Goal: Task Accomplishment & Management: Complete application form

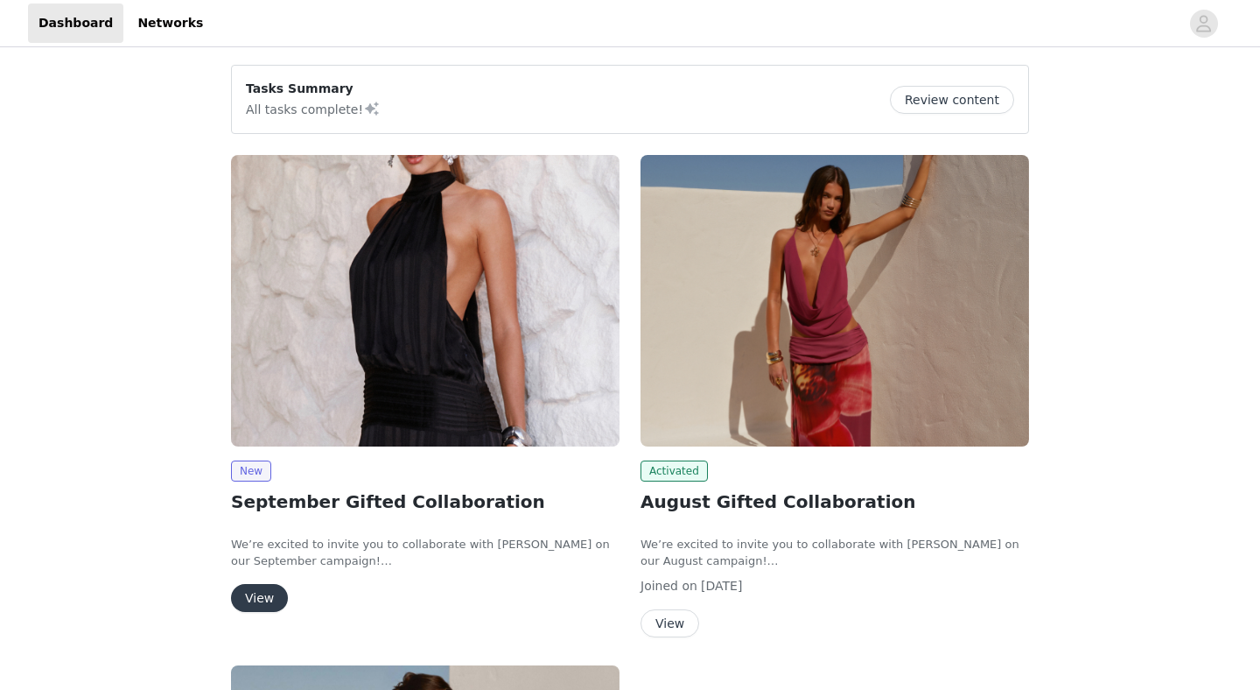
click at [255, 592] on button "View" at bounding box center [259, 598] width 57 height 28
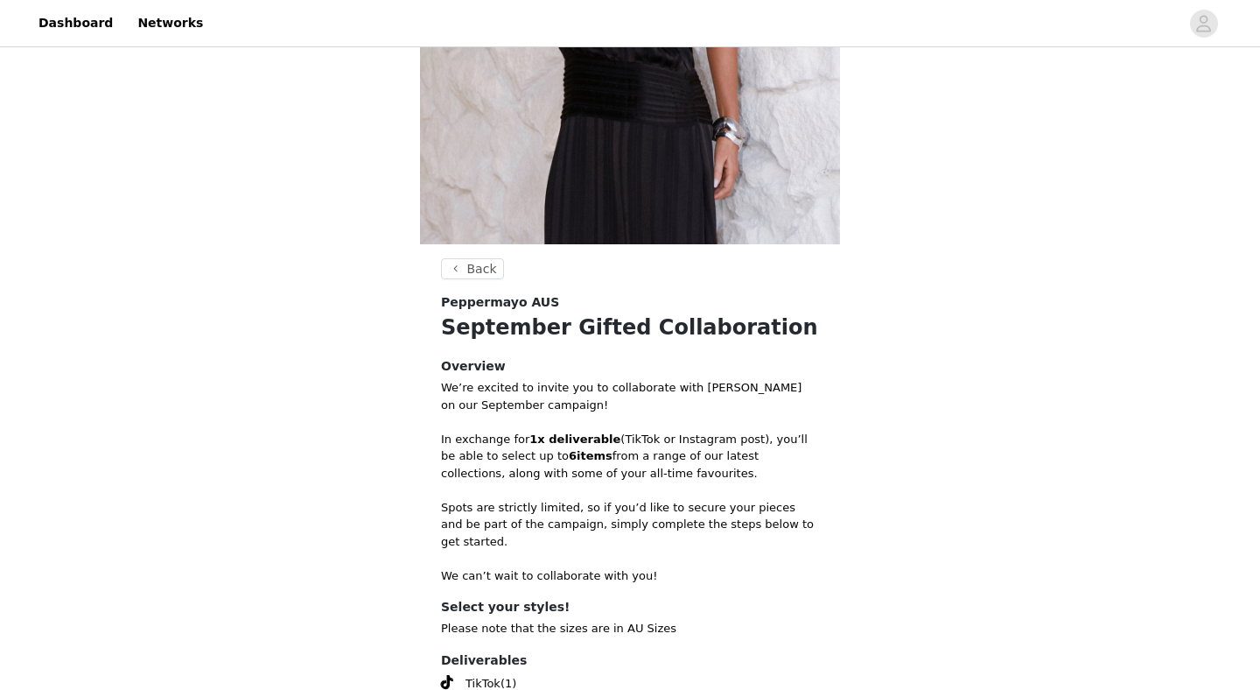
scroll to position [532, 0]
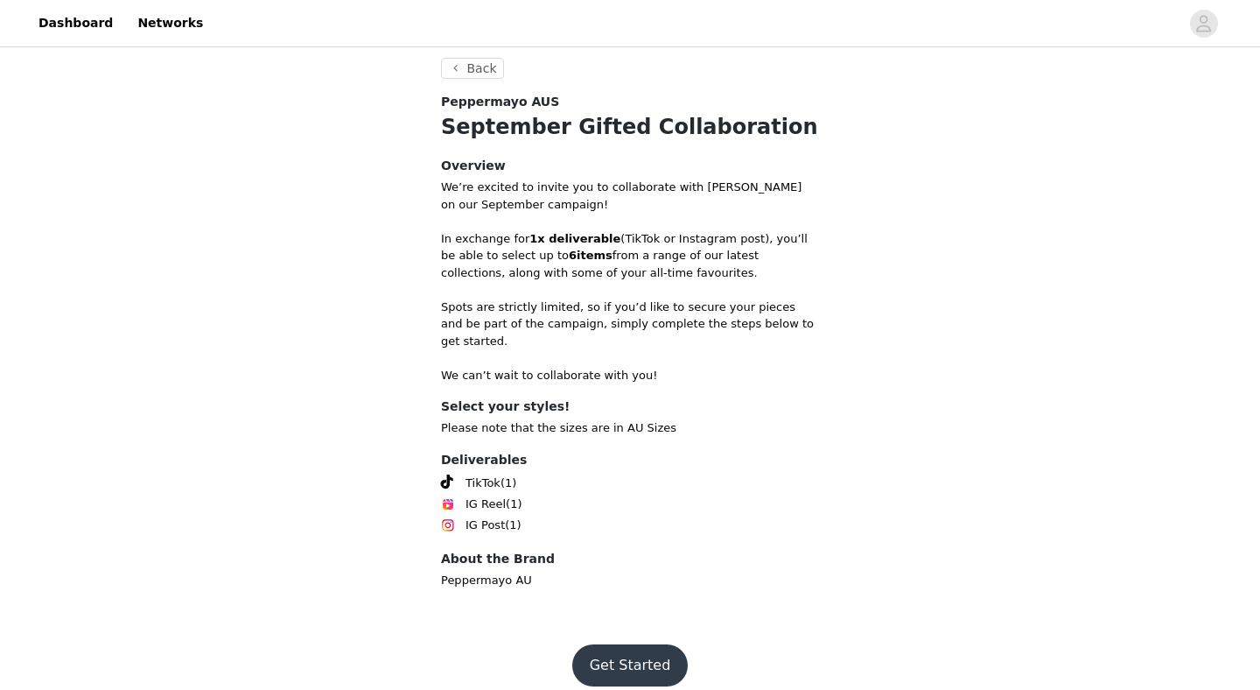
click at [620, 644] on button "Get Started" at bounding box center [630, 665] width 116 height 42
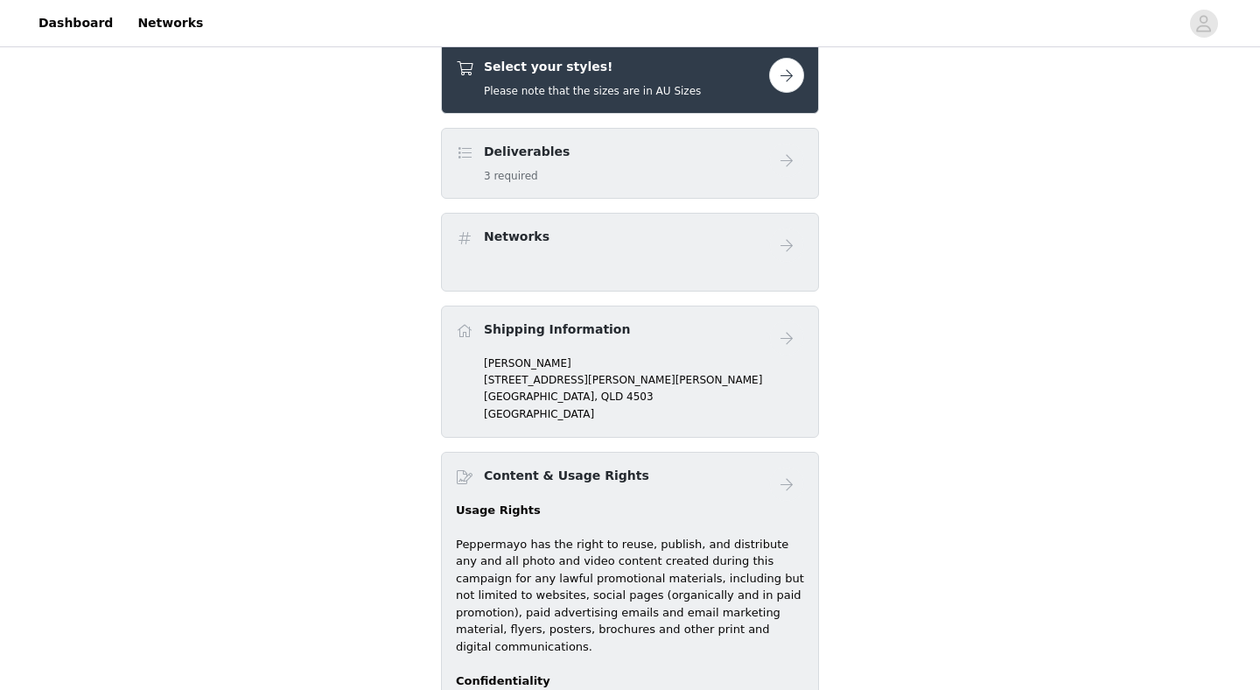
scroll to position [588, 0]
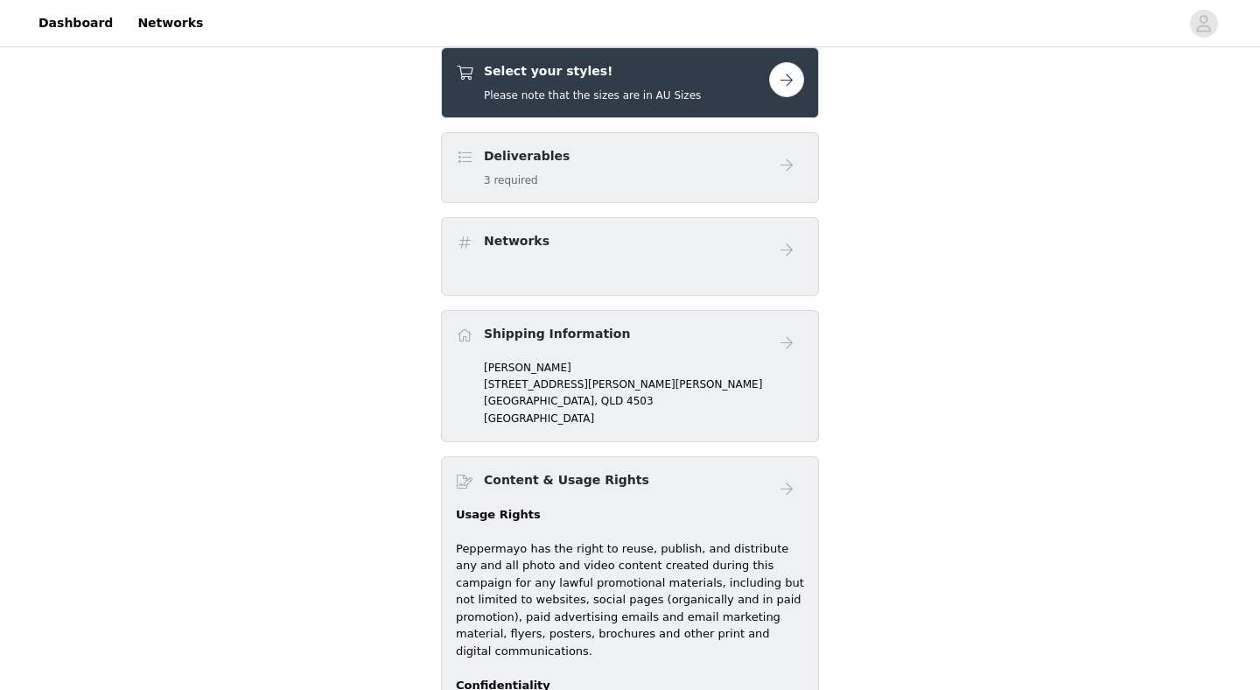
click at [781, 86] on button "button" at bounding box center [786, 79] width 35 height 35
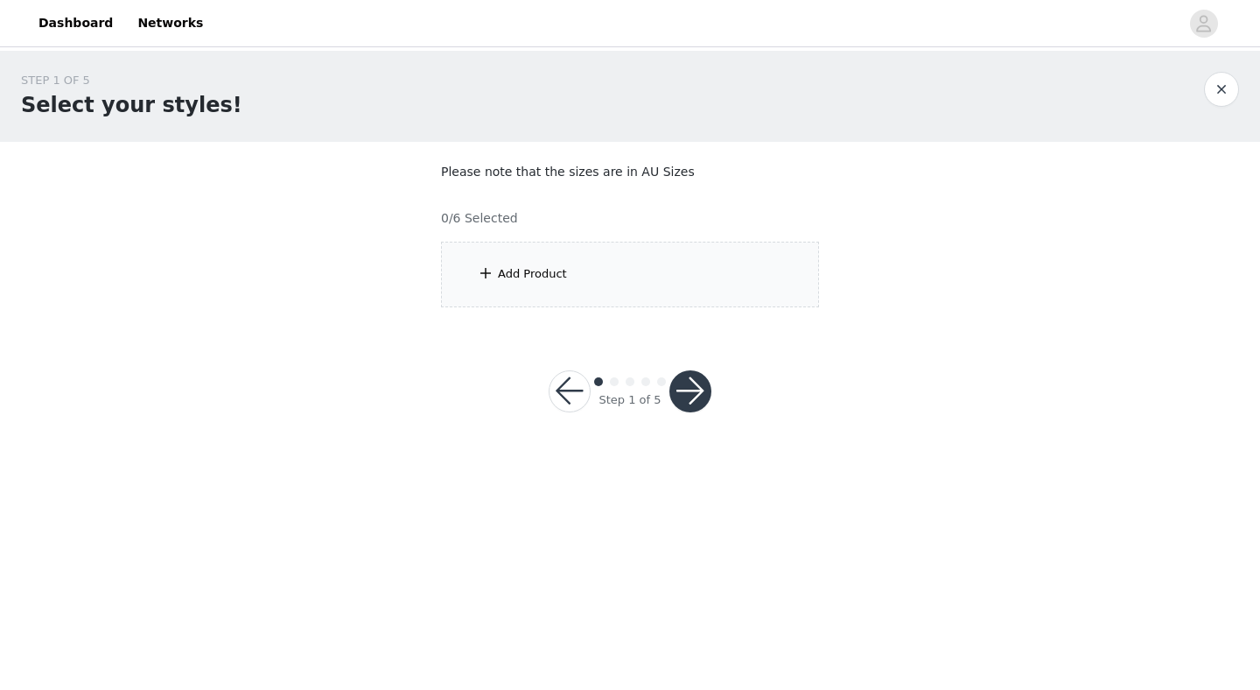
click at [627, 297] on div "Add Product" at bounding box center [630, 275] width 378 height 66
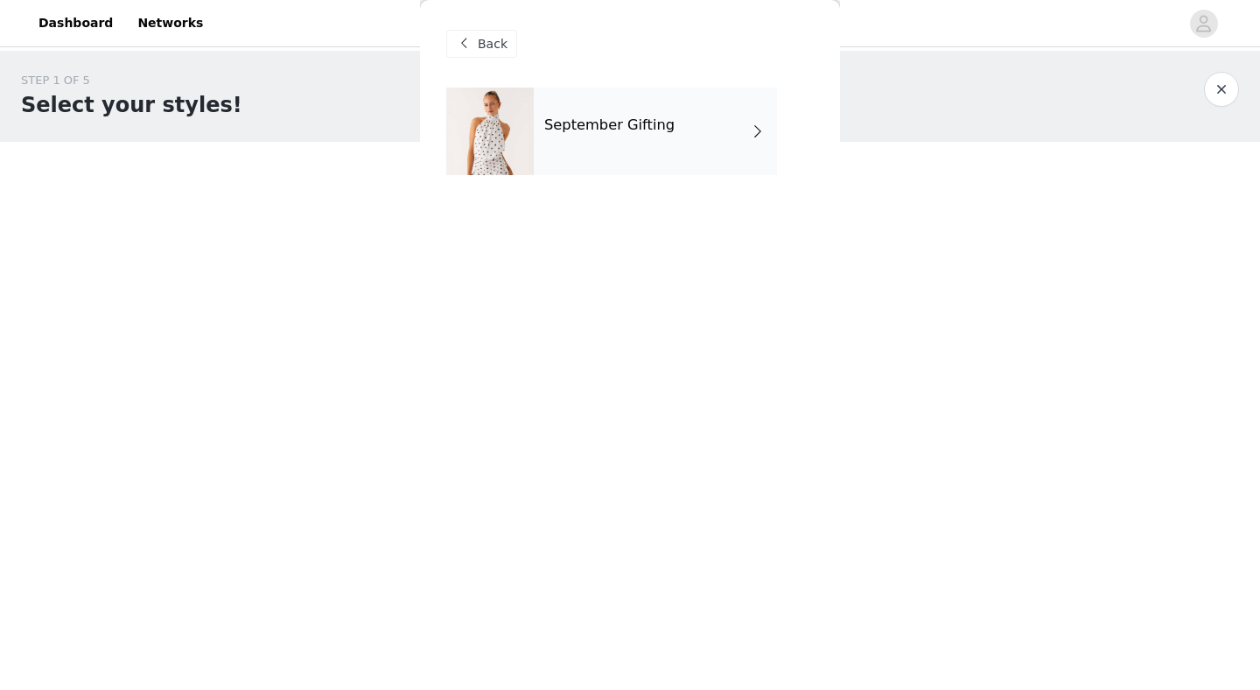
click at [606, 176] on div "September Gifting" at bounding box center [630, 145] width 368 height 114
click at [592, 152] on div "September Gifting" at bounding box center [655, 132] width 243 height 88
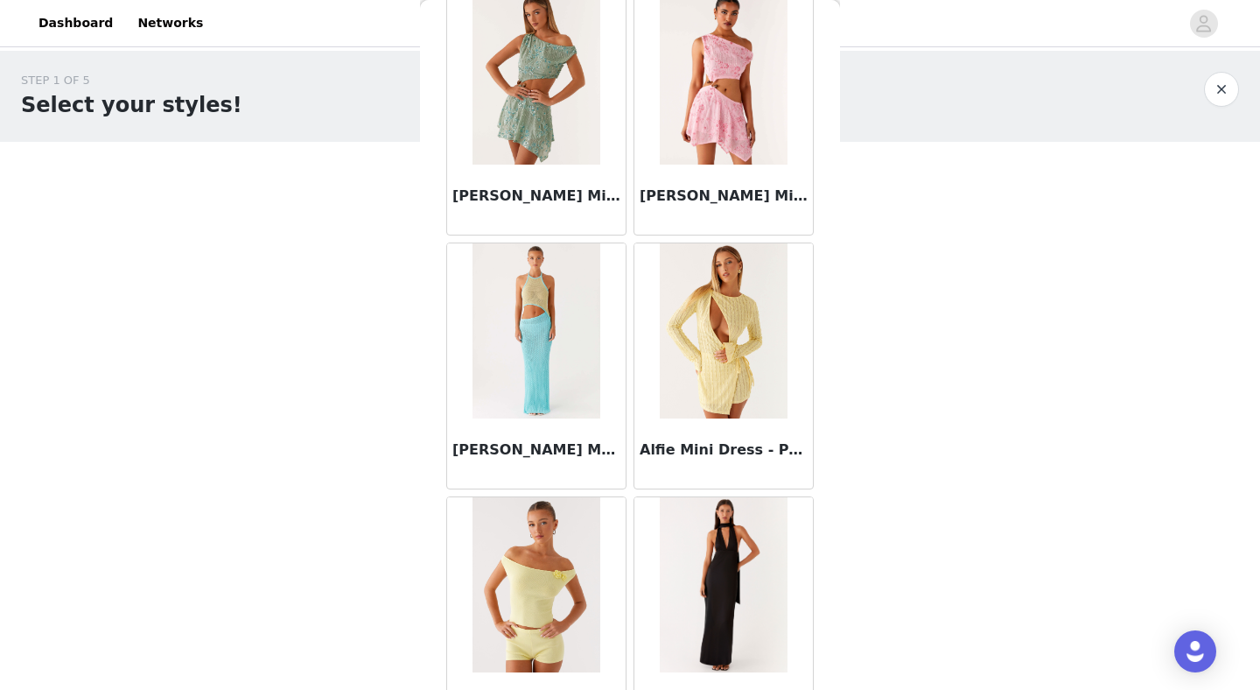
scroll to position [1988, 0]
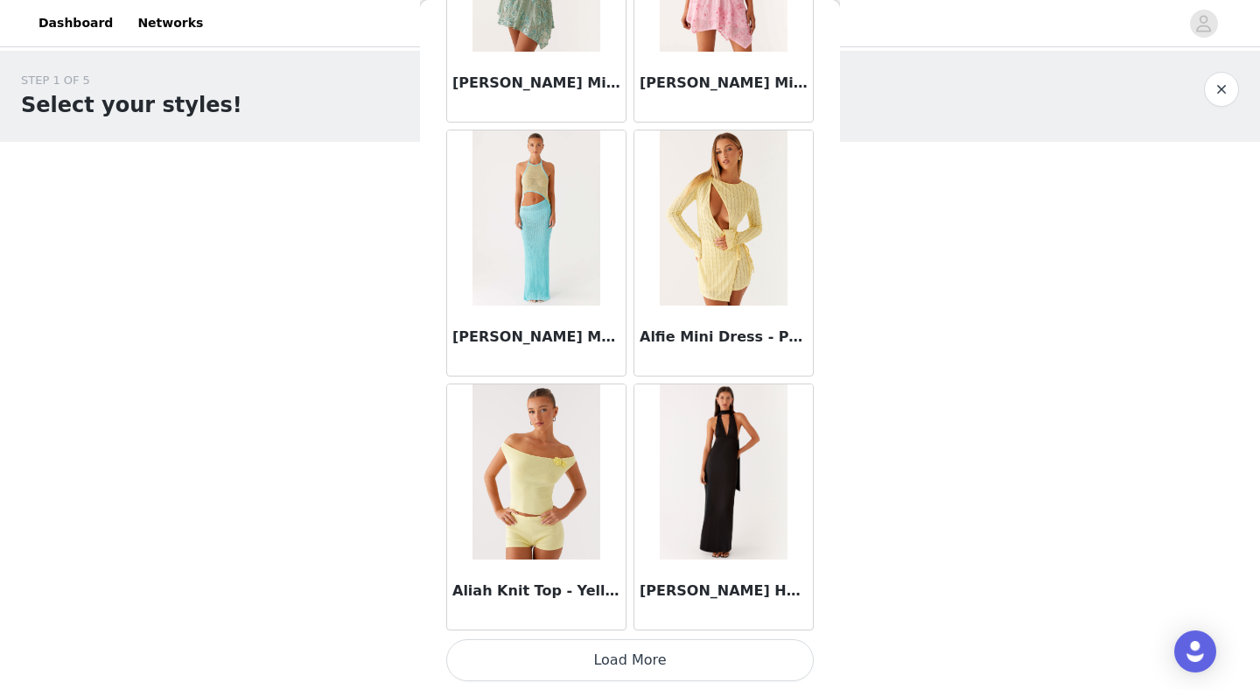
click at [528, 473] on img at bounding box center [536, 471] width 127 height 175
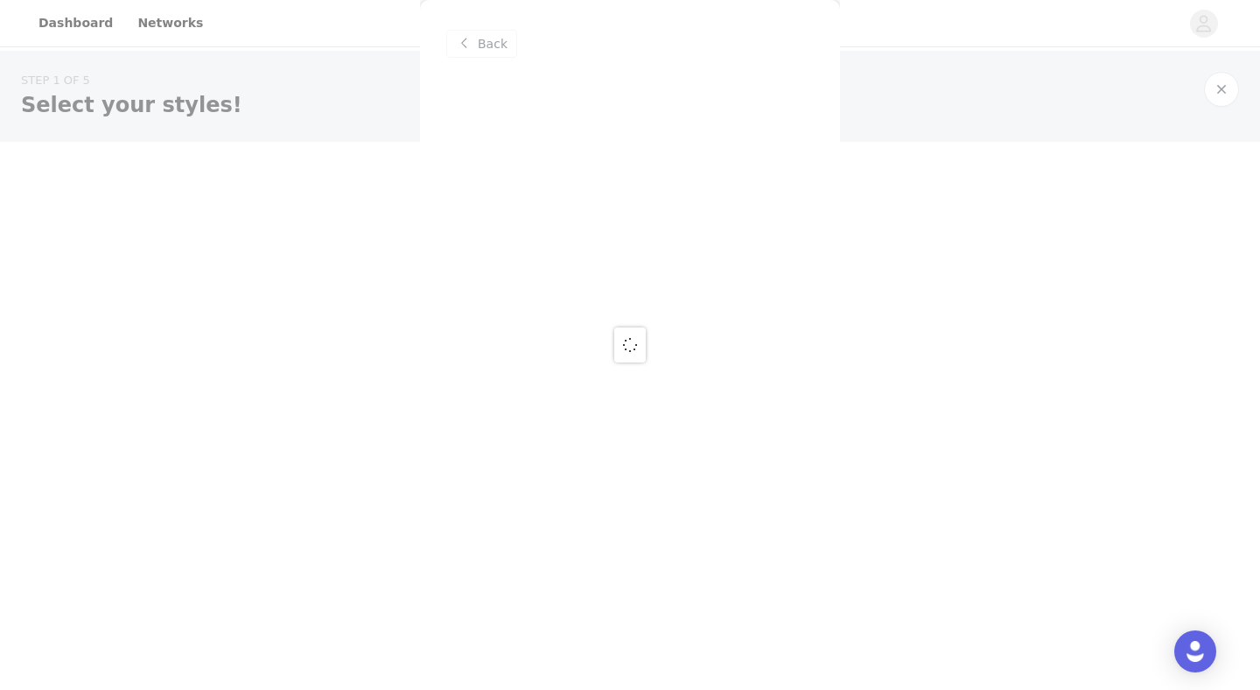
scroll to position [0, 0]
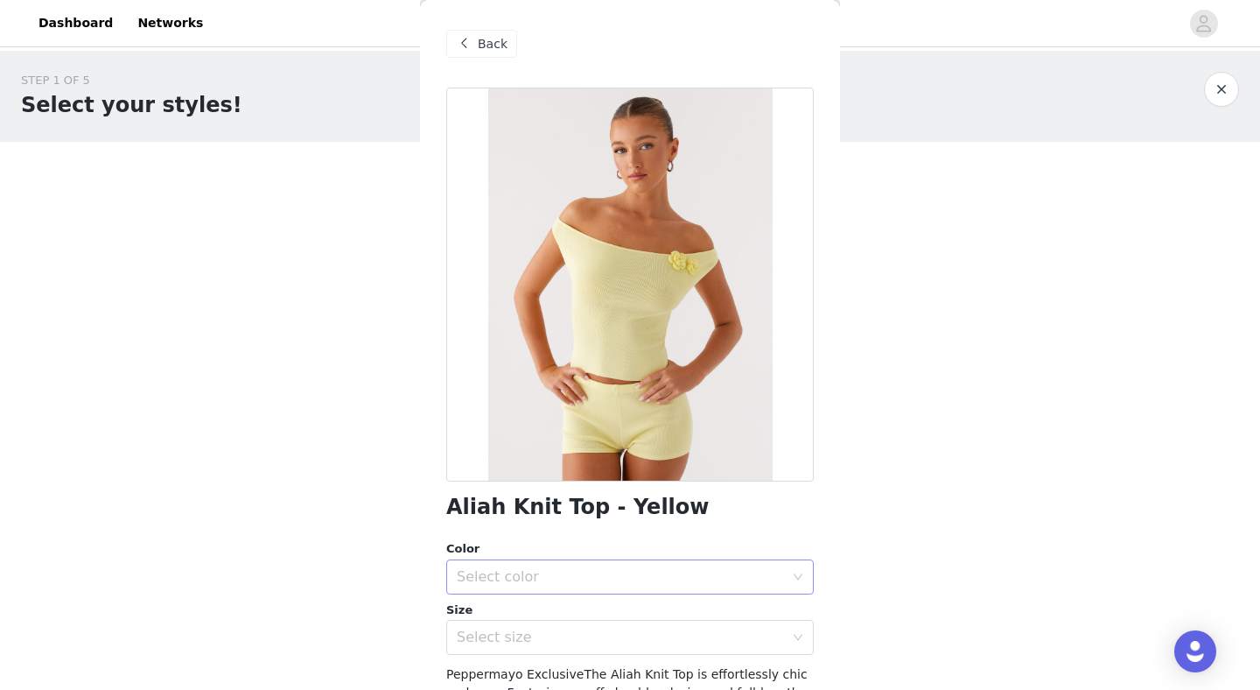
click at [523, 581] on div "Select color" at bounding box center [620, 577] width 327 height 18
click at [527, 616] on li "Yellow" at bounding box center [630, 615] width 368 height 28
click at [522, 642] on div "Select size" at bounding box center [620, 637] width 327 height 18
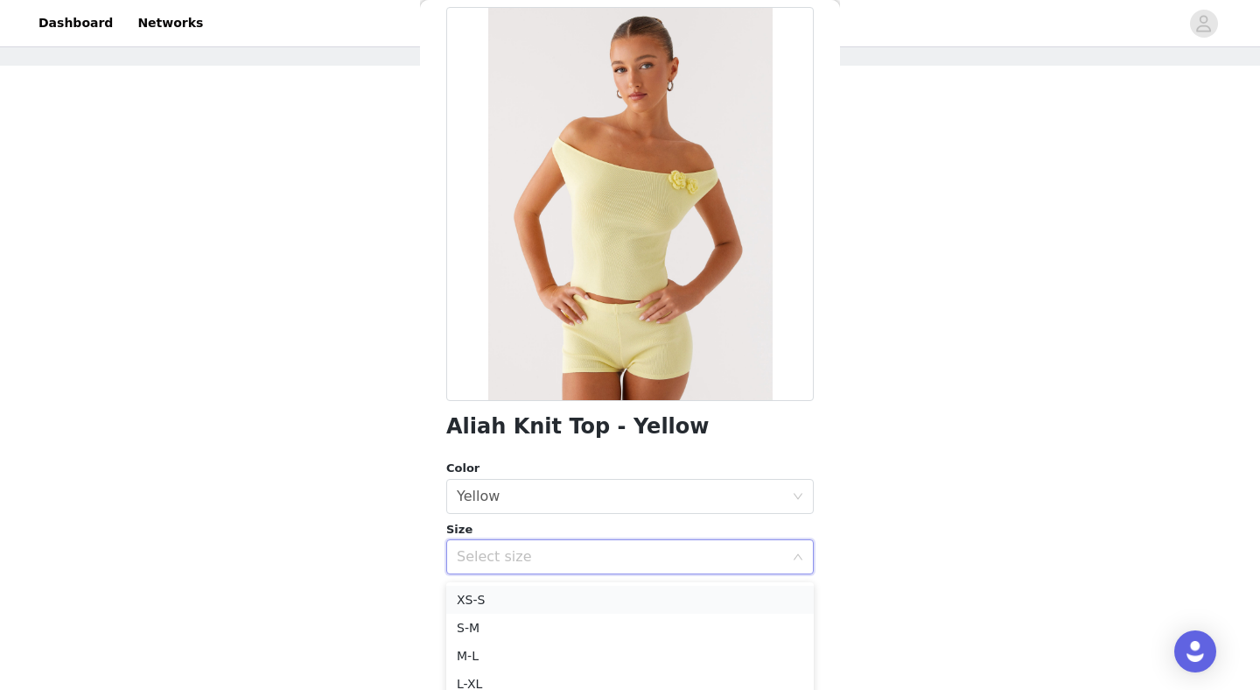
scroll to position [85, 0]
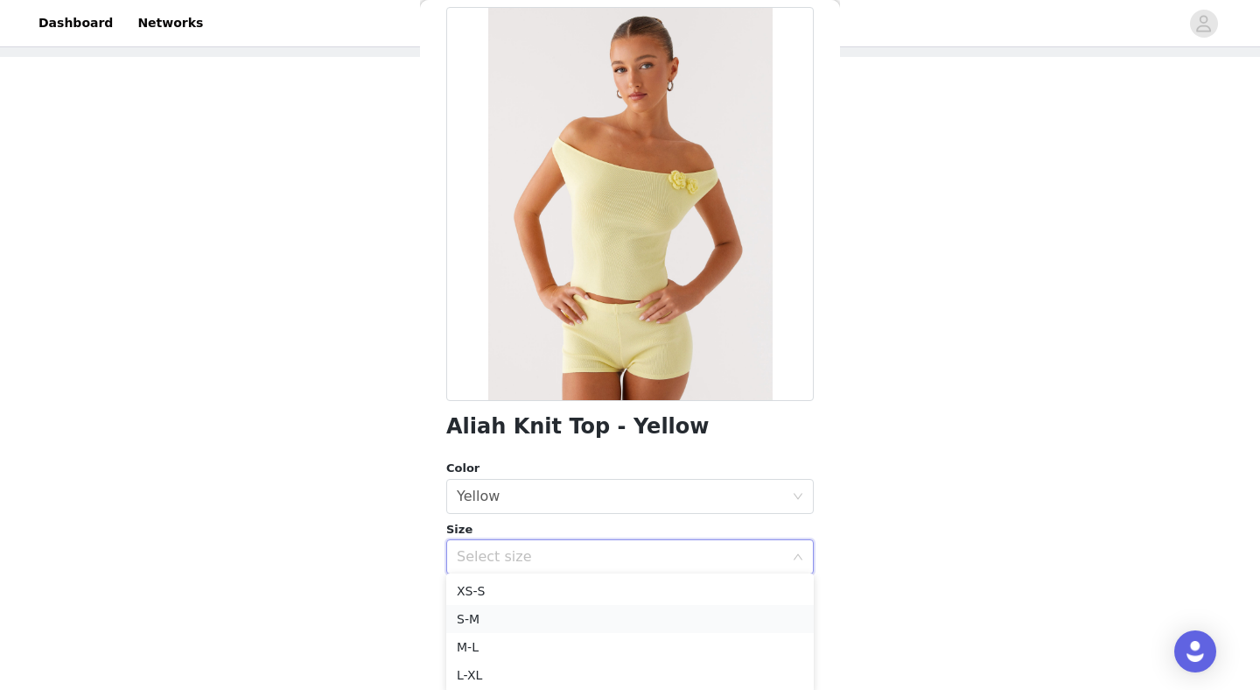
click at [508, 617] on li "S-M" at bounding box center [630, 619] width 368 height 28
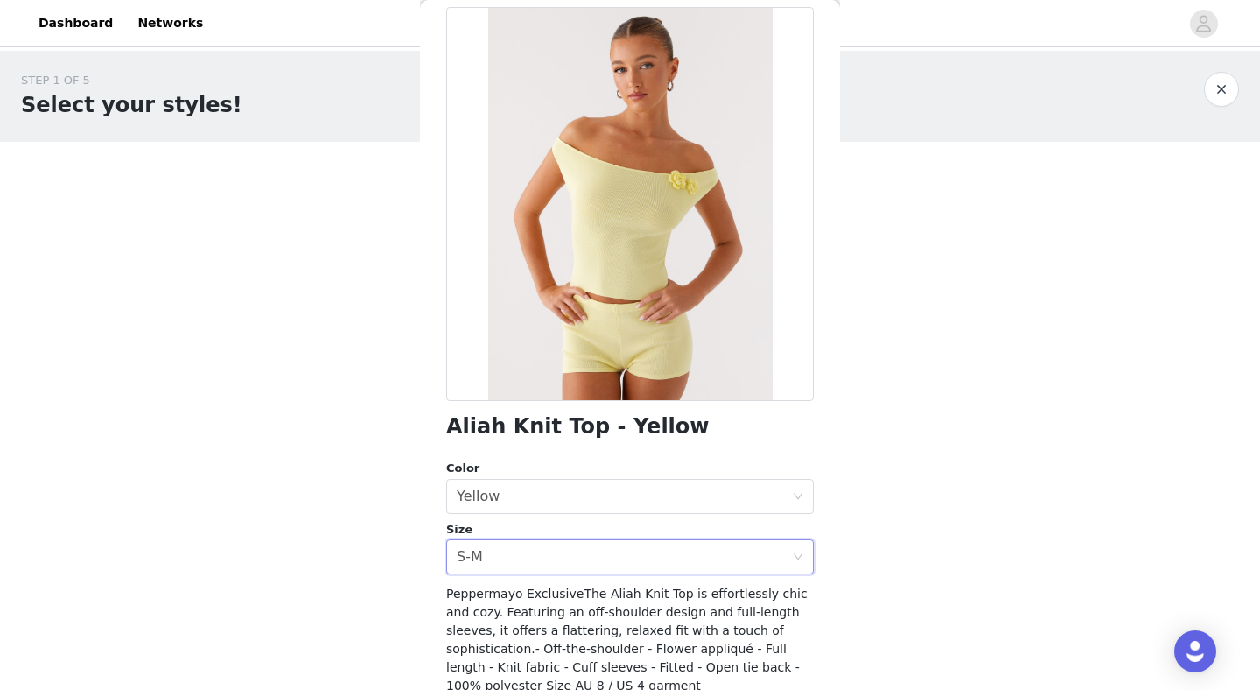
scroll to position [196, 0]
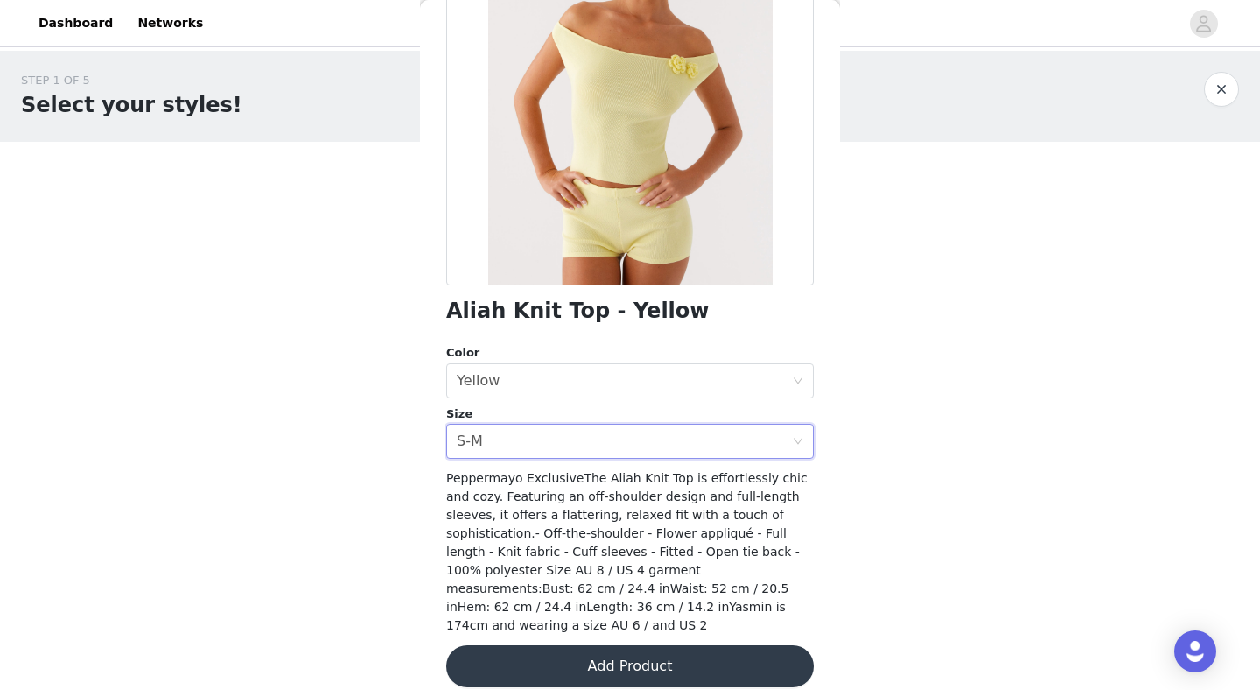
click at [531, 657] on button "Add Product" at bounding box center [630, 666] width 368 height 42
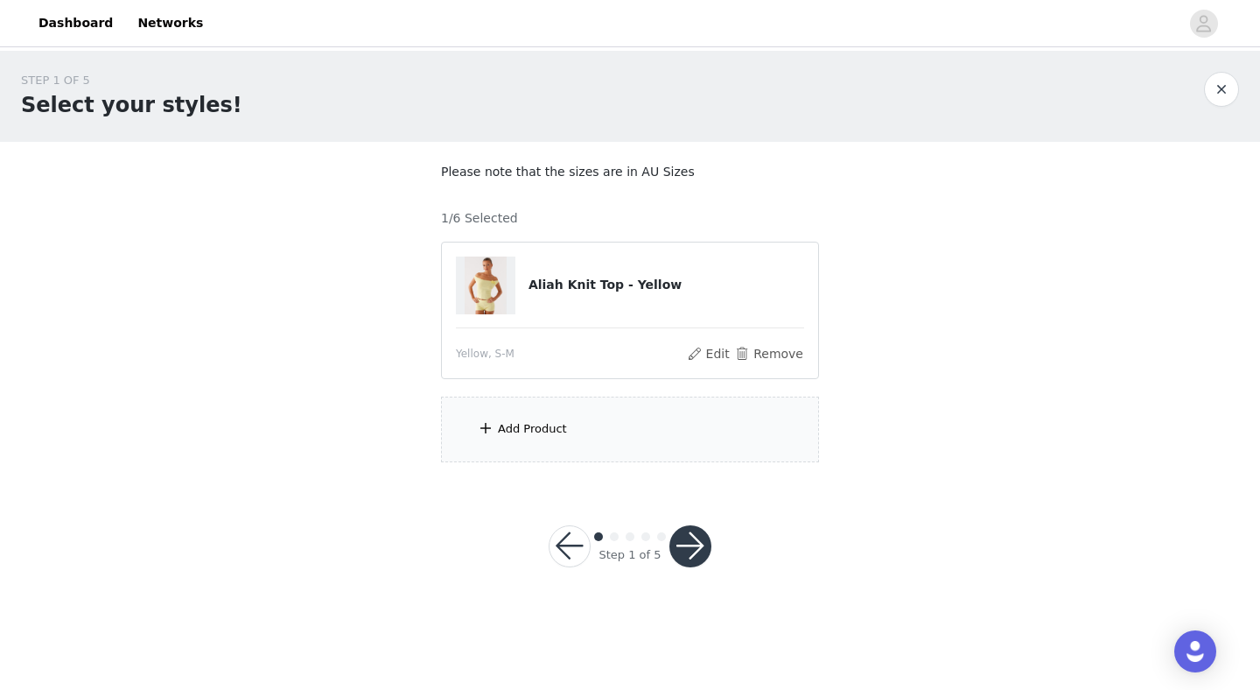
click at [660, 450] on div "Add Product" at bounding box center [630, 429] width 378 height 66
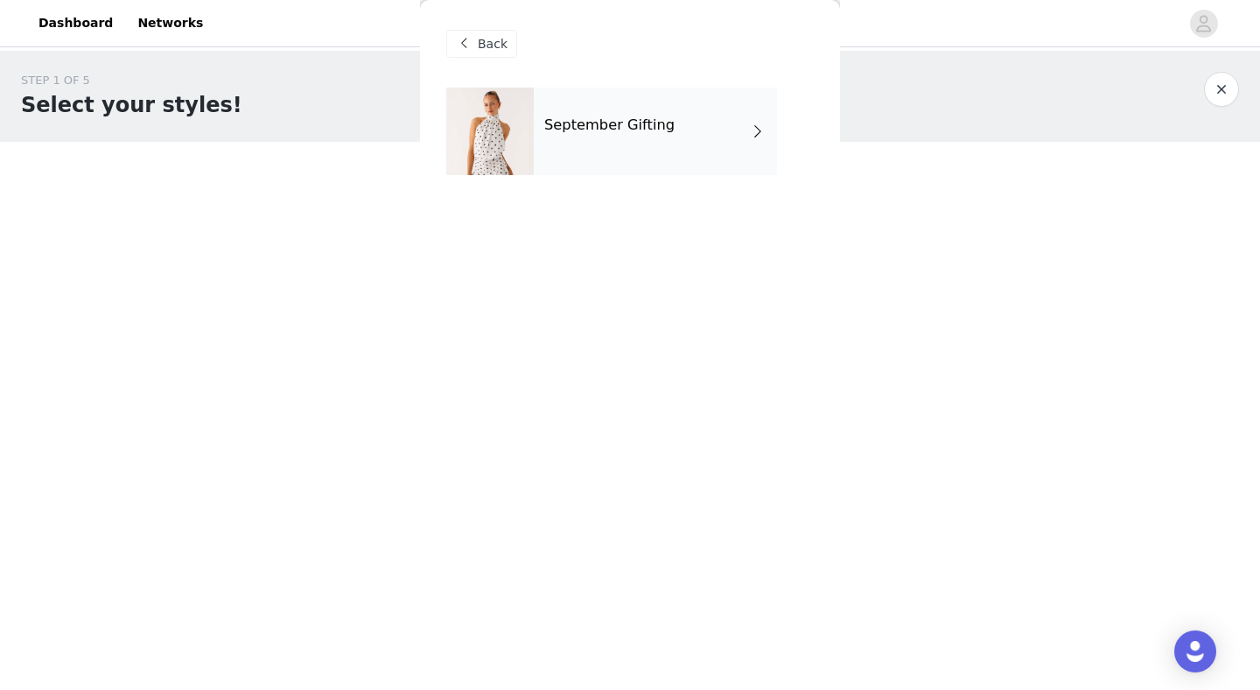
click at [668, 118] on div "September Gifting" at bounding box center [655, 132] width 243 height 88
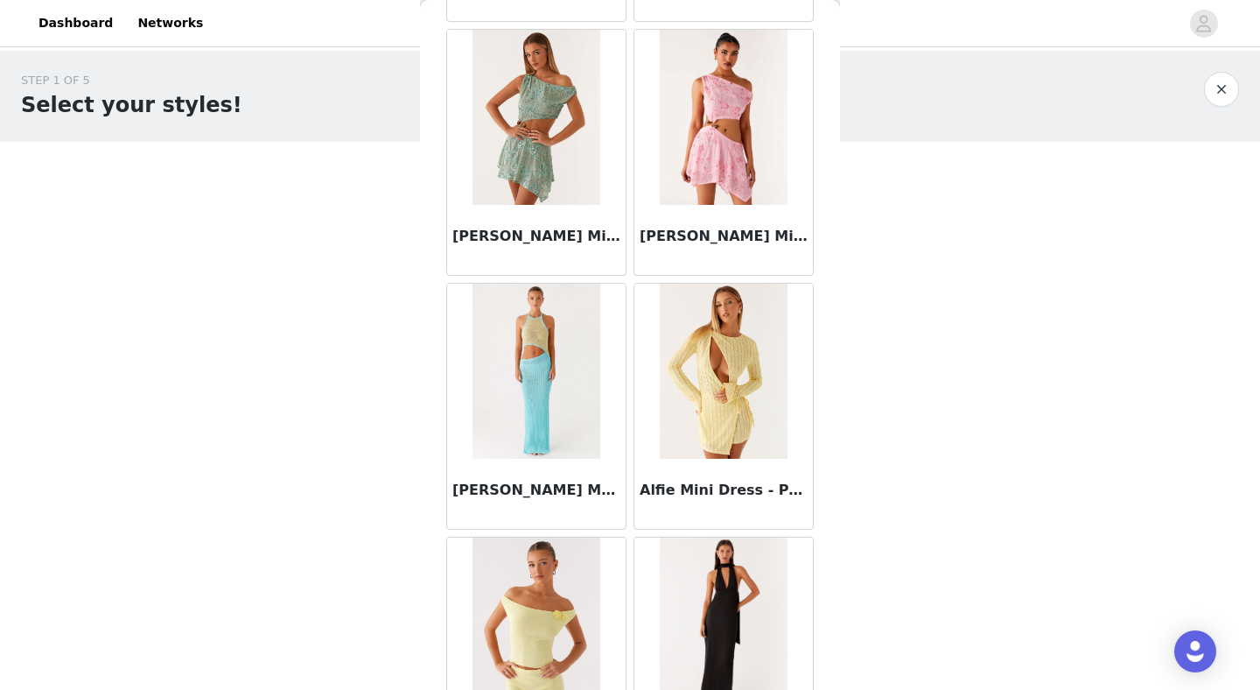
scroll to position [1988, 0]
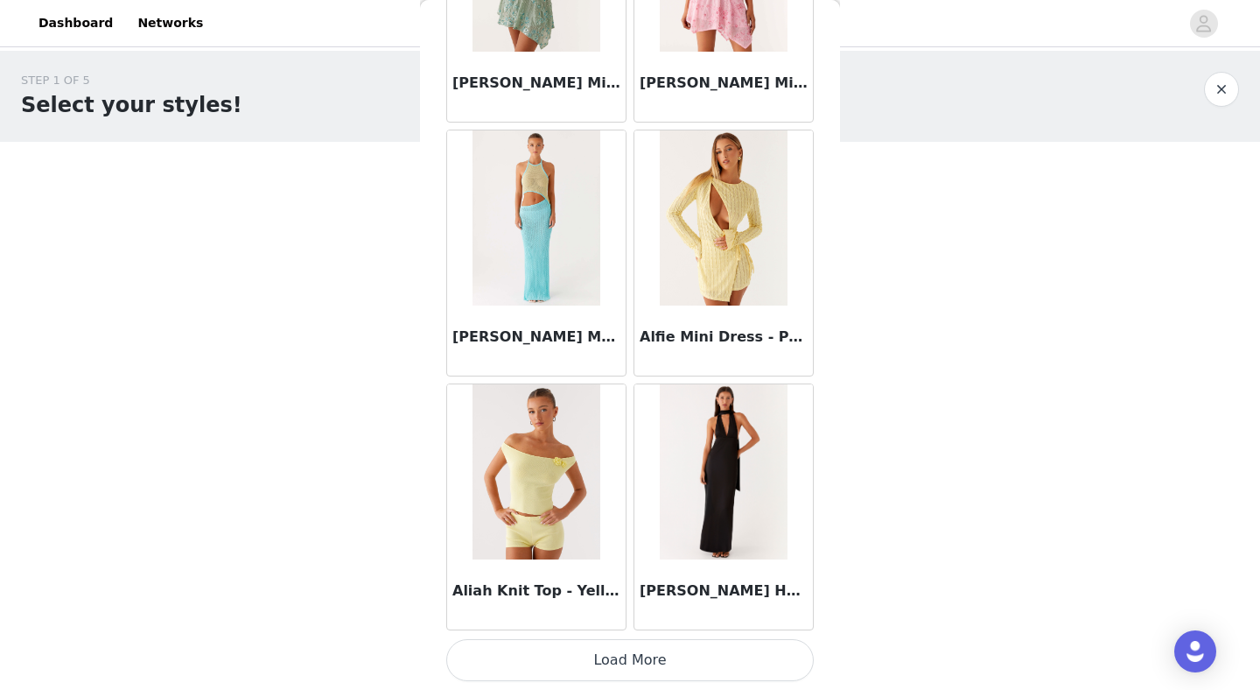
click at [571, 656] on button "Load More" at bounding box center [630, 660] width 368 height 42
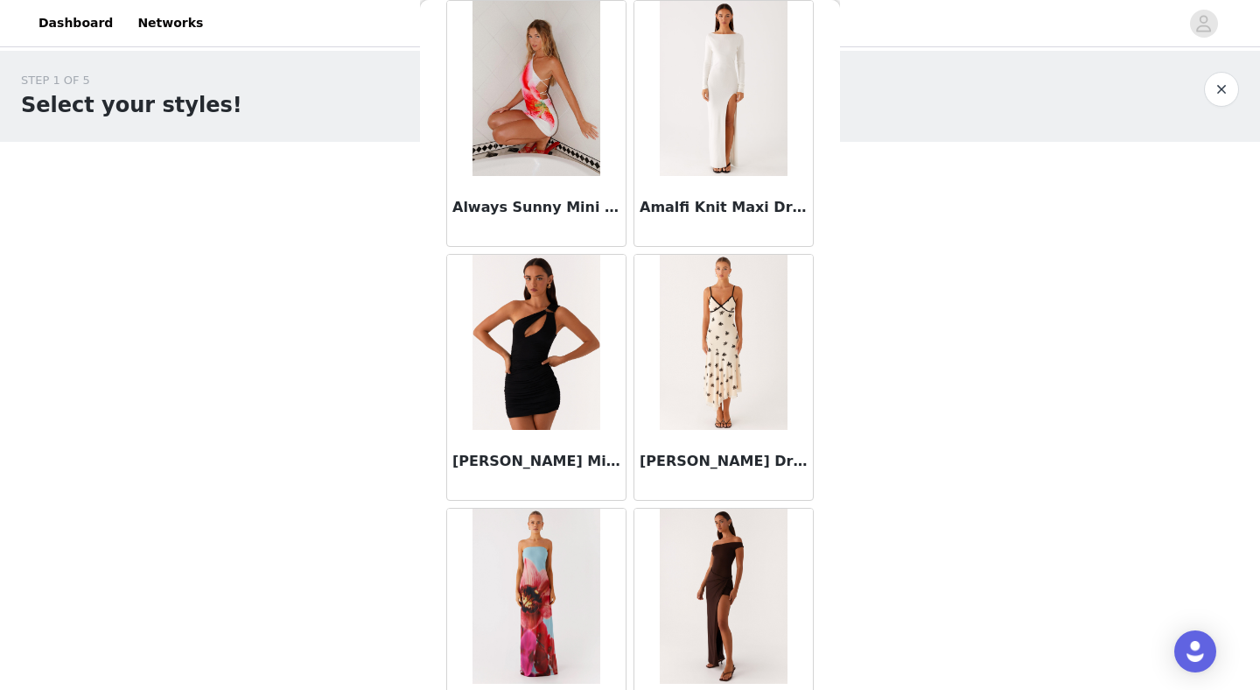
scroll to position [4526, 0]
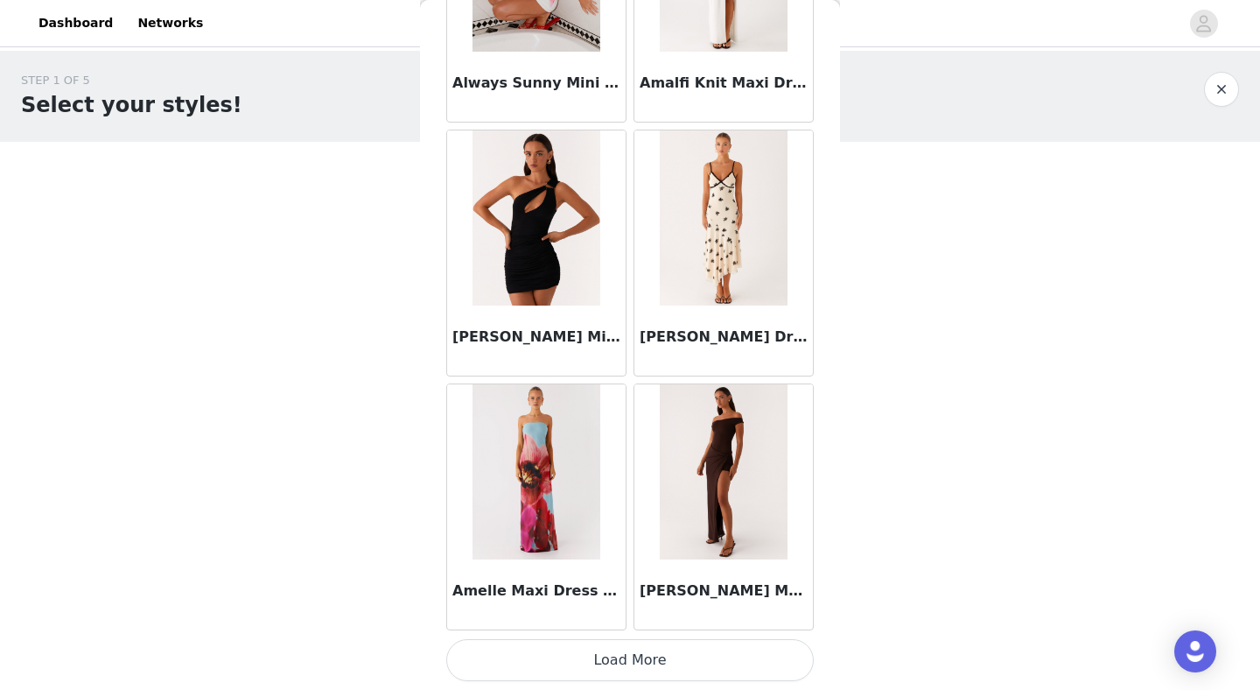
click at [566, 656] on button "Load More" at bounding box center [630, 660] width 368 height 42
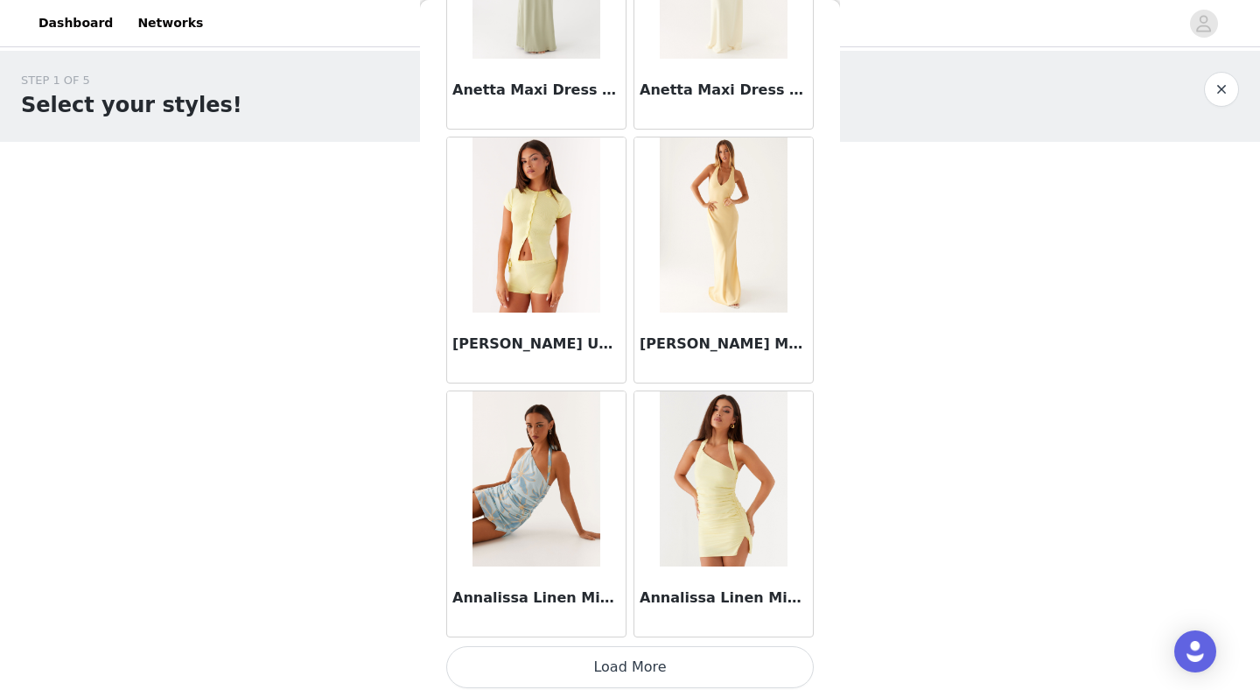
scroll to position [7064, 0]
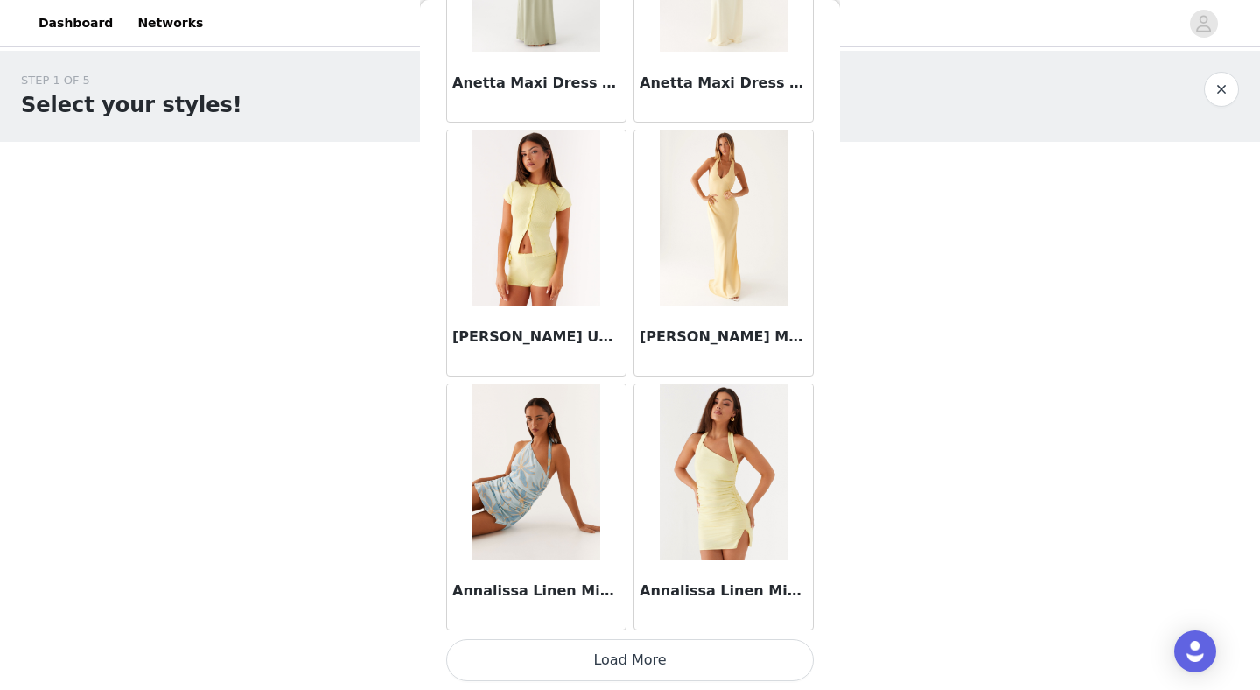
click at [559, 653] on button "Load More" at bounding box center [630, 660] width 368 height 42
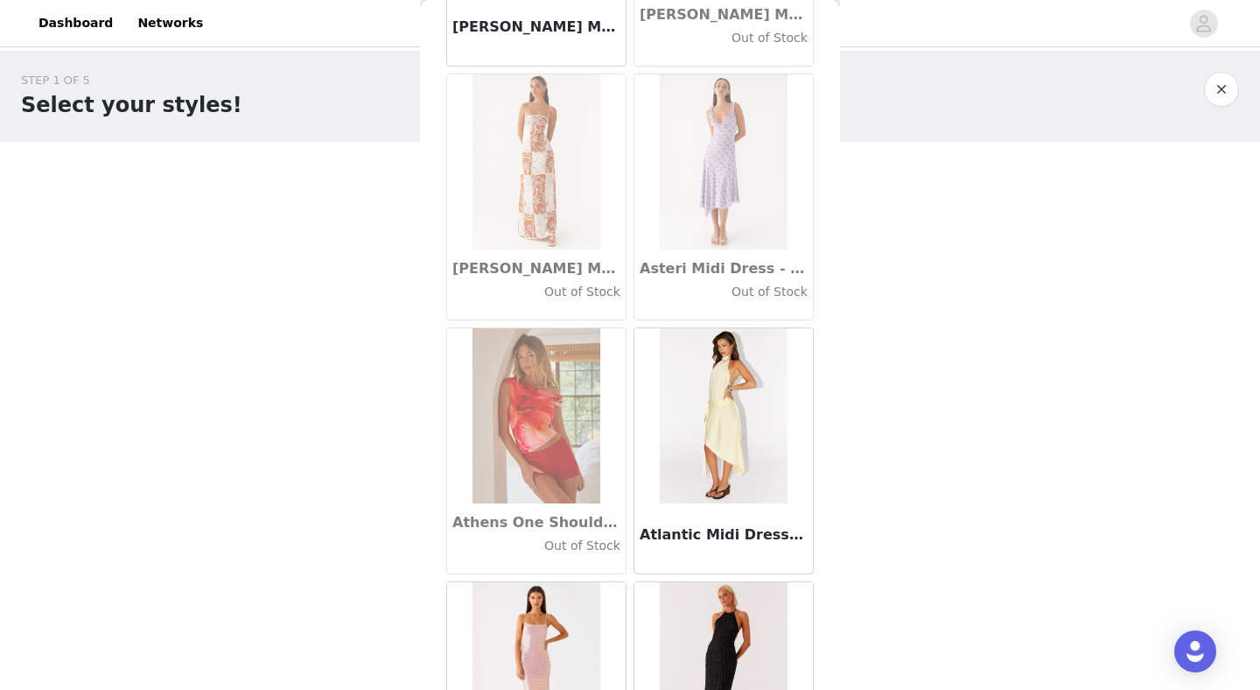
scroll to position [9601, 0]
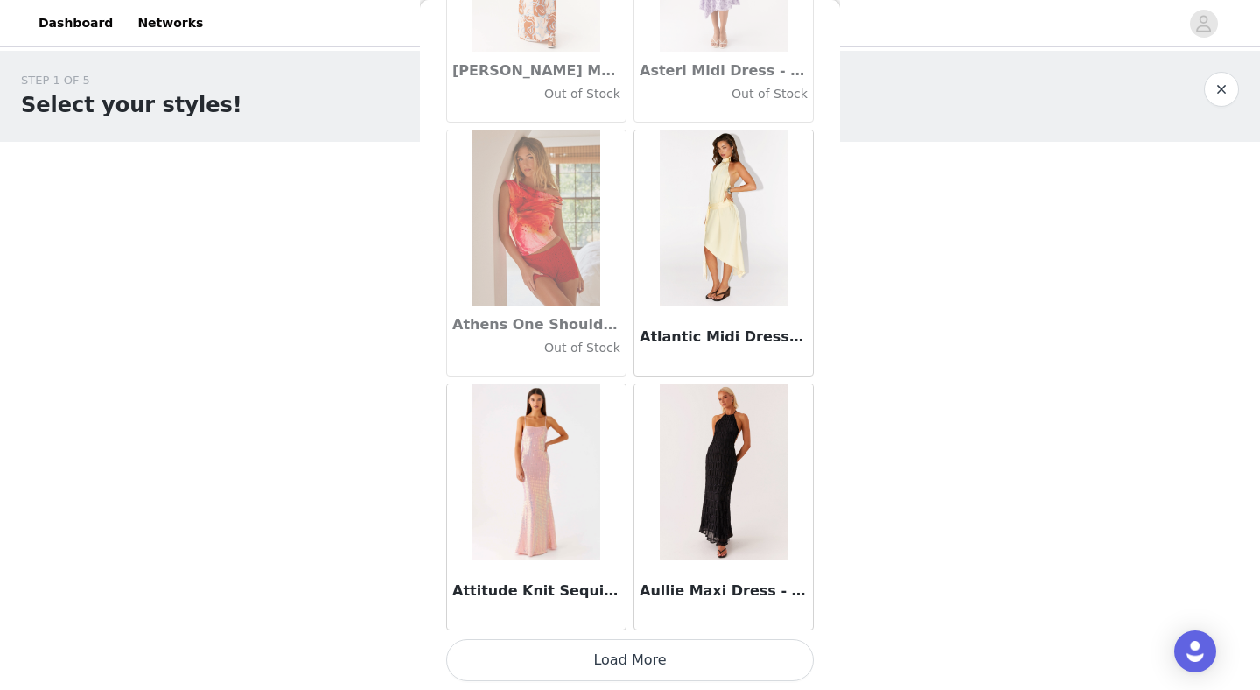
click at [554, 669] on button "Load More" at bounding box center [630, 660] width 368 height 42
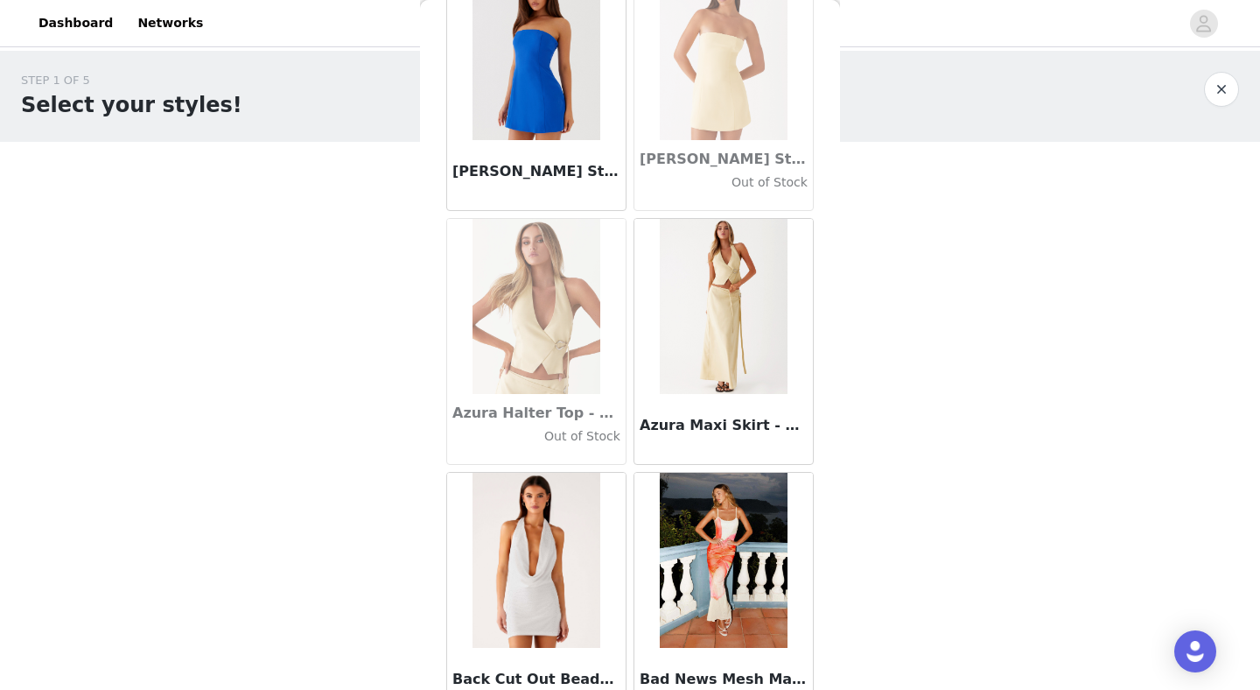
scroll to position [12139, 0]
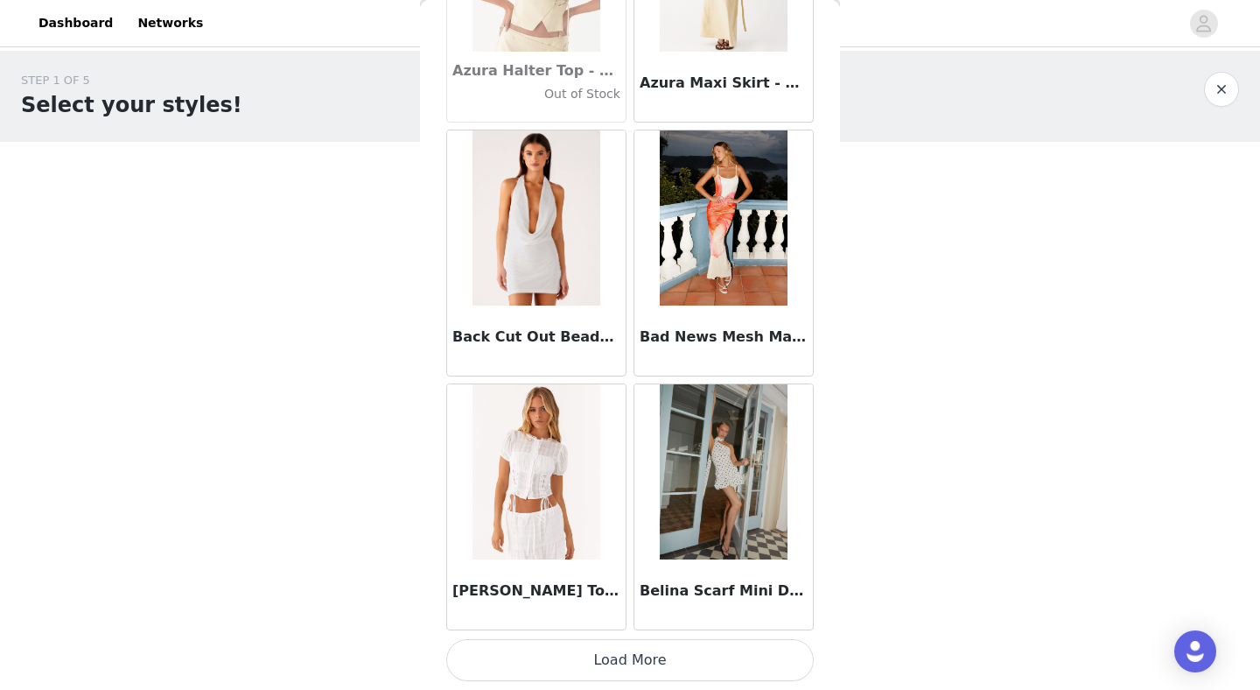
click at [599, 657] on button "Load More" at bounding box center [630, 660] width 368 height 42
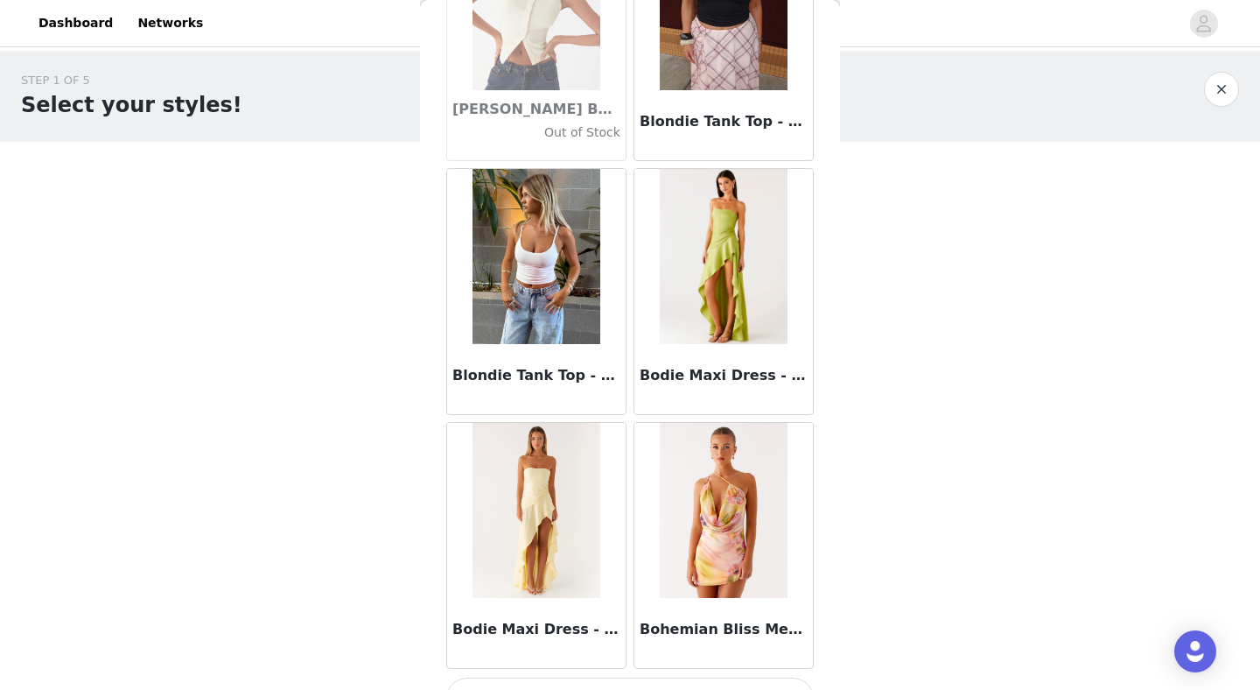
scroll to position [14677, 0]
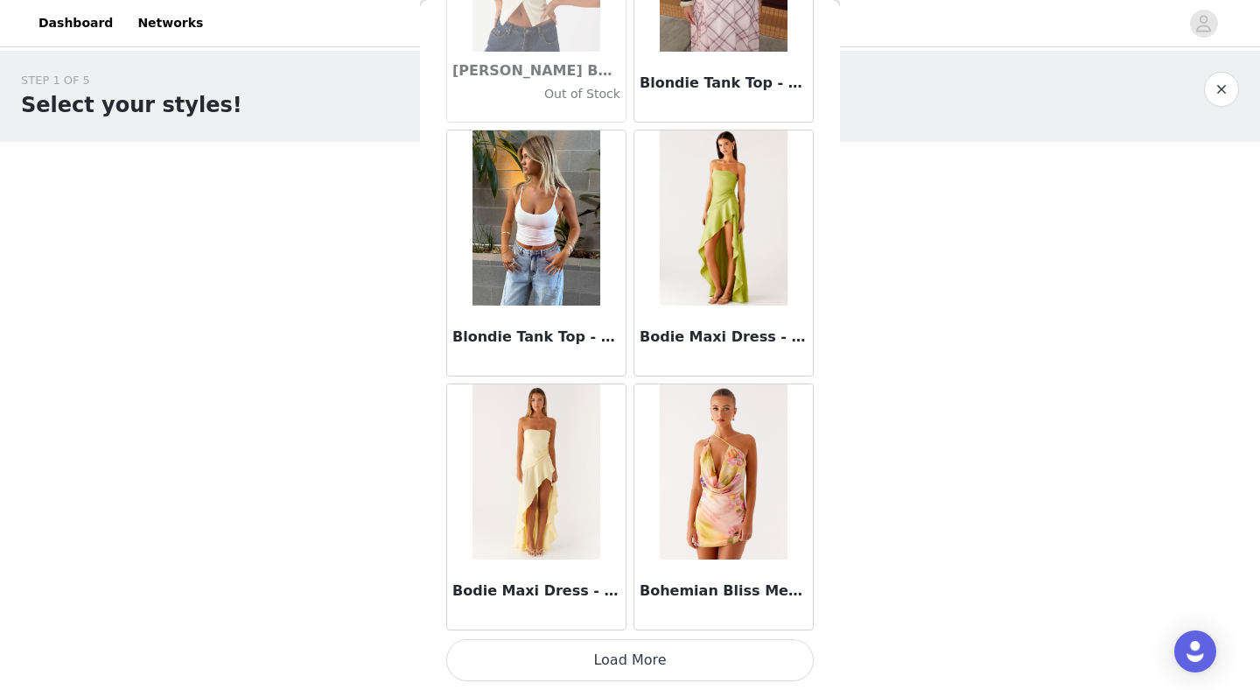
click at [584, 653] on button "Load More" at bounding box center [630, 660] width 368 height 42
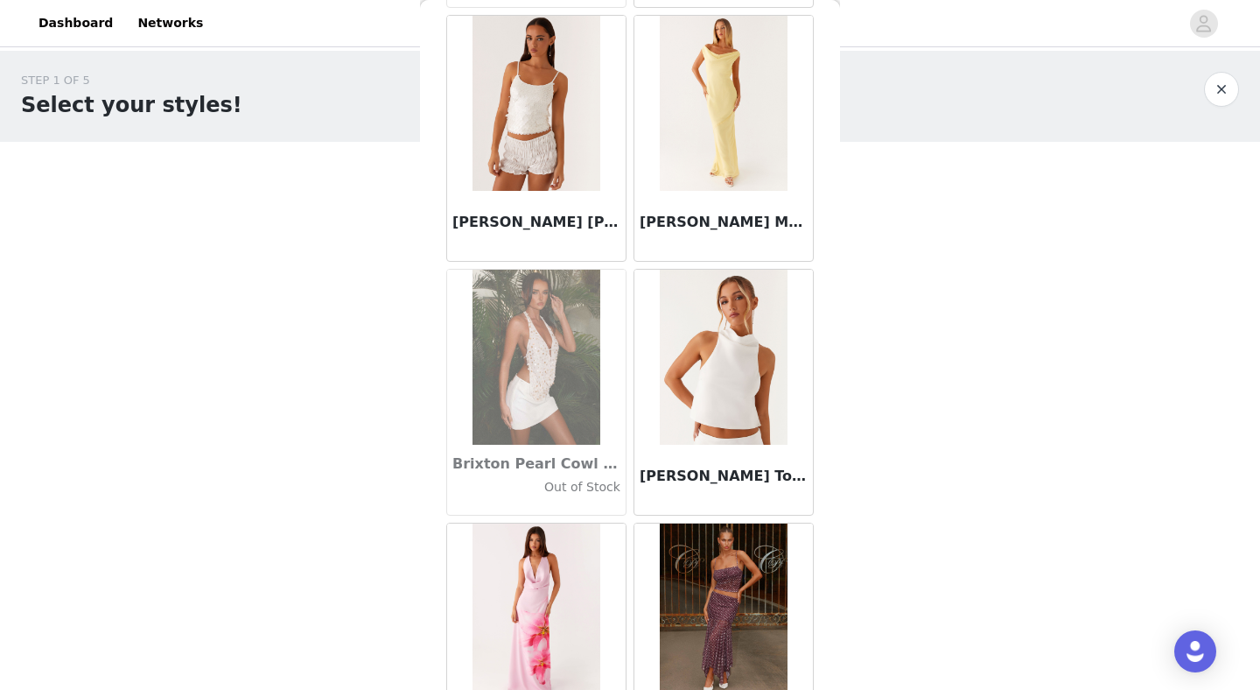
scroll to position [16696, 0]
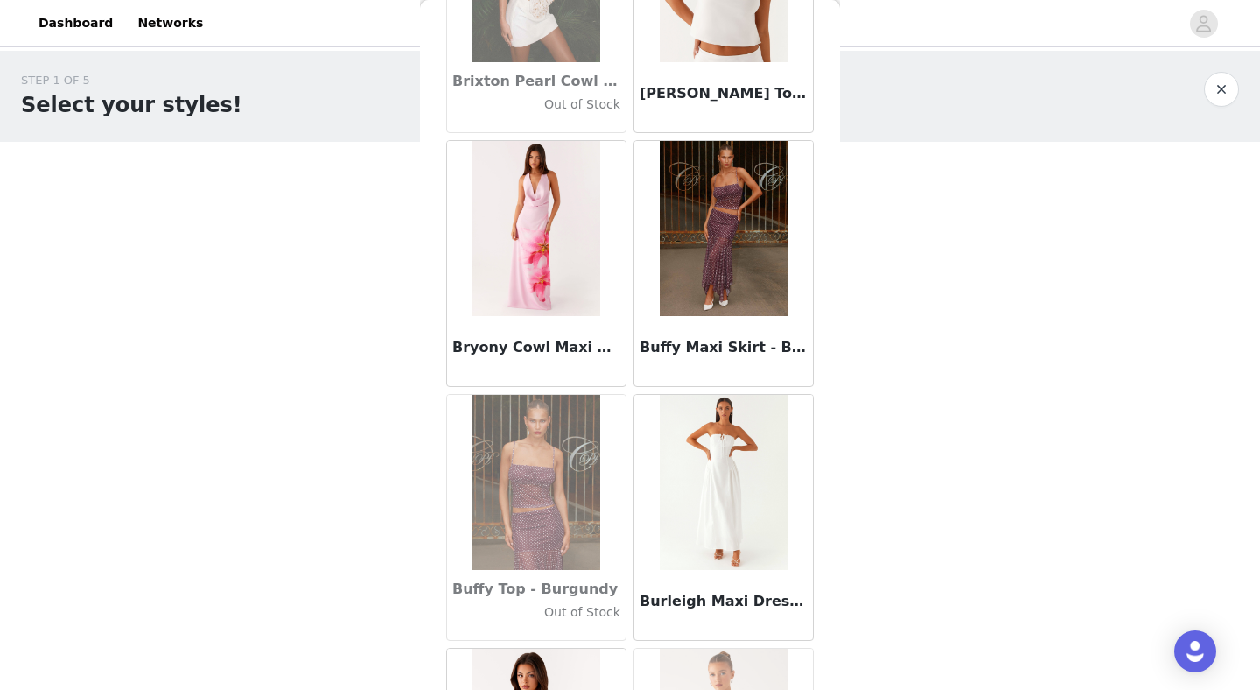
click at [732, 534] on img at bounding box center [723, 482] width 127 height 175
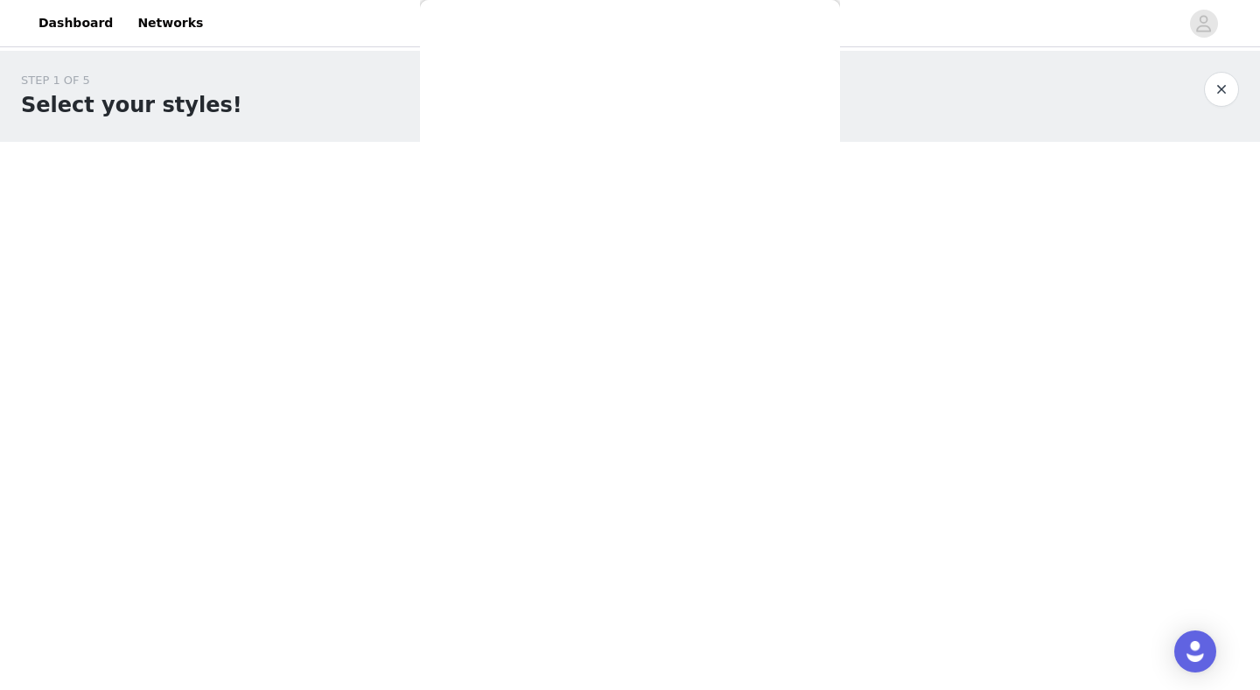
scroll to position [0, 0]
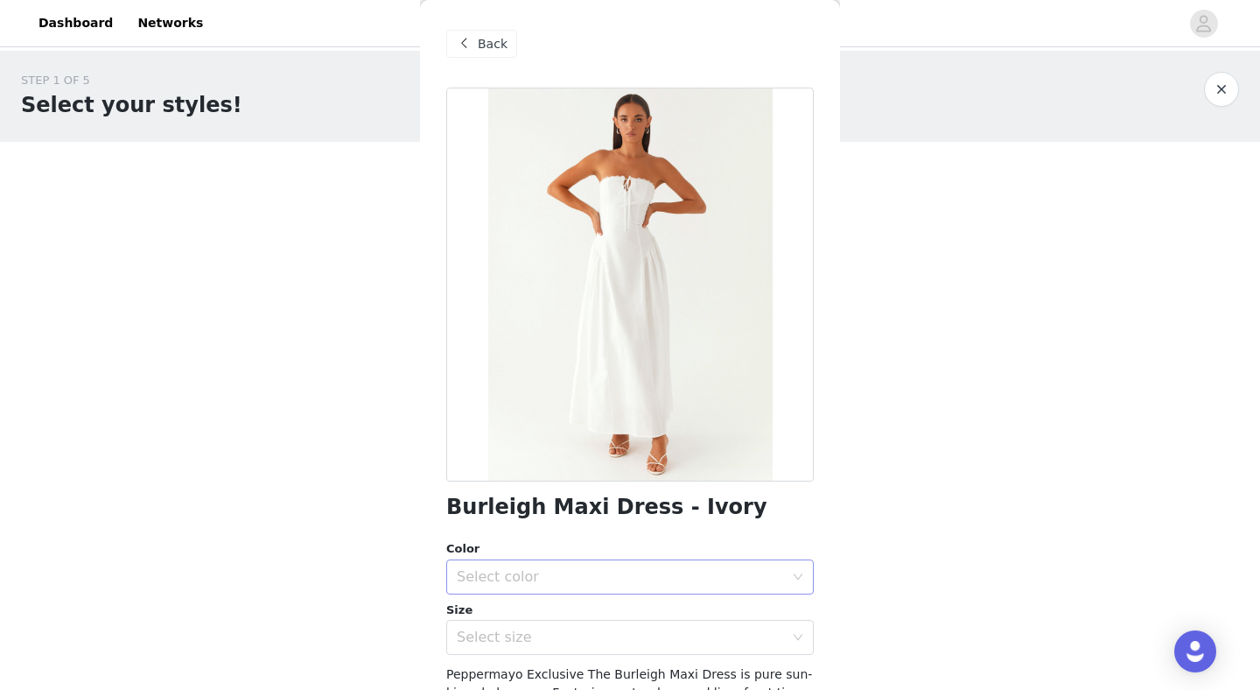
click at [704, 572] on div "Select color" at bounding box center [620, 577] width 327 height 18
click at [669, 620] on li "Ivory" at bounding box center [630, 615] width 368 height 28
click at [660, 641] on div "Select size" at bounding box center [620, 637] width 327 height 18
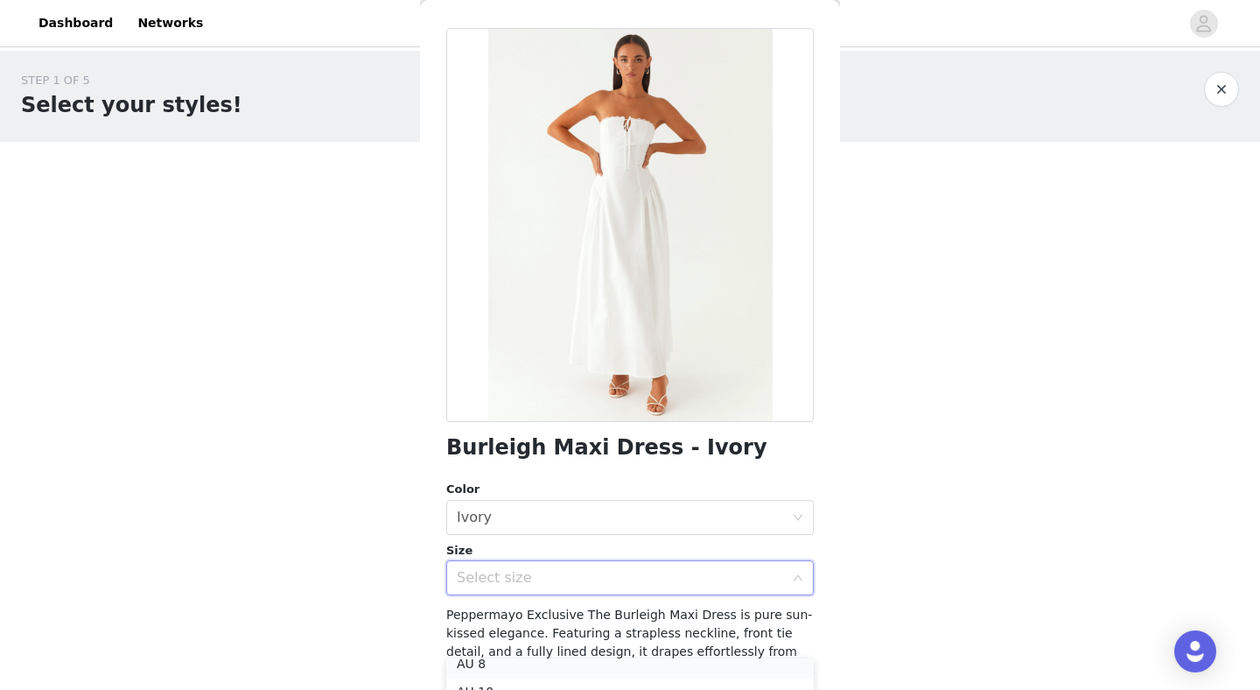
scroll to position [60, 0]
click at [613, 666] on li "AU 8" at bounding box center [630, 672] width 368 height 28
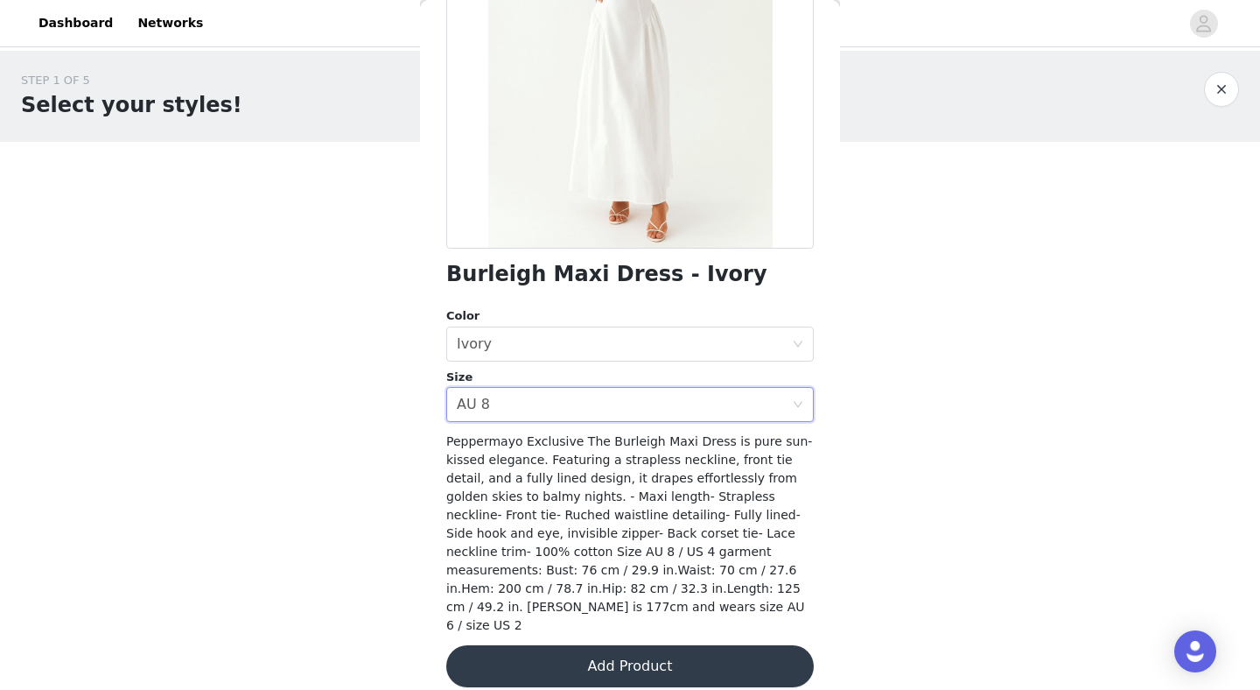
click at [613, 656] on button "Add Product" at bounding box center [630, 666] width 368 height 42
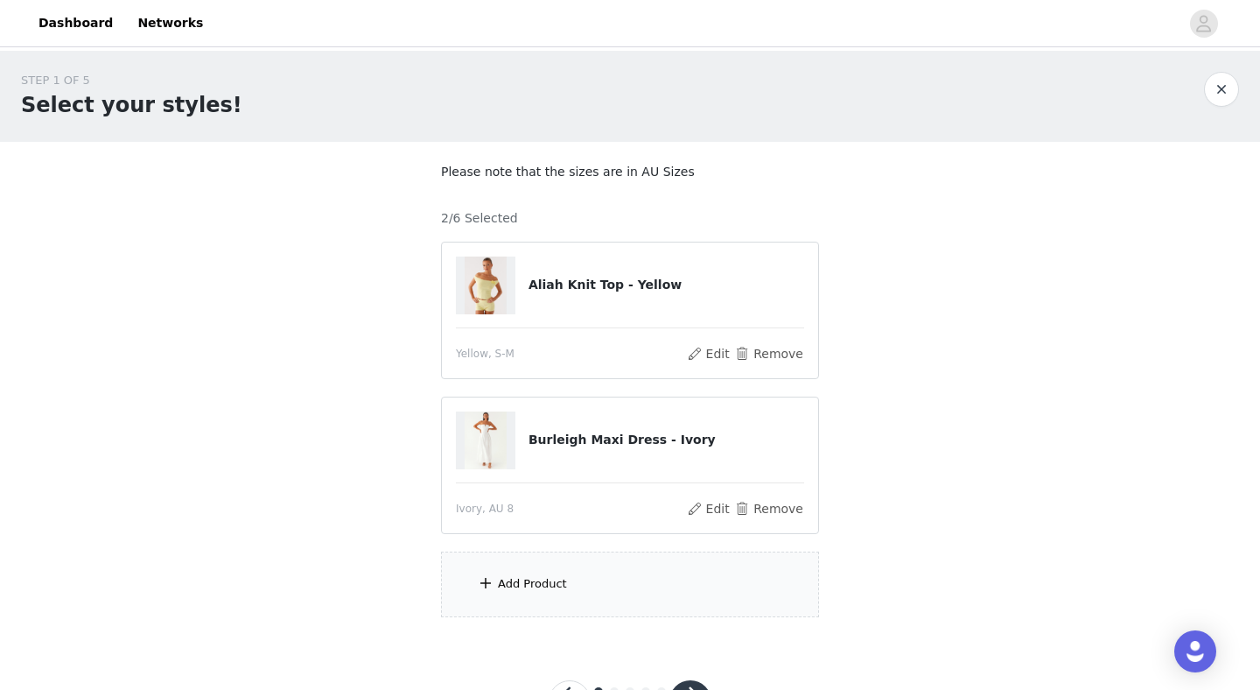
click at [608, 581] on div "Add Product" at bounding box center [630, 584] width 378 height 66
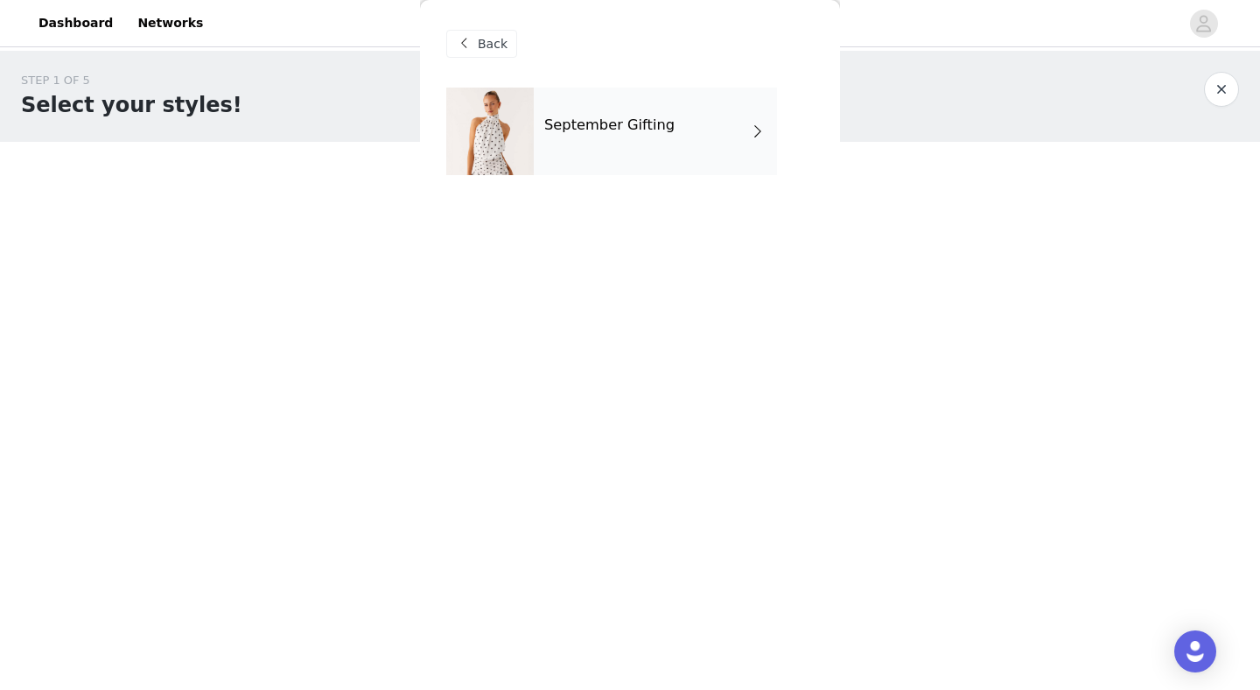
click at [700, 130] on div "September Gifting" at bounding box center [655, 132] width 243 height 88
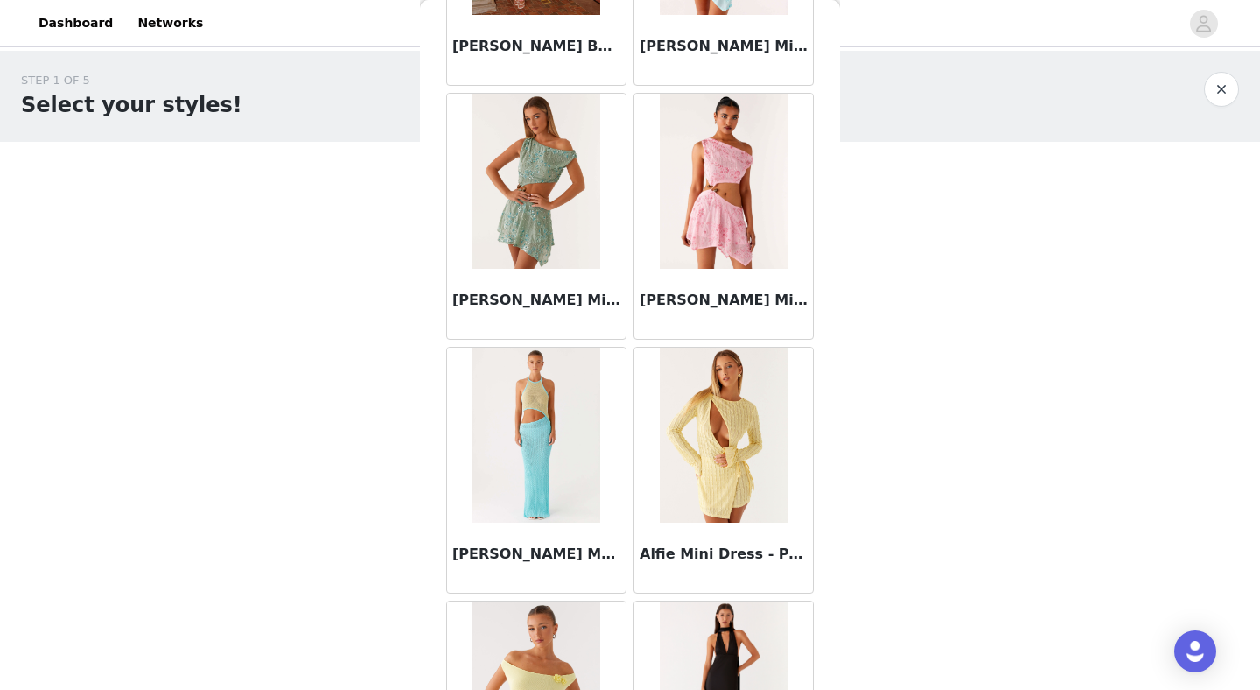
scroll to position [1988, 0]
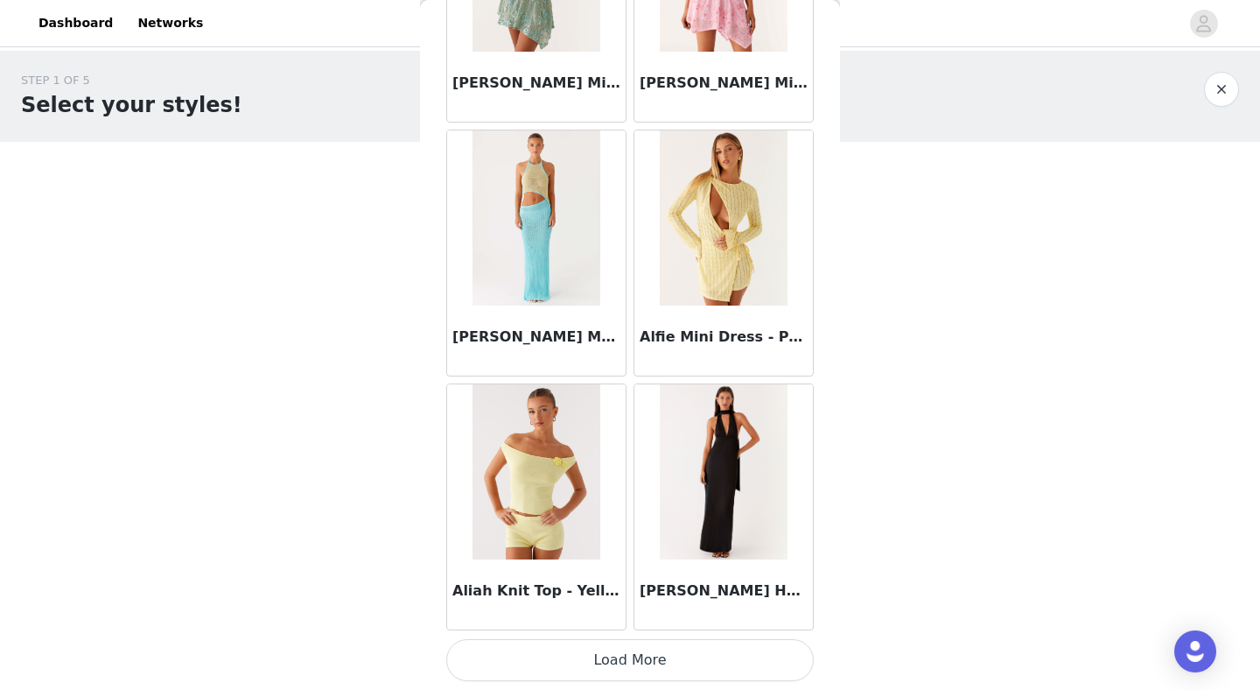
click at [579, 656] on button "Load More" at bounding box center [630, 660] width 368 height 42
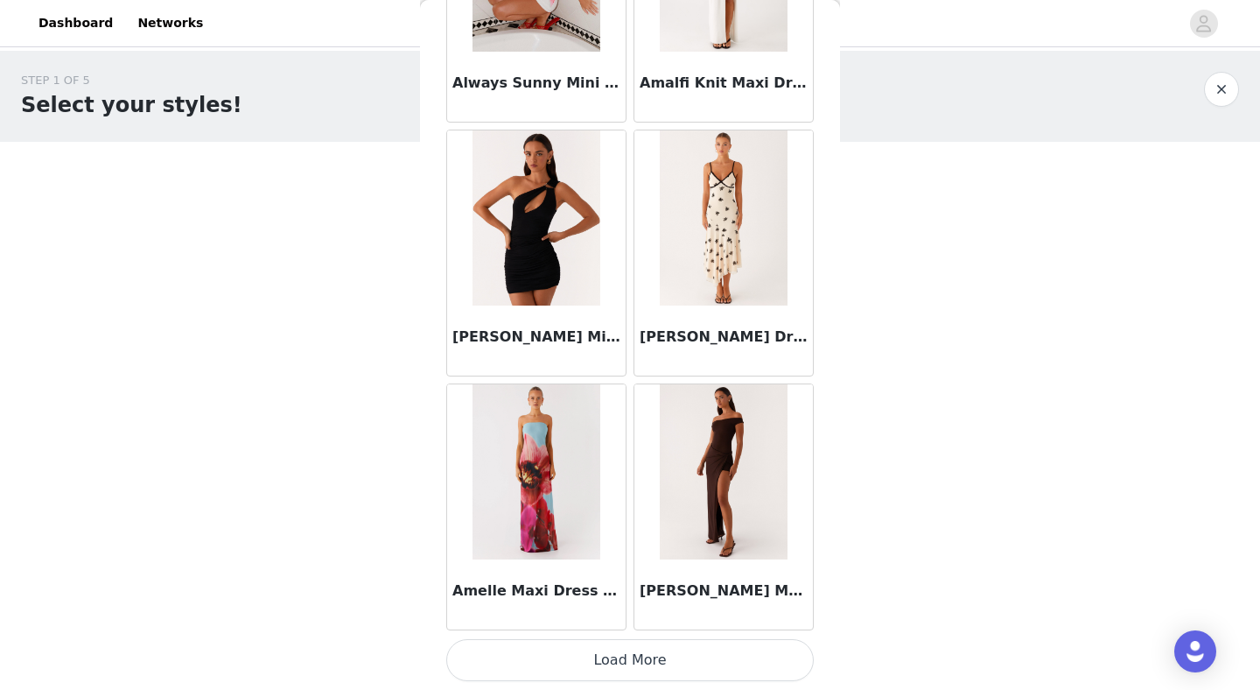
click at [576, 666] on button "Load More" at bounding box center [630, 660] width 368 height 42
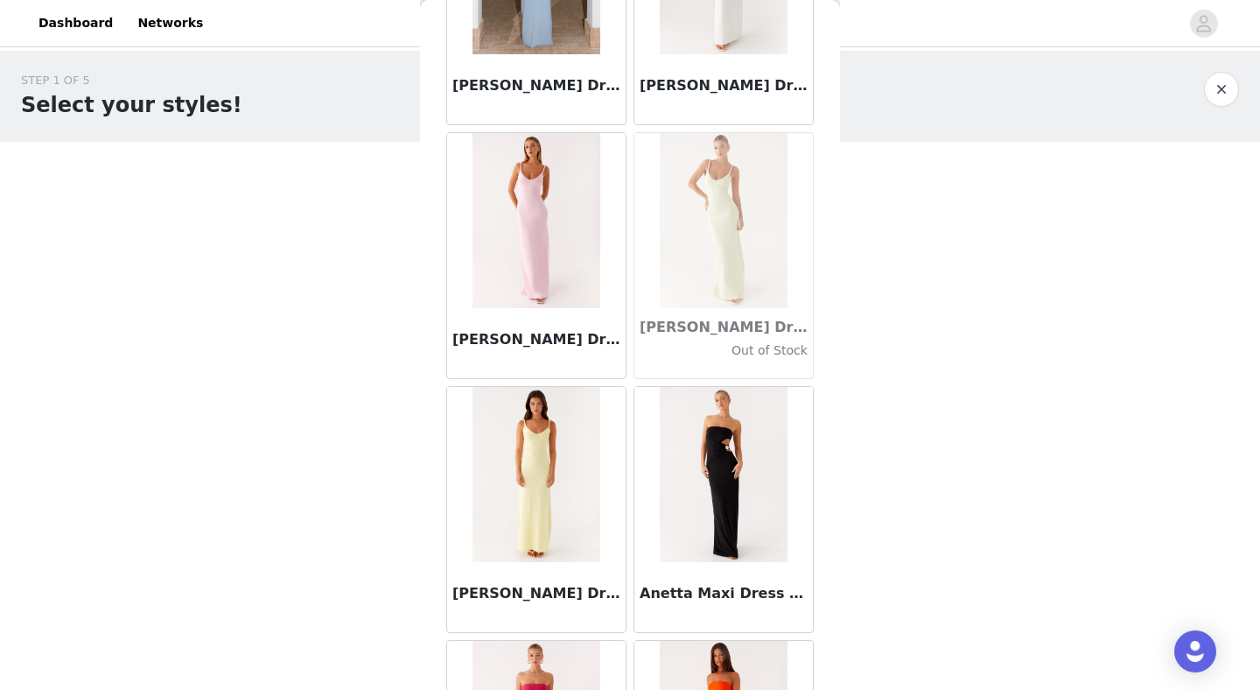
scroll to position [7064, 0]
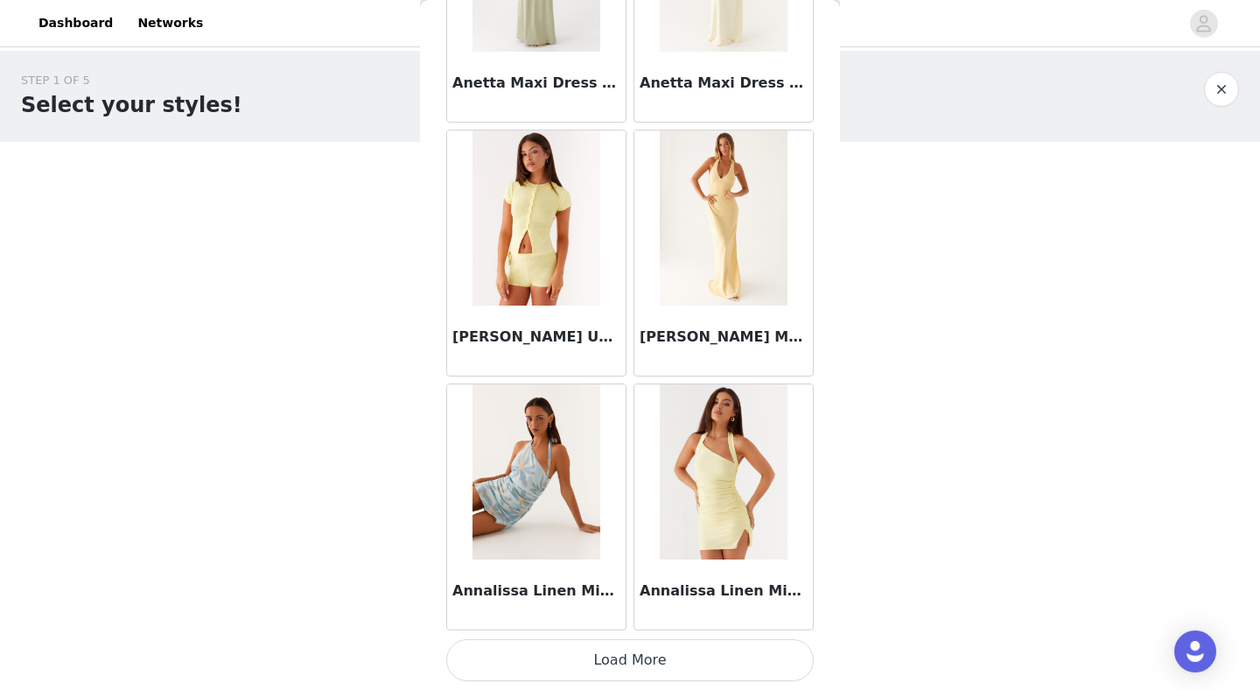
click at [576, 666] on button "Load More" at bounding box center [630, 660] width 368 height 42
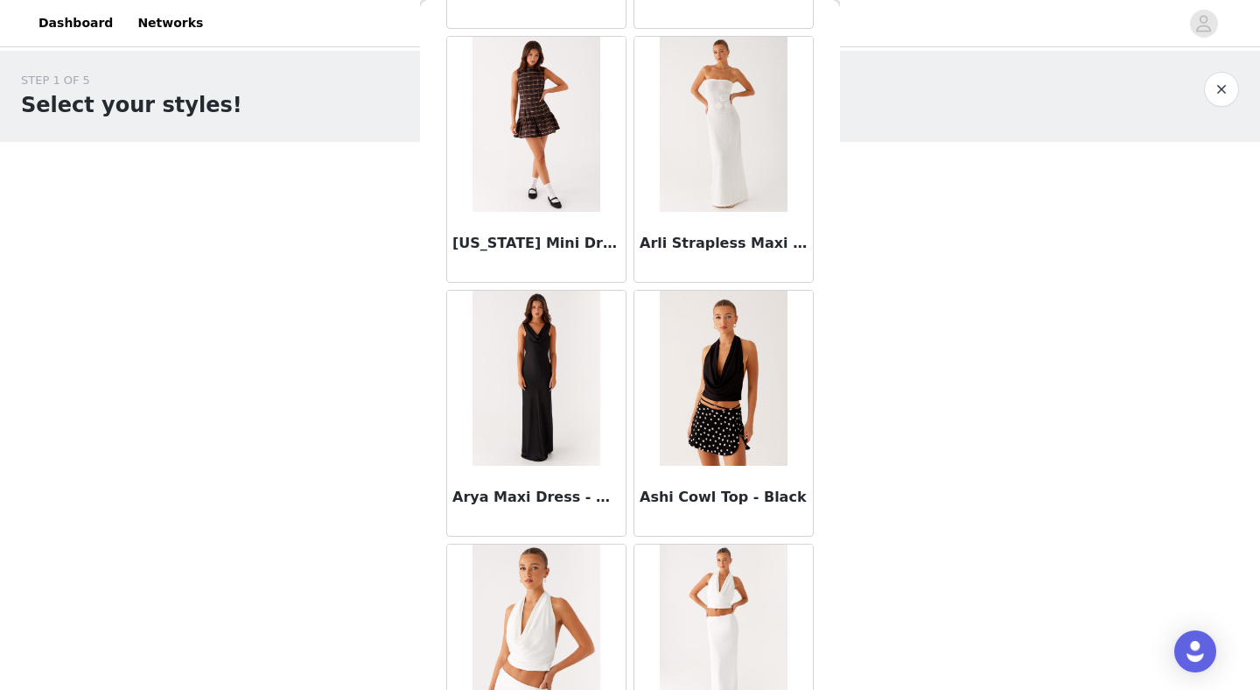
scroll to position [9601, 0]
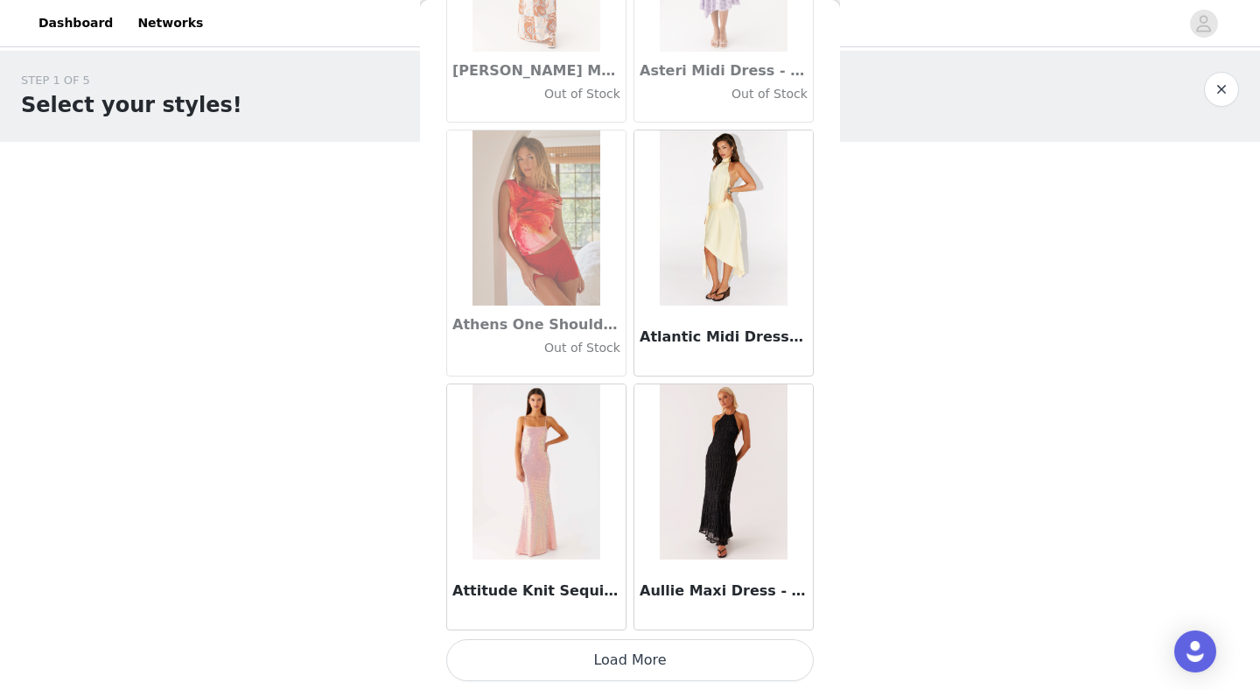
click at [576, 666] on button "Load More" at bounding box center [630, 660] width 368 height 42
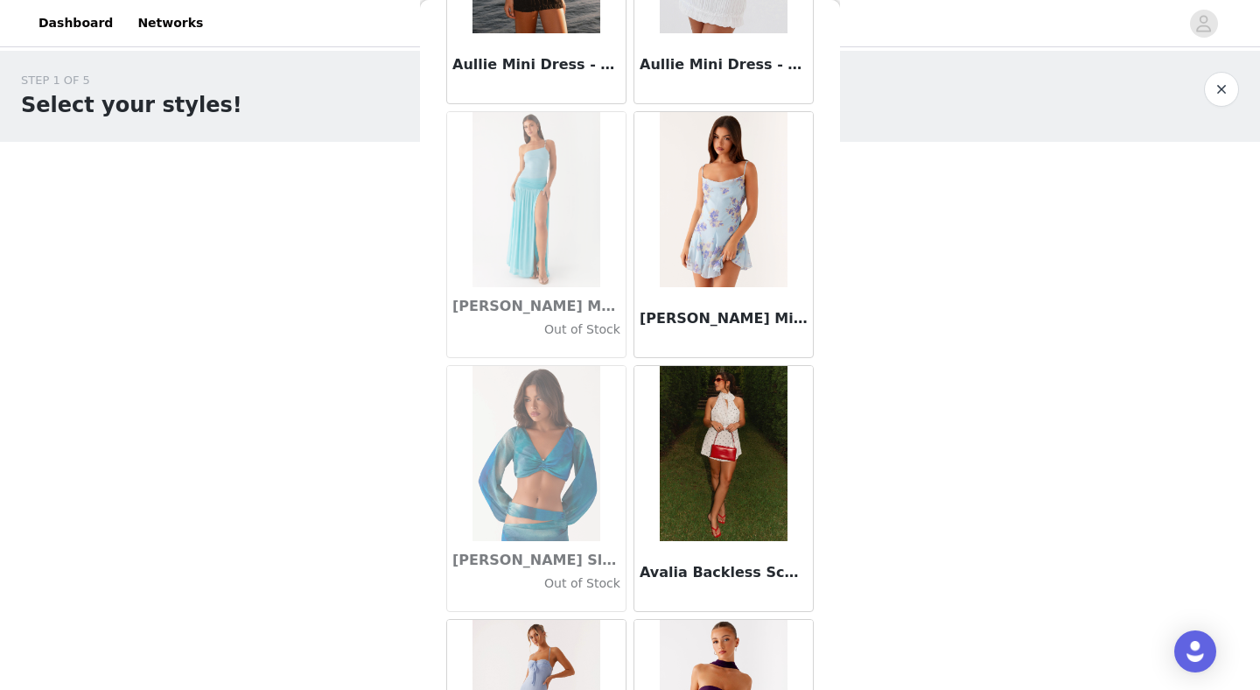
scroll to position [12139, 0]
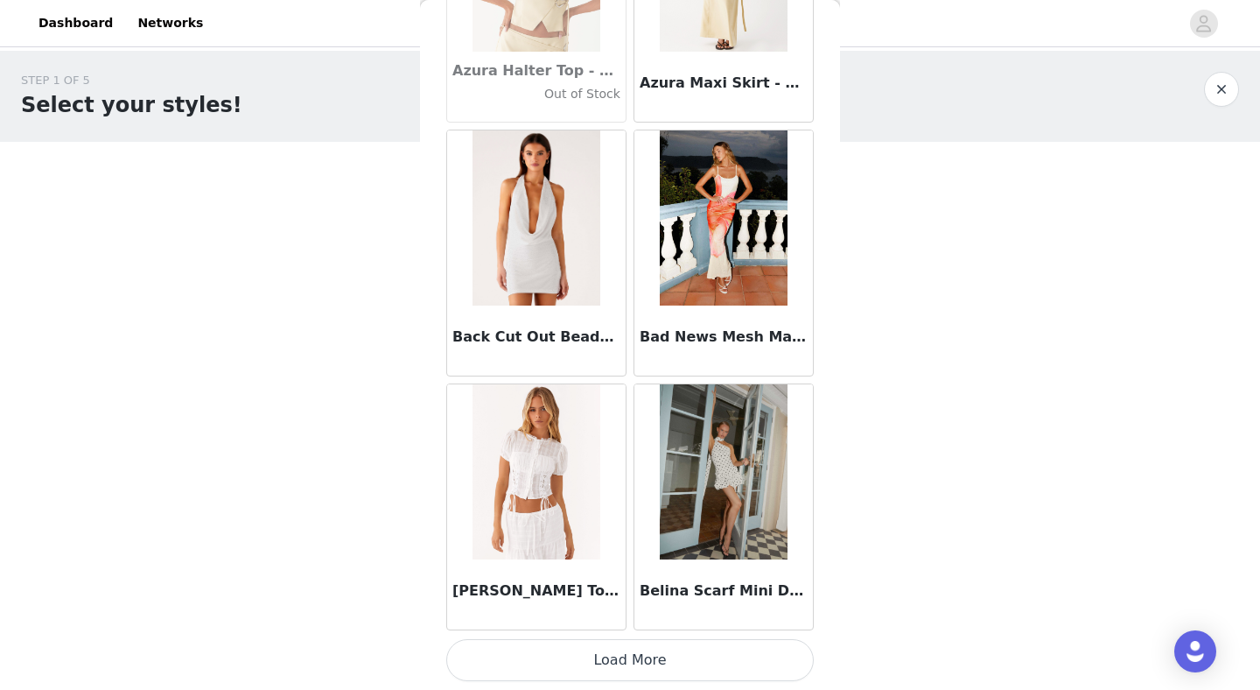
click at [576, 666] on button "Load More" at bounding box center [630, 660] width 368 height 42
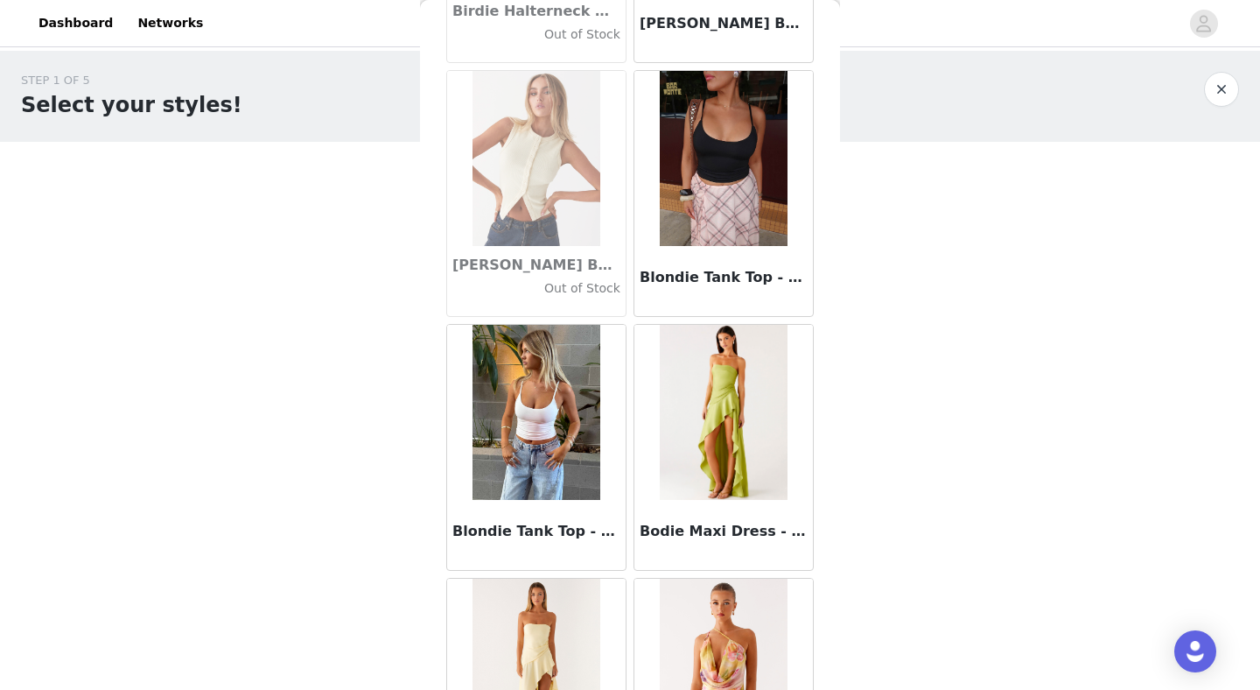
scroll to position [14677, 0]
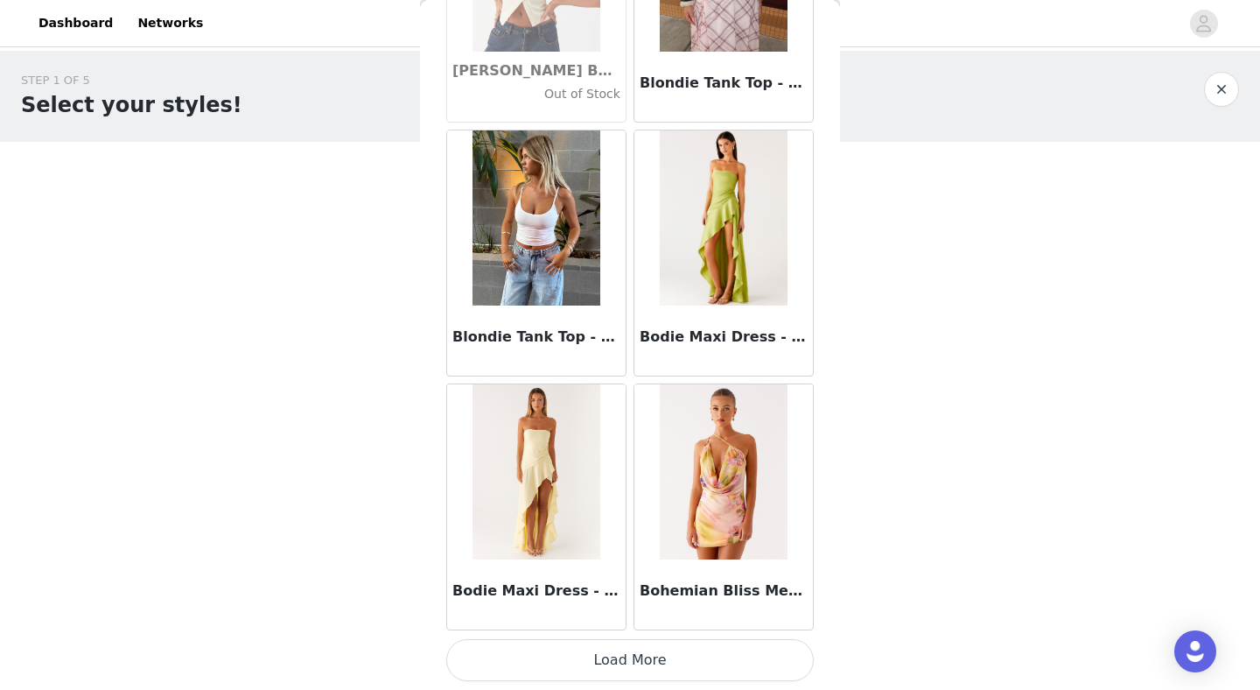
click at [576, 666] on button "Load More" at bounding box center [630, 660] width 368 height 42
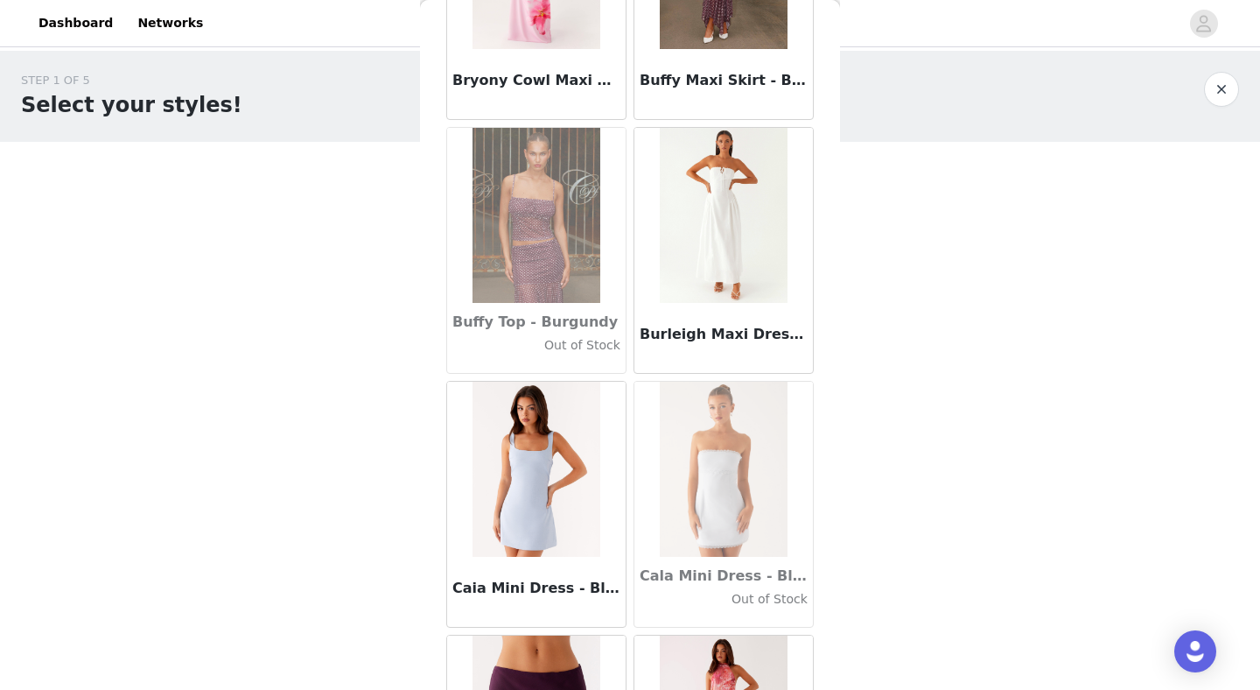
scroll to position [17214, 0]
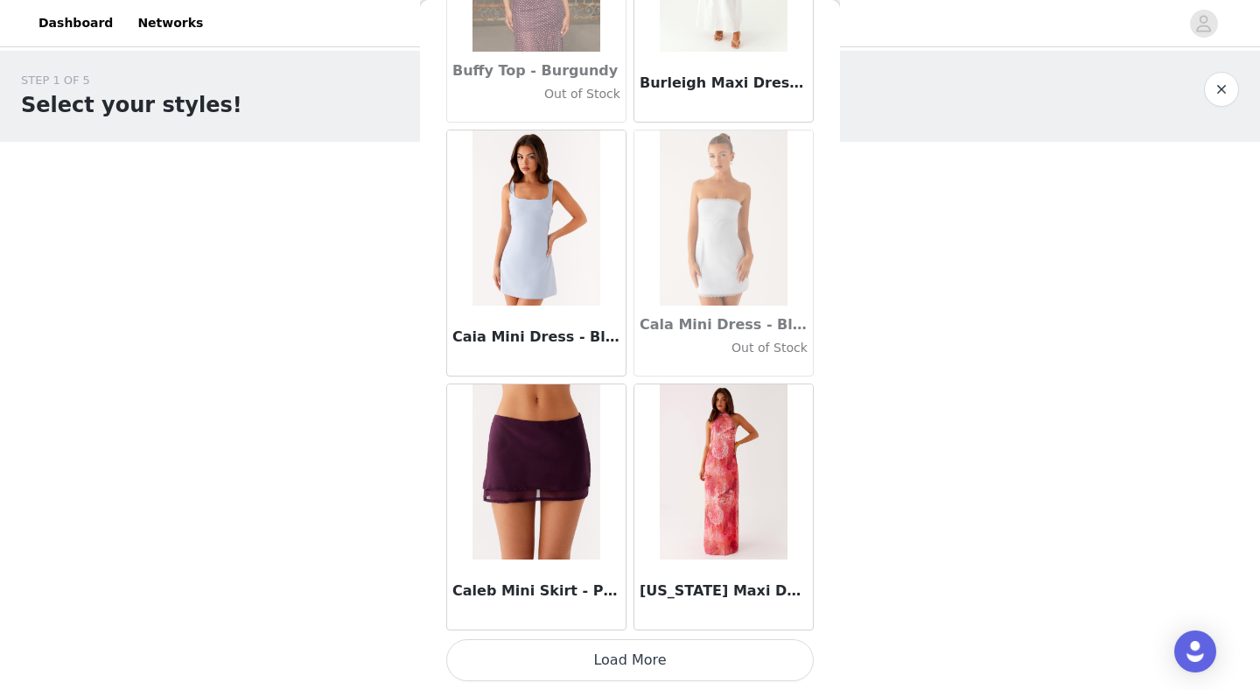
click at [562, 665] on button "Load More" at bounding box center [630, 660] width 368 height 42
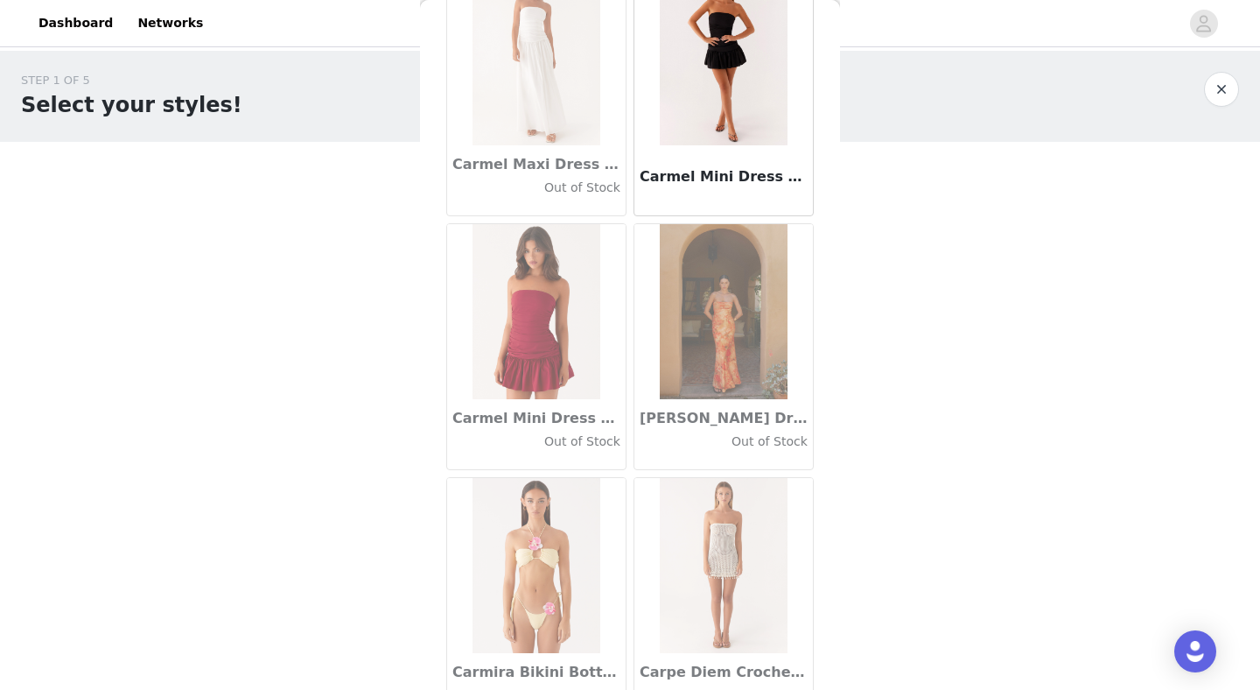
scroll to position [19752, 0]
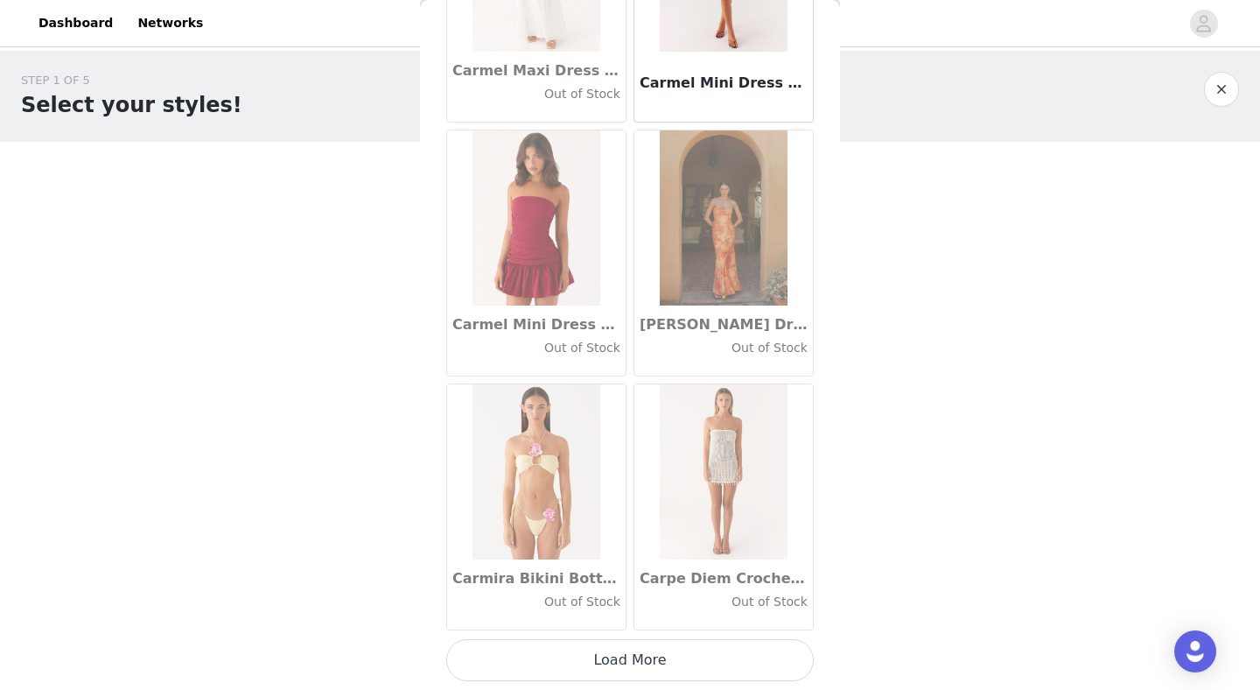
click at [578, 669] on button "Load More" at bounding box center [630, 660] width 368 height 42
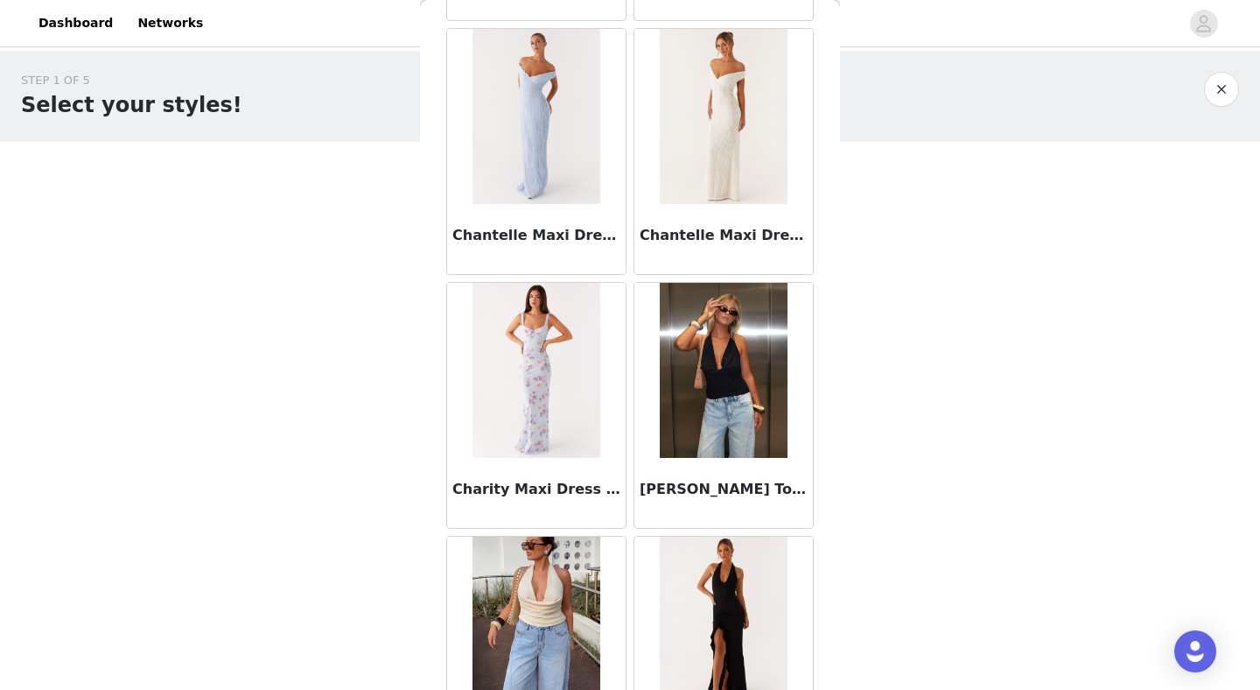
scroll to position [21926, 0]
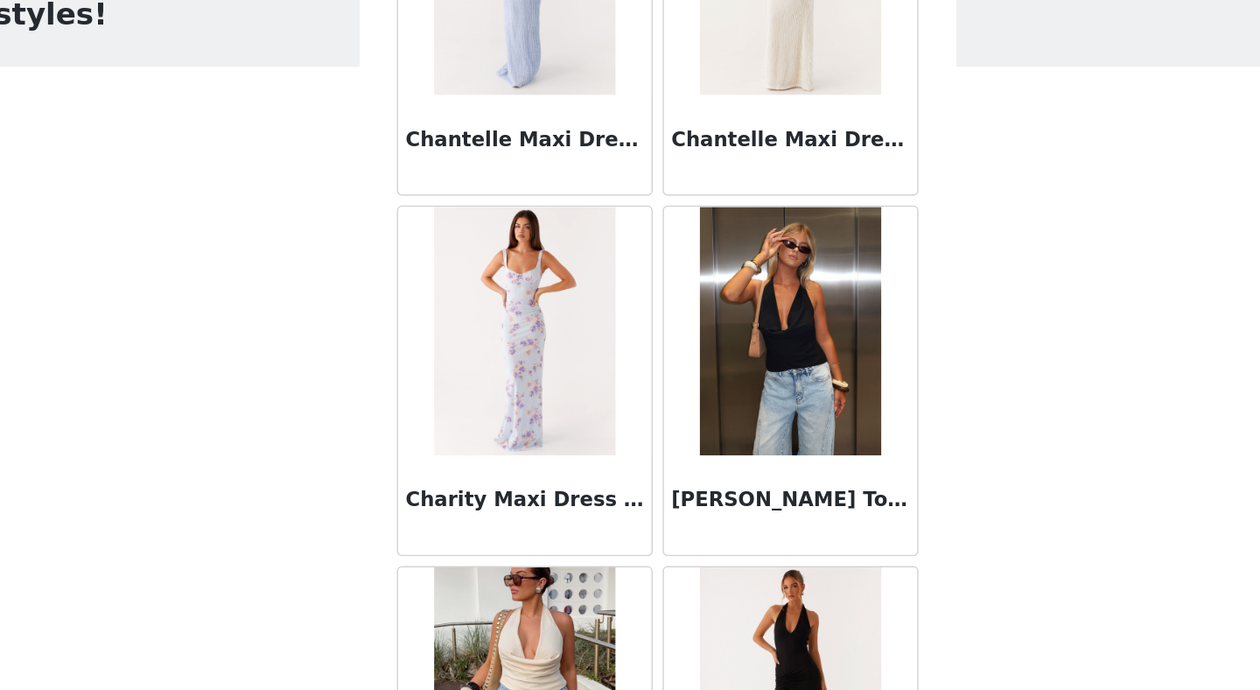
click at [536, 360] on img at bounding box center [536, 328] width 127 height 175
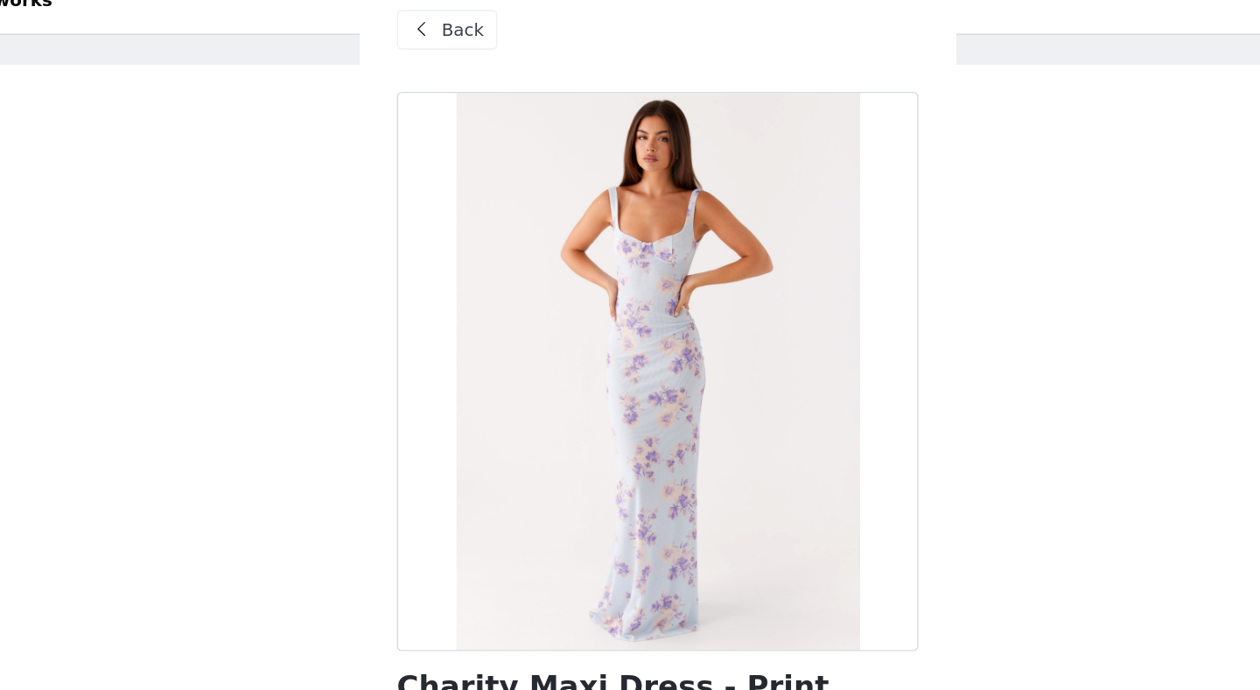
scroll to position [0, 0]
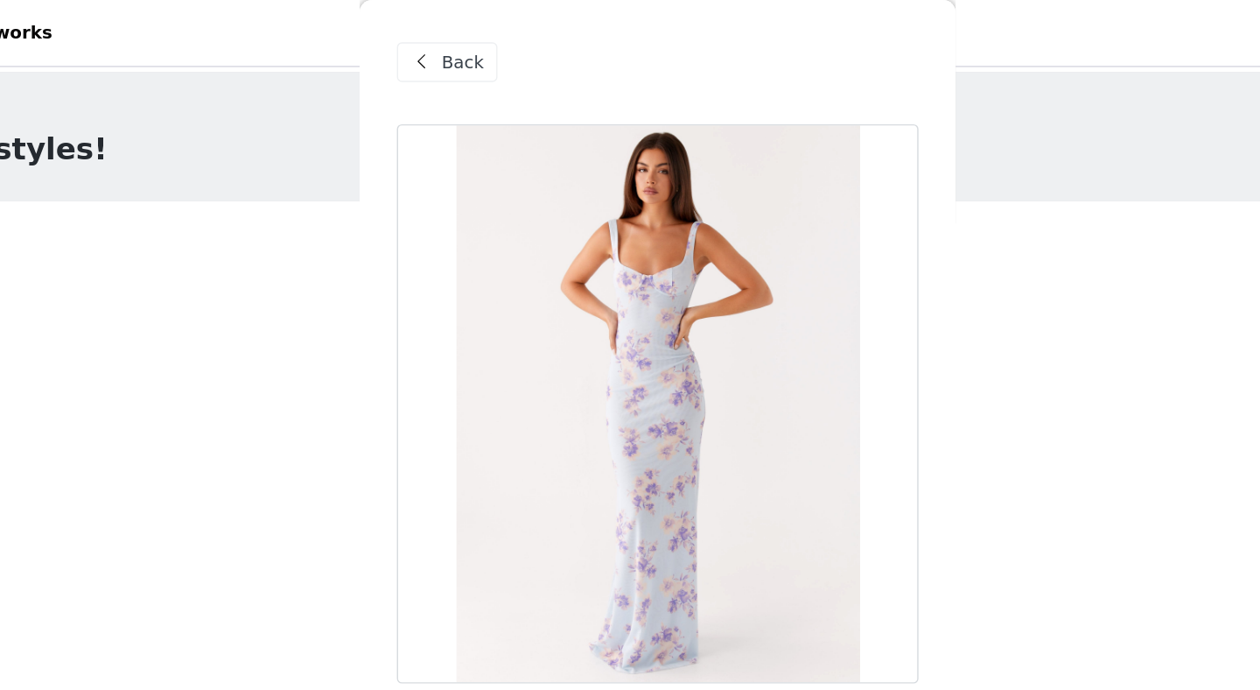
click at [479, 40] on span "Back" at bounding box center [493, 44] width 30 height 18
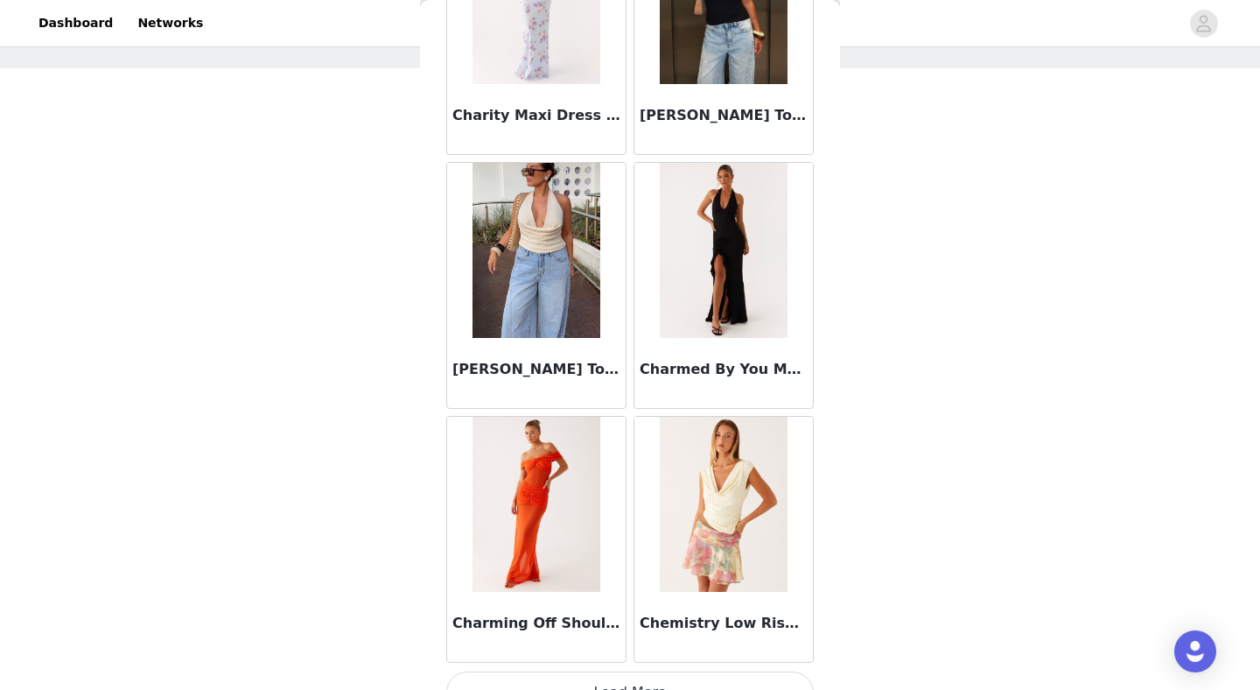
scroll to position [22290, 0]
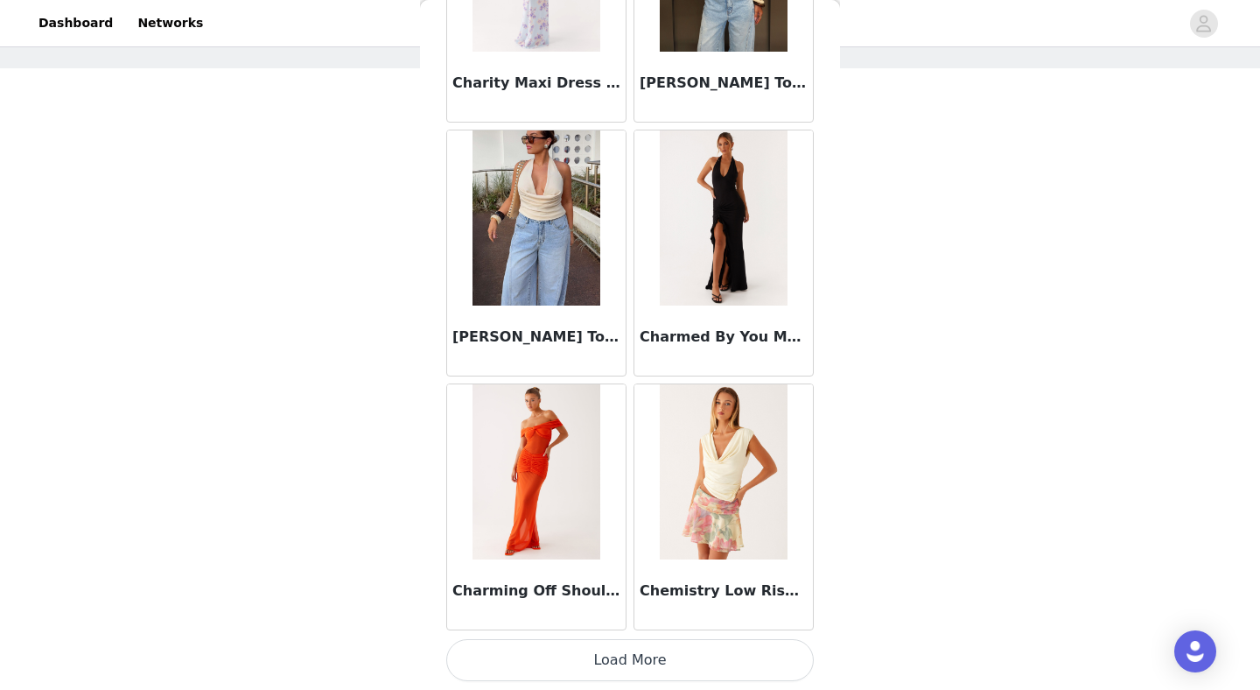
click at [717, 487] on img at bounding box center [723, 471] width 127 height 175
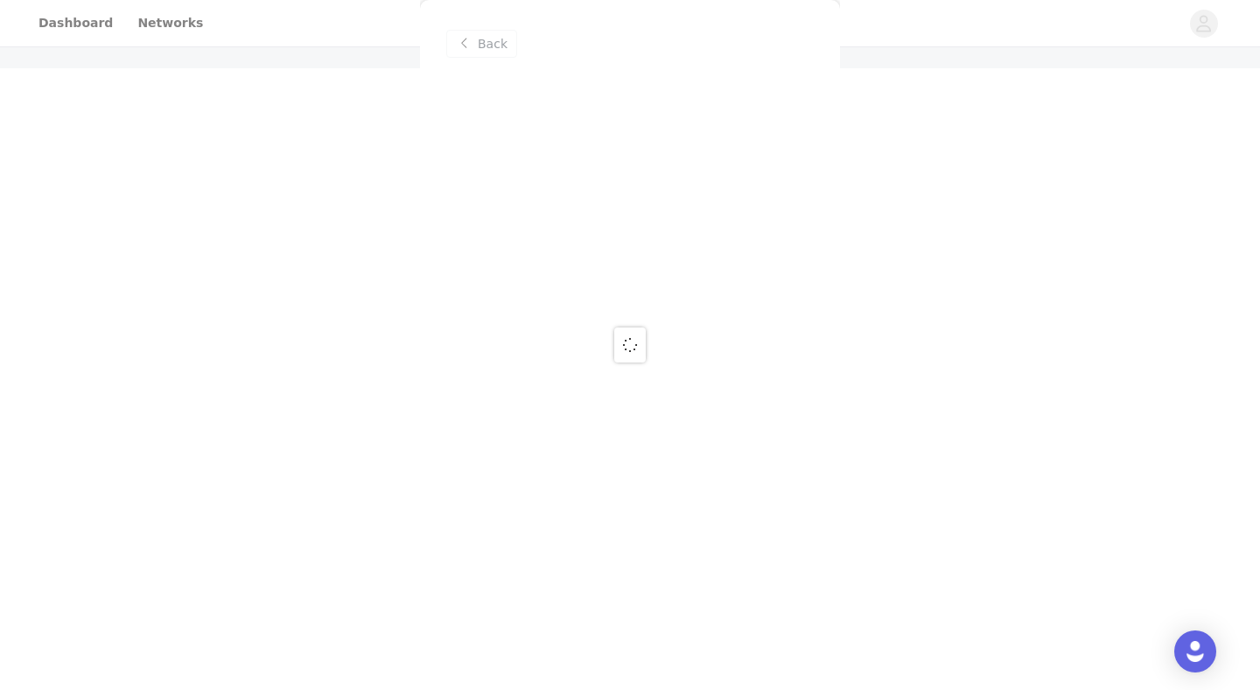
scroll to position [0, 0]
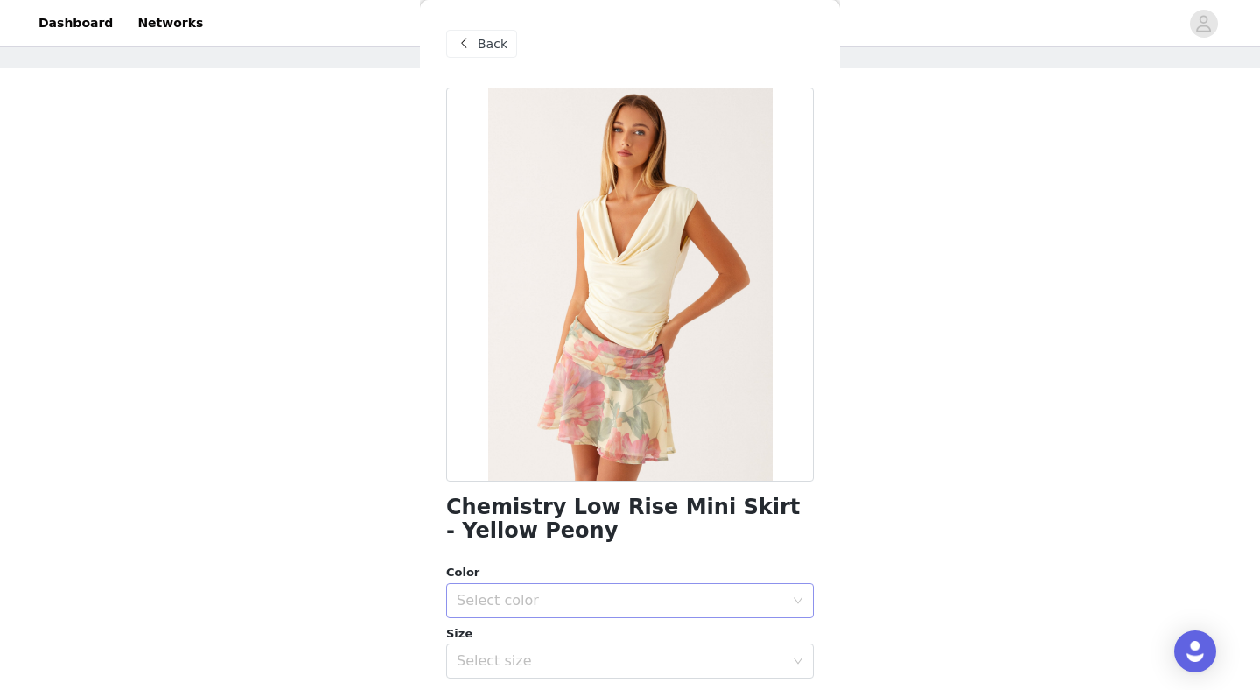
click at [519, 592] on div "Select color" at bounding box center [620, 601] width 327 height 18
click at [532, 636] on li "Yellow/Pink Floral" at bounding box center [630, 639] width 368 height 28
click at [532, 659] on div "Select size" at bounding box center [620, 661] width 327 height 18
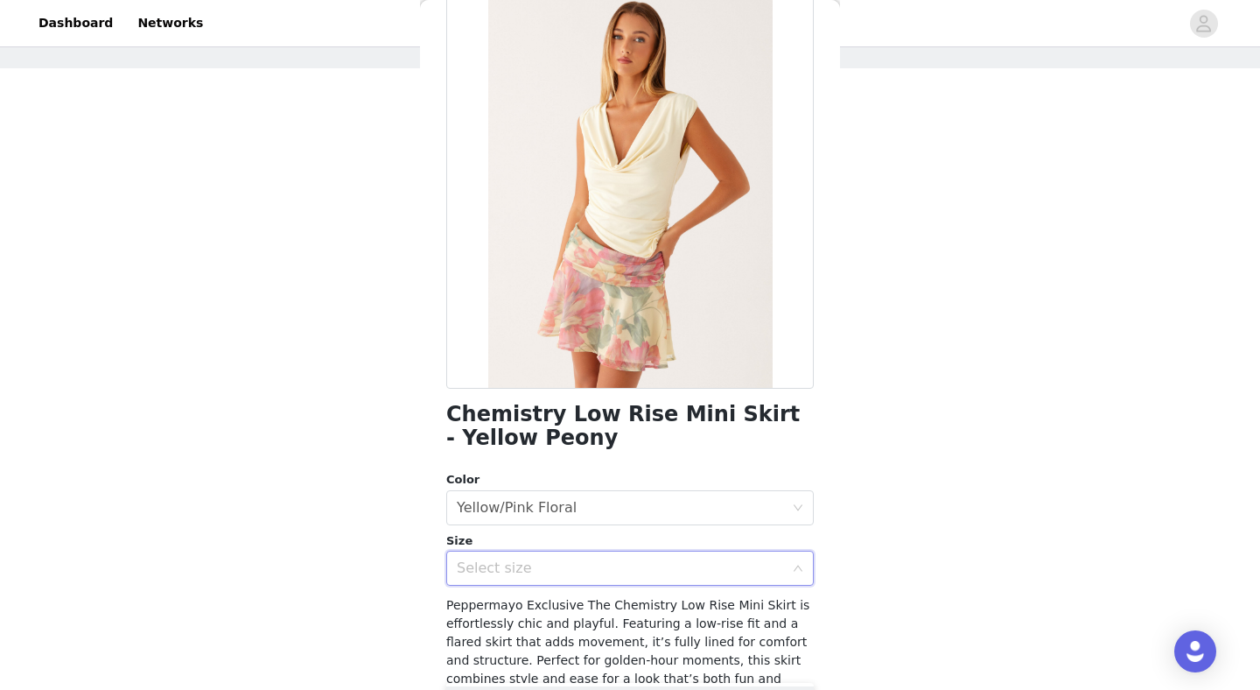
scroll to position [95, 0]
click at [571, 568] on div "Select size" at bounding box center [620, 566] width 327 height 18
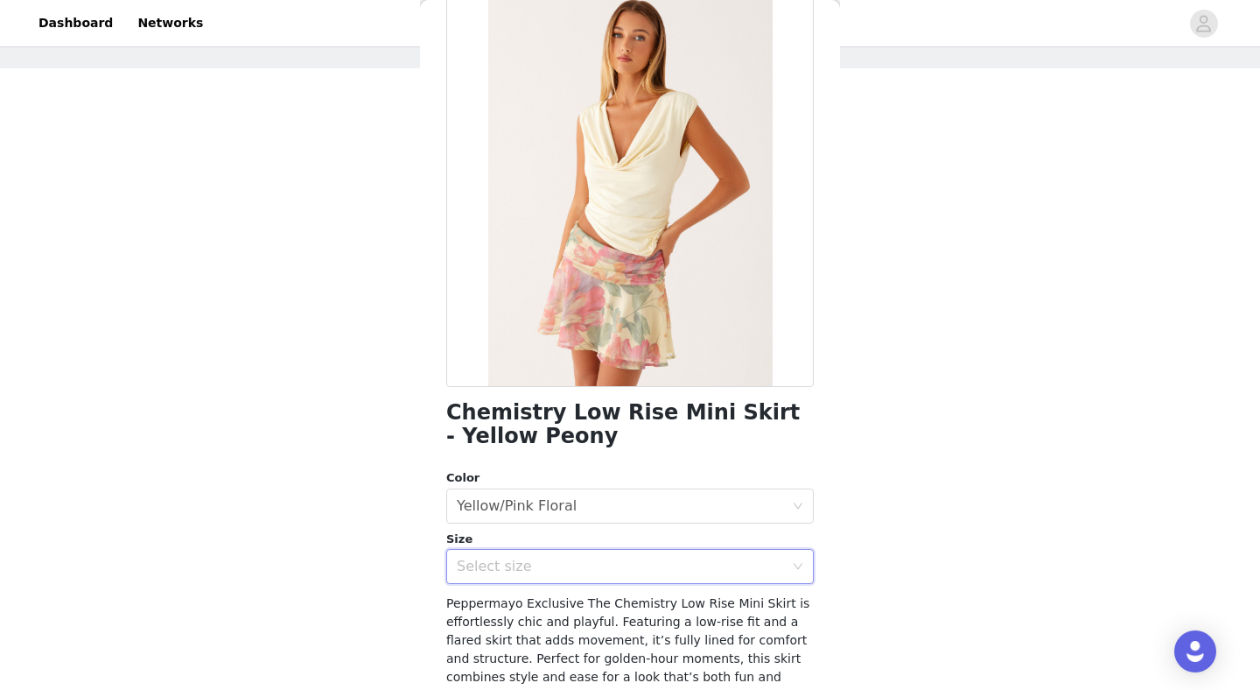
click at [571, 568] on div "Select size" at bounding box center [620, 566] width 327 height 18
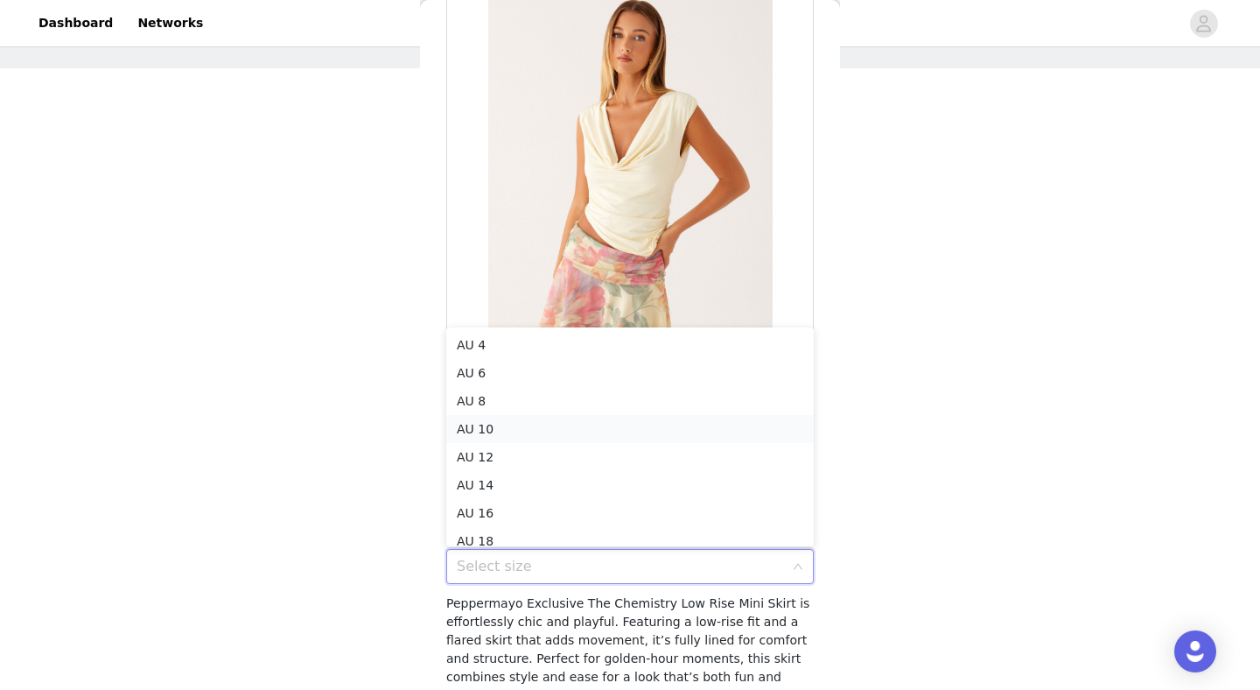
click at [539, 421] on li "AU 10" at bounding box center [630, 429] width 368 height 28
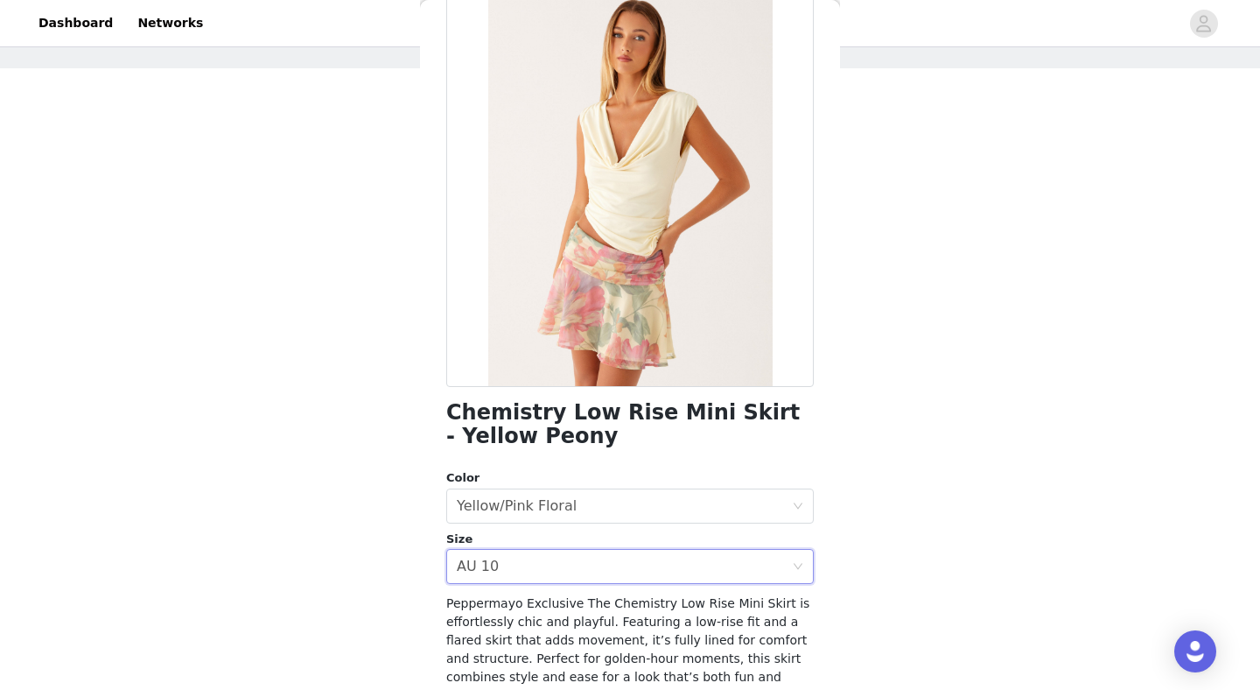
scroll to position [275, 0]
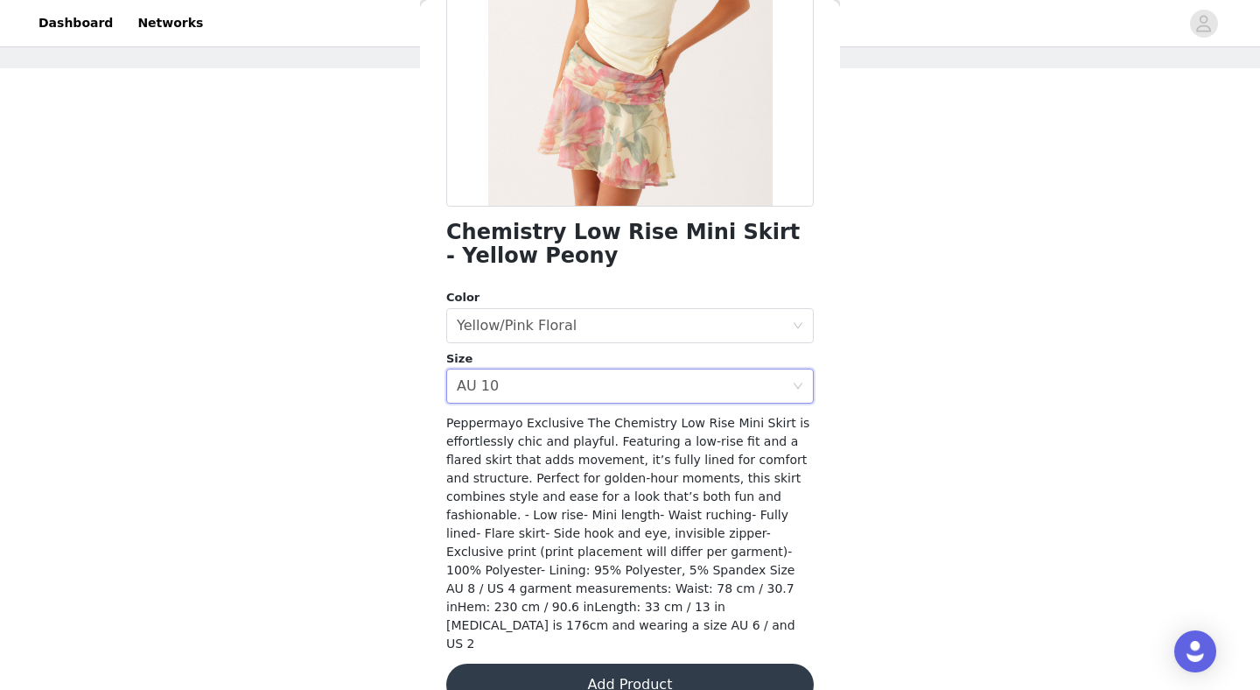
click at [518, 663] on button "Add Product" at bounding box center [630, 684] width 368 height 42
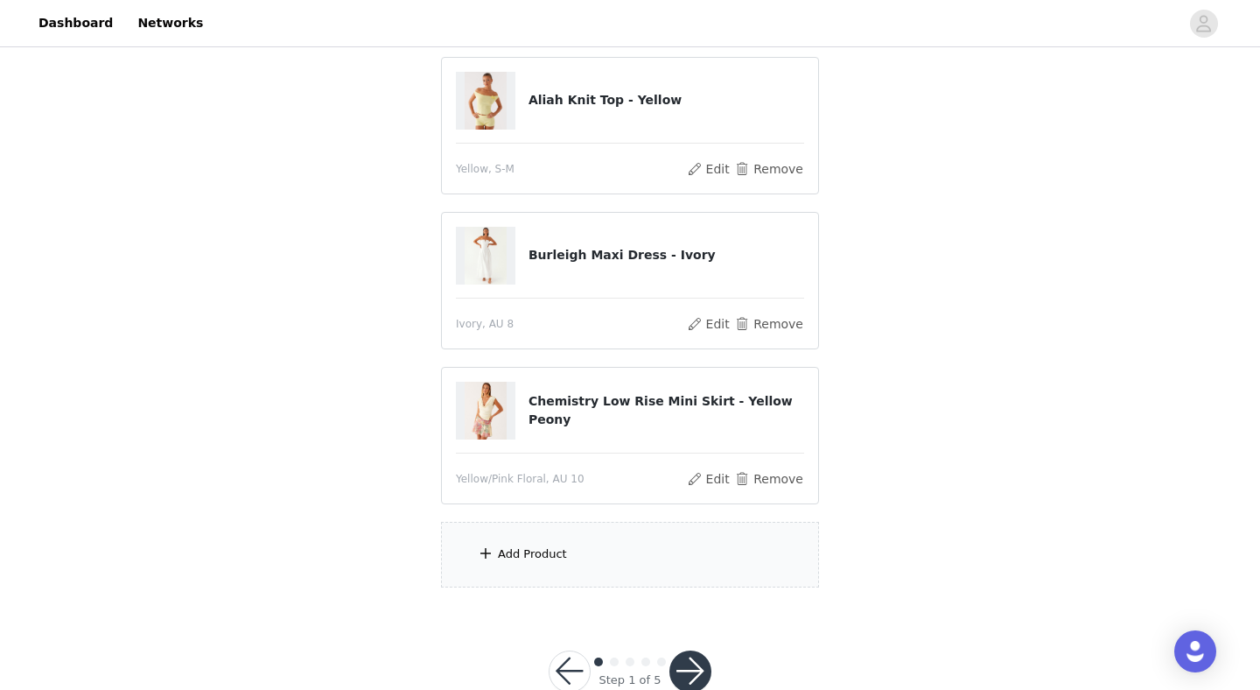
scroll to position [191, 0]
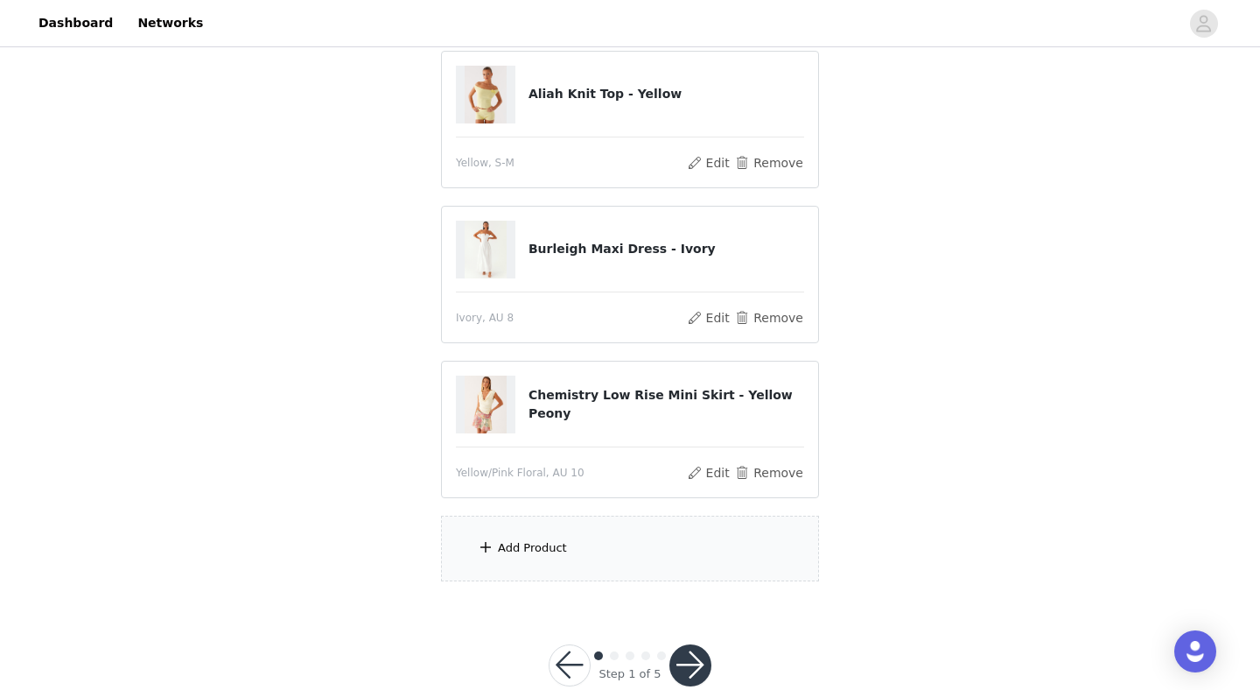
click at [529, 562] on div "Add Product" at bounding box center [630, 548] width 378 height 66
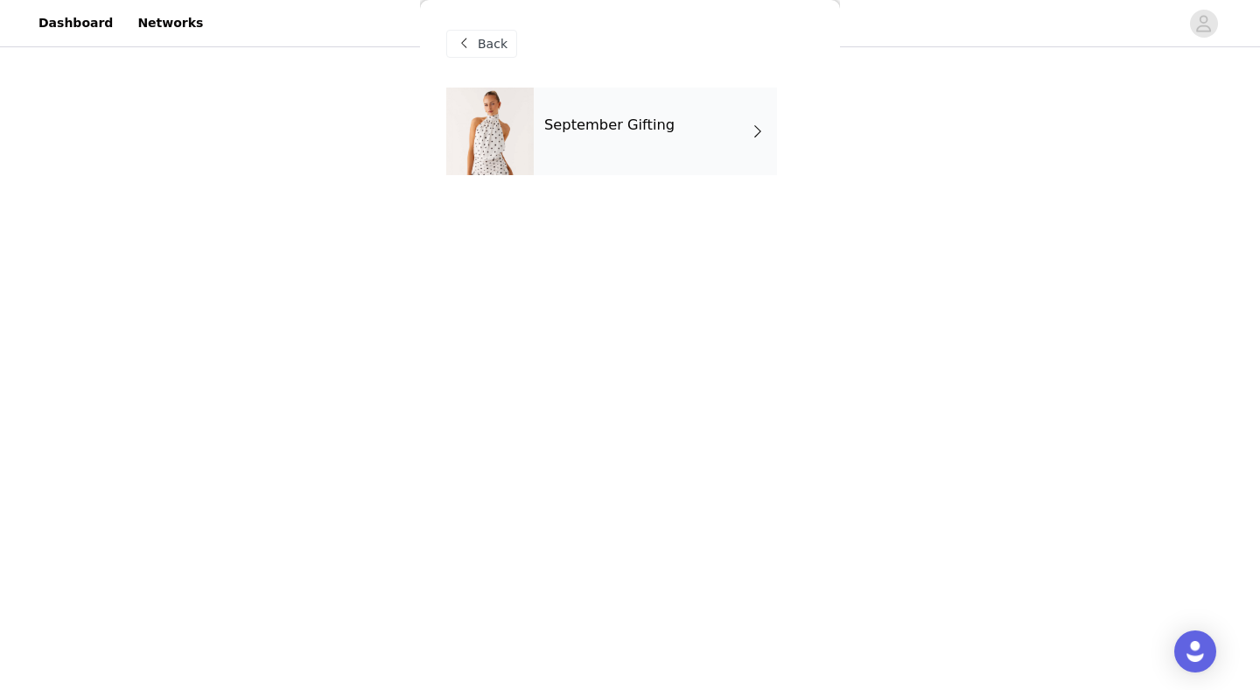
click at [665, 111] on div "September Gifting" at bounding box center [655, 132] width 243 height 88
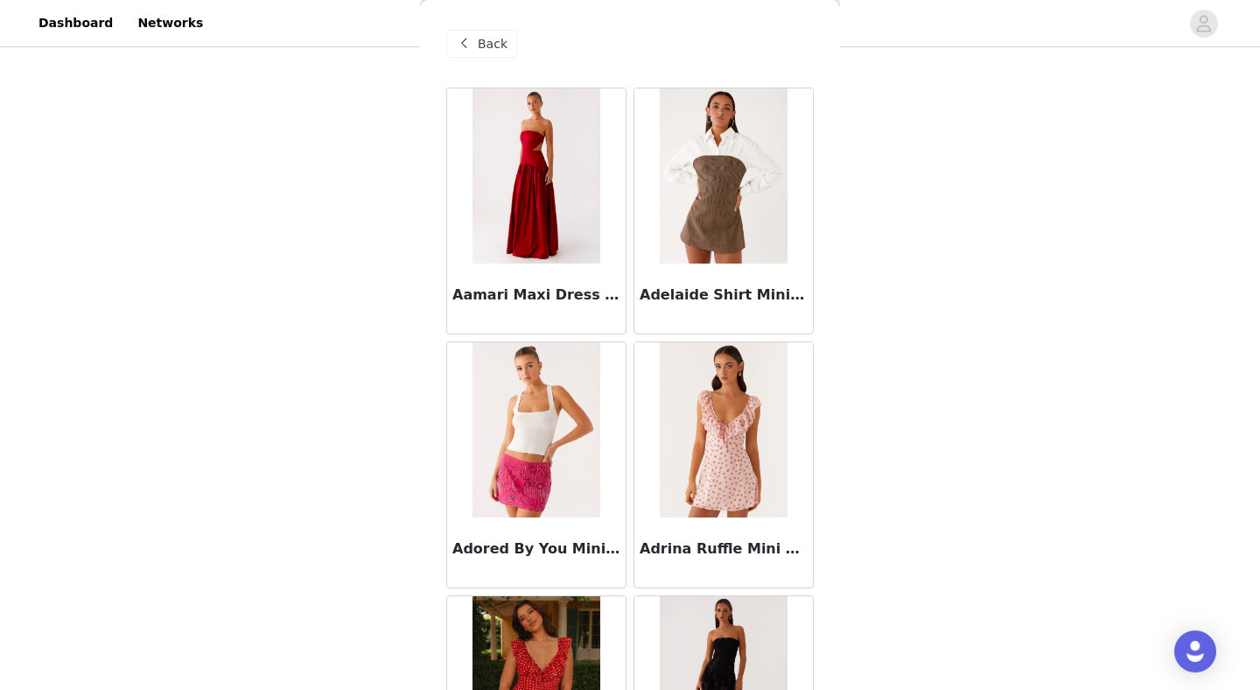
scroll to position [1988, 0]
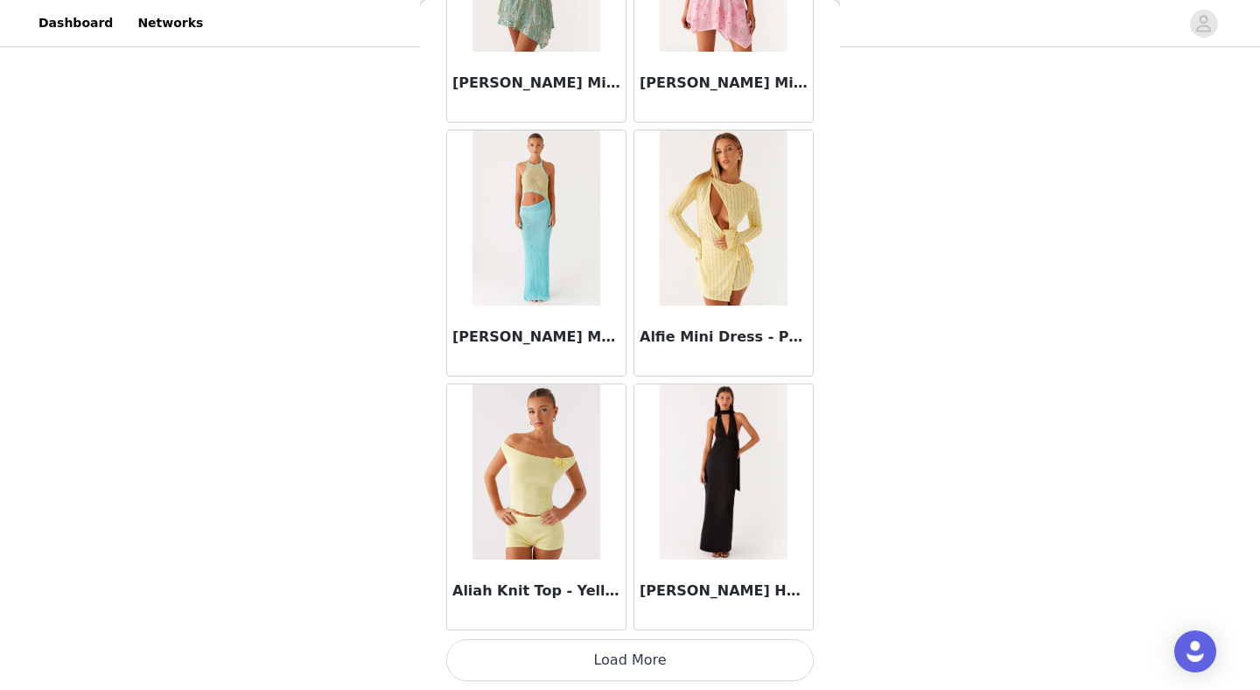
click at [623, 658] on button "Load More" at bounding box center [630, 660] width 368 height 42
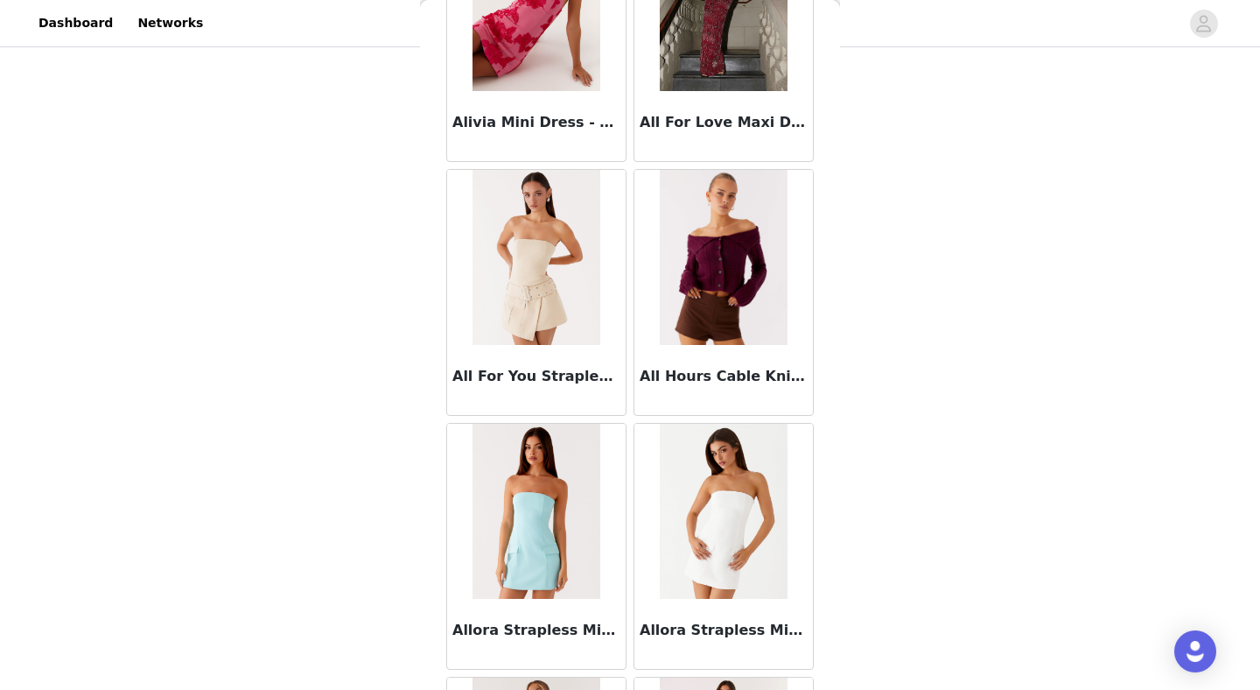
scroll to position [4526, 0]
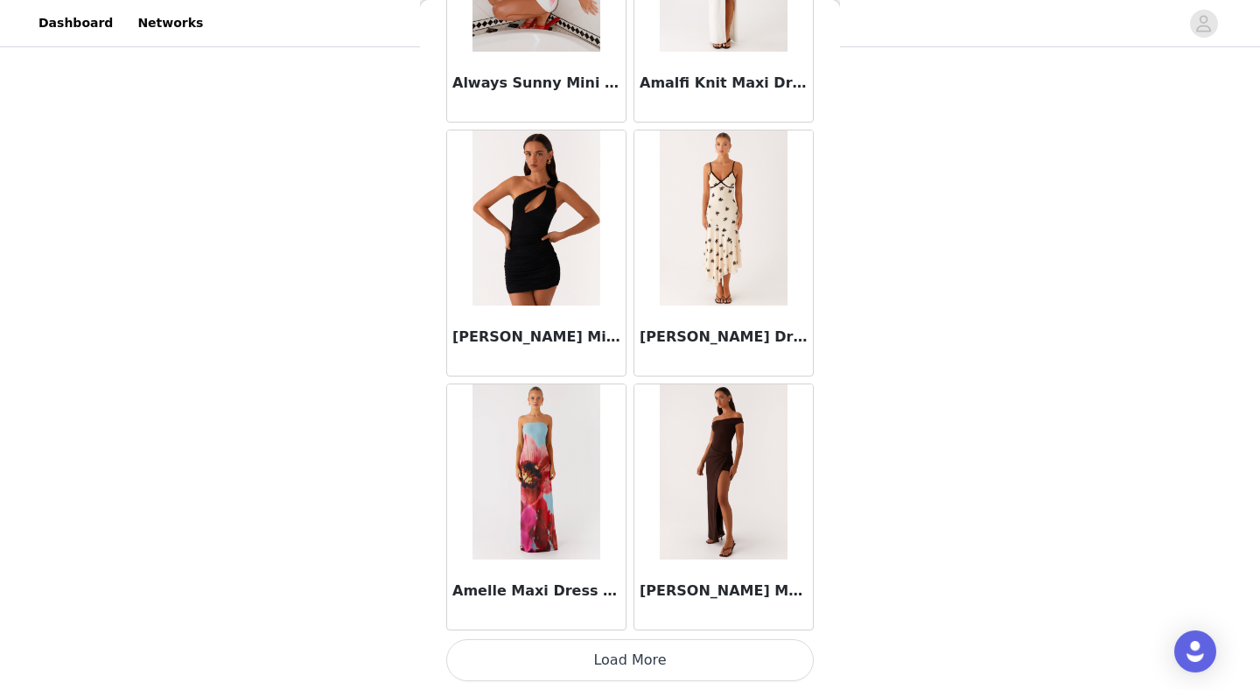
click at [623, 658] on button "Load More" at bounding box center [630, 660] width 368 height 42
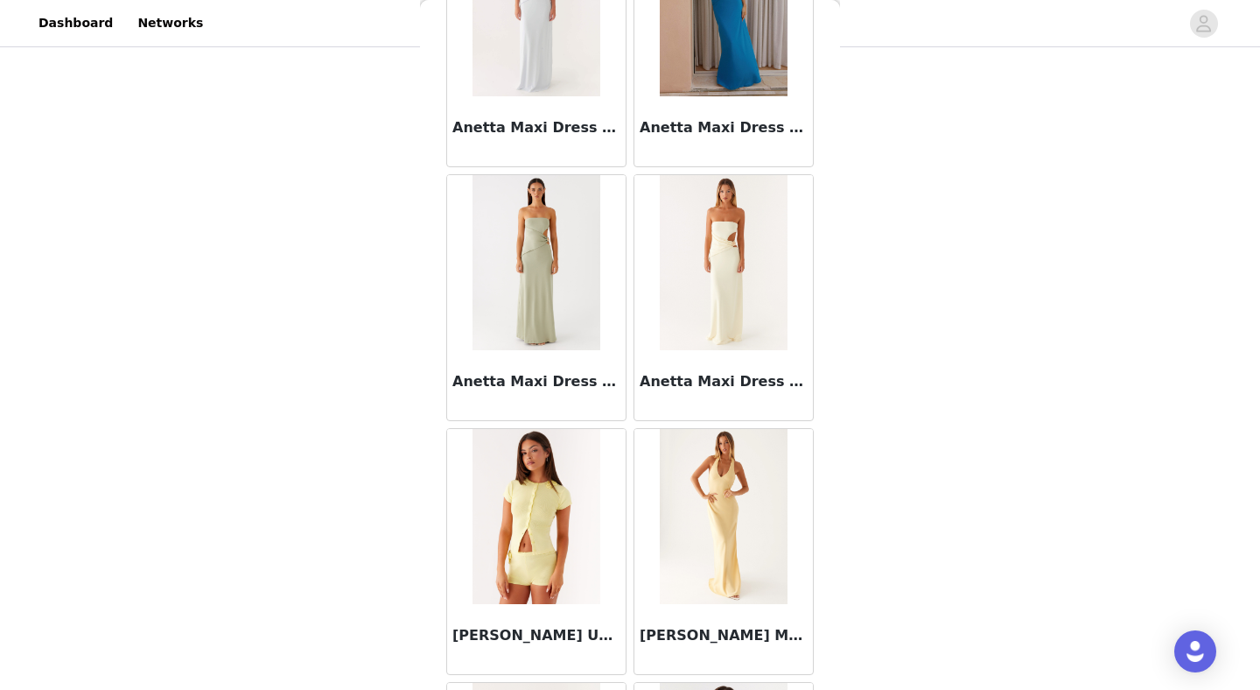
scroll to position [7064, 0]
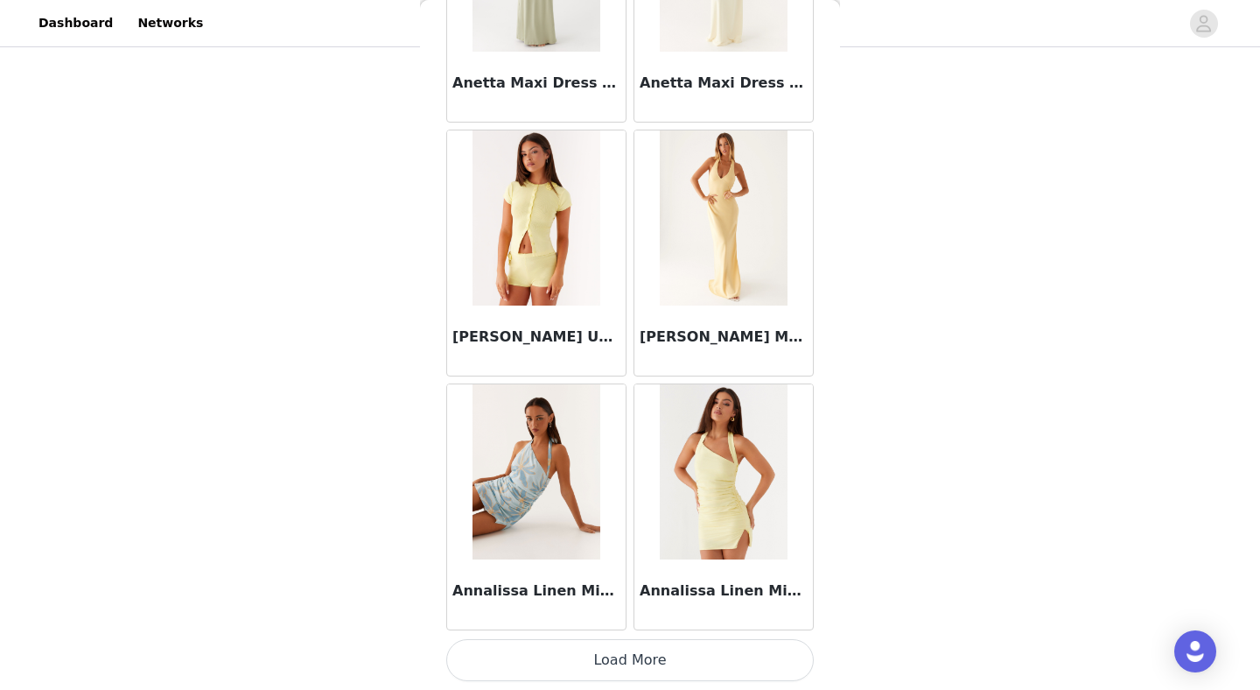
click at [623, 658] on button "Load More" at bounding box center [630, 660] width 368 height 42
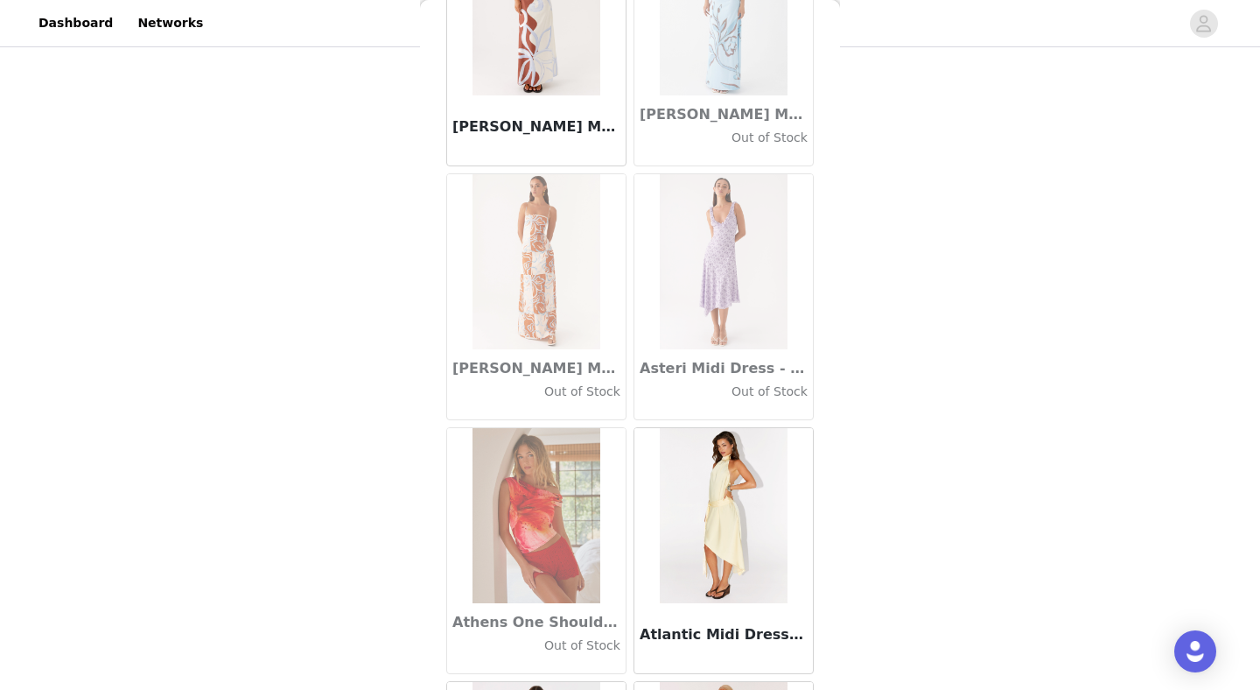
scroll to position [9601, 0]
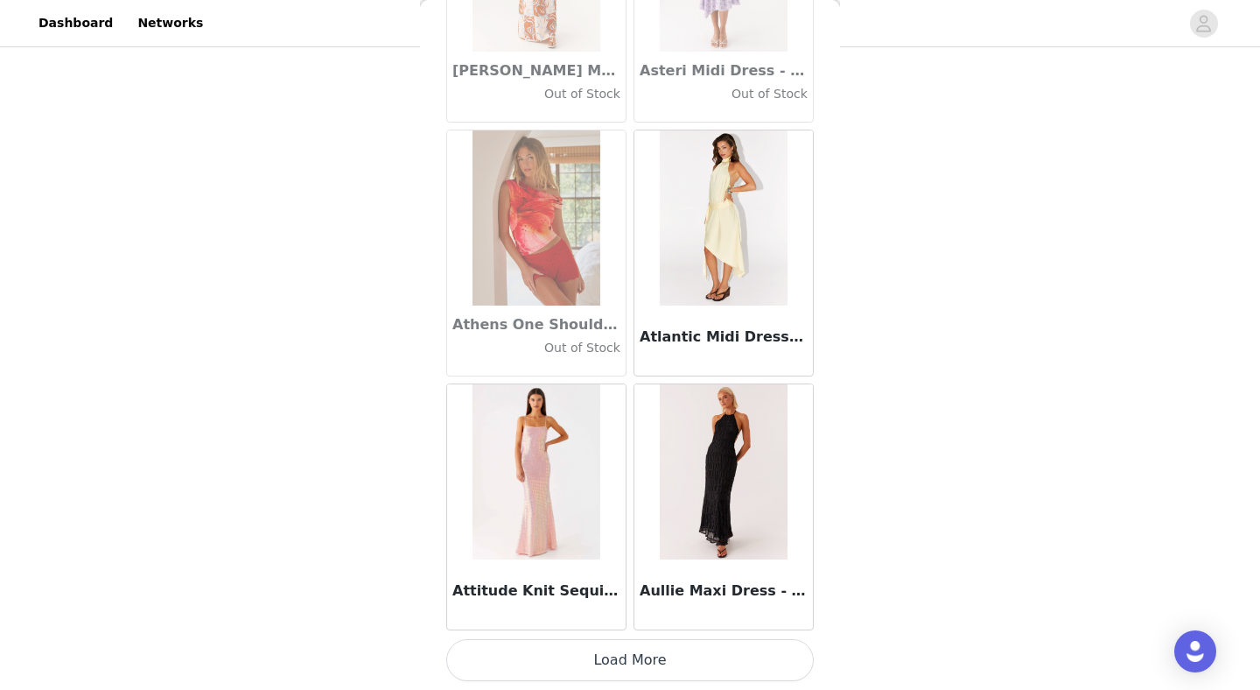
click at [623, 658] on button "Load More" at bounding box center [630, 660] width 368 height 42
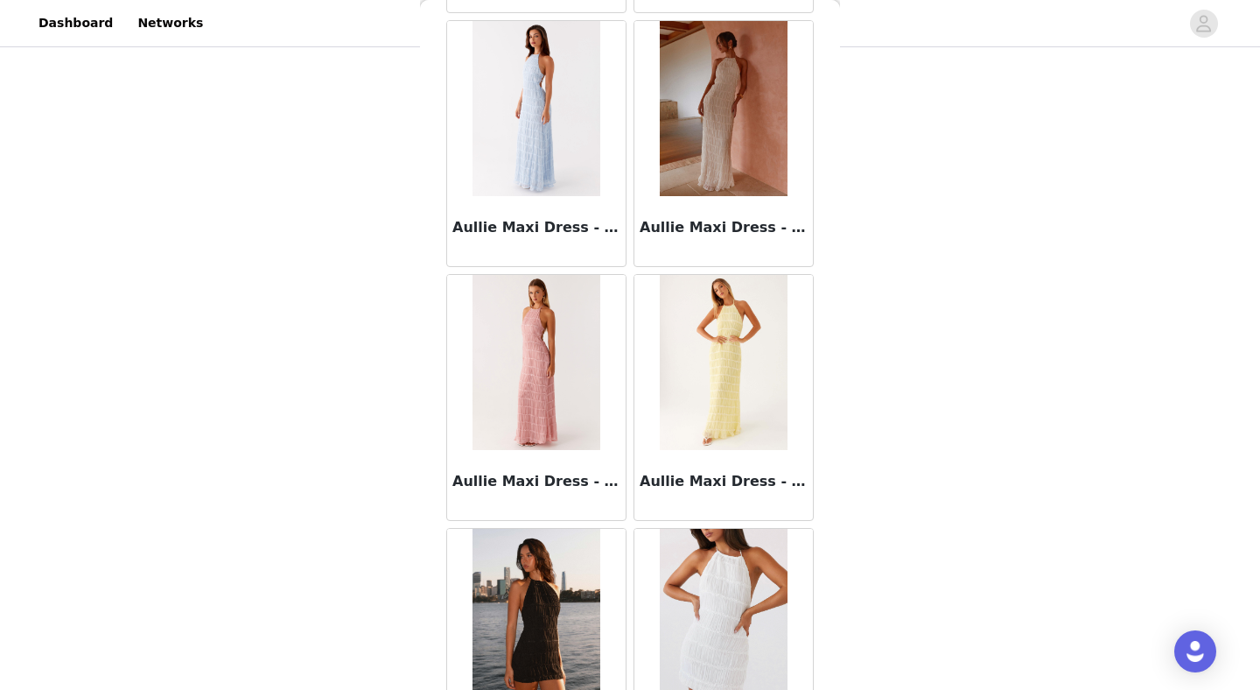
scroll to position [10219, 0]
click at [523, 424] on img at bounding box center [536, 361] width 127 height 175
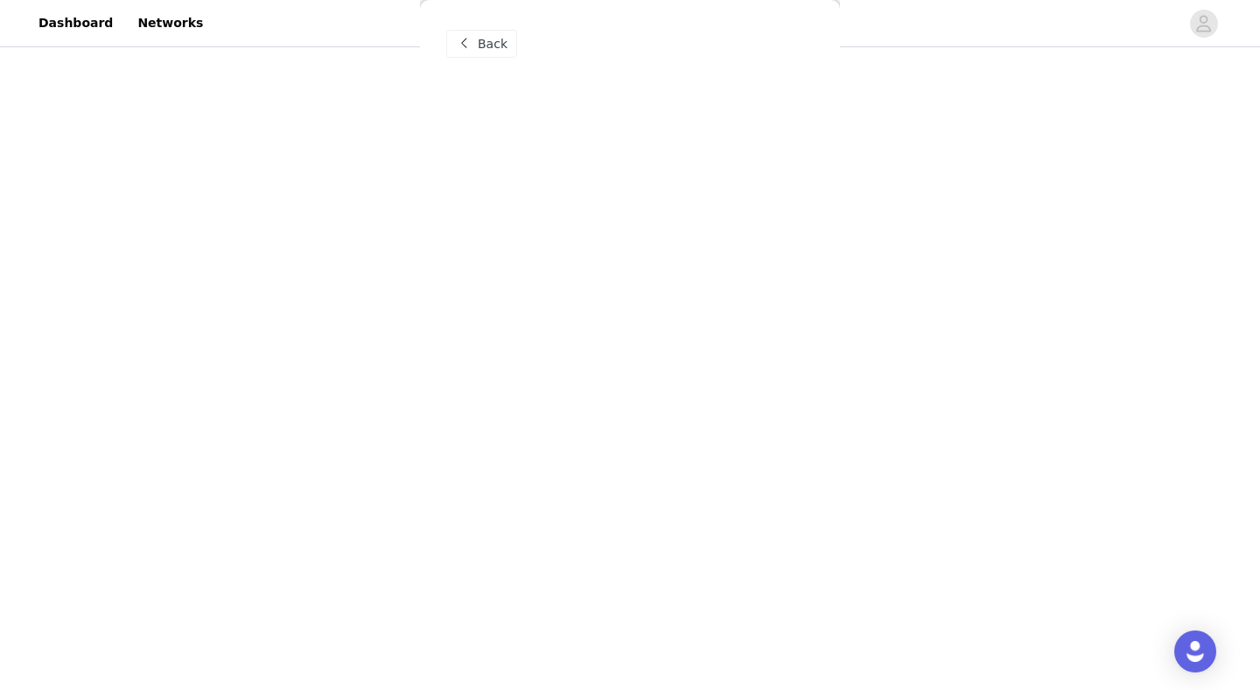
scroll to position [0, 0]
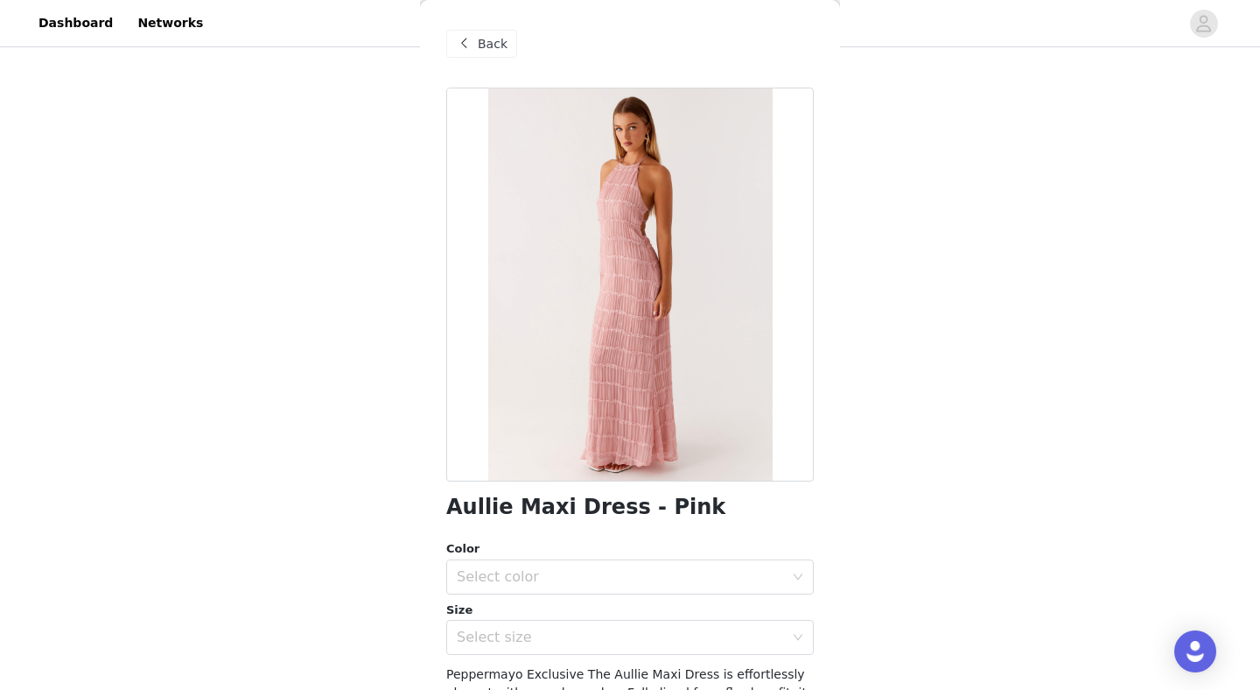
click at [499, 45] on span "Back" at bounding box center [493, 44] width 30 height 18
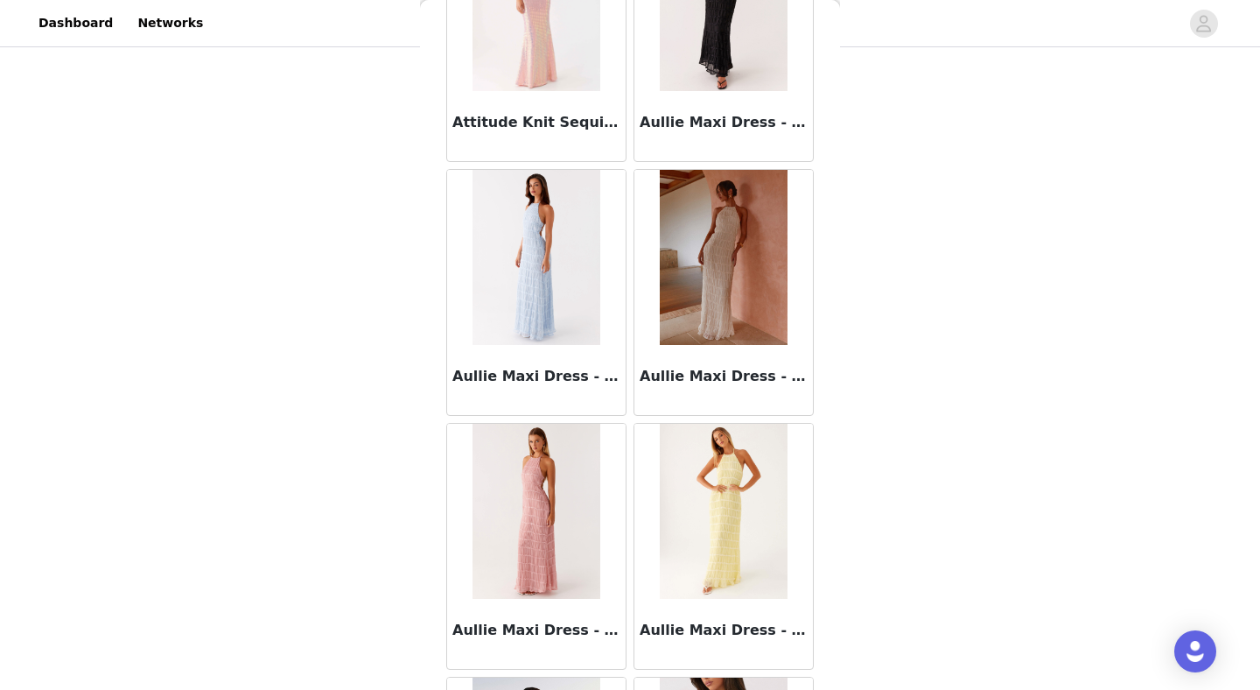
scroll to position [10067, 0]
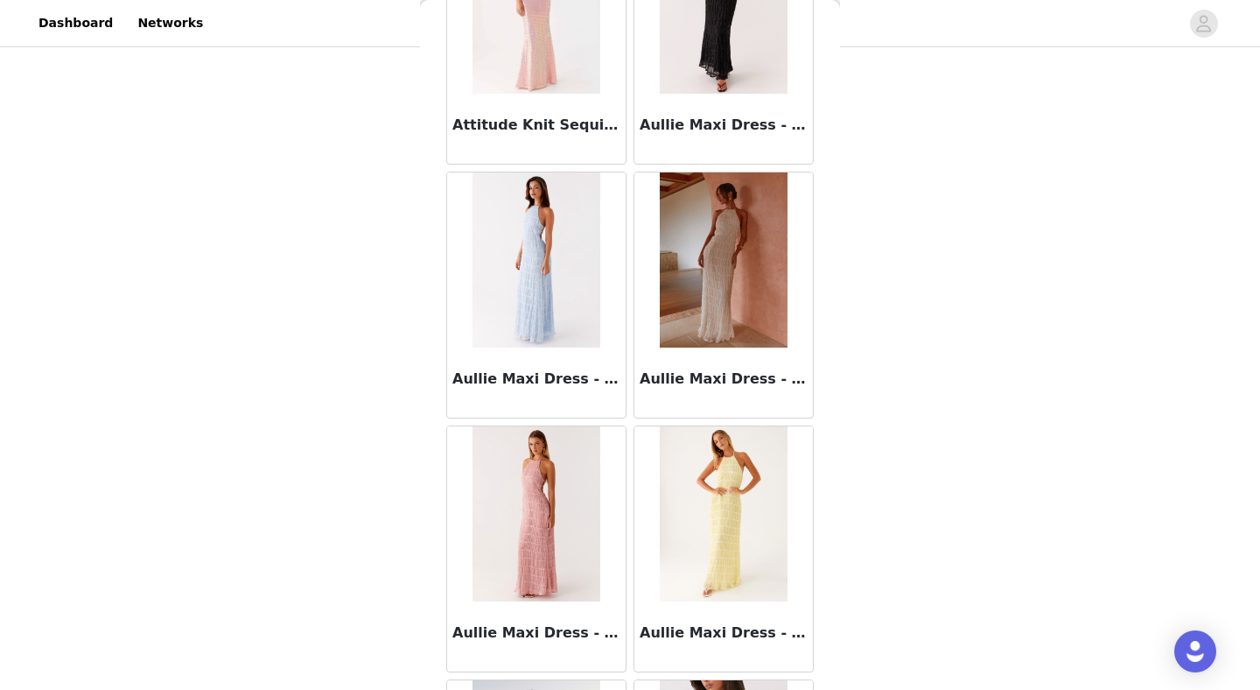
click at [765, 474] on img at bounding box center [723, 513] width 127 height 175
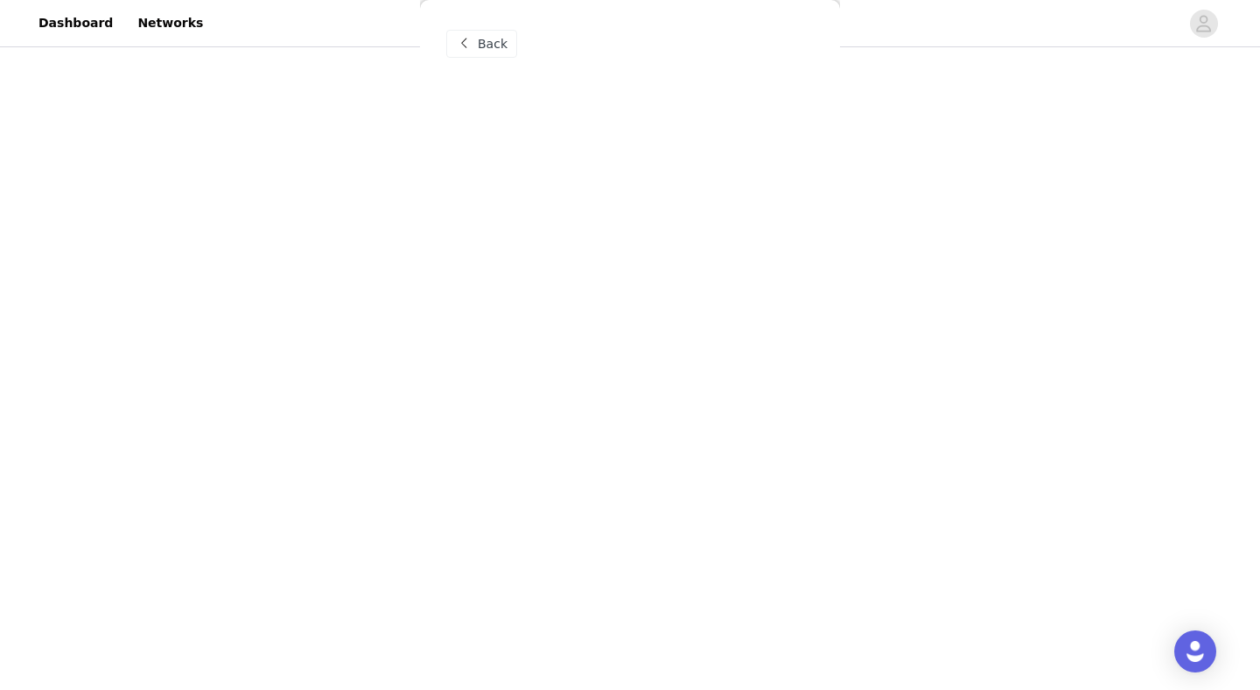
scroll to position [0, 0]
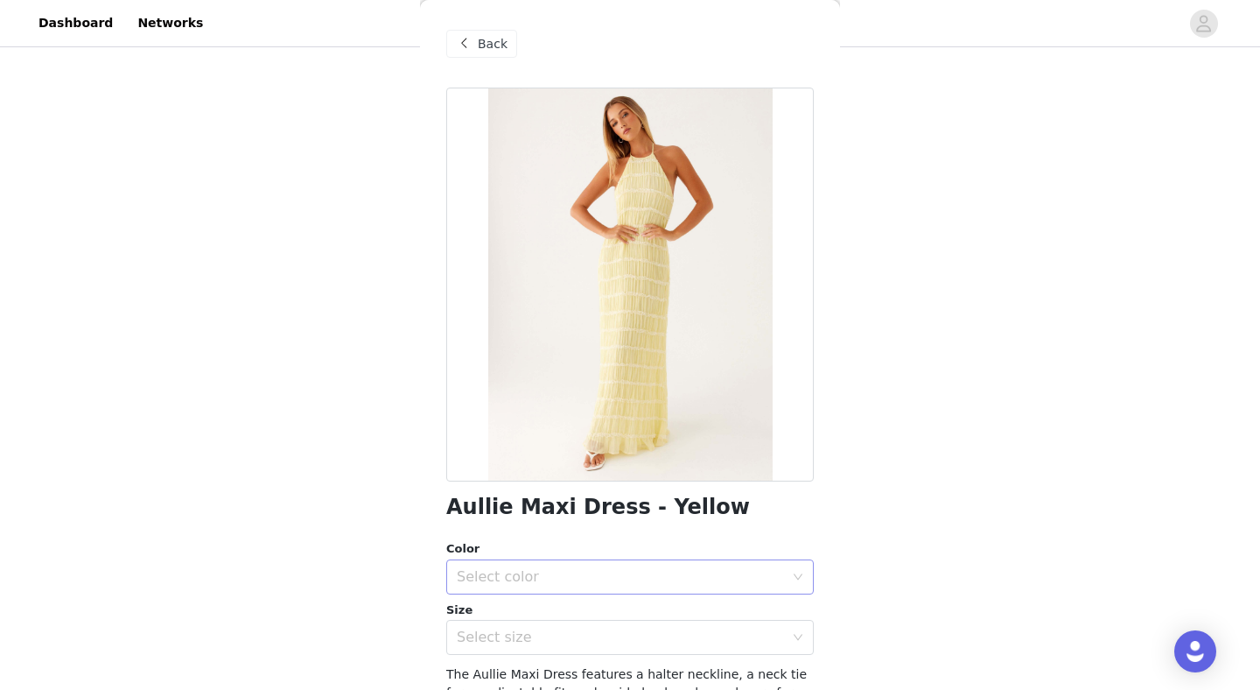
click at [618, 585] on div "Select color" at bounding box center [624, 576] width 335 height 33
click at [600, 613] on li "Yellow" at bounding box center [630, 615] width 368 height 28
click at [579, 640] on div "Select size" at bounding box center [620, 637] width 327 height 18
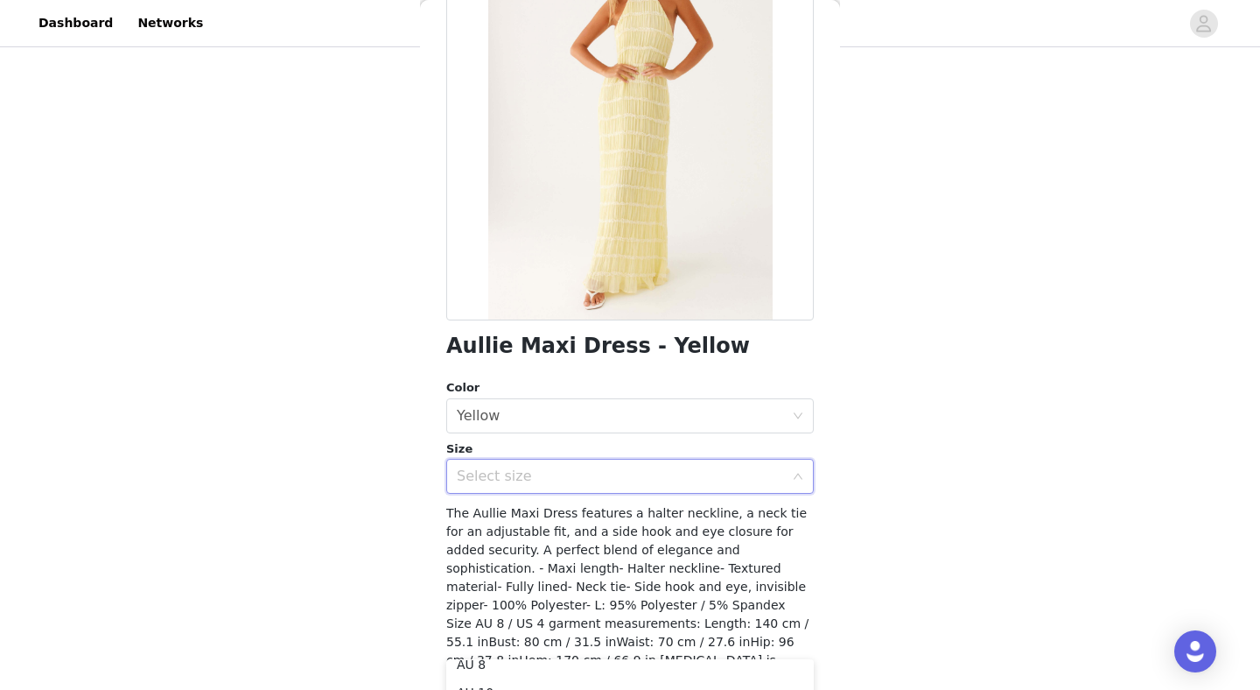
scroll to position [60, 0]
click at [473, 674] on li "AU 8" at bounding box center [630, 673] width 368 height 28
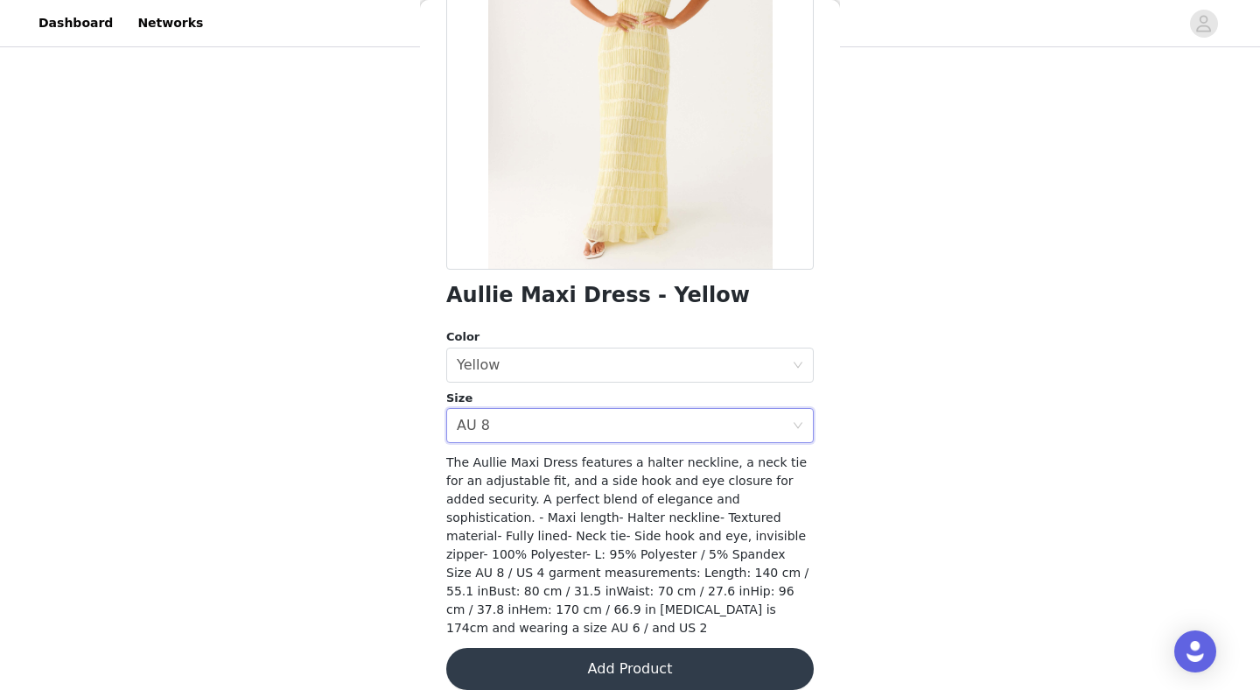
scroll to position [214, 0]
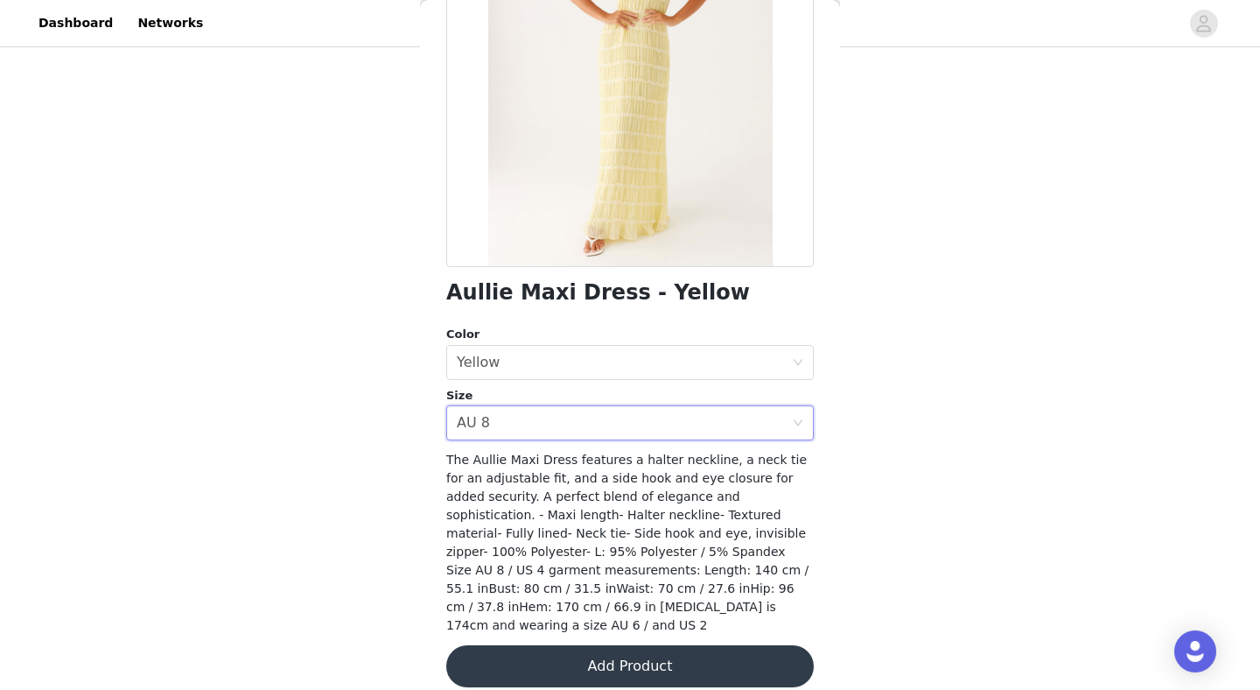
click at [496, 645] on button "Add Product" at bounding box center [630, 666] width 368 height 42
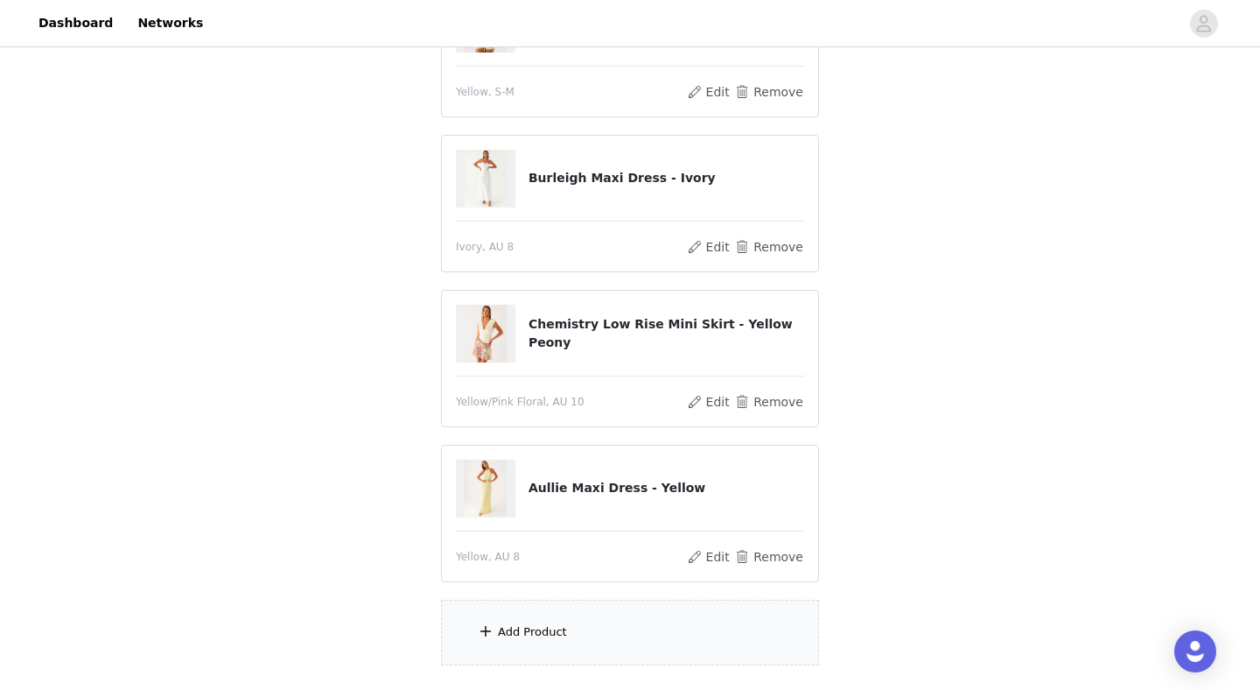
scroll to position [333, 0]
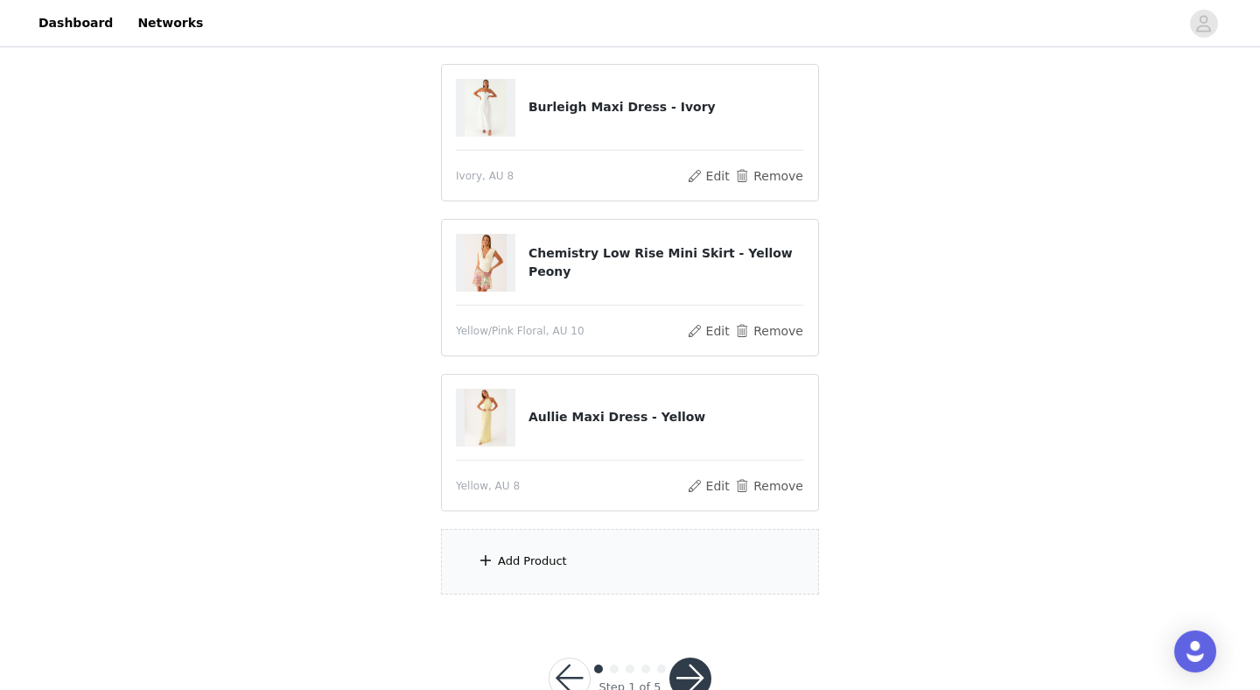
click at [518, 550] on div "Add Product" at bounding box center [630, 562] width 378 height 66
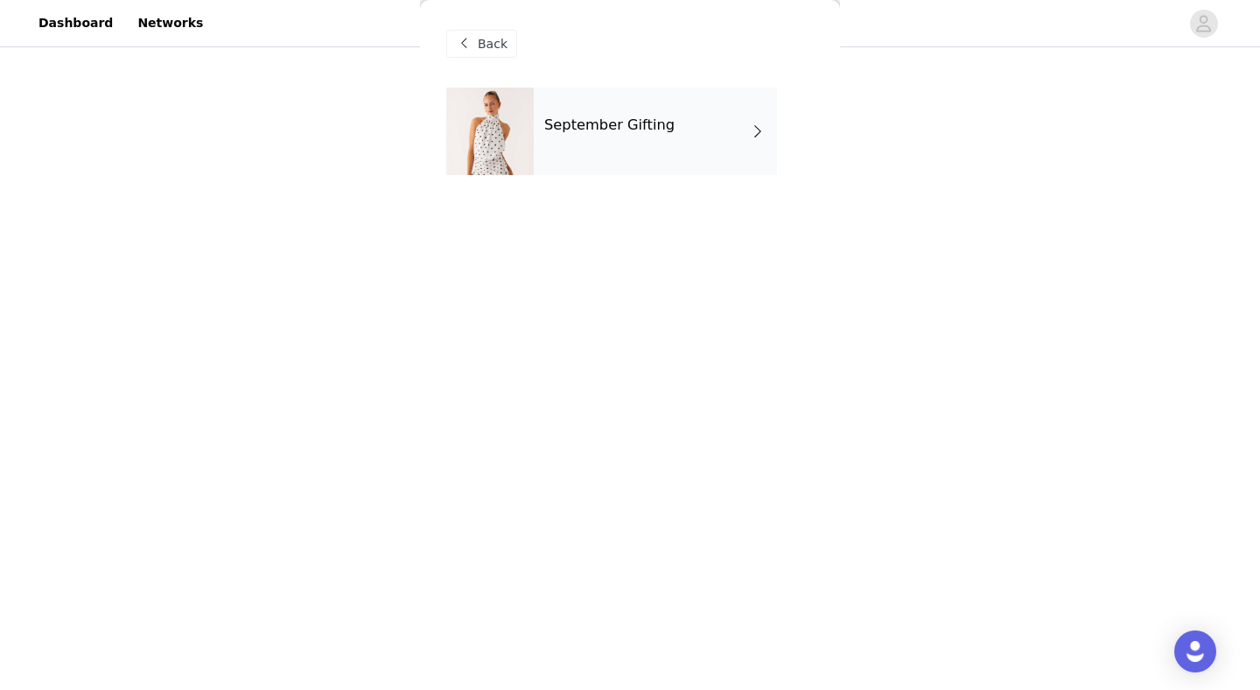
click at [575, 105] on div "September Gifting" at bounding box center [655, 132] width 243 height 88
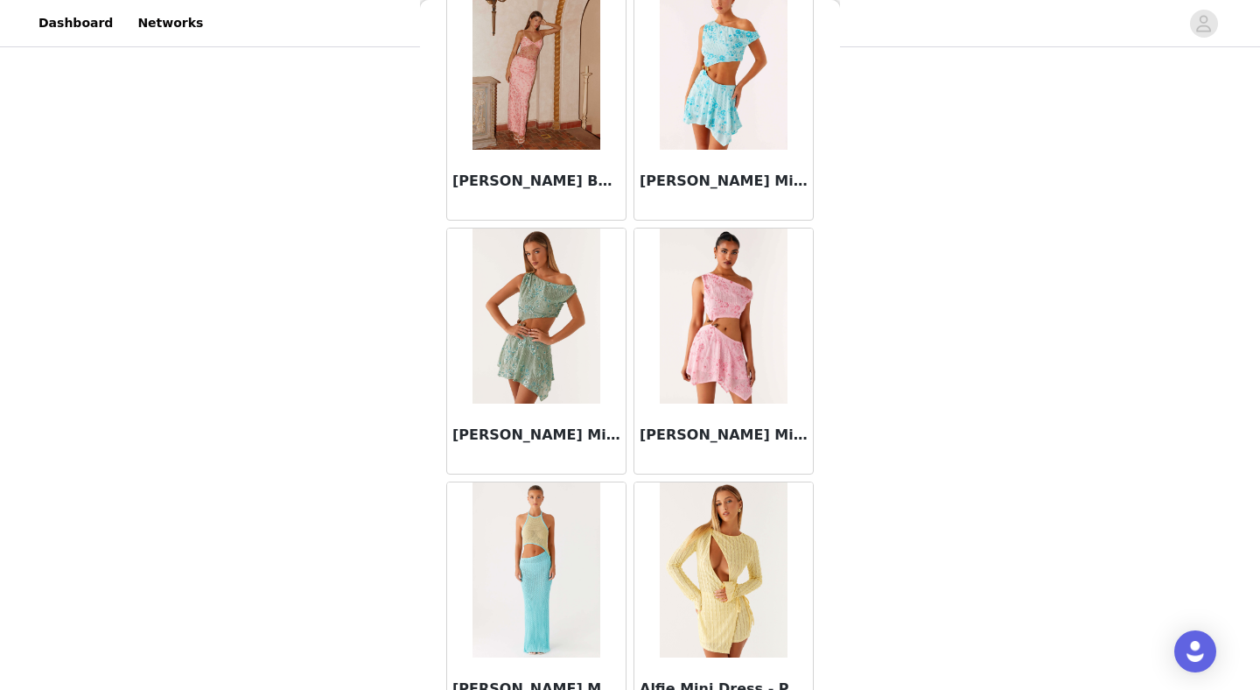
scroll to position [1988, 0]
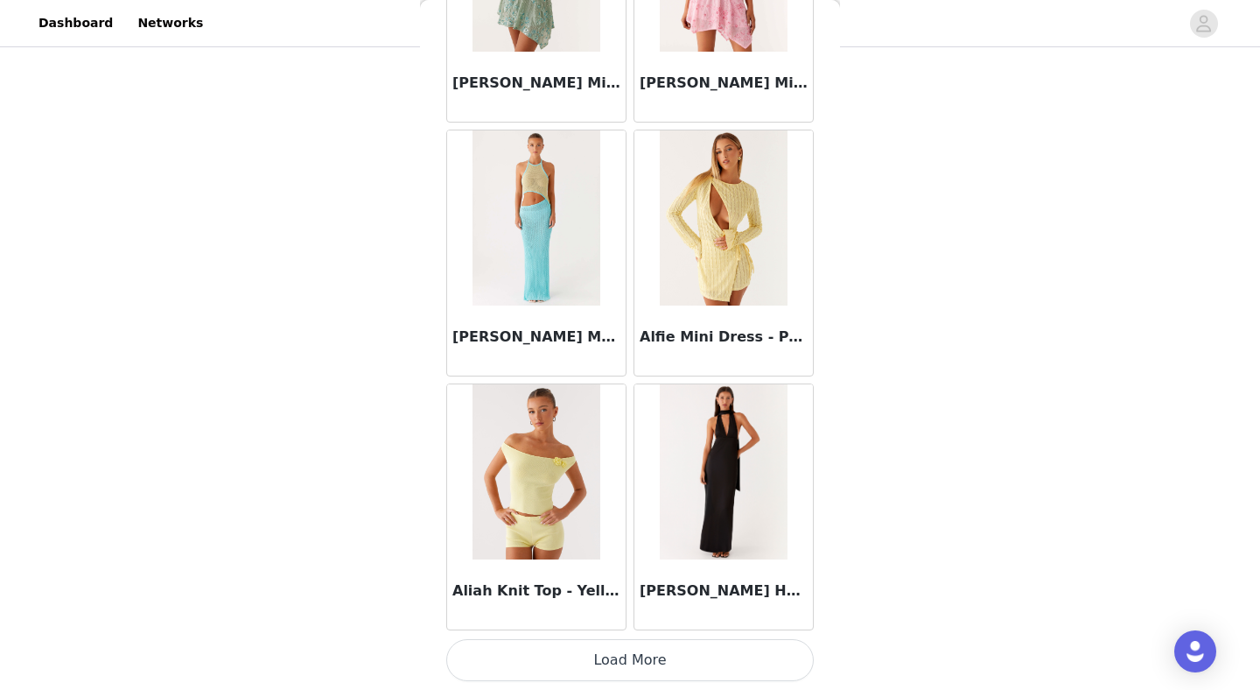
click at [541, 641] on button "Load More" at bounding box center [630, 660] width 368 height 42
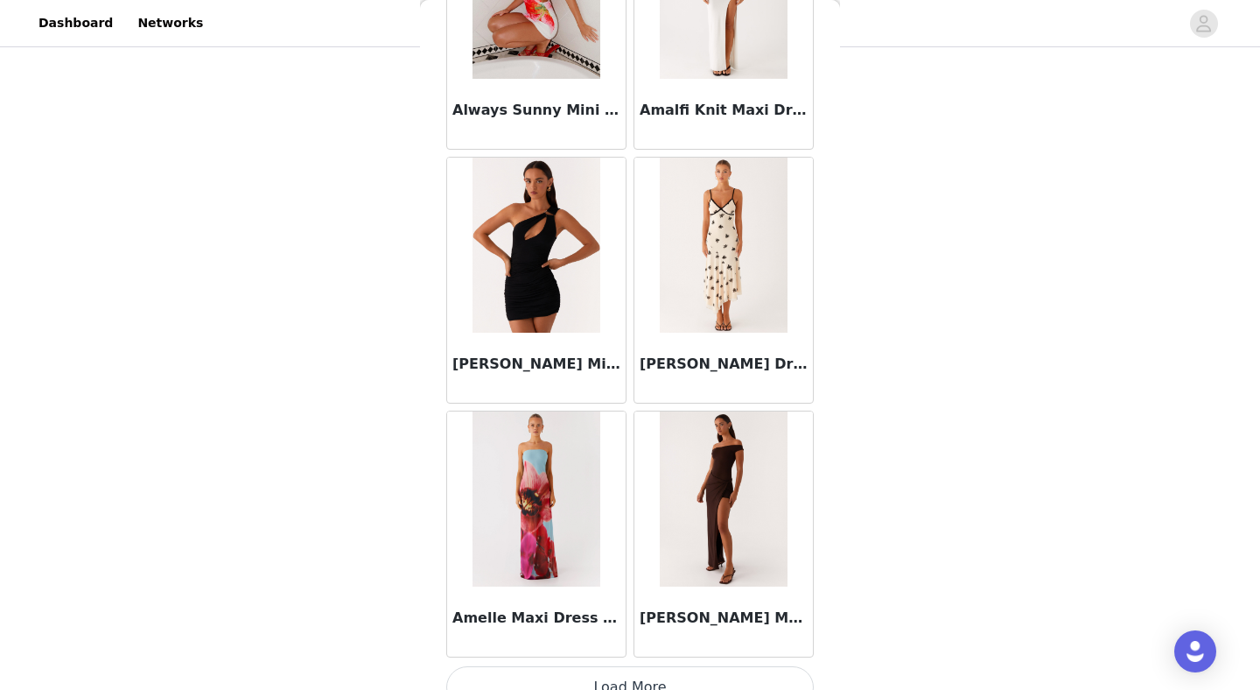
scroll to position [4526, 0]
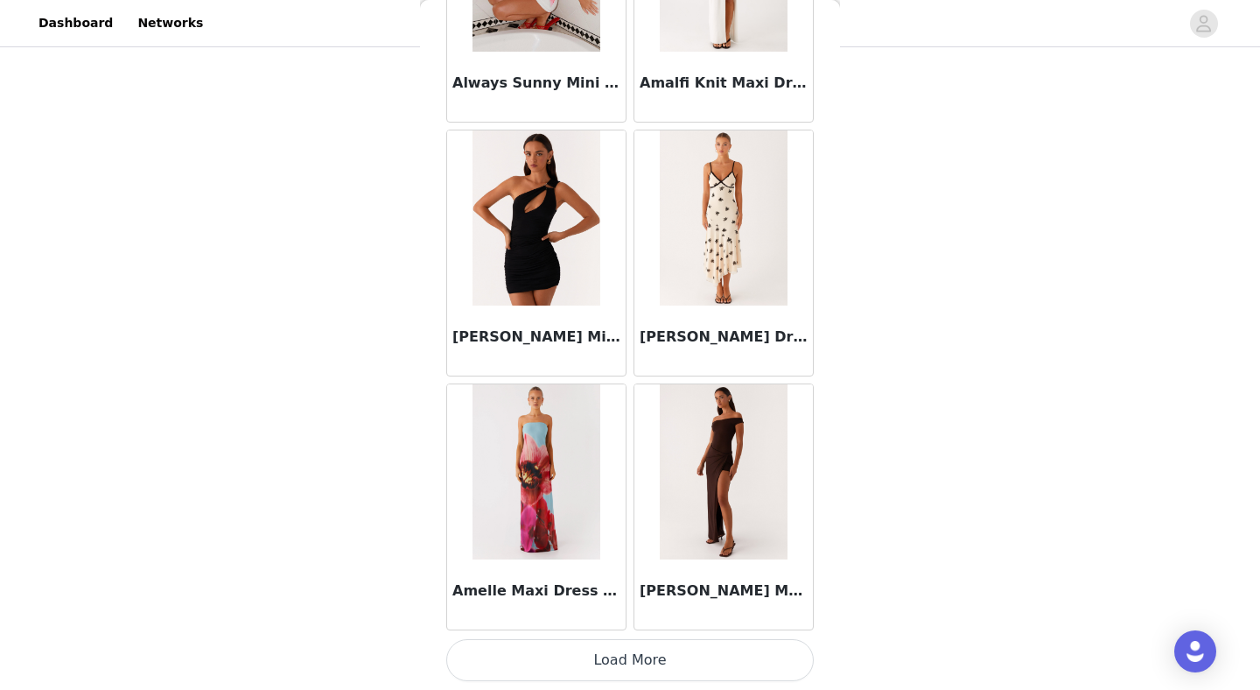
click at [536, 674] on button "Load More" at bounding box center [630, 660] width 368 height 42
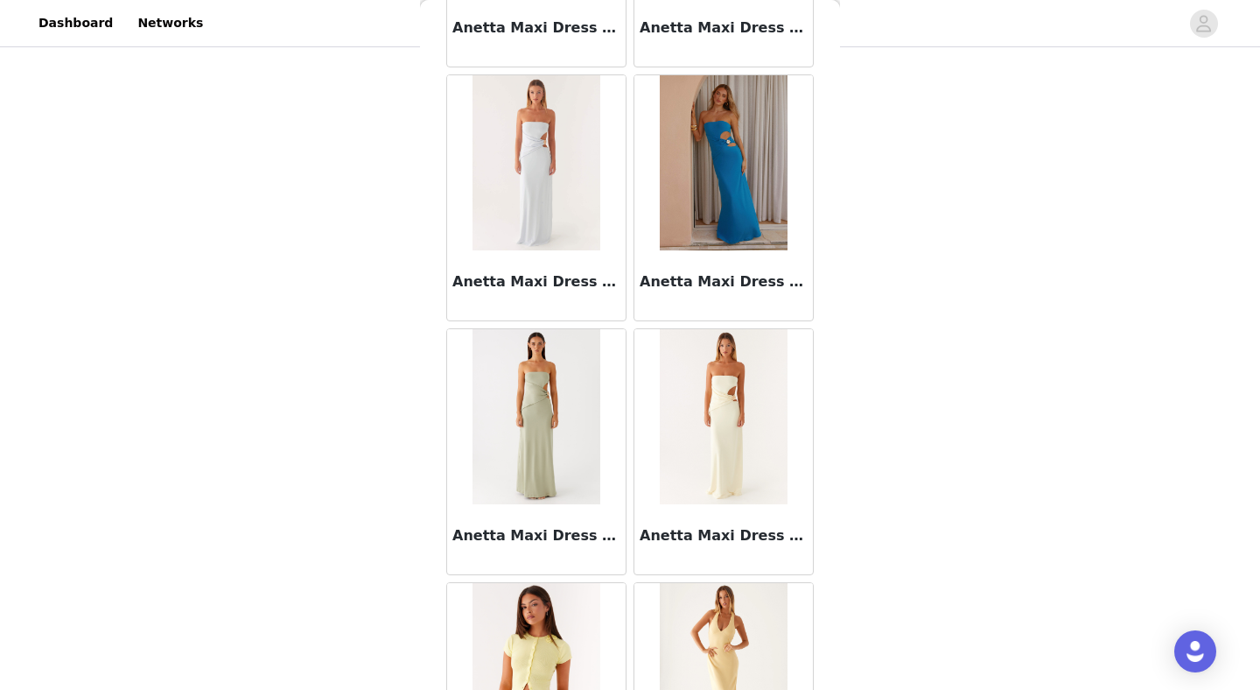
scroll to position [7064, 0]
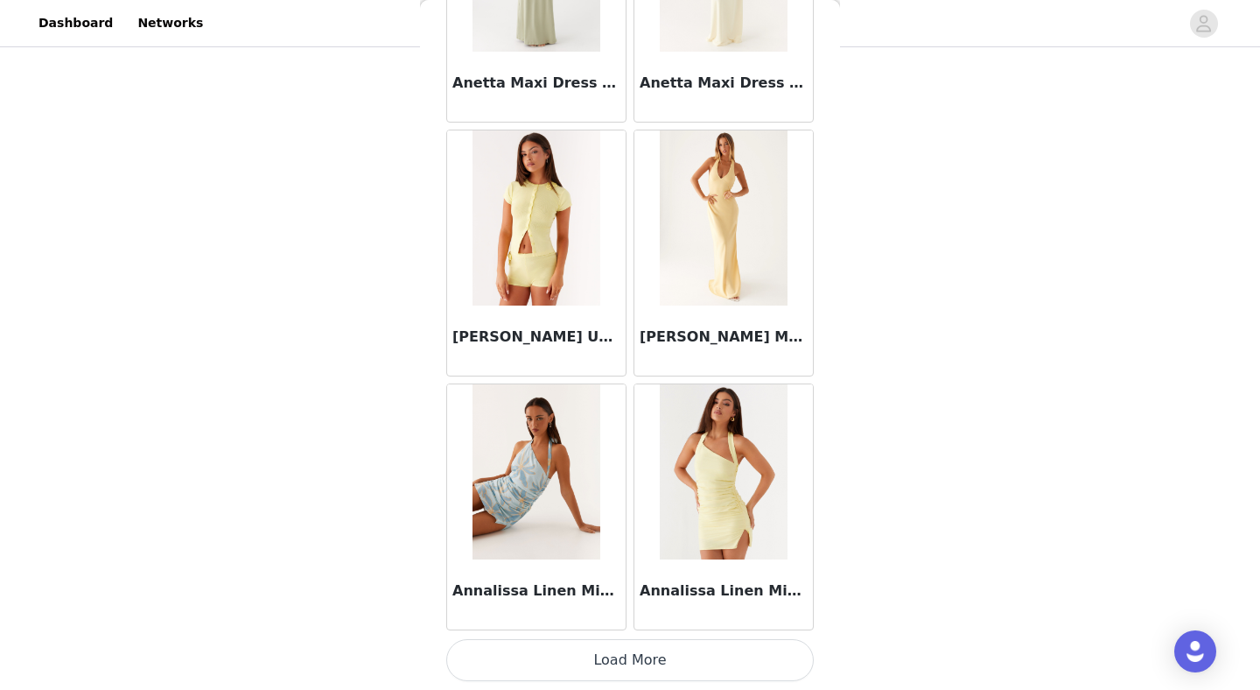
click at [536, 674] on button "Load More" at bounding box center [630, 660] width 368 height 42
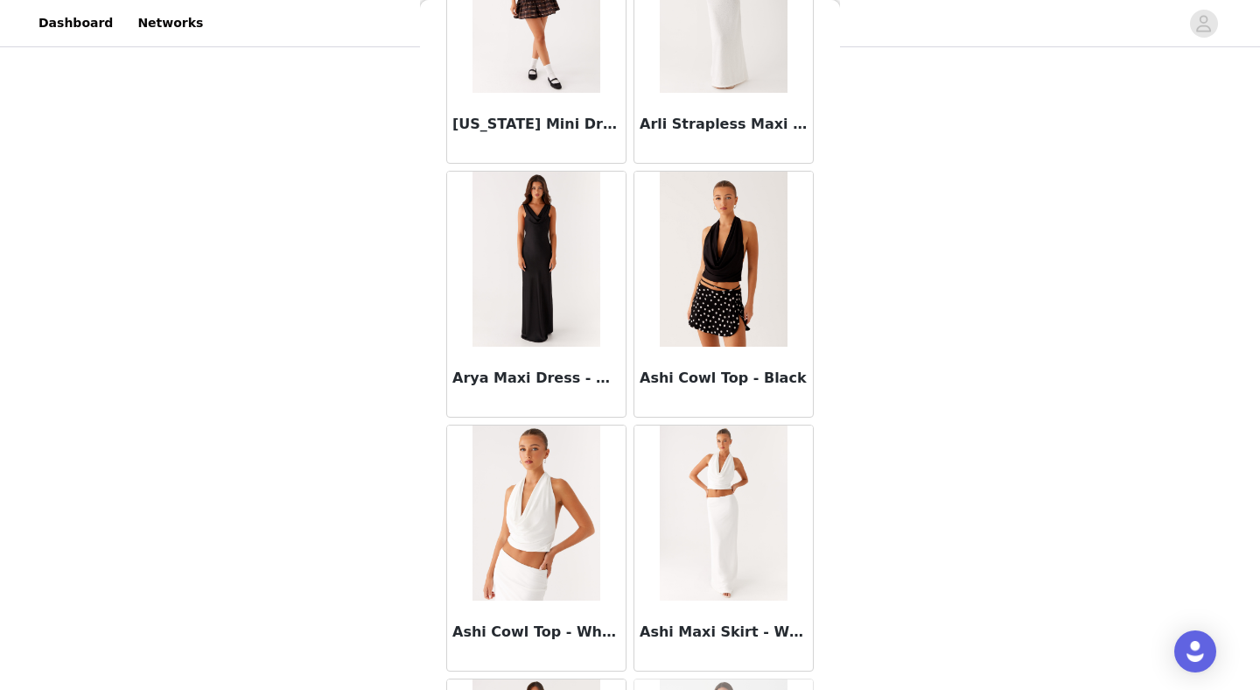
scroll to position [9601, 0]
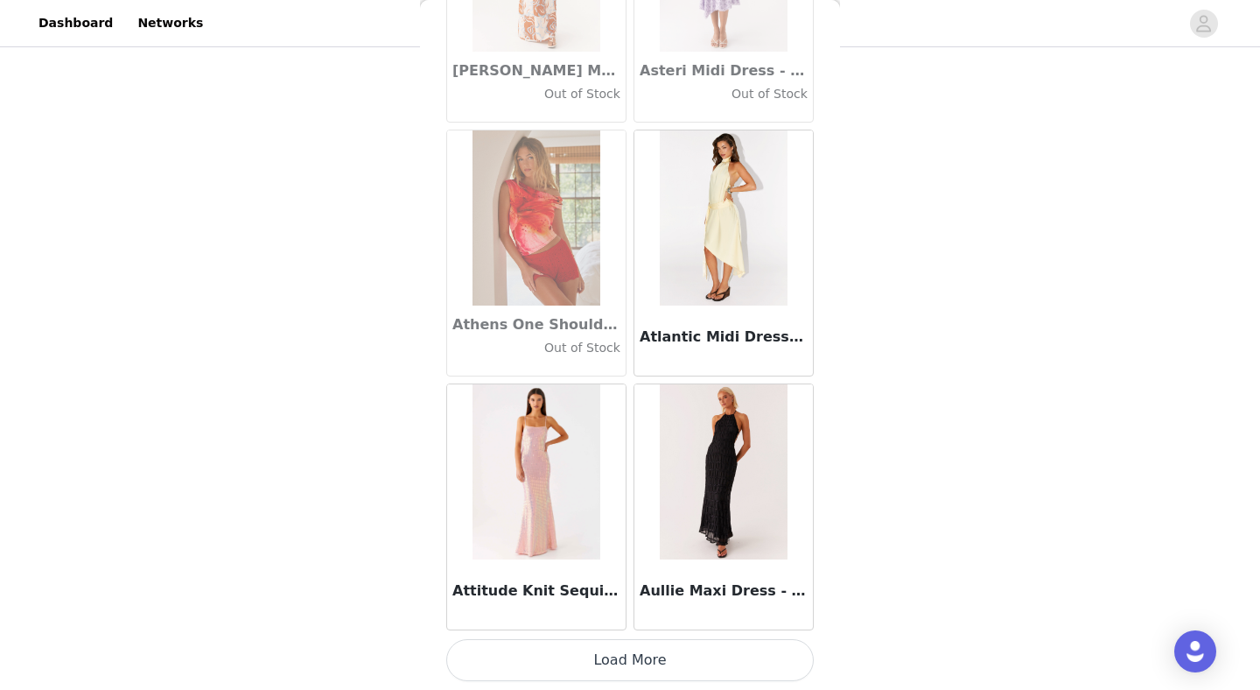
click at [536, 674] on button "Load More" at bounding box center [630, 660] width 368 height 42
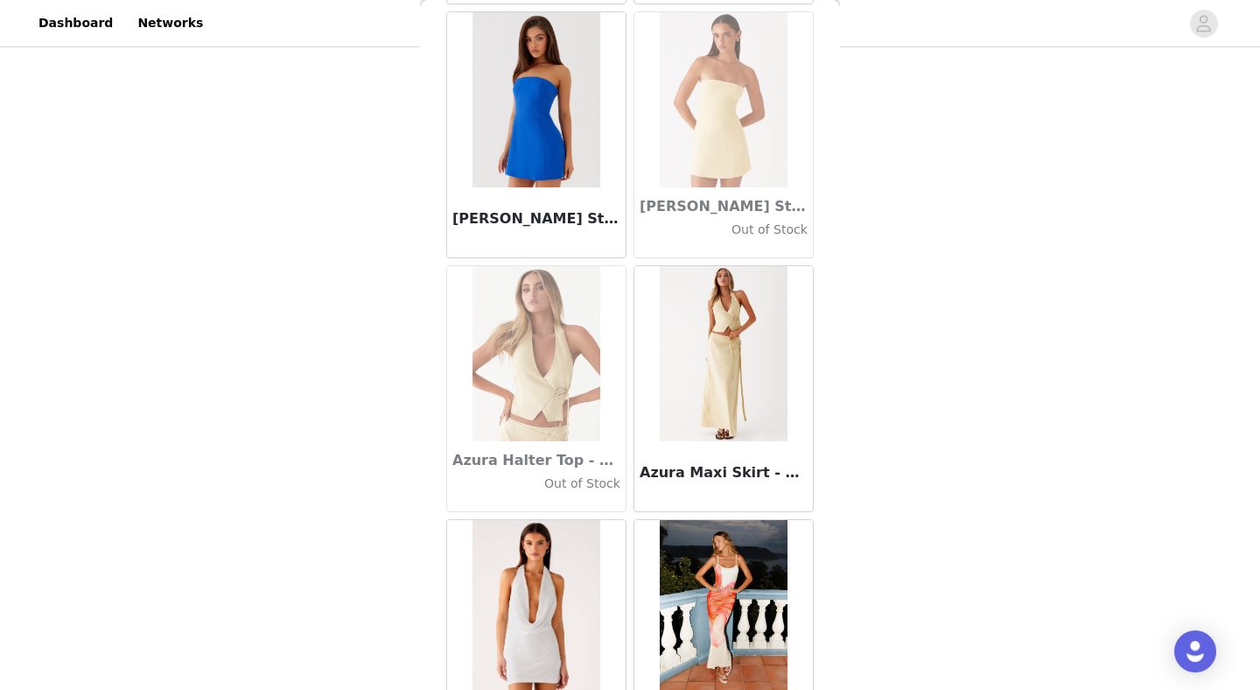
scroll to position [12139, 0]
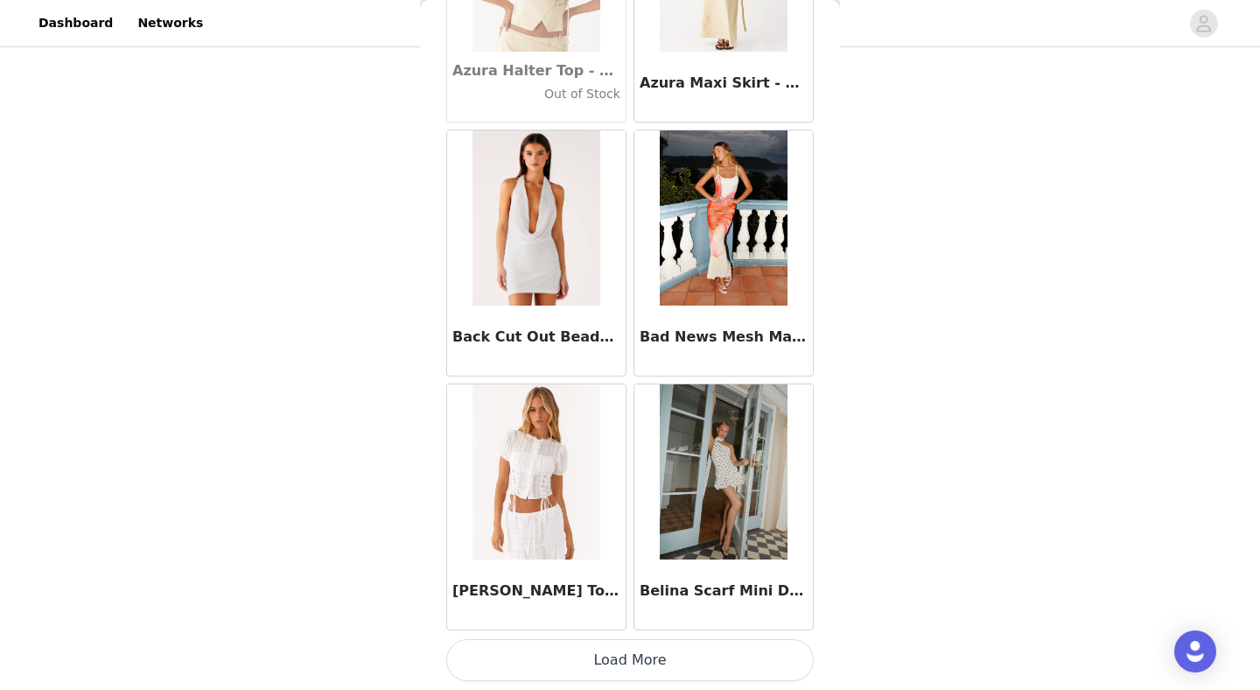
click at [536, 674] on button "Load More" at bounding box center [630, 660] width 368 height 42
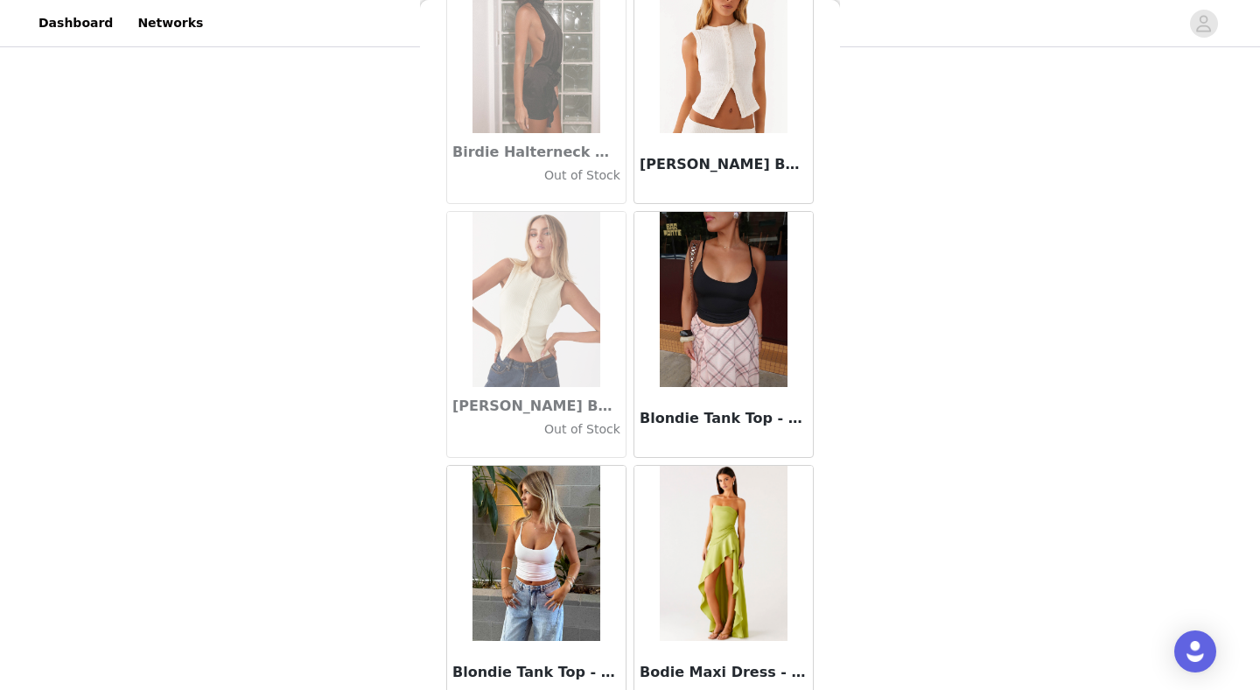
scroll to position [14677, 0]
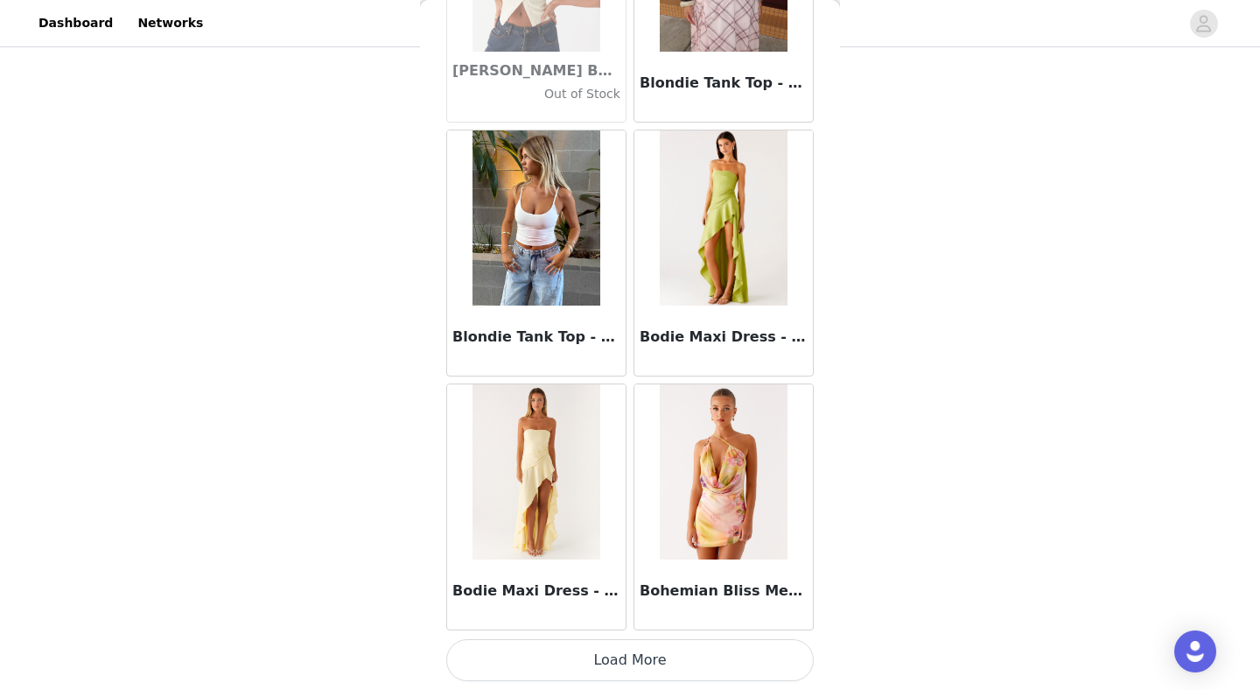
click at [536, 674] on button "Load More" at bounding box center [630, 660] width 368 height 42
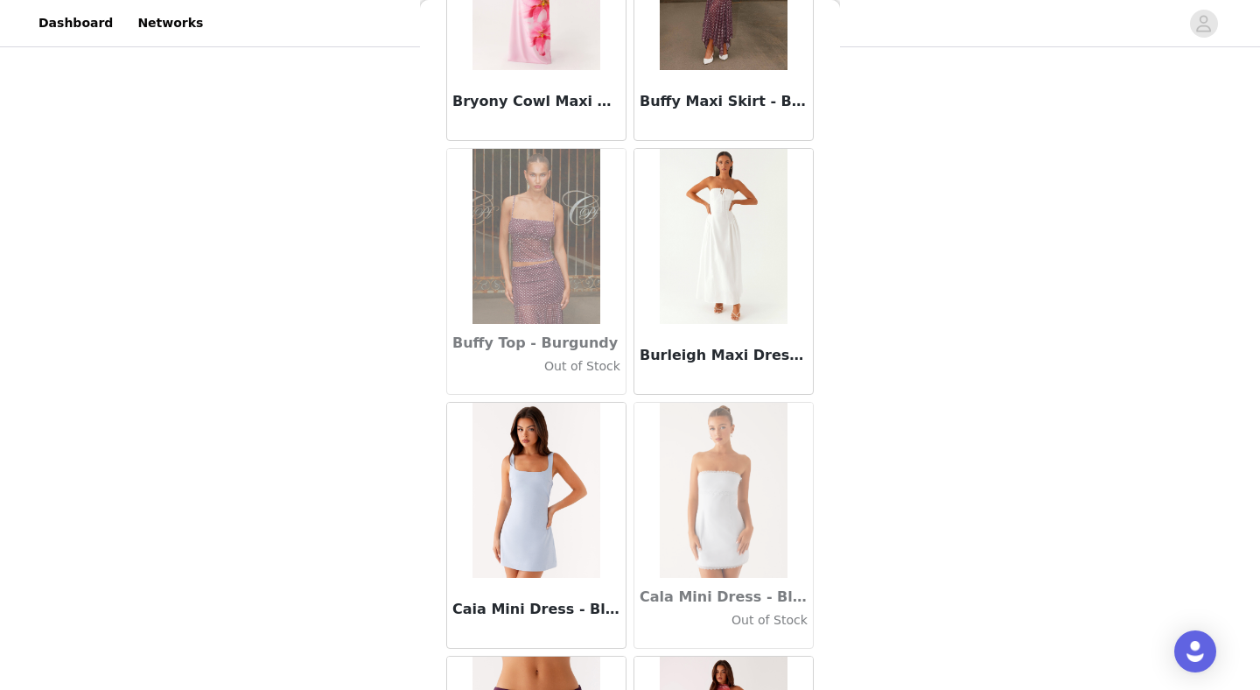
scroll to position [17214, 0]
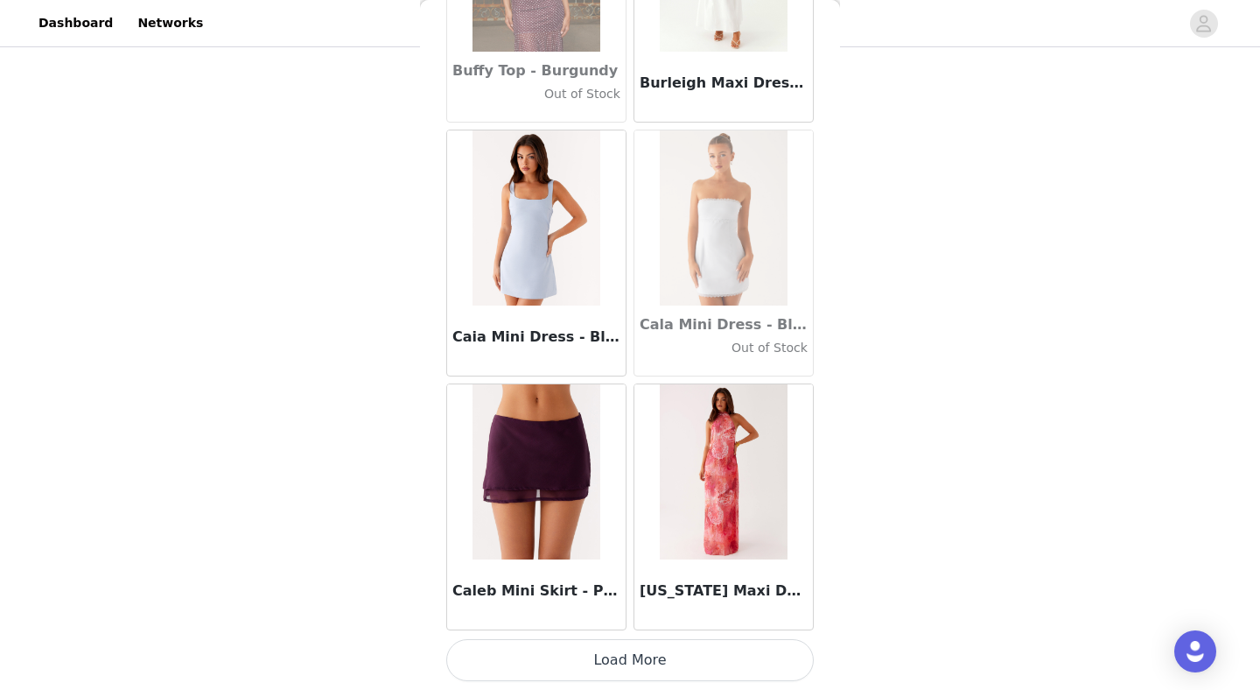
click at [535, 677] on button "Load More" at bounding box center [630, 660] width 368 height 42
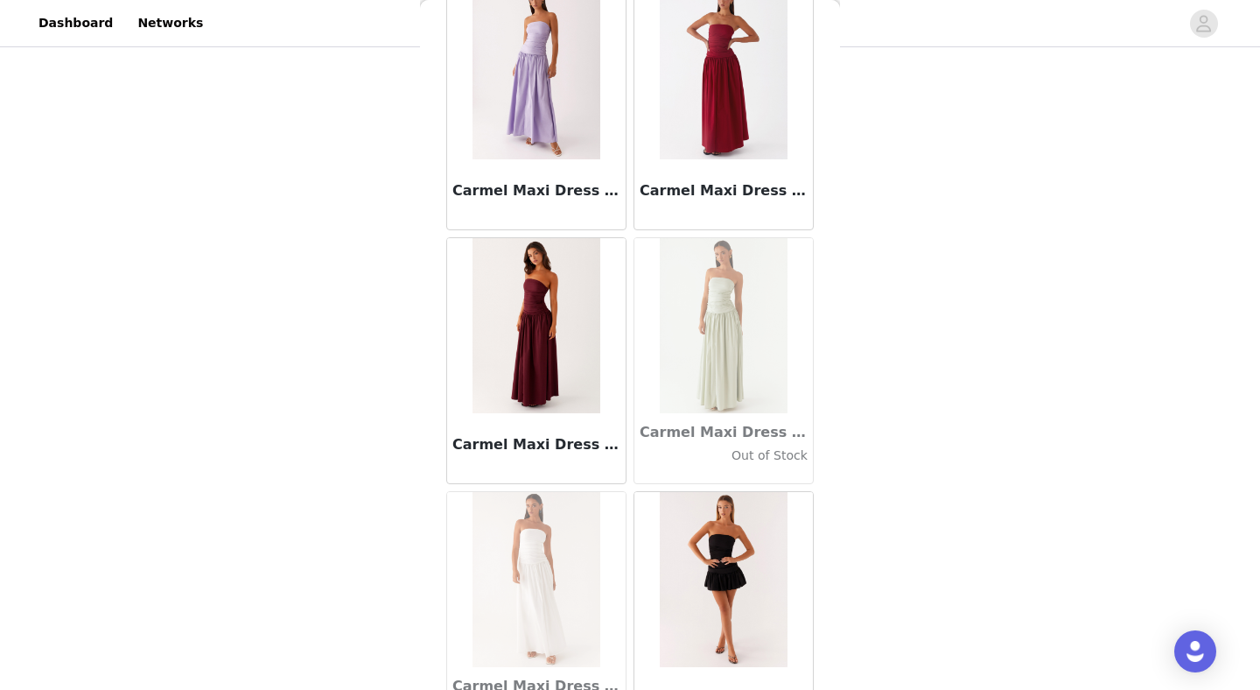
scroll to position [19752, 0]
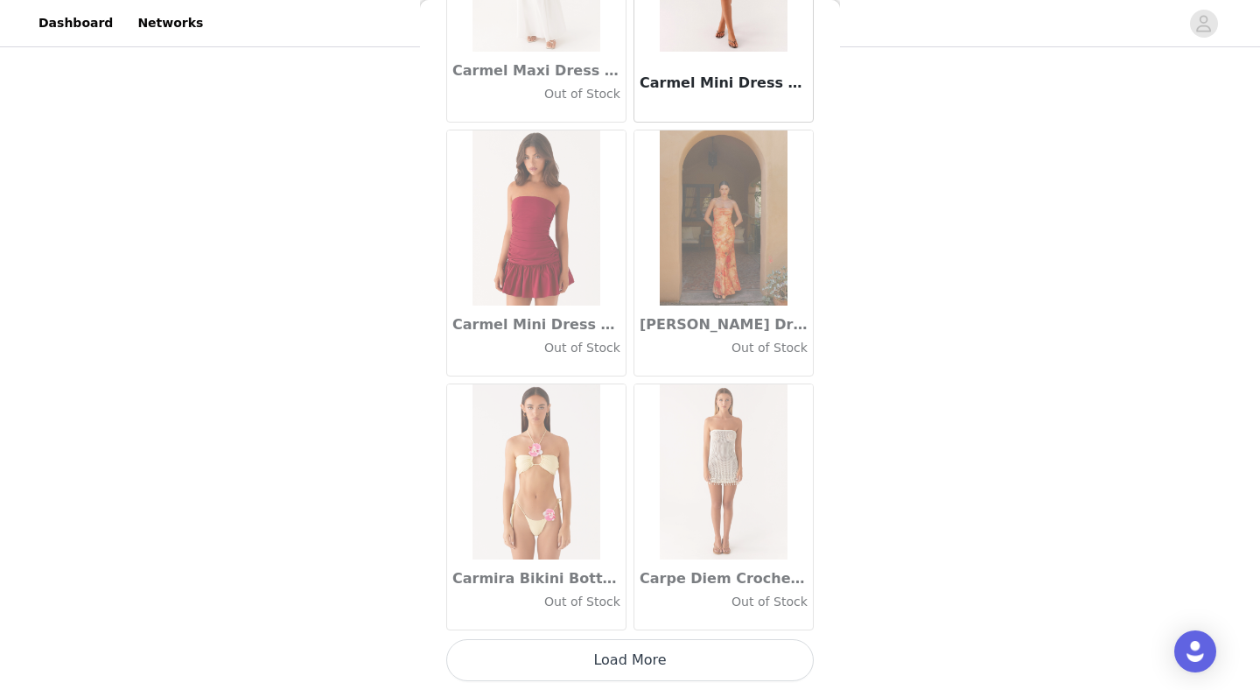
click at [558, 663] on button "Load More" at bounding box center [630, 660] width 368 height 42
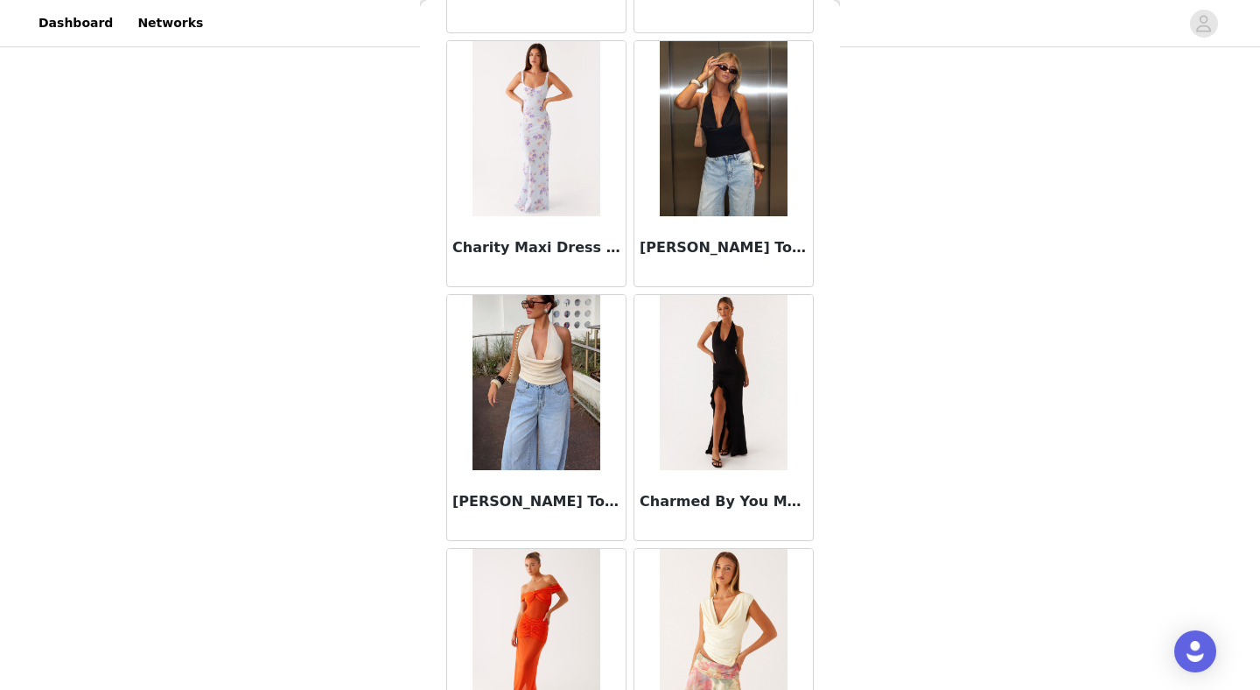
scroll to position [22290, 0]
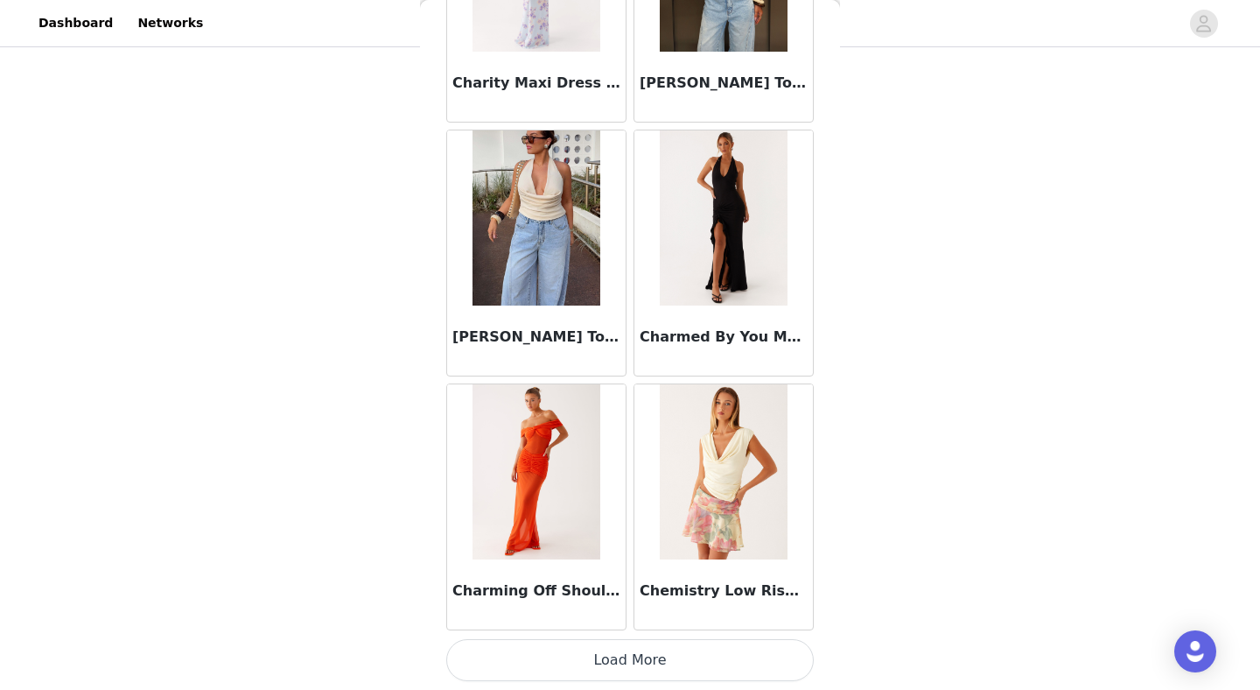
click at [558, 663] on button "Load More" at bounding box center [630, 660] width 368 height 42
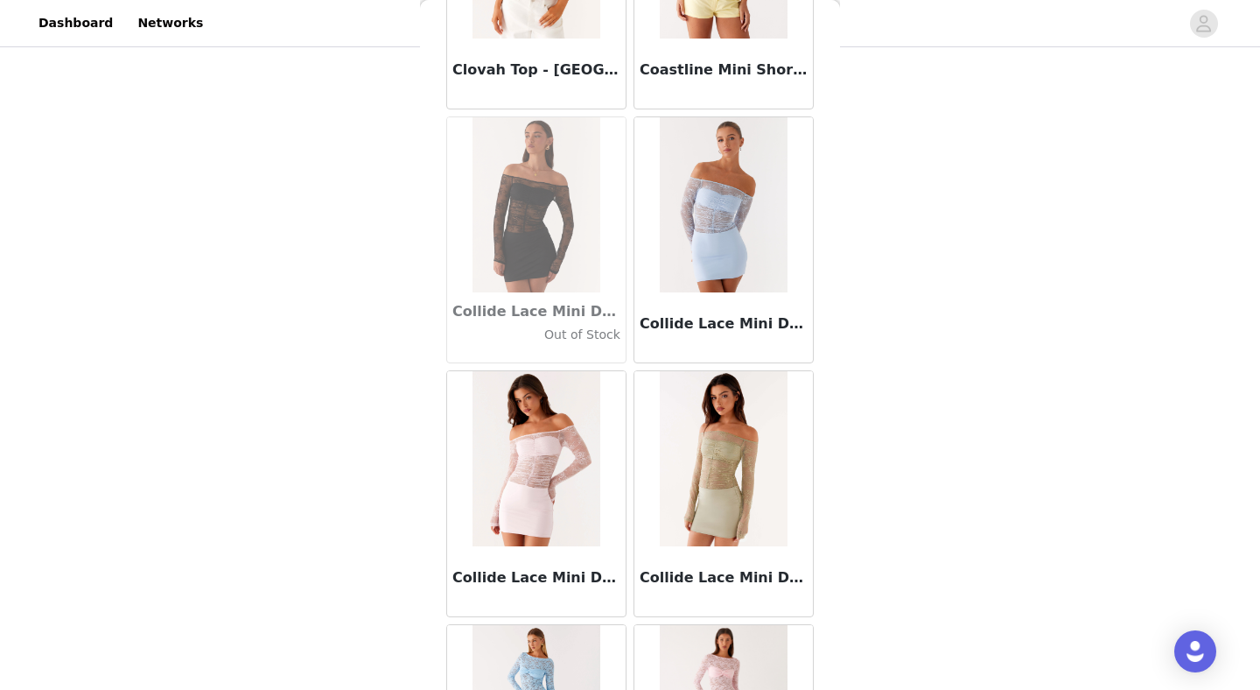
scroll to position [24828, 0]
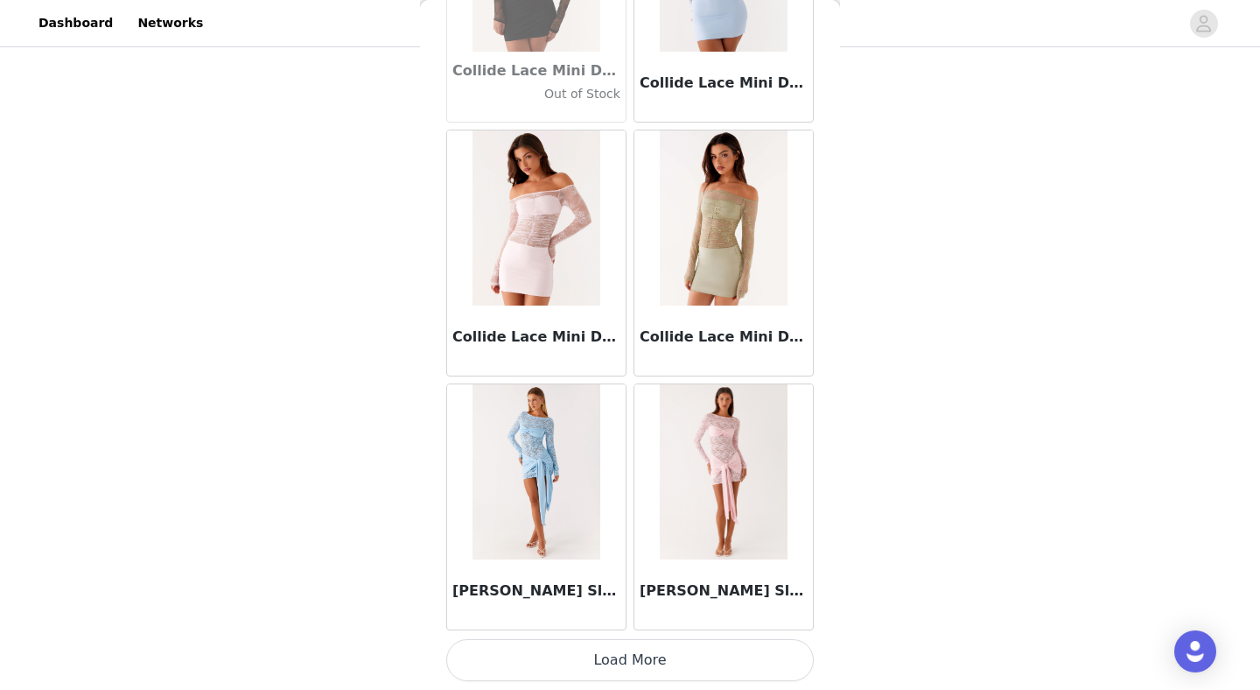
click at [558, 663] on button "Load More" at bounding box center [630, 660] width 368 height 42
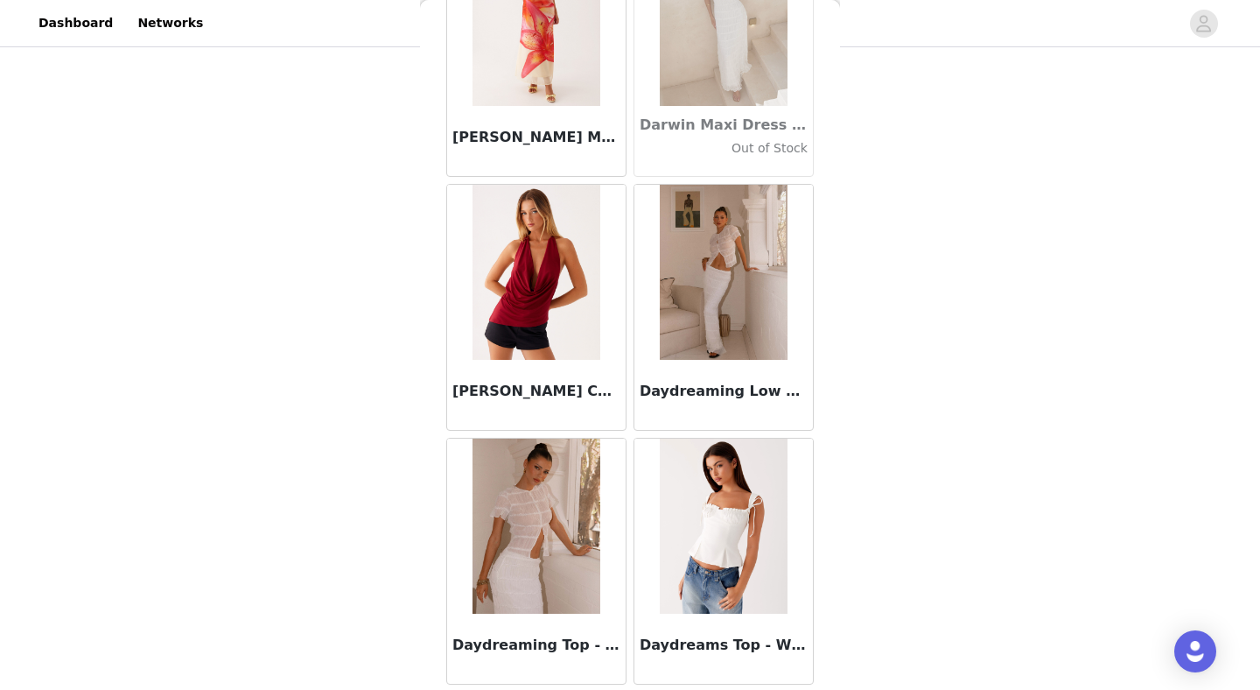
scroll to position [27365, 0]
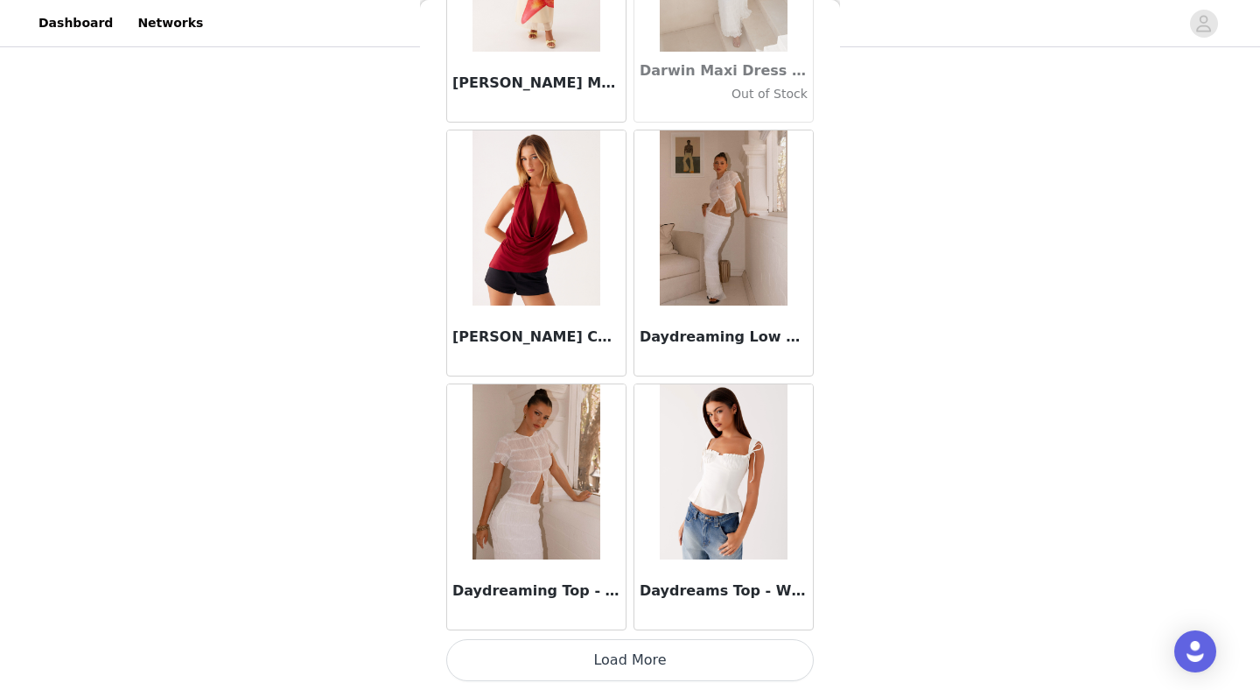
click at [566, 666] on button "Load More" at bounding box center [630, 660] width 368 height 42
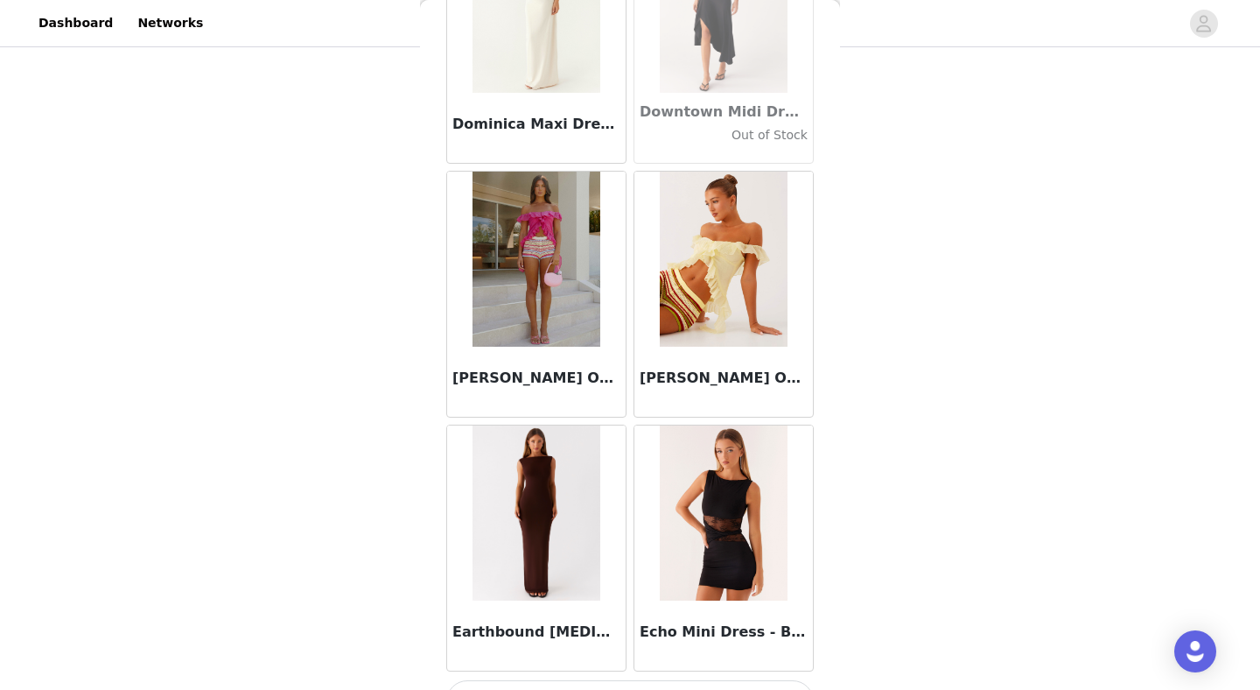
scroll to position [29903, 0]
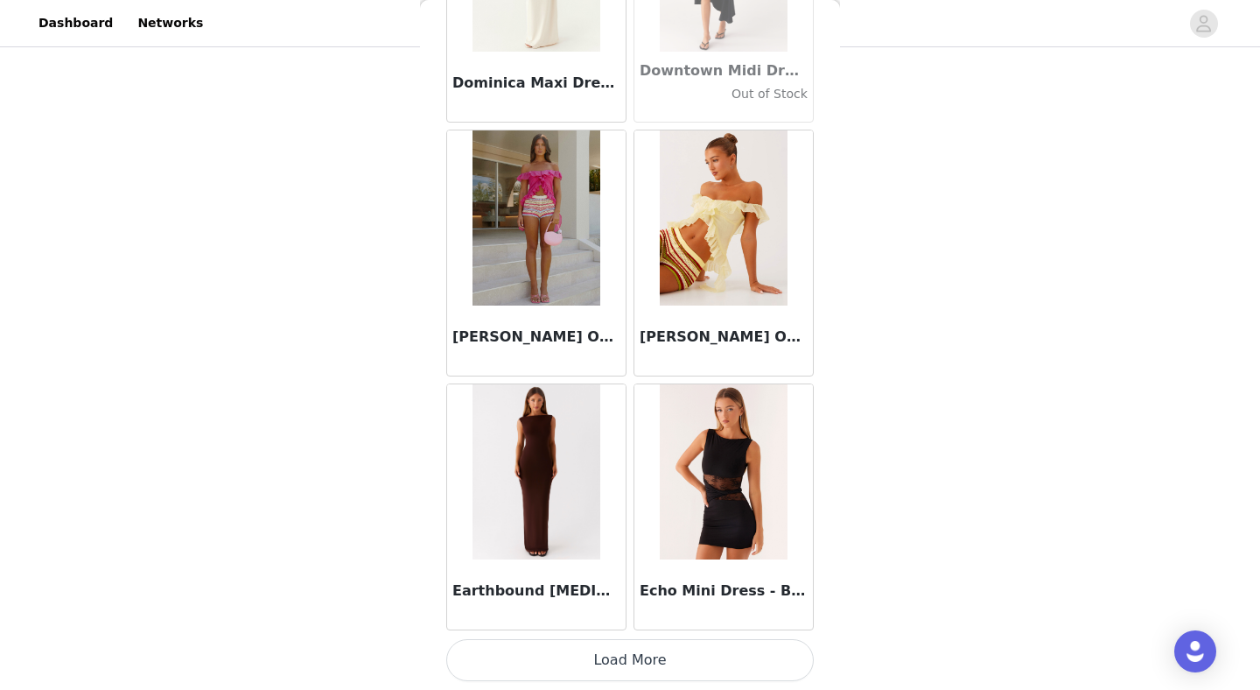
click at [566, 666] on button "Load More" at bounding box center [630, 660] width 368 height 42
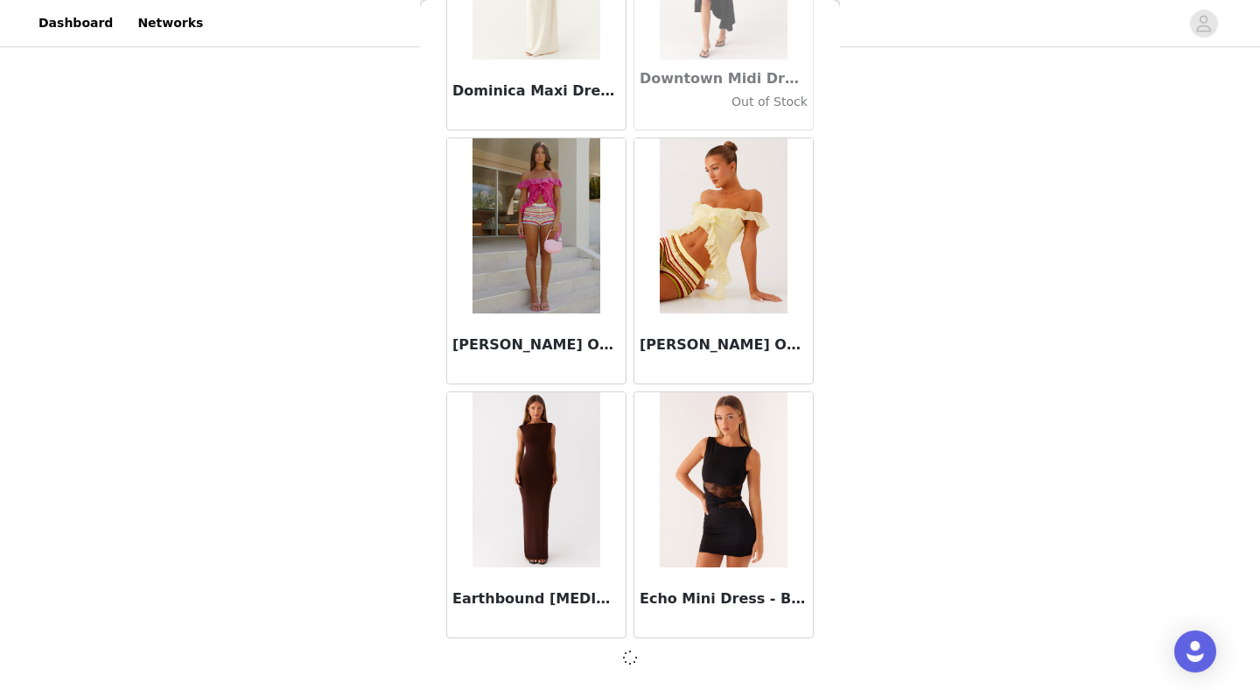
scroll to position [29895, 0]
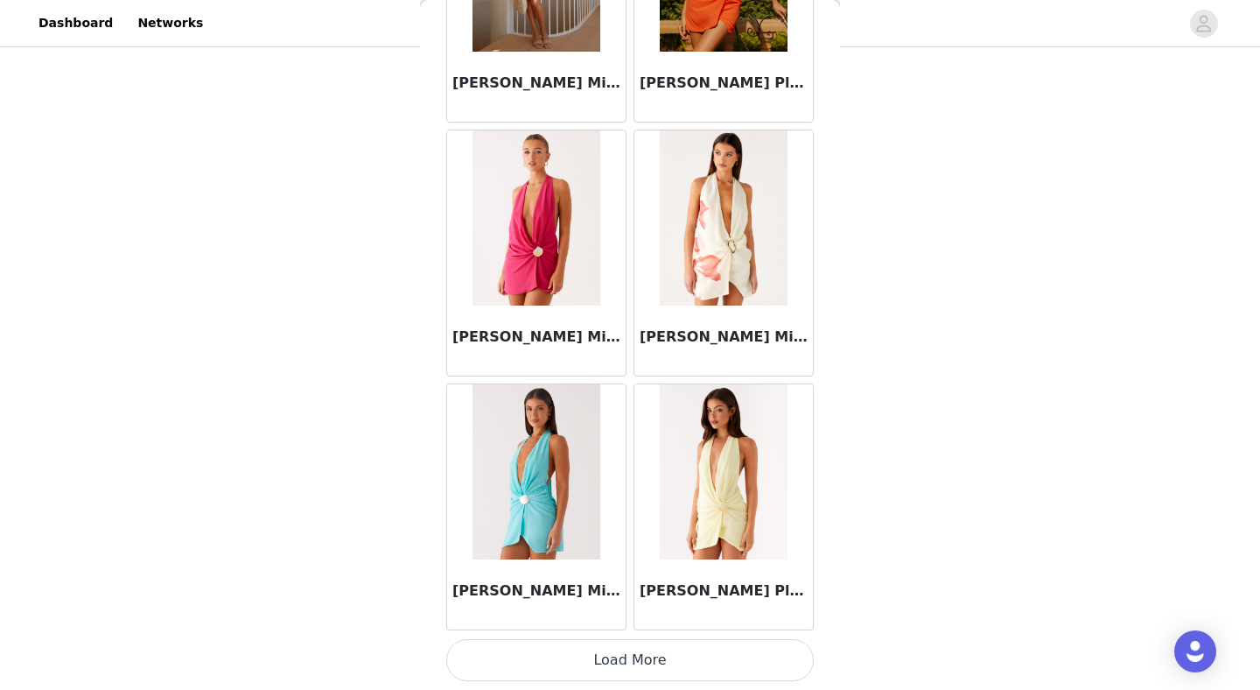
click at [581, 666] on button "Load More" at bounding box center [630, 660] width 368 height 42
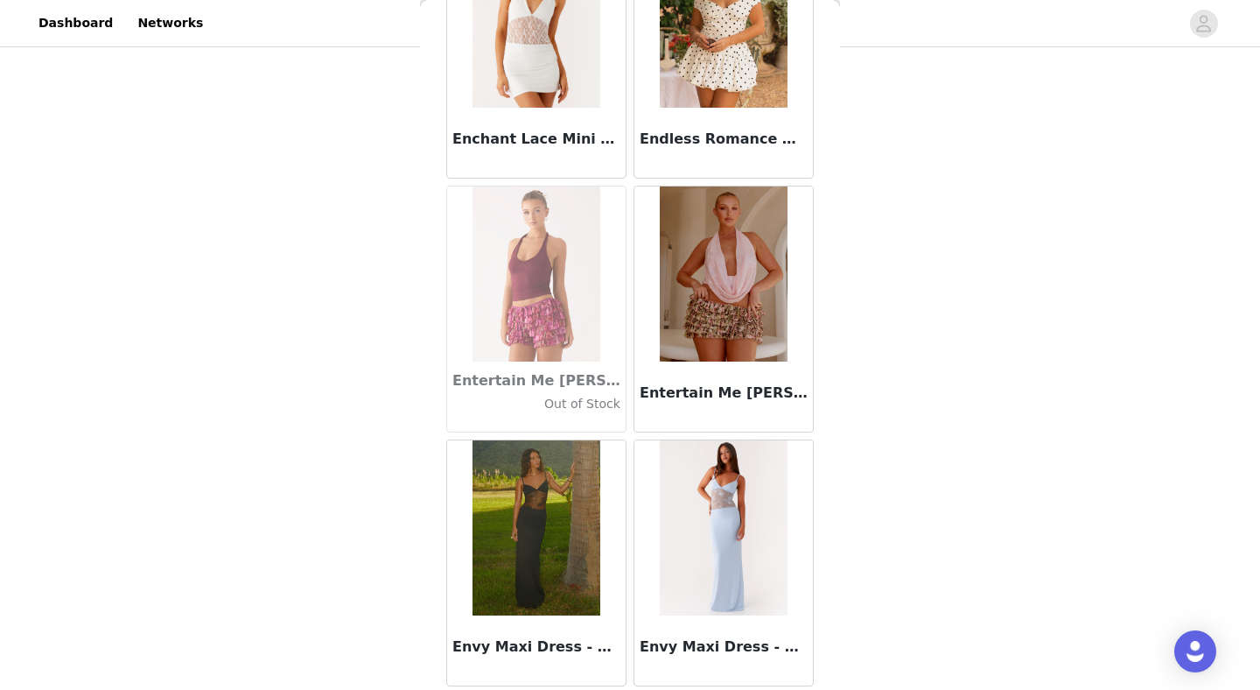
scroll to position [34978, 0]
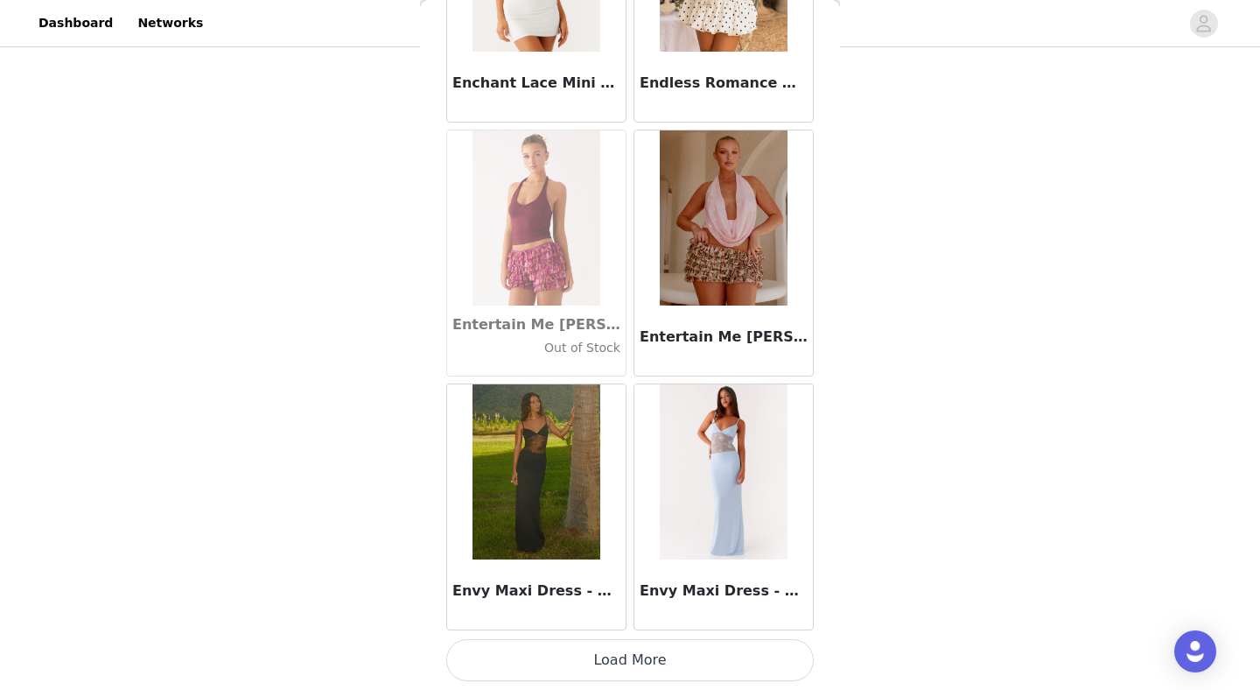
click at [608, 662] on button "Load More" at bounding box center [630, 660] width 368 height 42
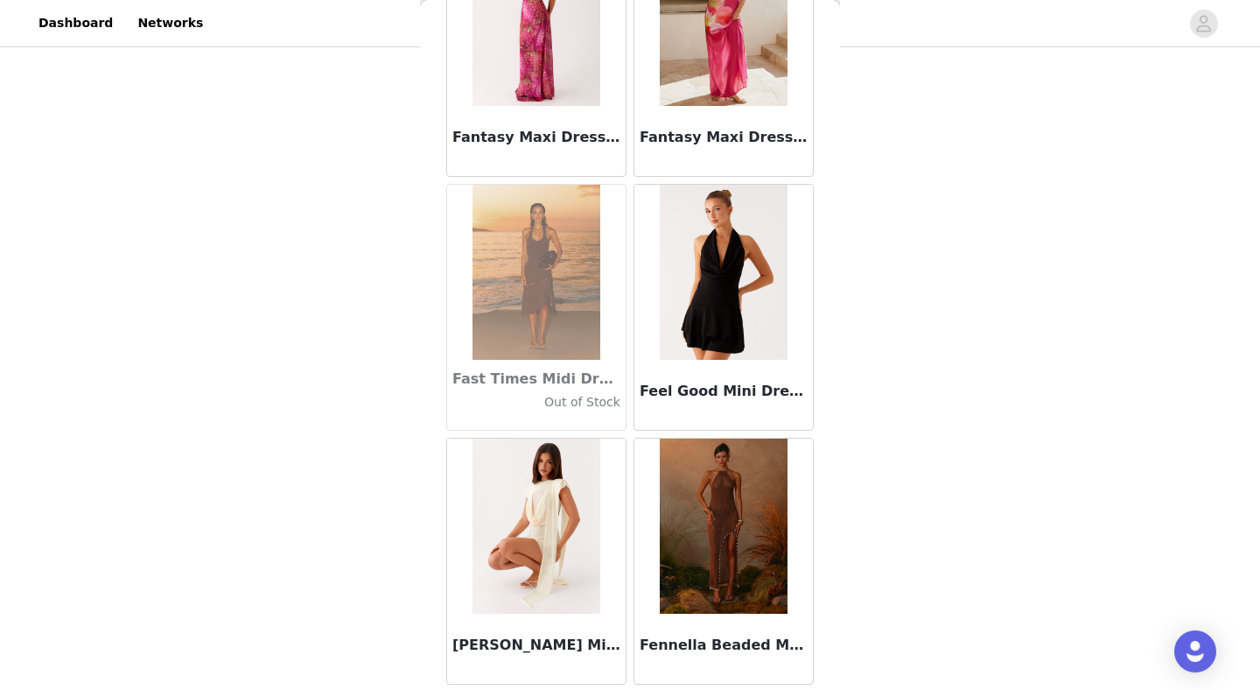
scroll to position [37516, 0]
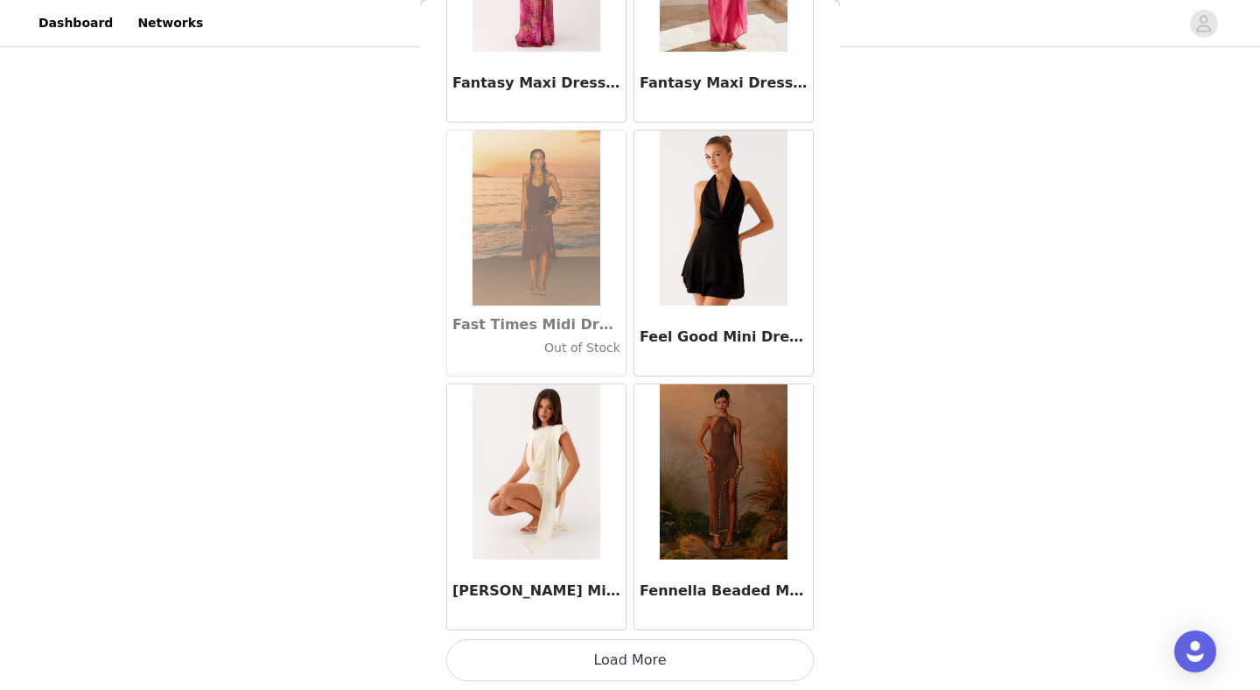
click at [568, 655] on button "Load More" at bounding box center [630, 660] width 368 height 42
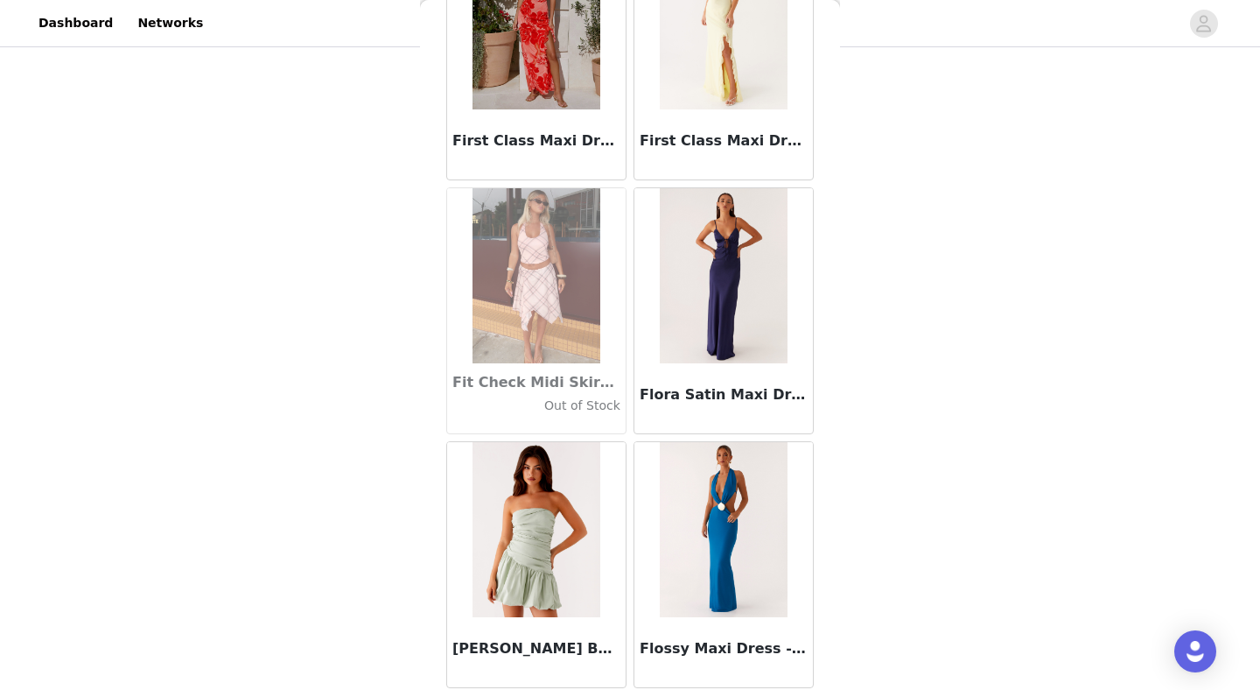
scroll to position [40054, 0]
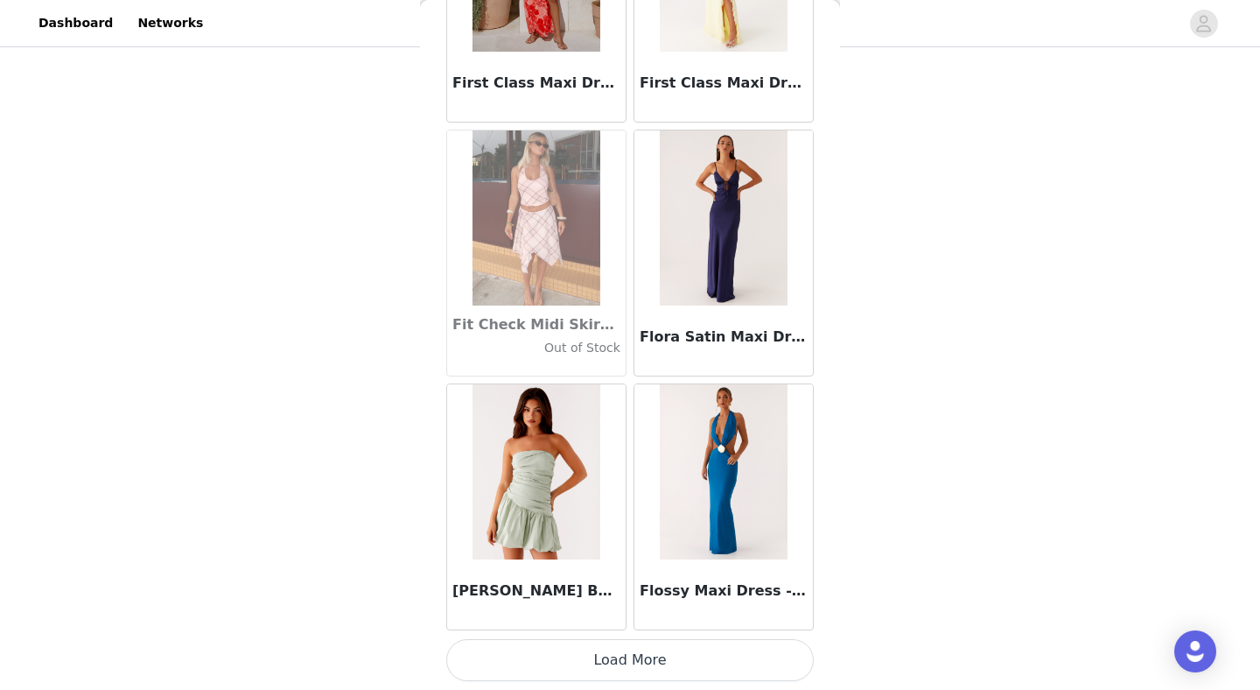
click at [569, 660] on button "Load More" at bounding box center [630, 660] width 368 height 42
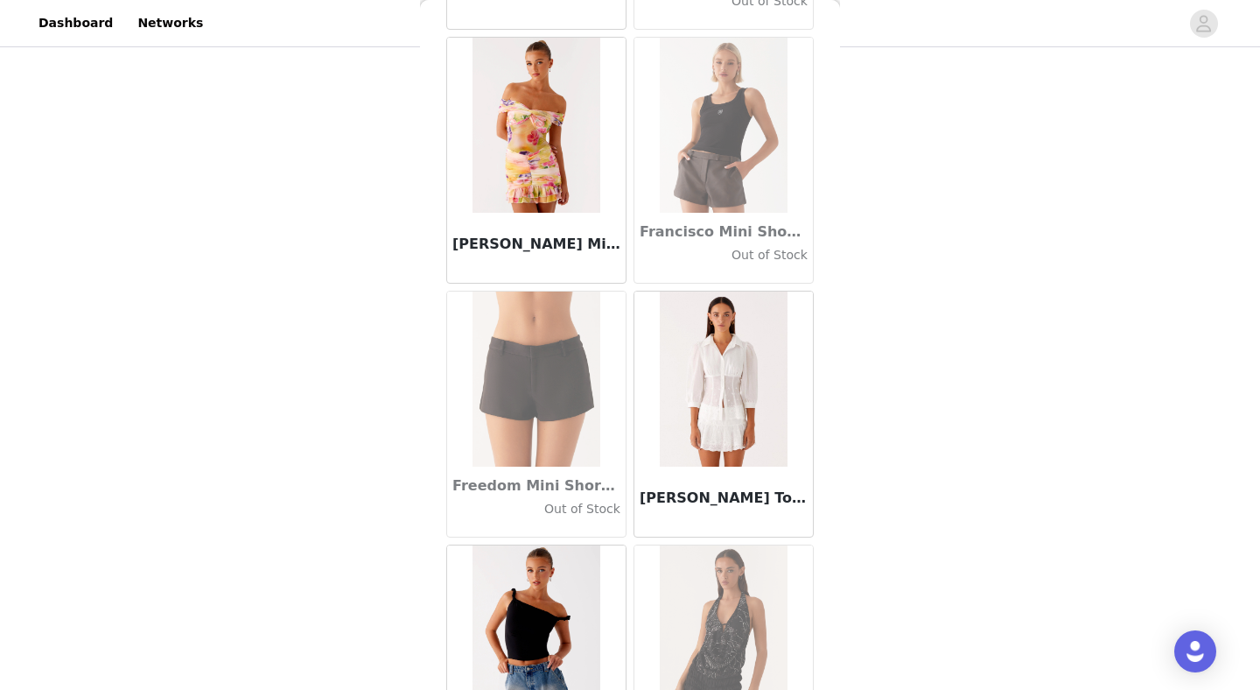
scroll to position [40897, 0]
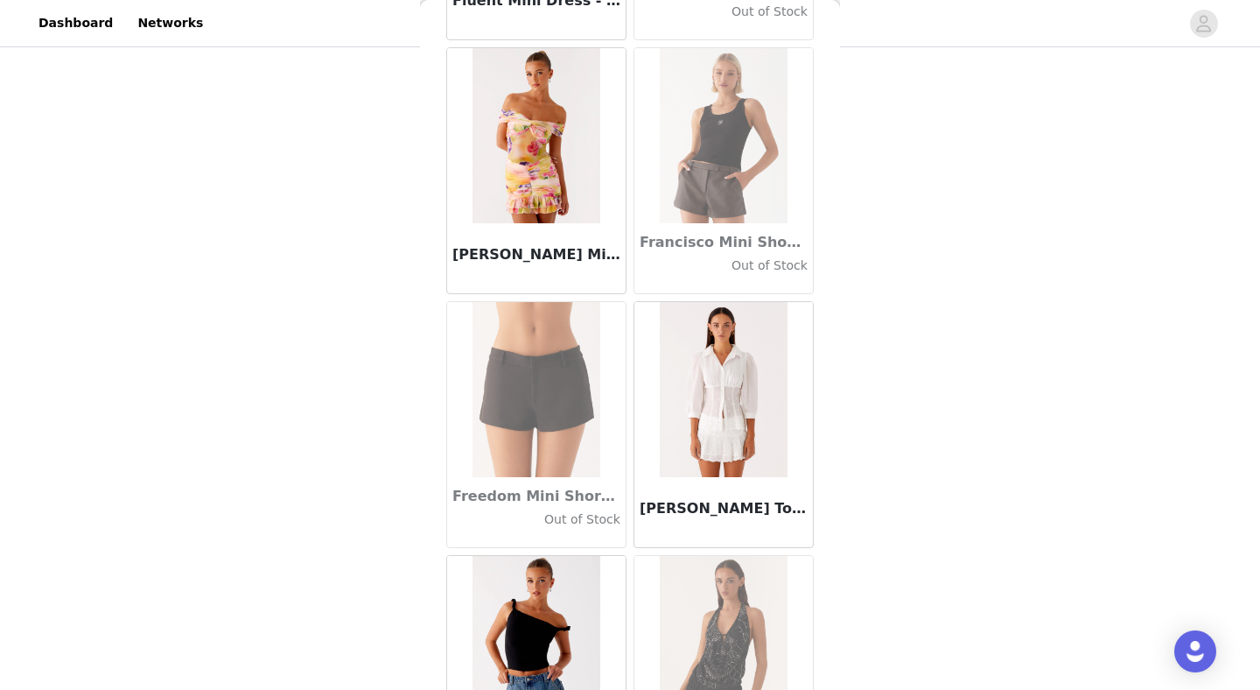
click at [546, 198] on img at bounding box center [536, 135] width 127 height 175
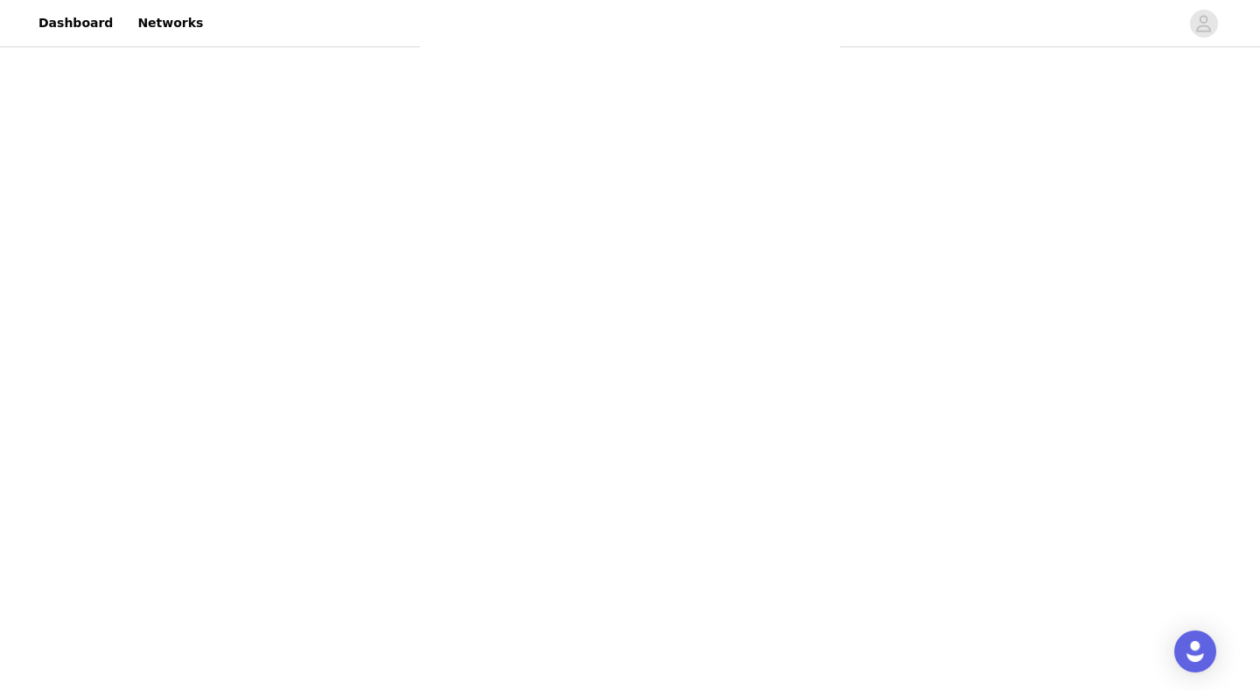
scroll to position [0, 0]
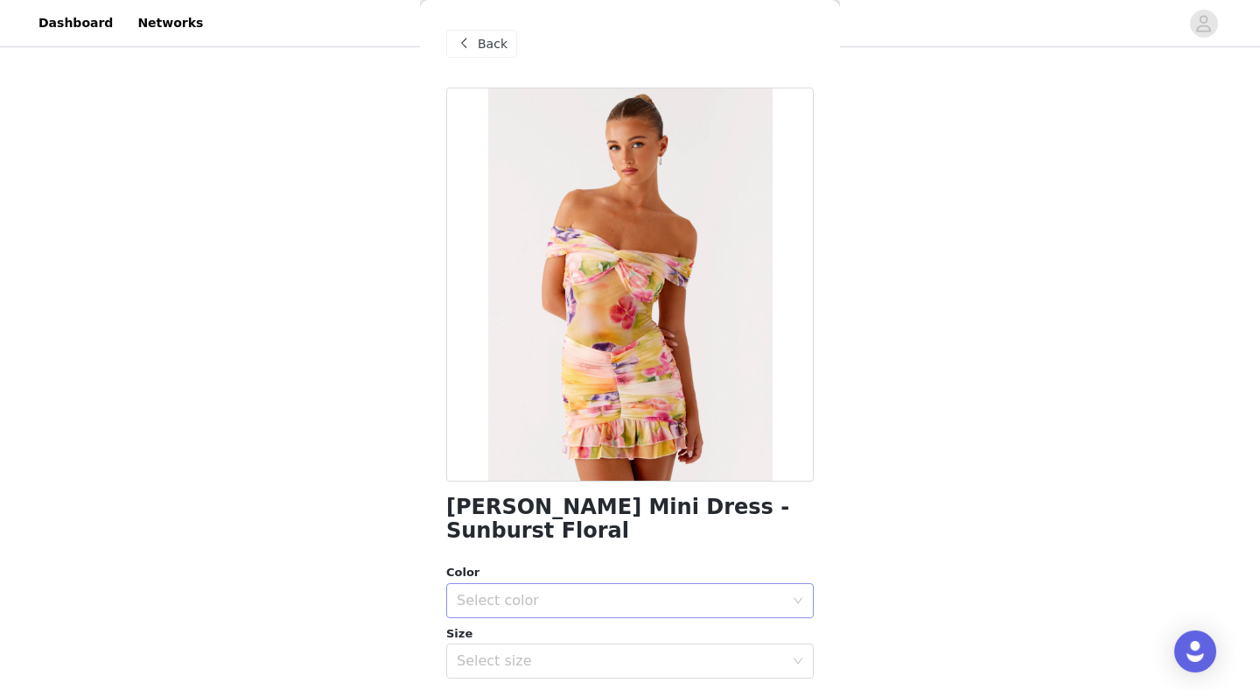
click at [512, 587] on div "Select color" at bounding box center [624, 600] width 335 height 33
click at [529, 620] on li "Sunburst Floral" at bounding box center [630, 615] width 368 height 28
click at [526, 652] on div "Select size" at bounding box center [620, 661] width 327 height 18
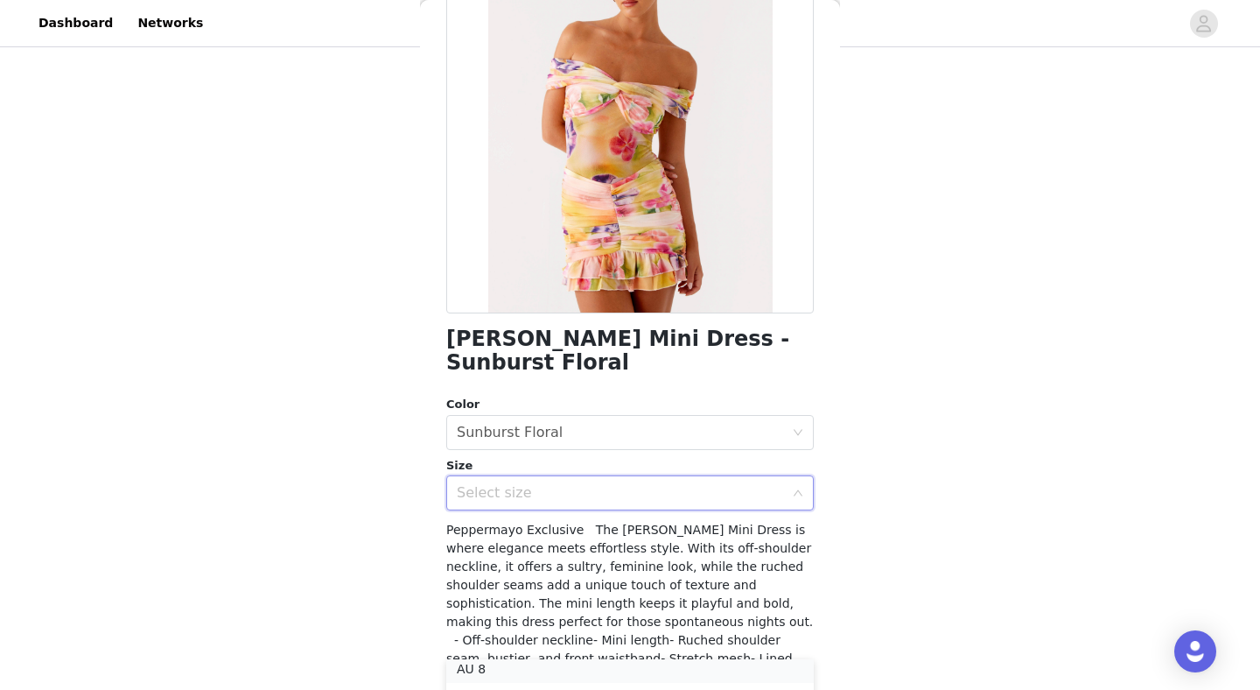
scroll to position [68, 0]
click at [511, 683] on li "AU 10" at bounding box center [630, 692] width 368 height 28
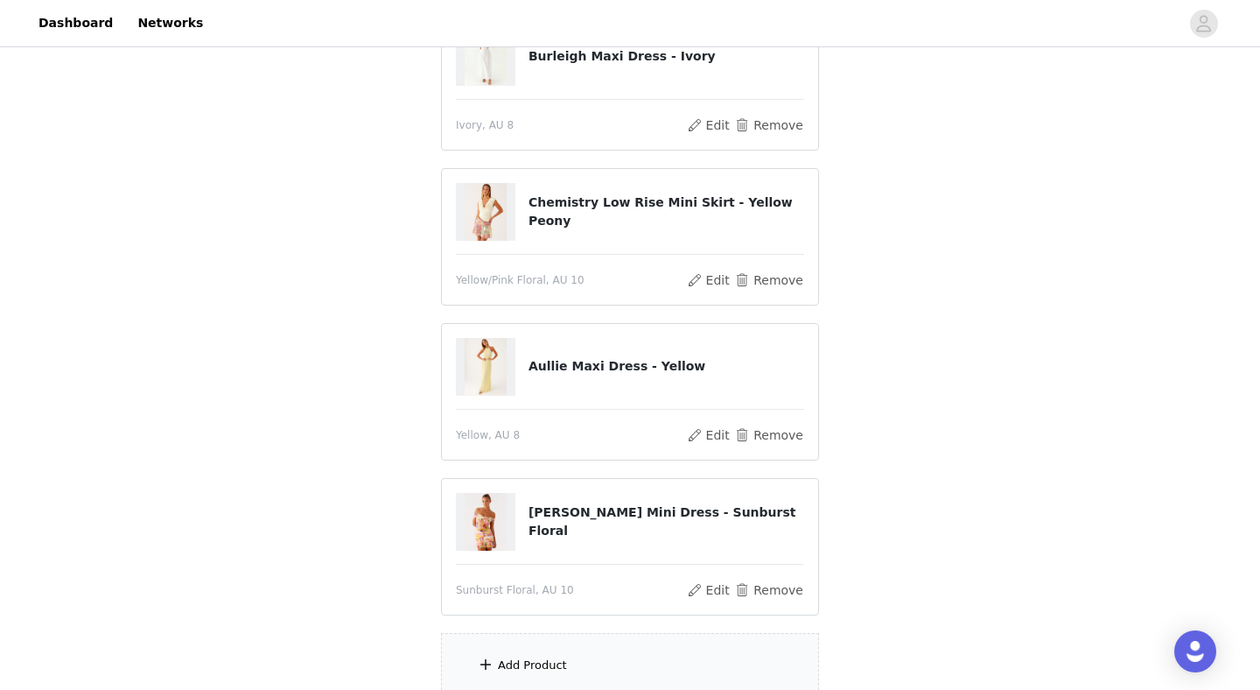
click at [541, 656] on div "Add Product" at bounding box center [532, 665] width 69 height 18
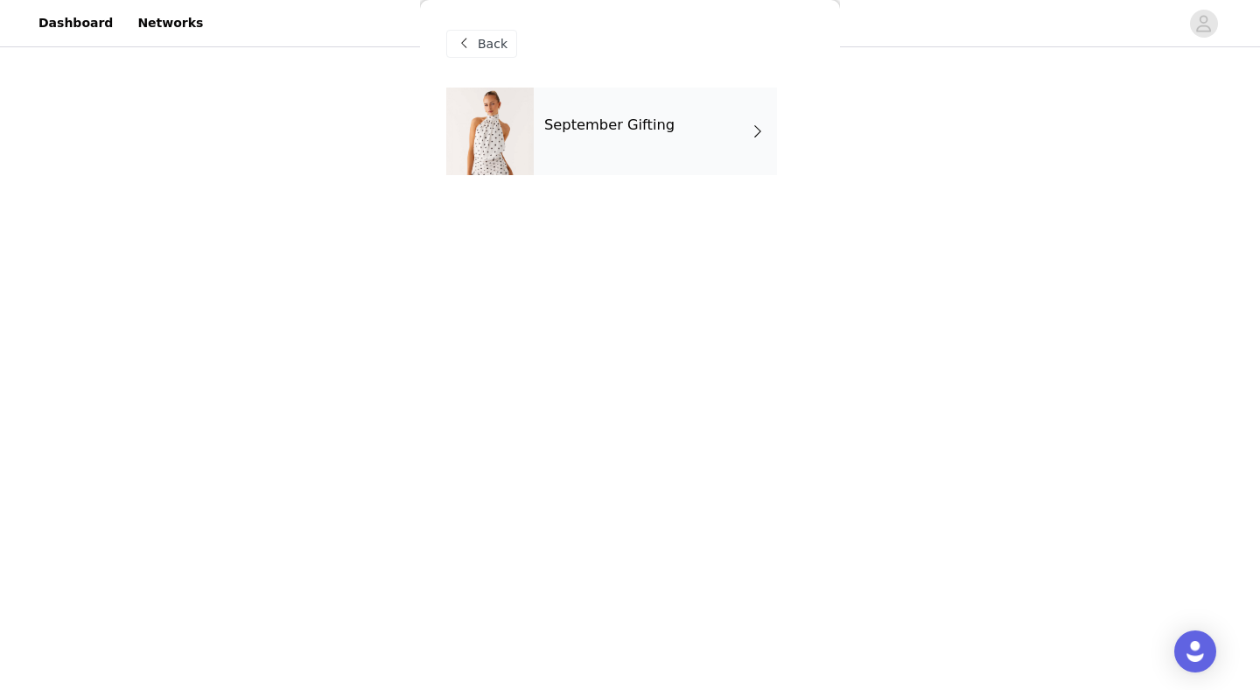
click at [697, 109] on div "September Gifting" at bounding box center [655, 132] width 243 height 88
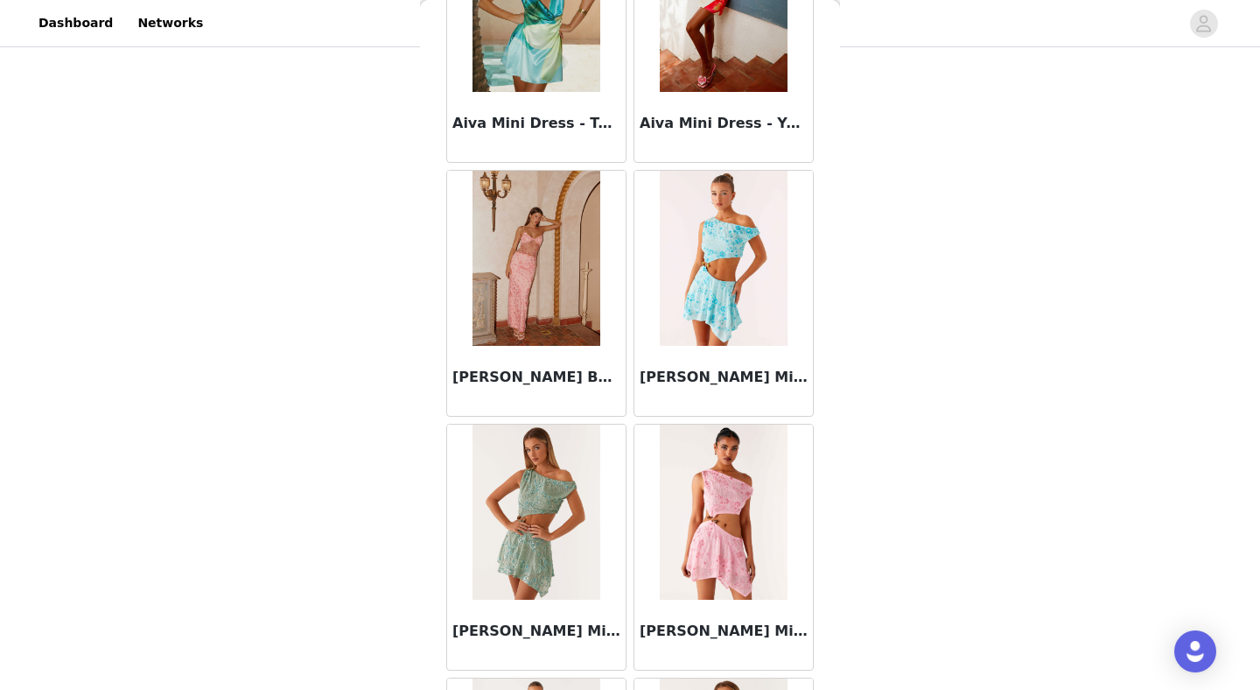
scroll to position [1988, 0]
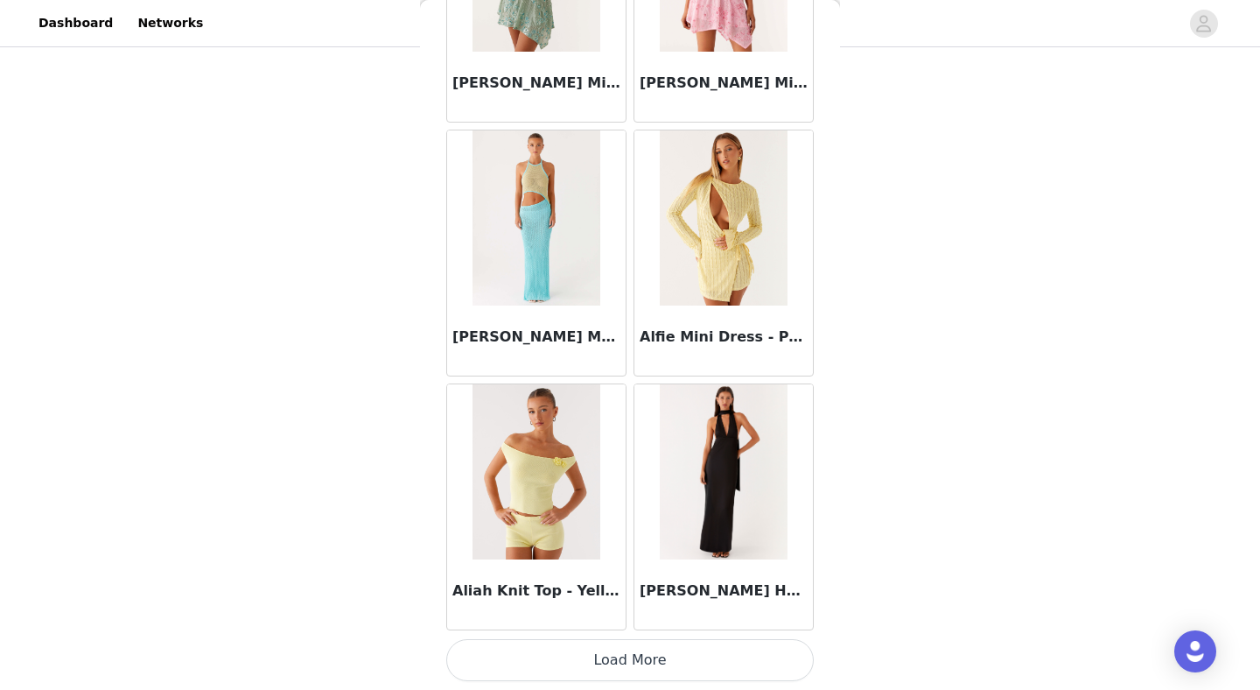
click at [540, 657] on button "Load More" at bounding box center [630, 660] width 368 height 42
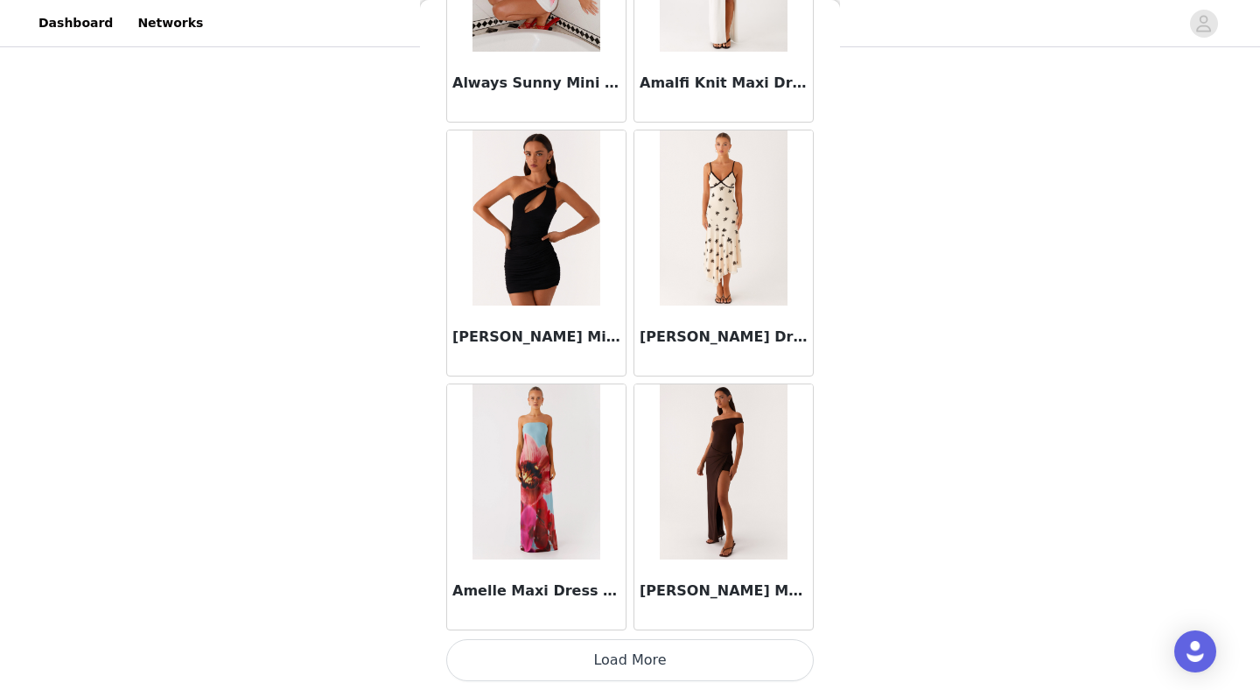
click at [562, 653] on button "Load More" at bounding box center [630, 660] width 368 height 42
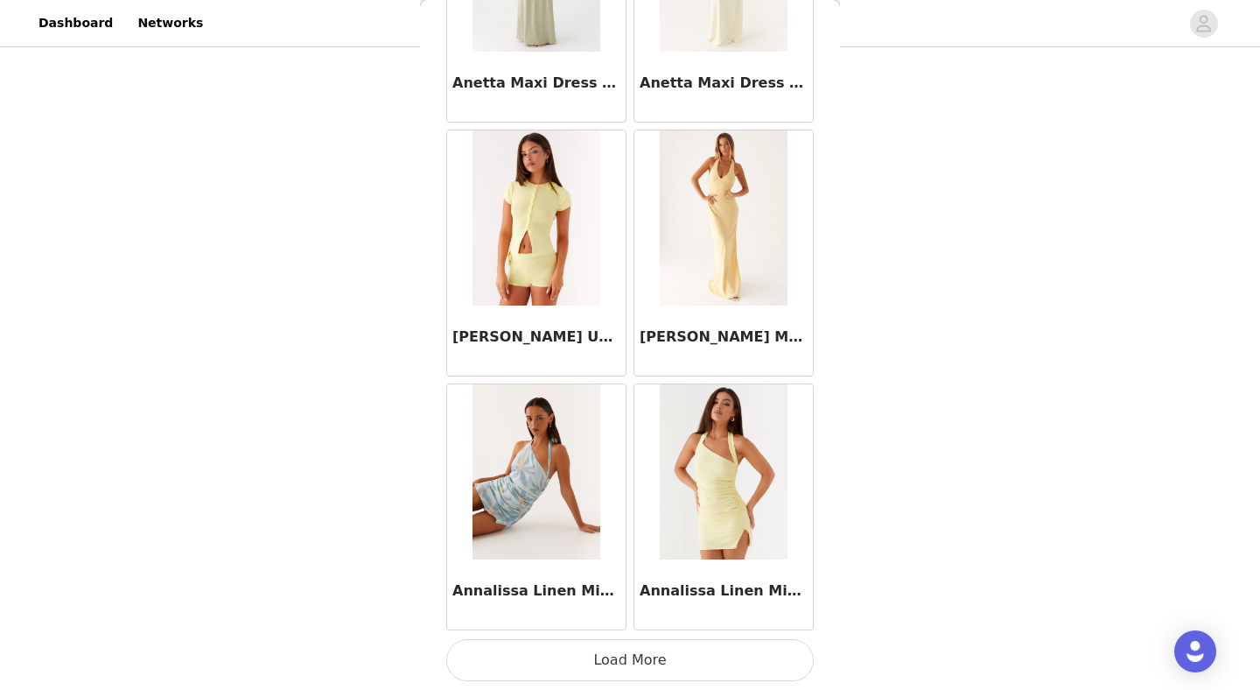
click at [562, 653] on button "Load More" at bounding box center [630, 660] width 368 height 42
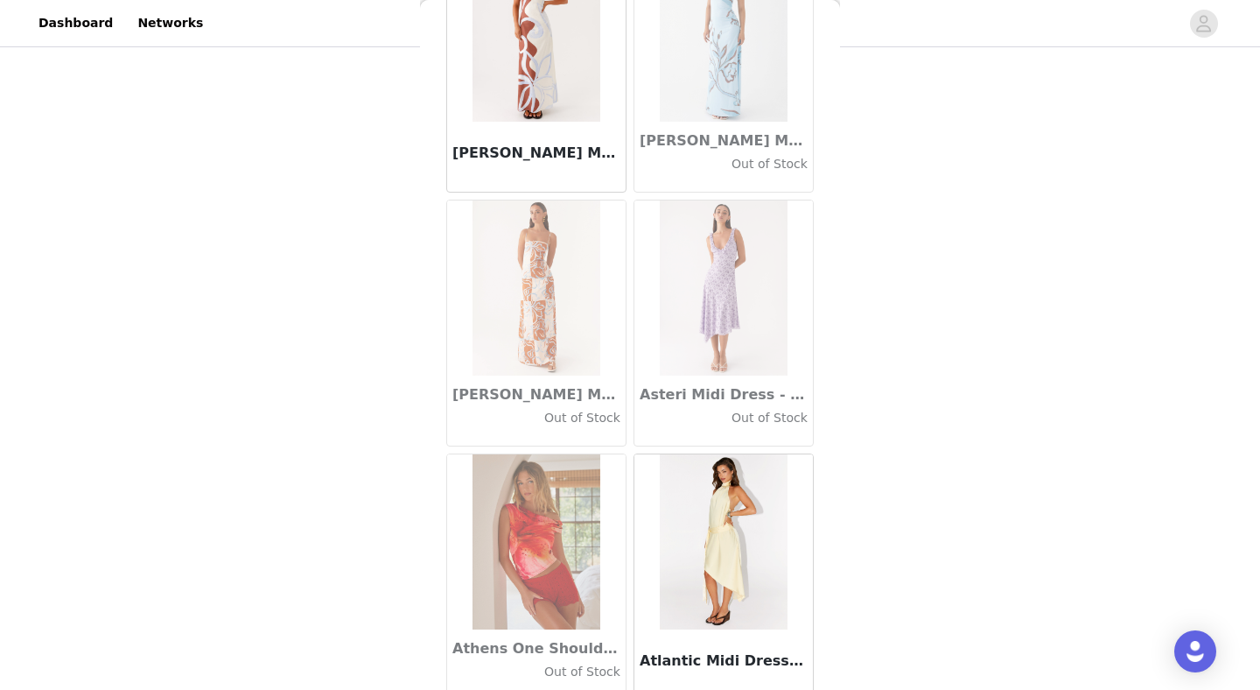
scroll to position [9601, 0]
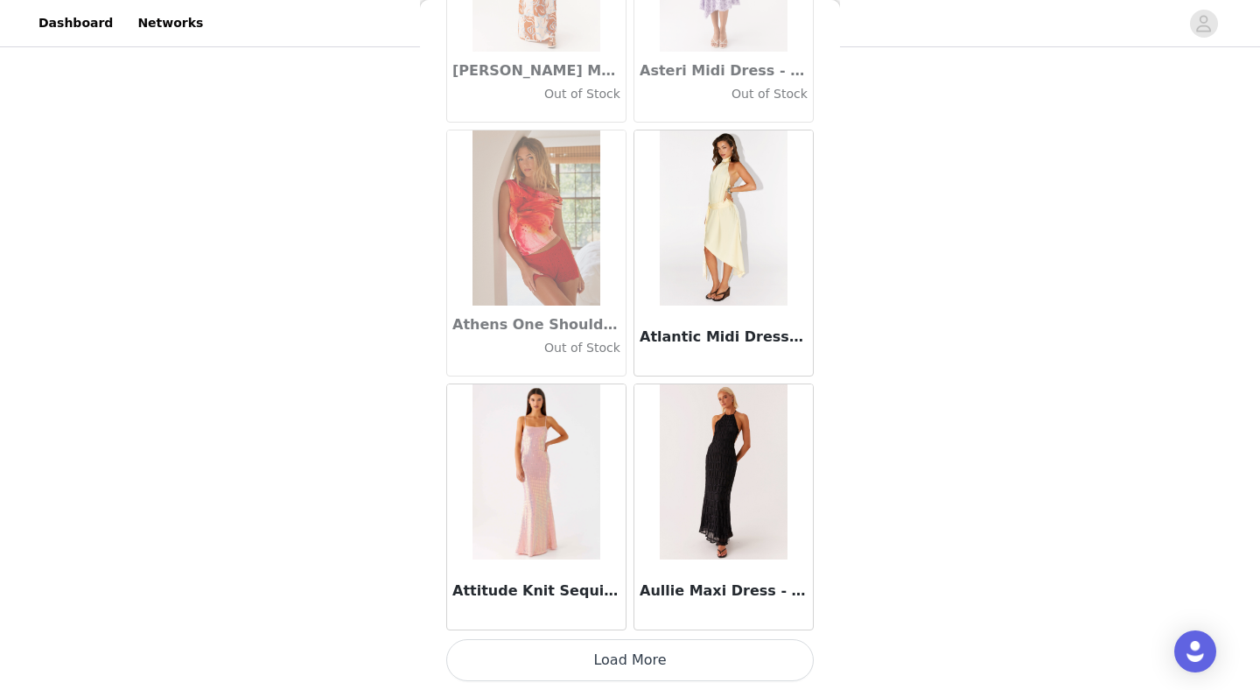
click at [562, 653] on button "Load More" at bounding box center [630, 660] width 368 height 42
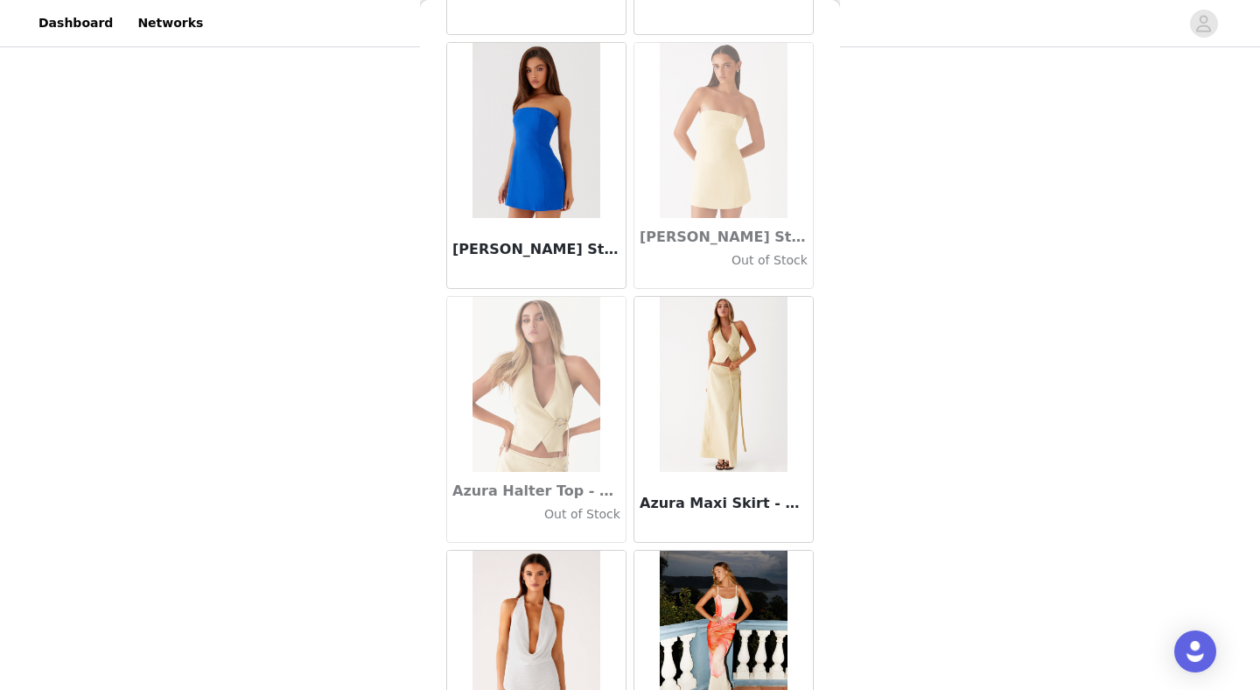
scroll to position [12139, 0]
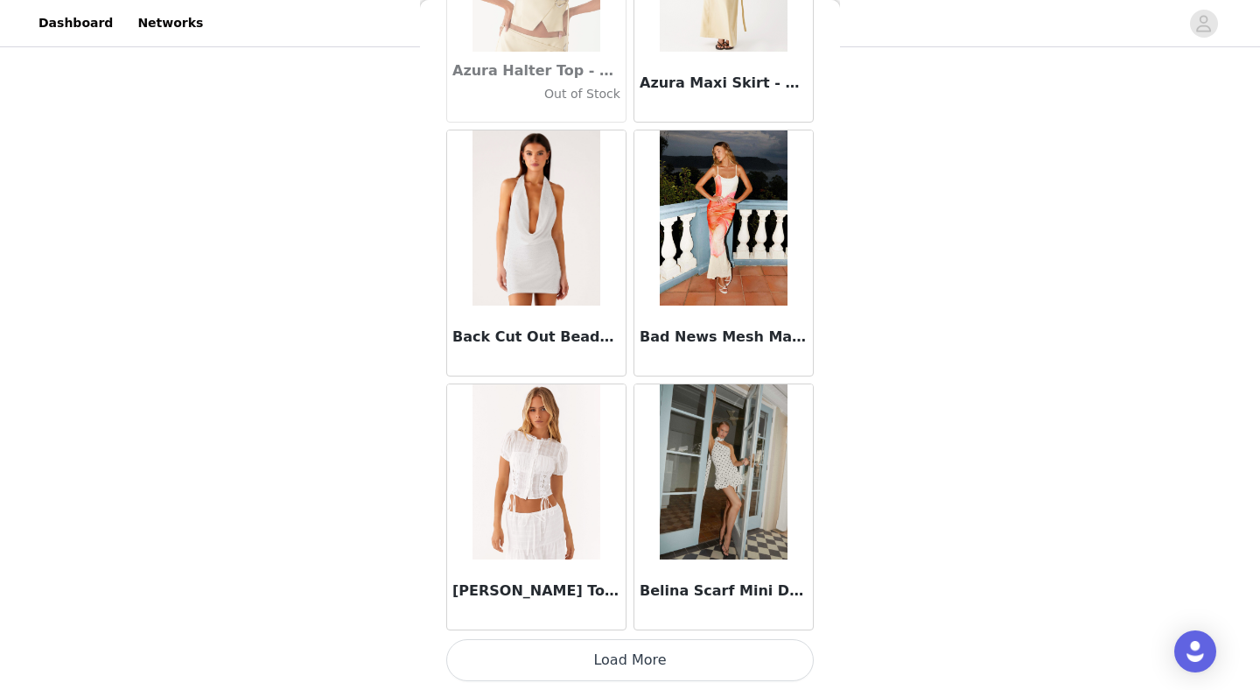
click at [562, 653] on button "Load More" at bounding box center [630, 660] width 368 height 42
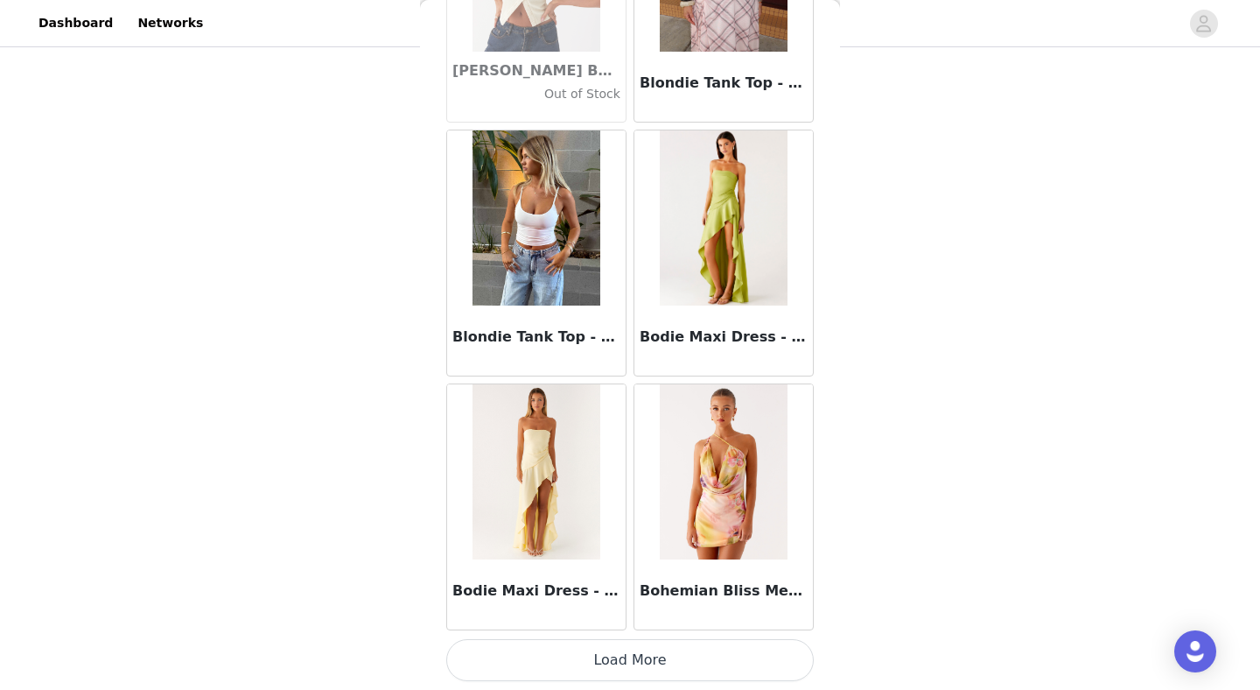
click at [580, 653] on button "Load More" at bounding box center [630, 660] width 368 height 42
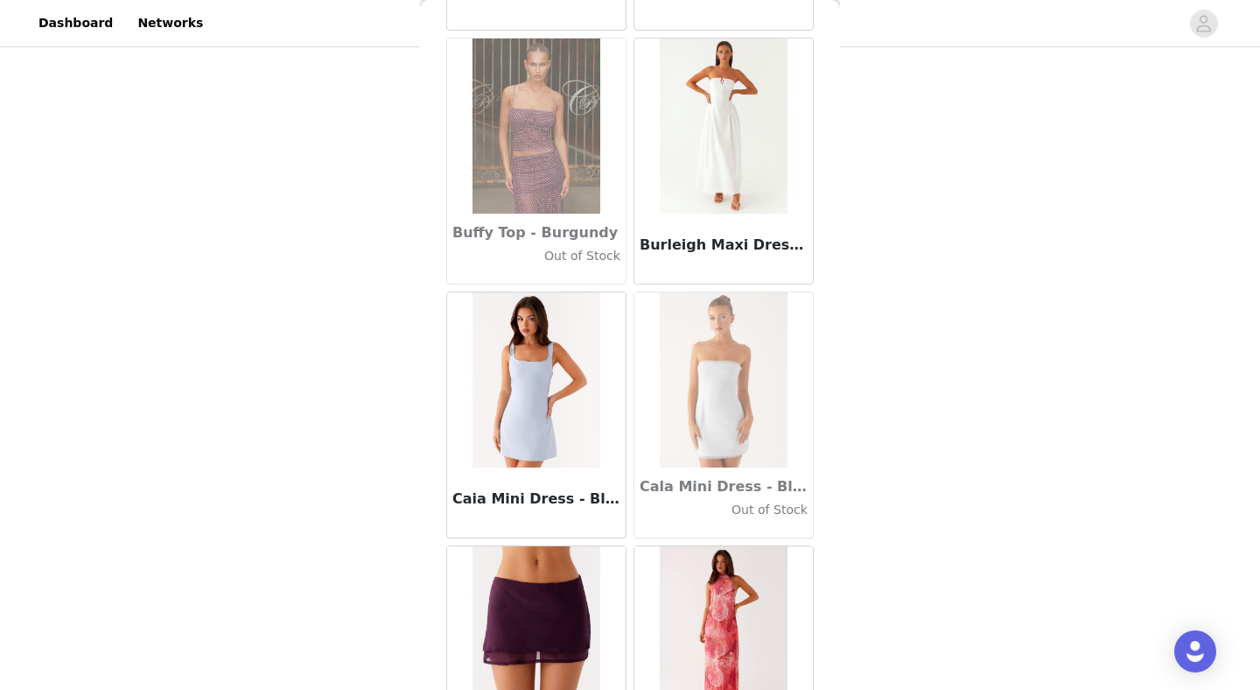
scroll to position [17214, 0]
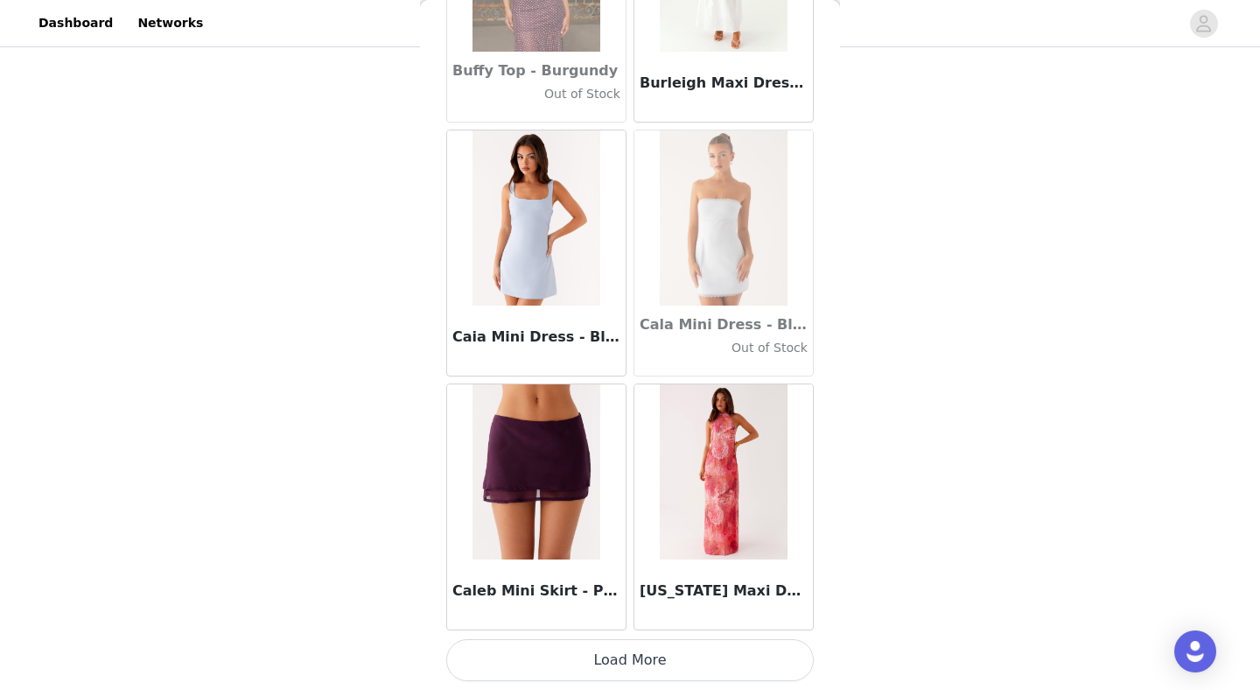
click at [580, 653] on button "Load More" at bounding box center [630, 660] width 368 height 42
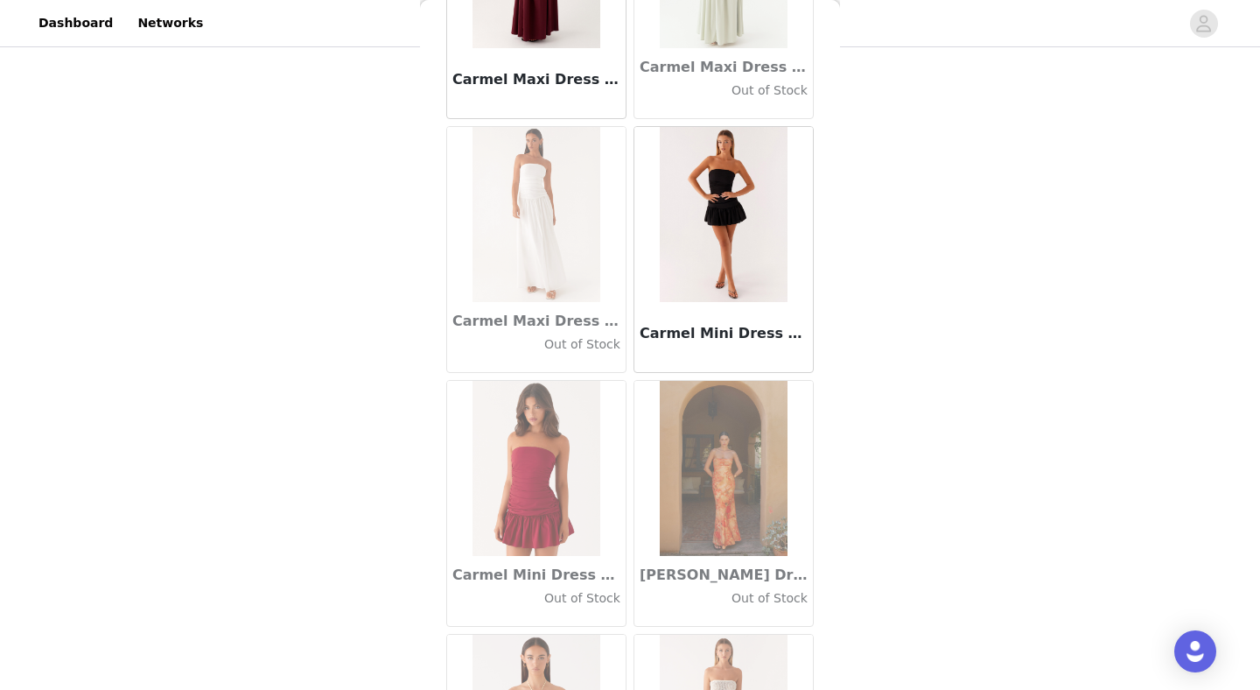
scroll to position [19752, 0]
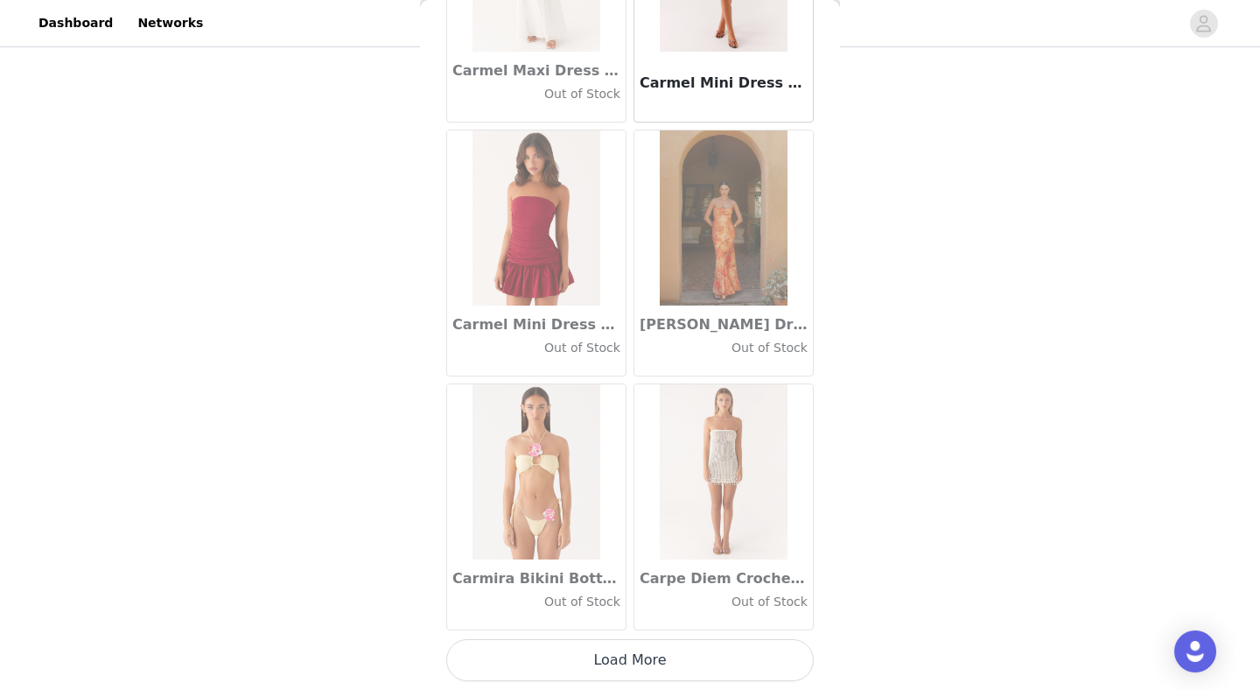
click at [580, 653] on button "Load More" at bounding box center [630, 660] width 368 height 42
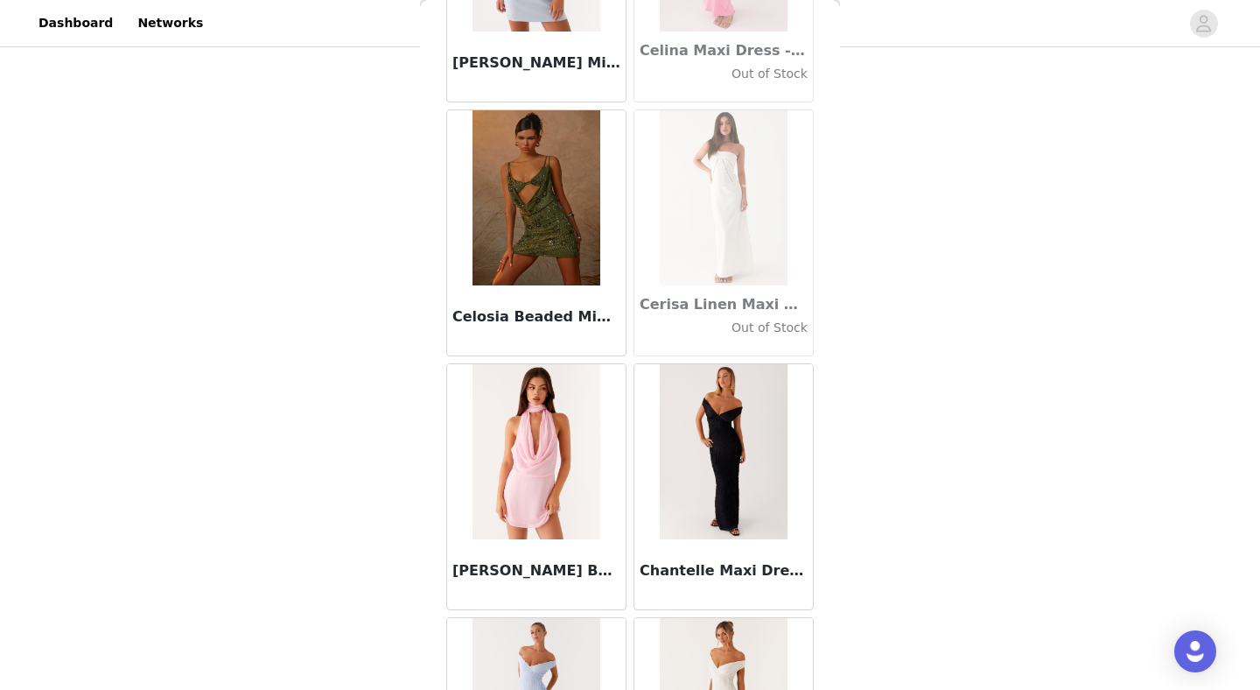
scroll to position [22290, 0]
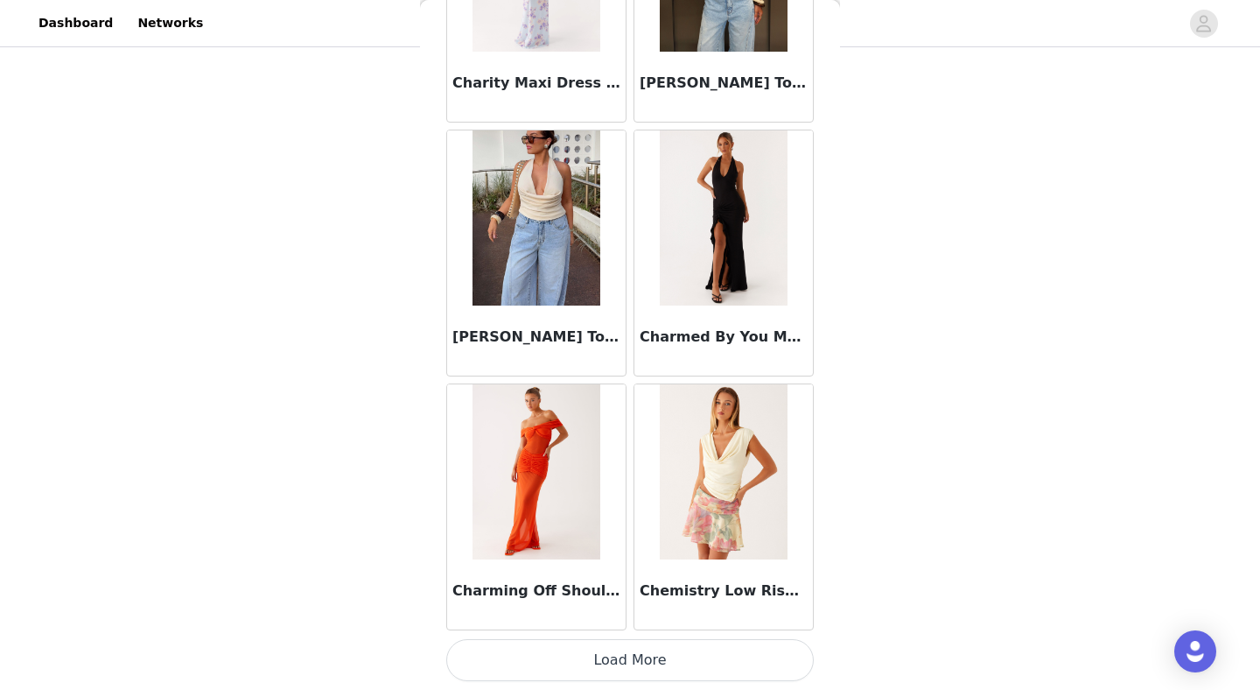
click at [580, 653] on button "Load More" at bounding box center [630, 660] width 368 height 42
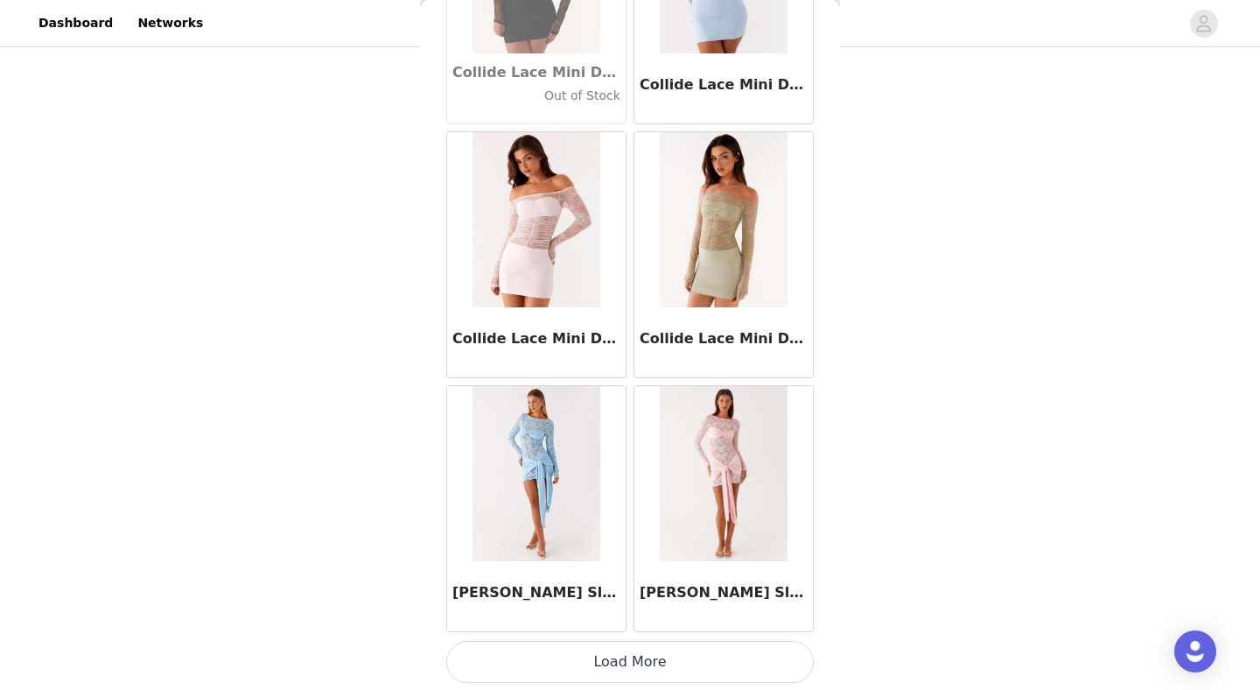
scroll to position [24828, 0]
click at [580, 653] on button "Load More" at bounding box center [630, 660] width 368 height 42
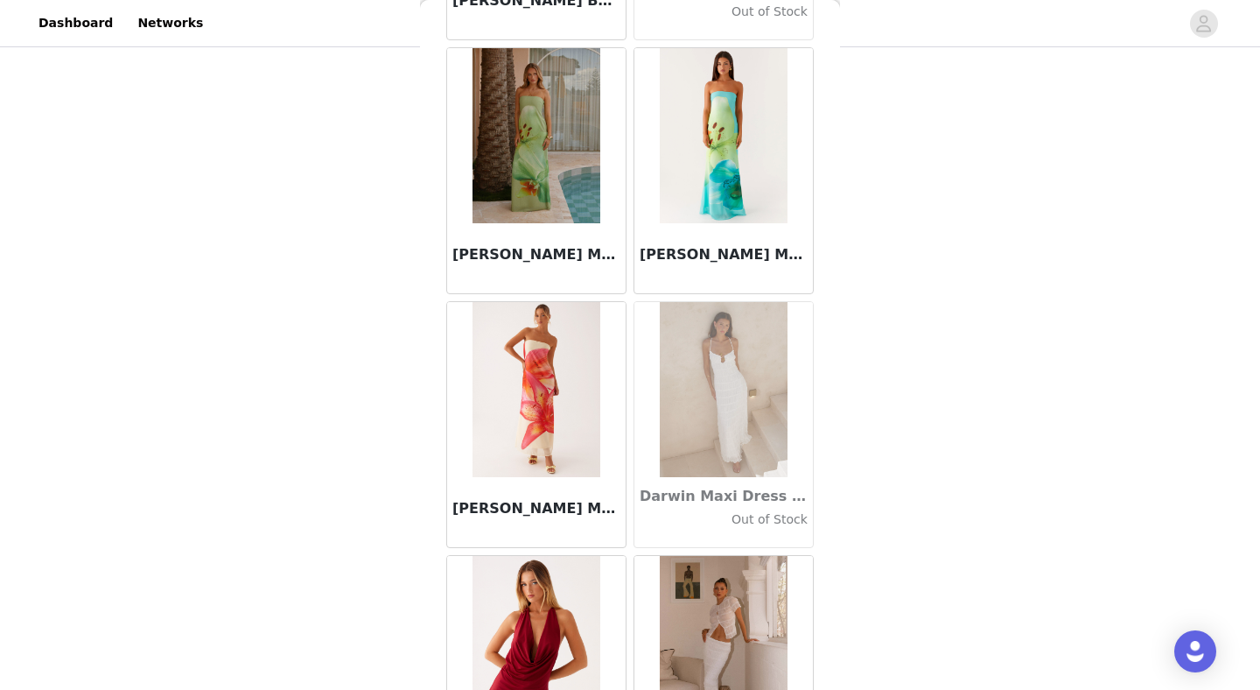
scroll to position [27365, 0]
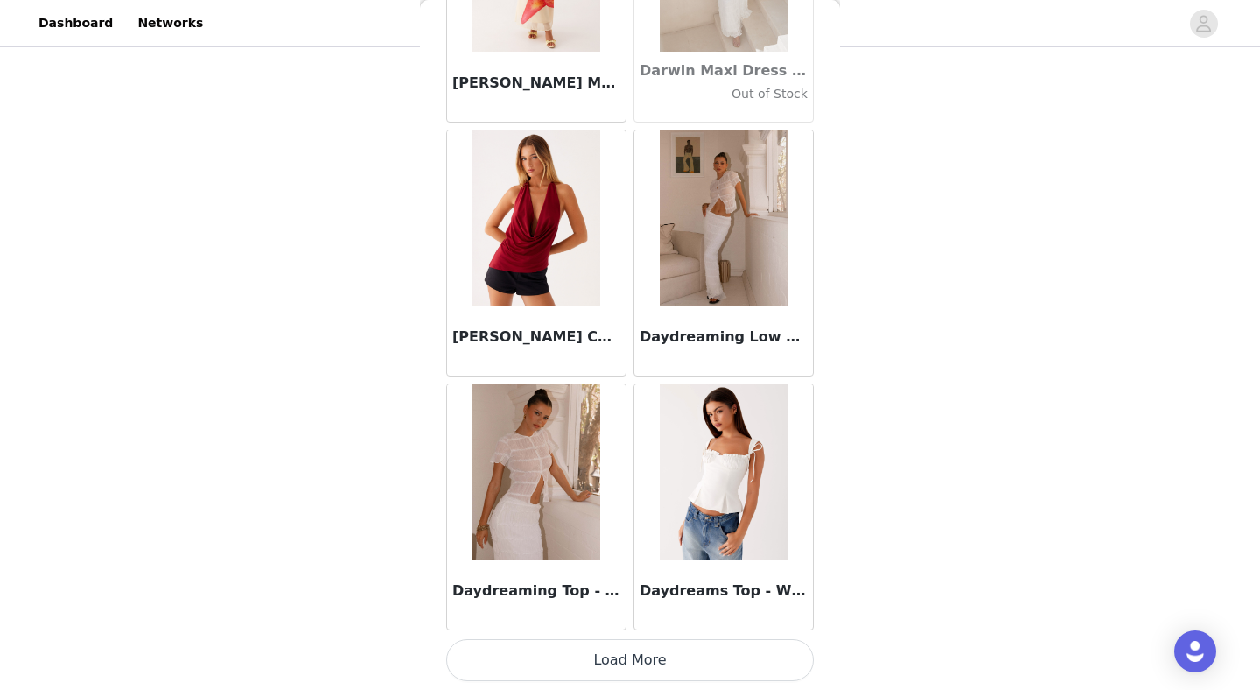
click at [618, 666] on button "Load More" at bounding box center [630, 660] width 368 height 42
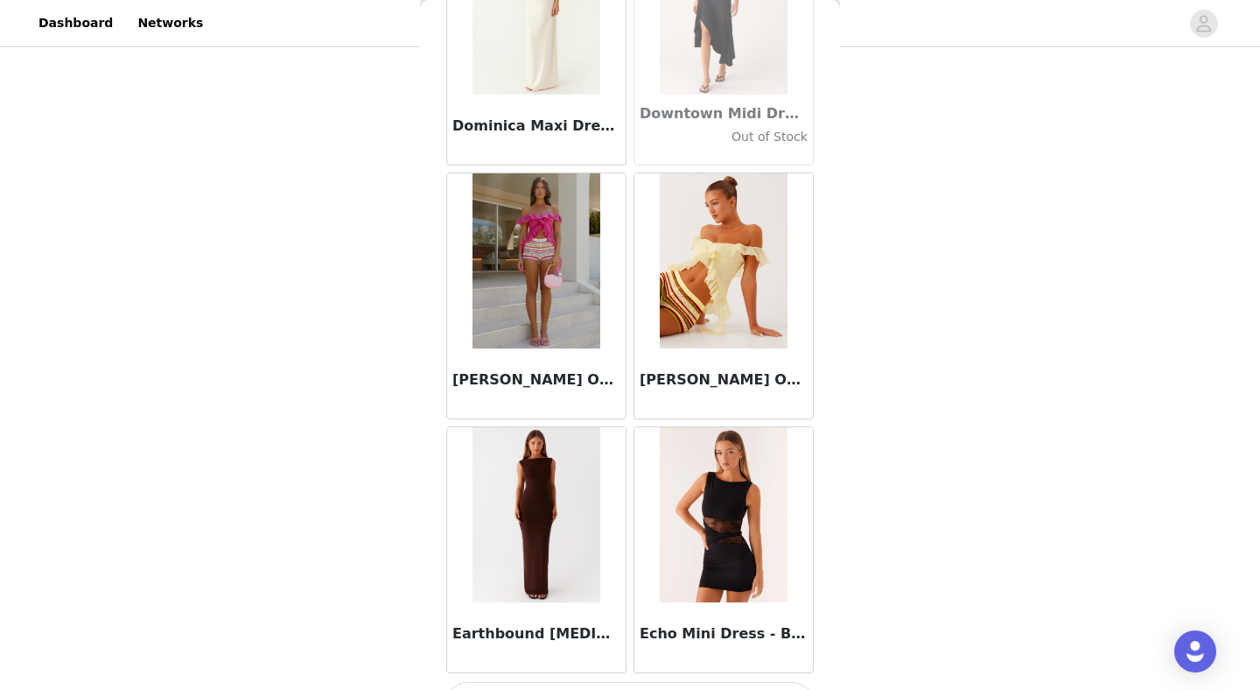
scroll to position [29903, 0]
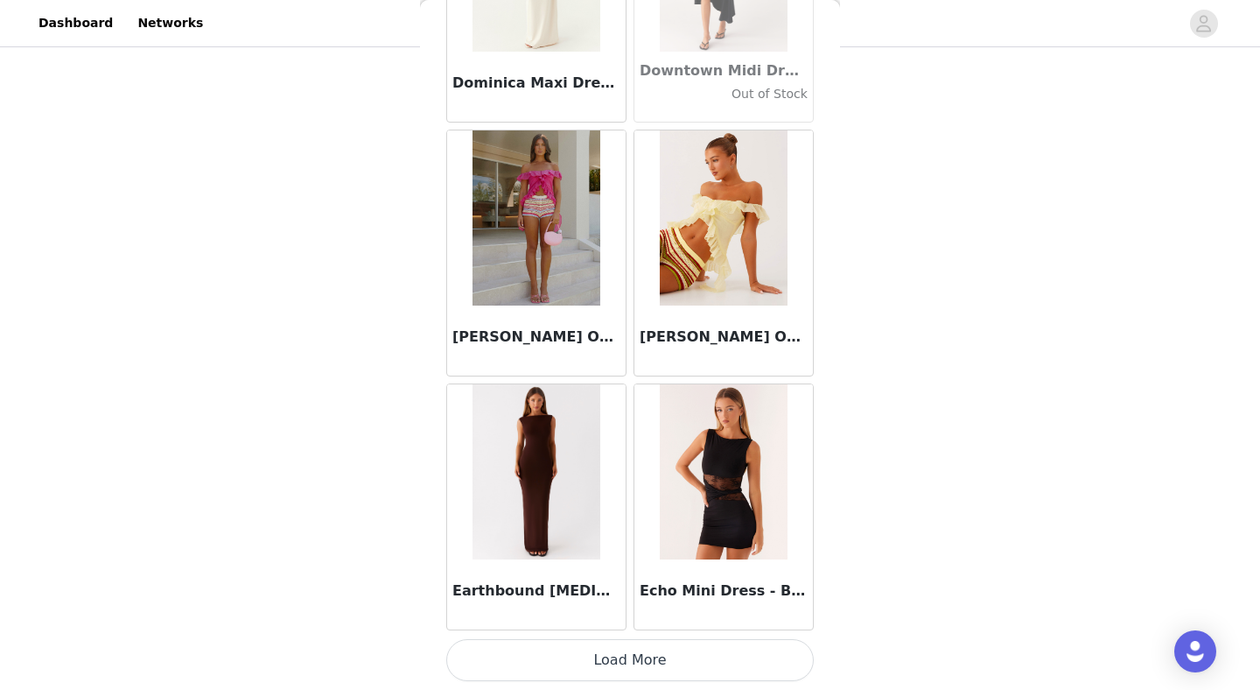
click at [623, 639] on button "Load More" at bounding box center [630, 660] width 368 height 42
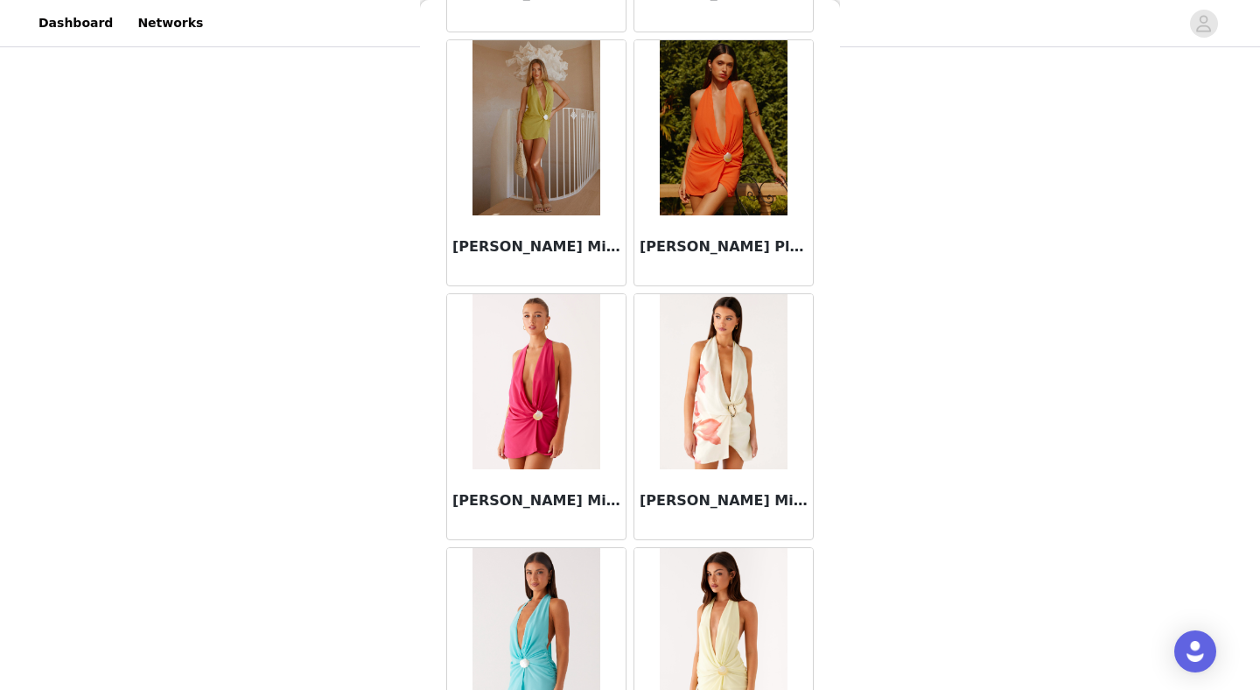
scroll to position [32441, 0]
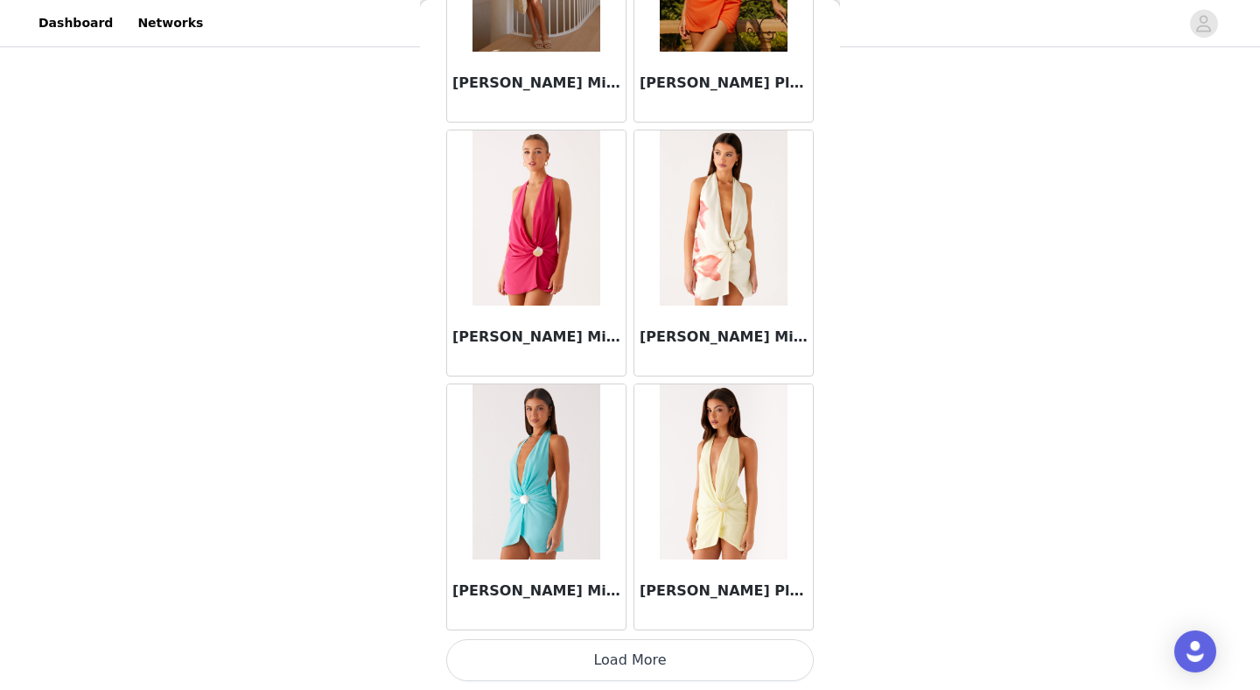
click at [631, 646] on button "Load More" at bounding box center [630, 660] width 368 height 42
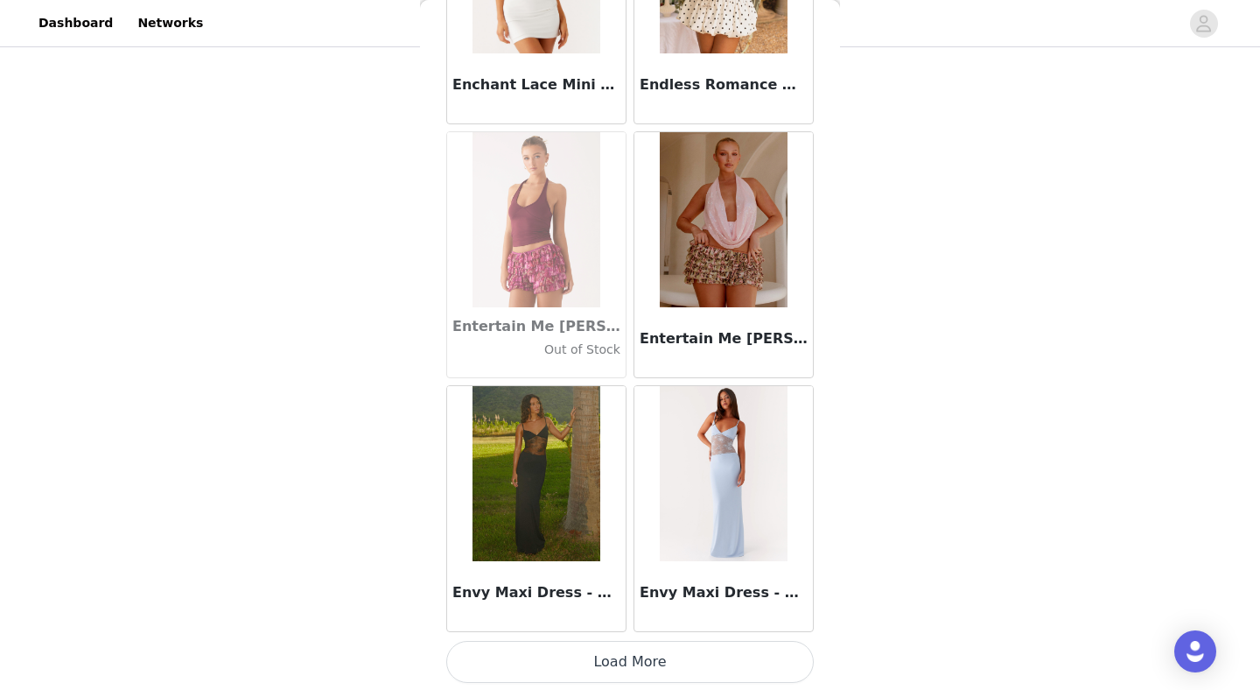
scroll to position [34978, 0]
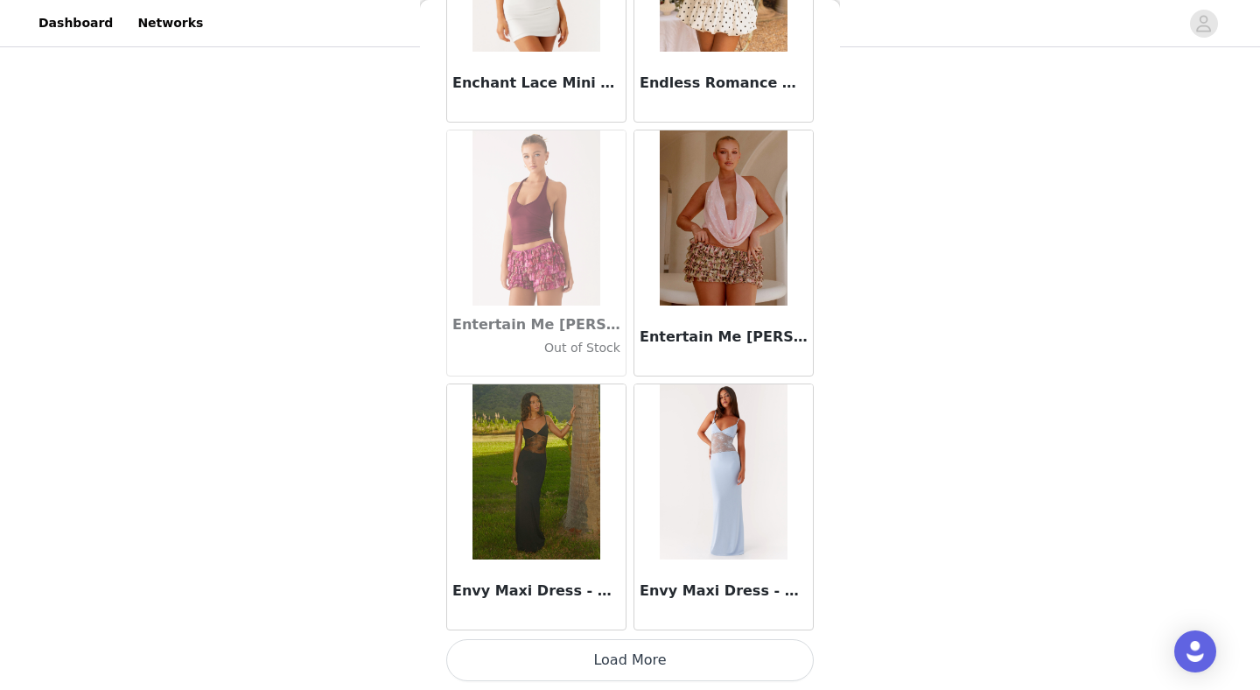
click at [628, 648] on button "Load More" at bounding box center [630, 660] width 368 height 42
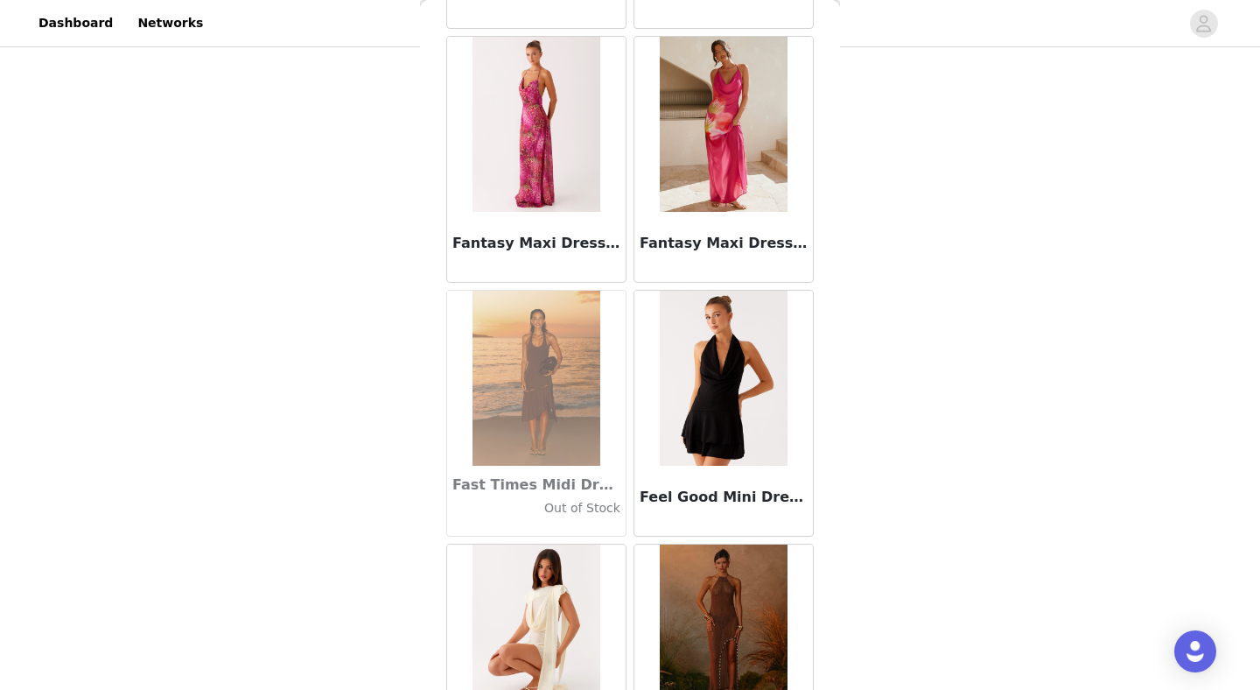
scroll to position [37516, 0]
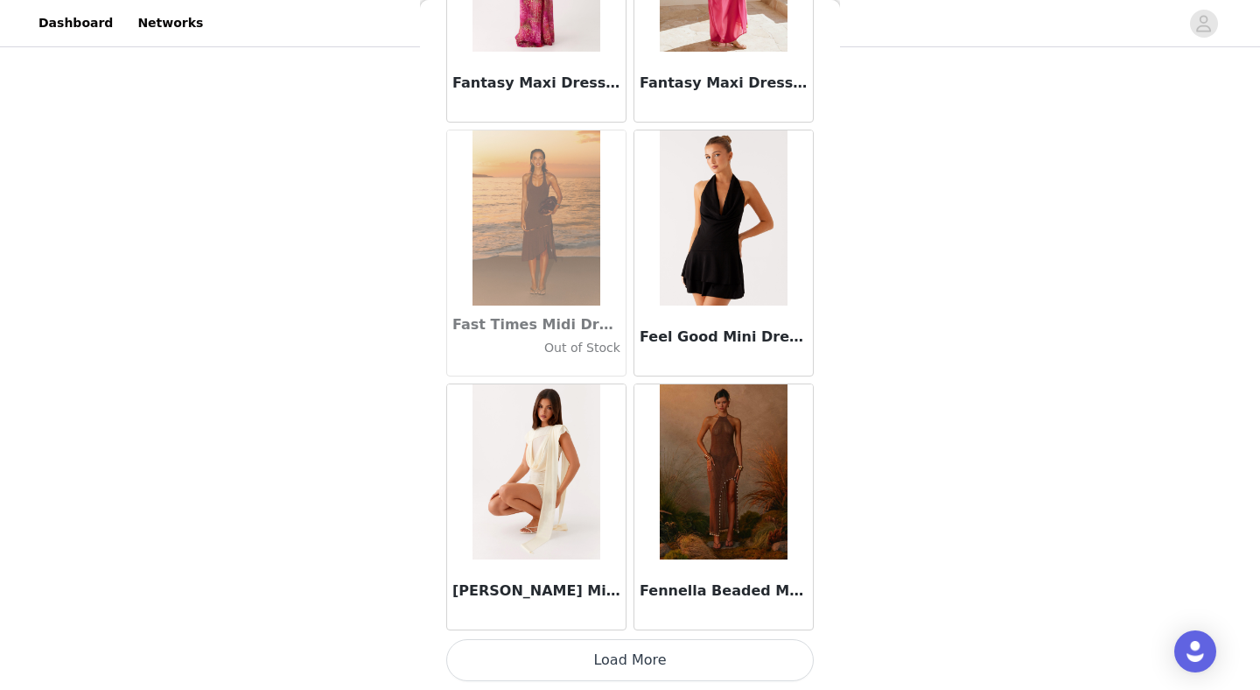
click at [623, 663] on button "Load More" at bounding box center [630, 660] width 368 height 42
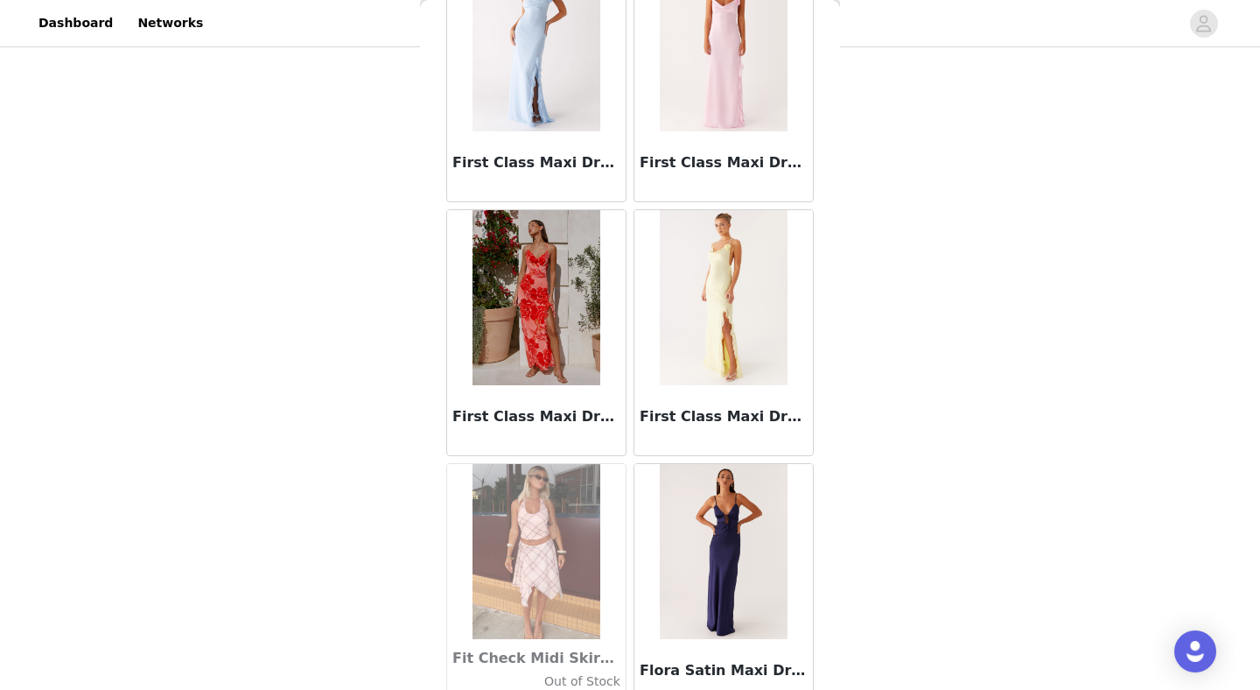
scroll to position [39863, 0]
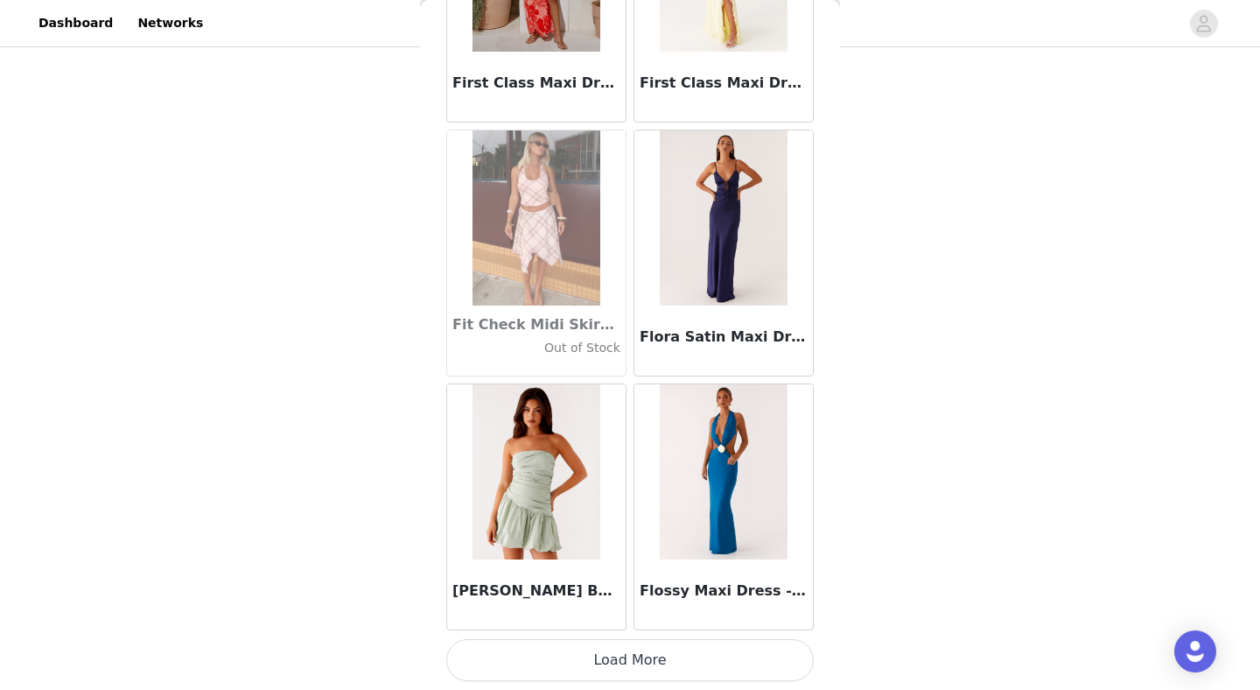
click at [623, 663] on button "Load More" at bounding box center [630, 660] width 368 height 42
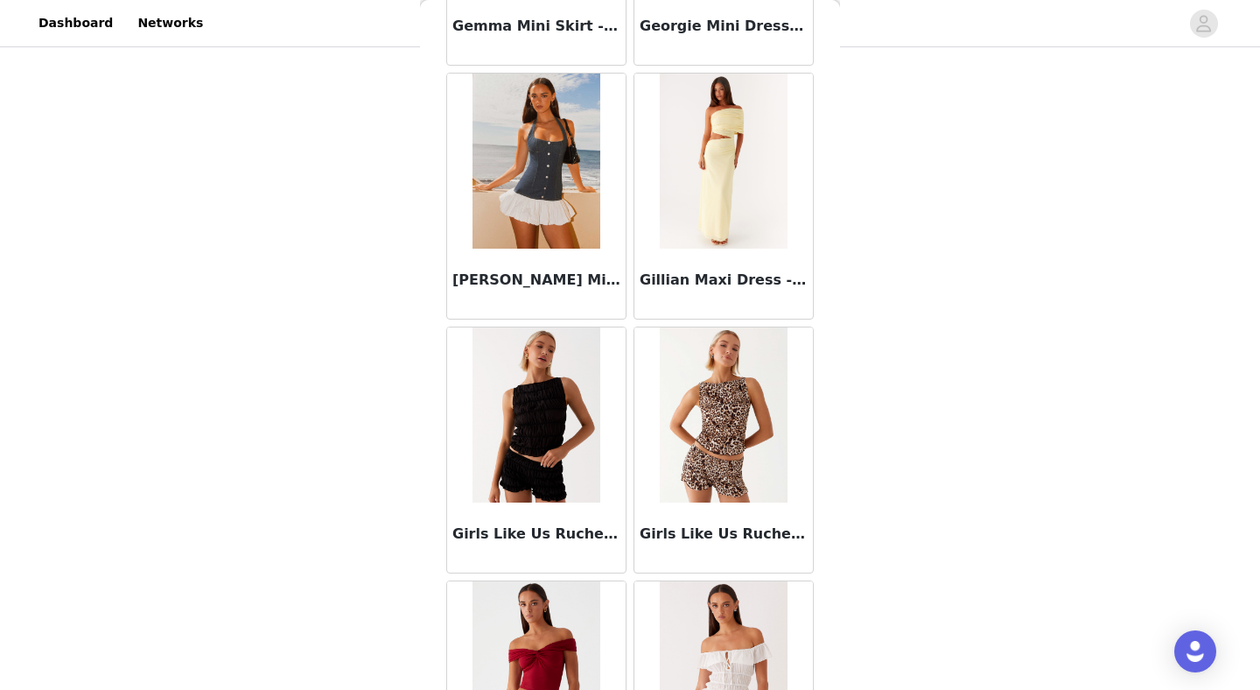
scroll to position [42592, 0]
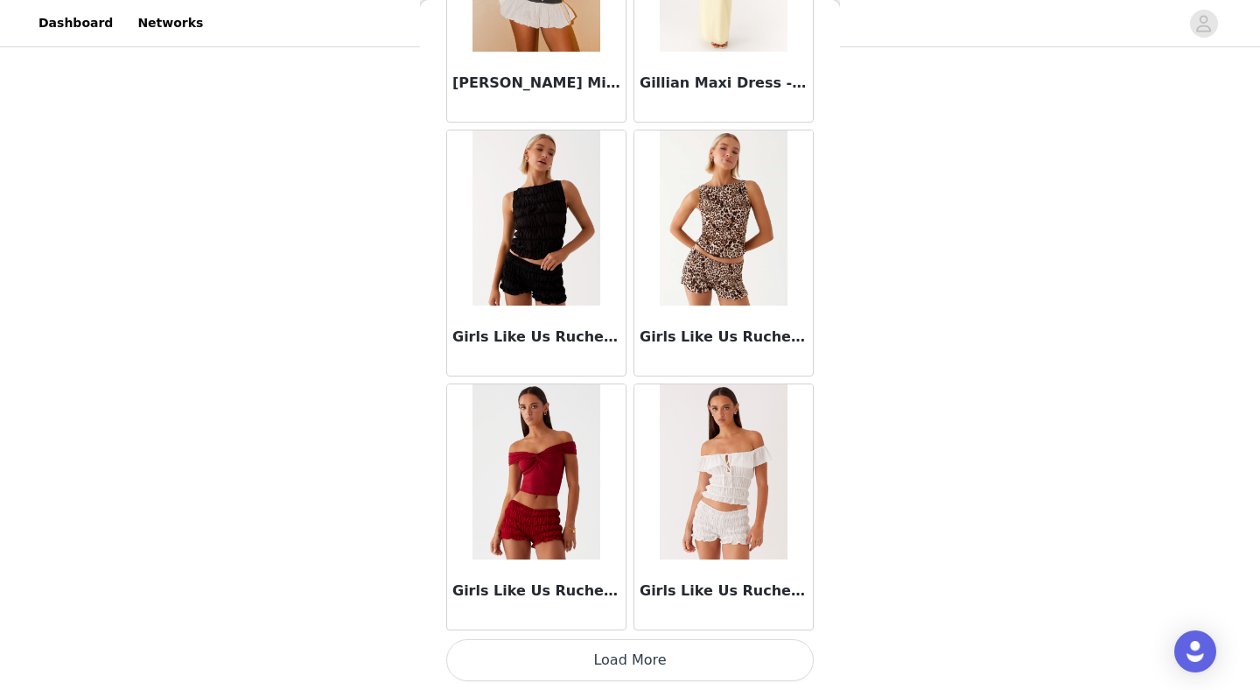
click at [630, 662] on button "Load More" at bounding box center [630, 660] width 368 height 42
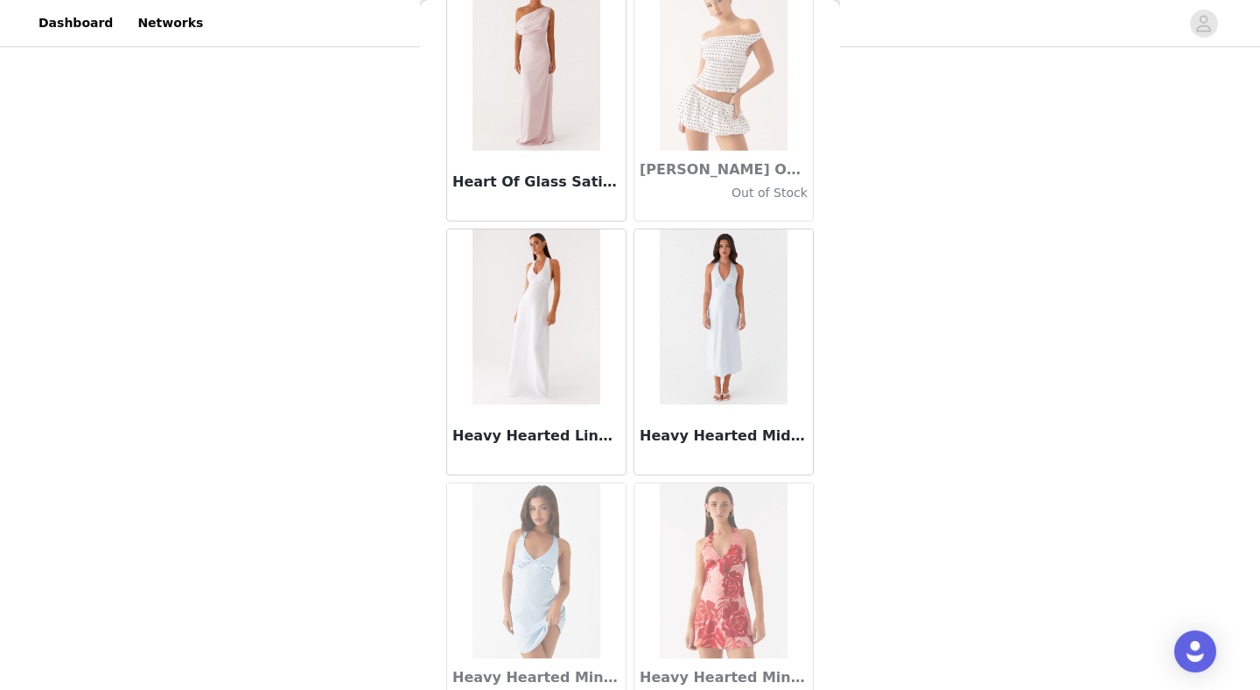
scroll to position [45129, 0]
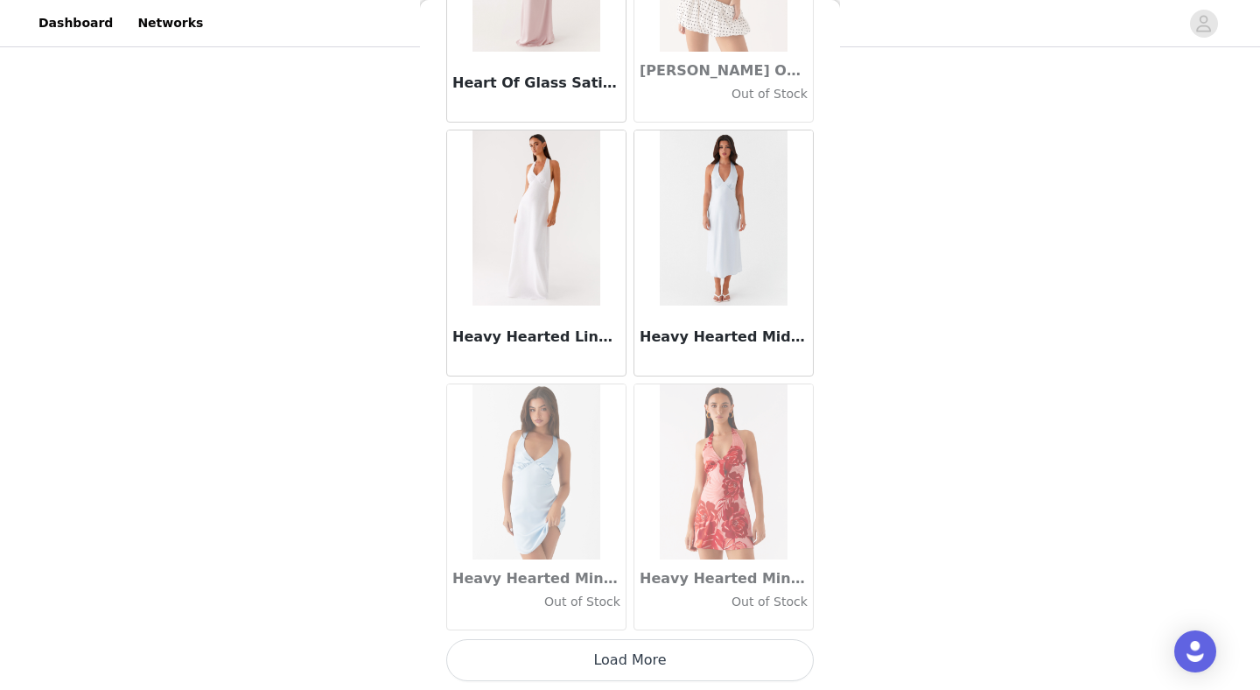
click at [637, 653] on button "Load More" at bounding box center [630, 660] width 368 height 42
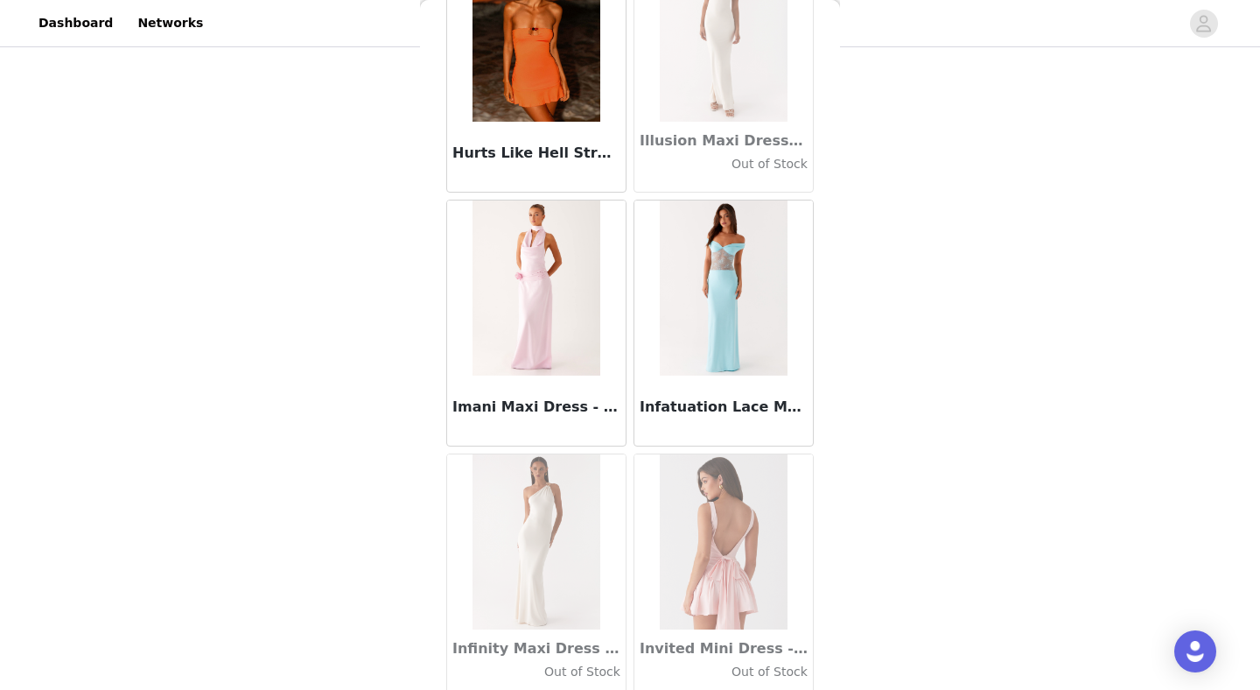
scroll to position [47667, 0]
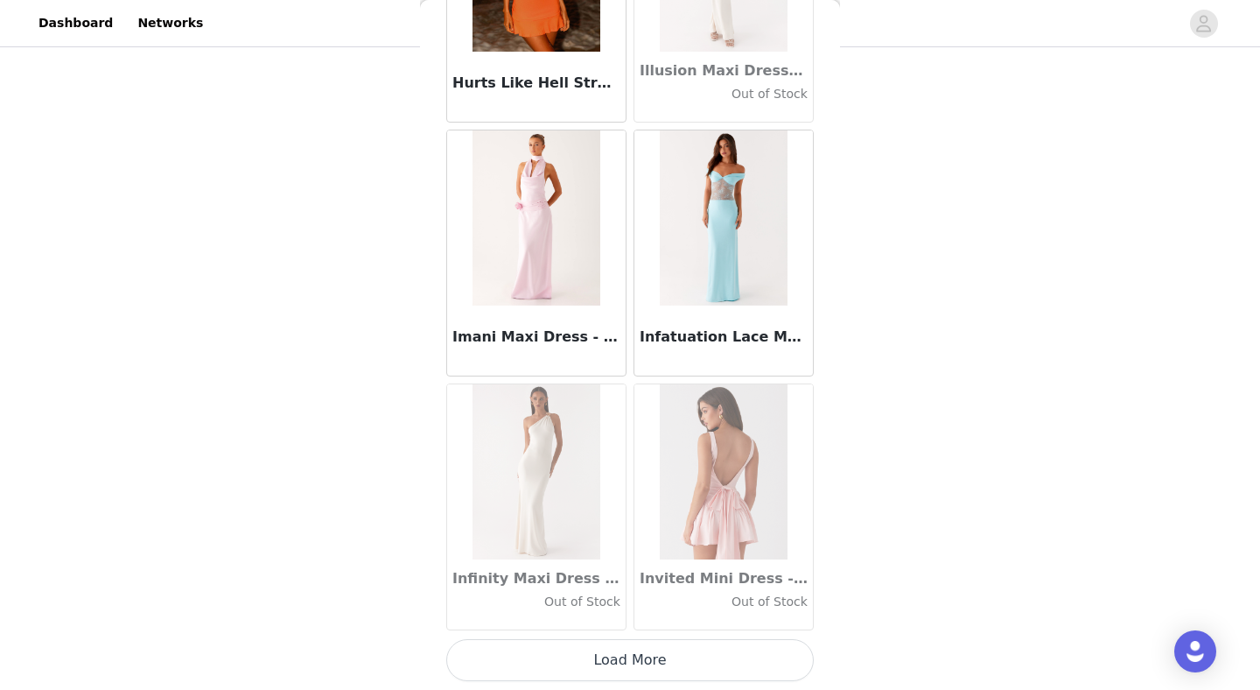
click at [609, 667] on button "Load More" at bounding box center [630, 660] width 368 height 42
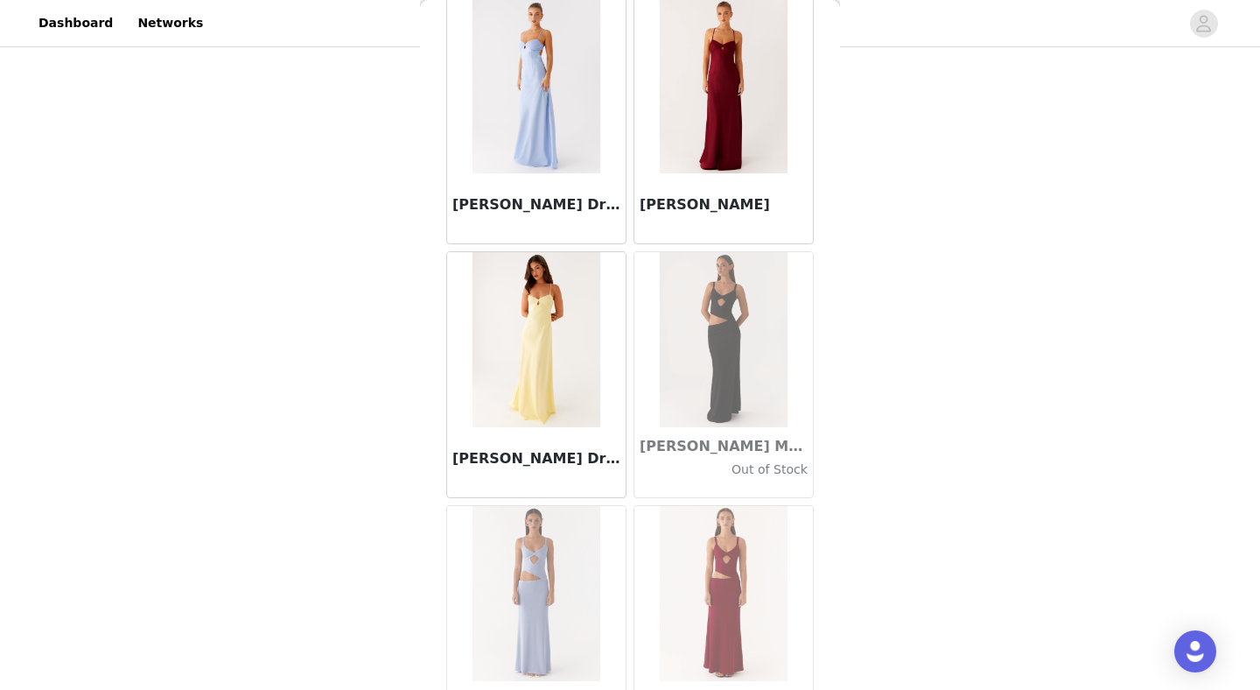
scroll to position [50205, 0]
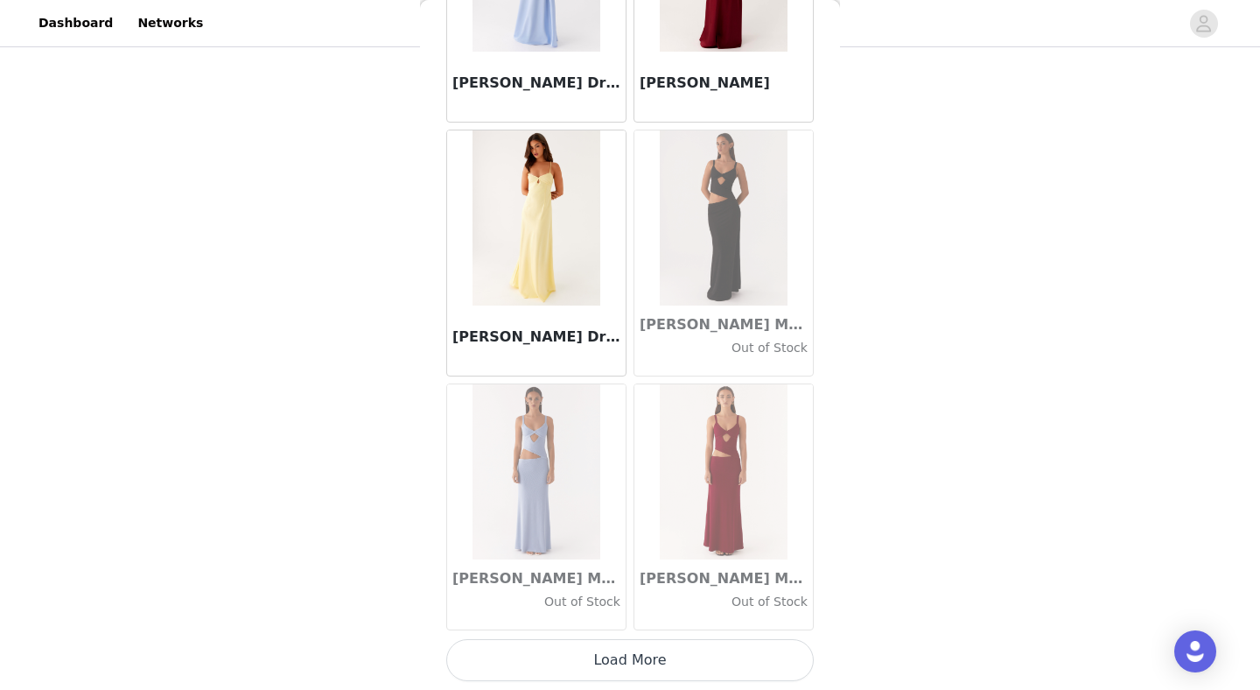
click at [620, 662] on button "Load More" at bounding box center [630, 660] width 368 height 42
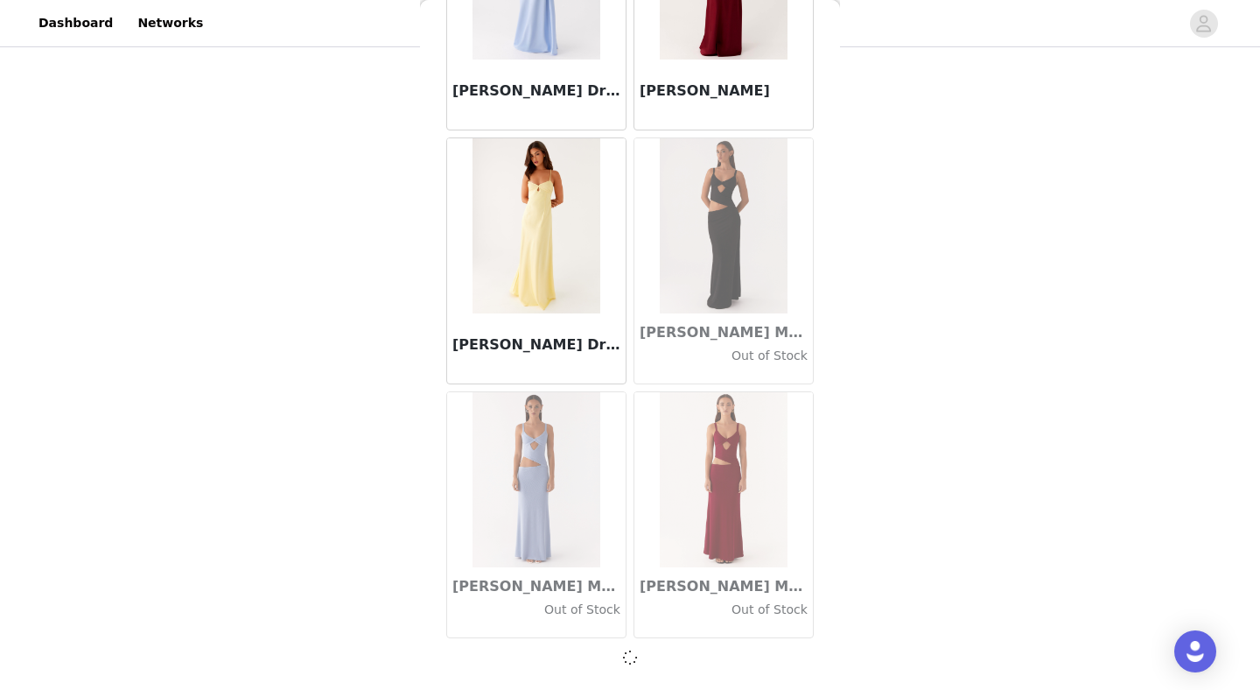
scroll to position [50197, 0]
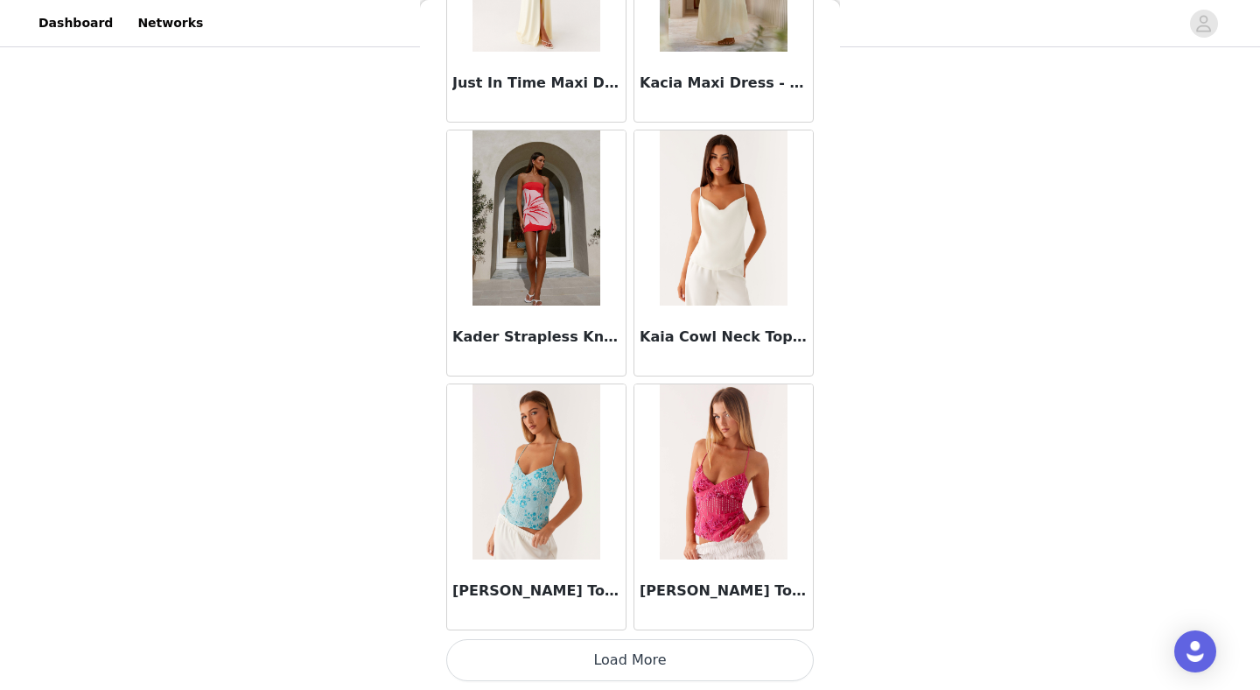
click at [620, 662] on button "Load More" at bounding box center [630, 660] width 368 height 42
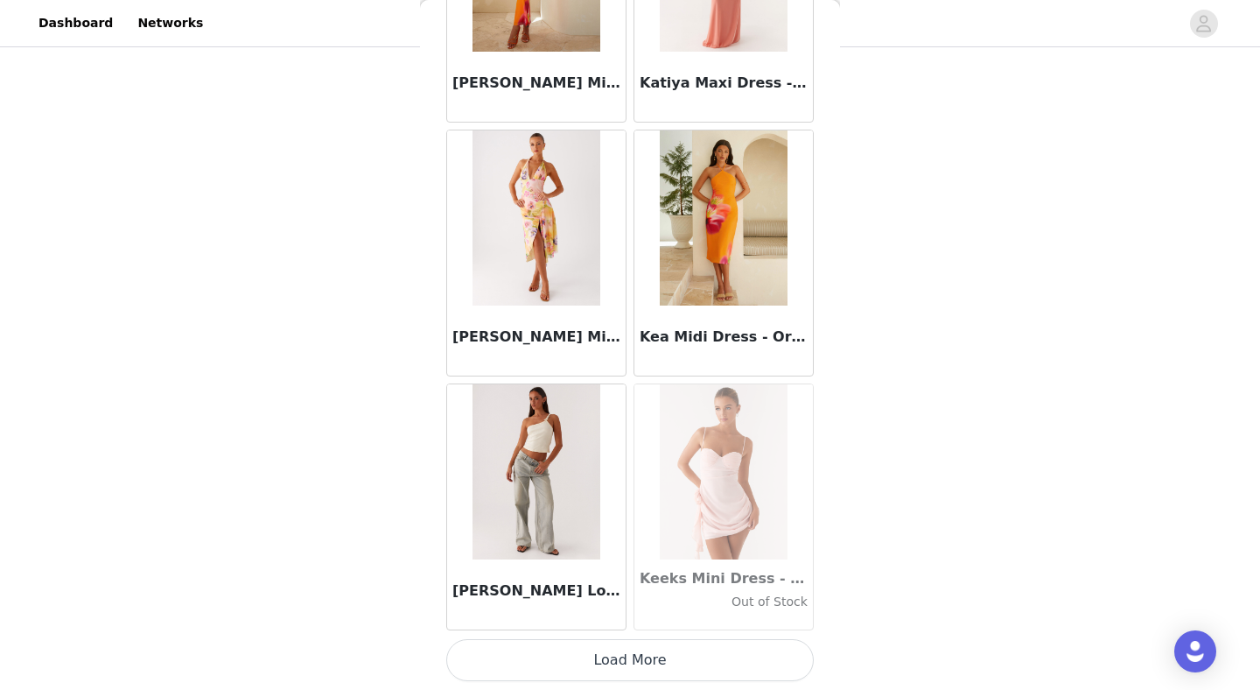
scroll to position [538, 0]
click at [606, 653] on button "Load More" at bounding box center [630, 660] width 368 height 42
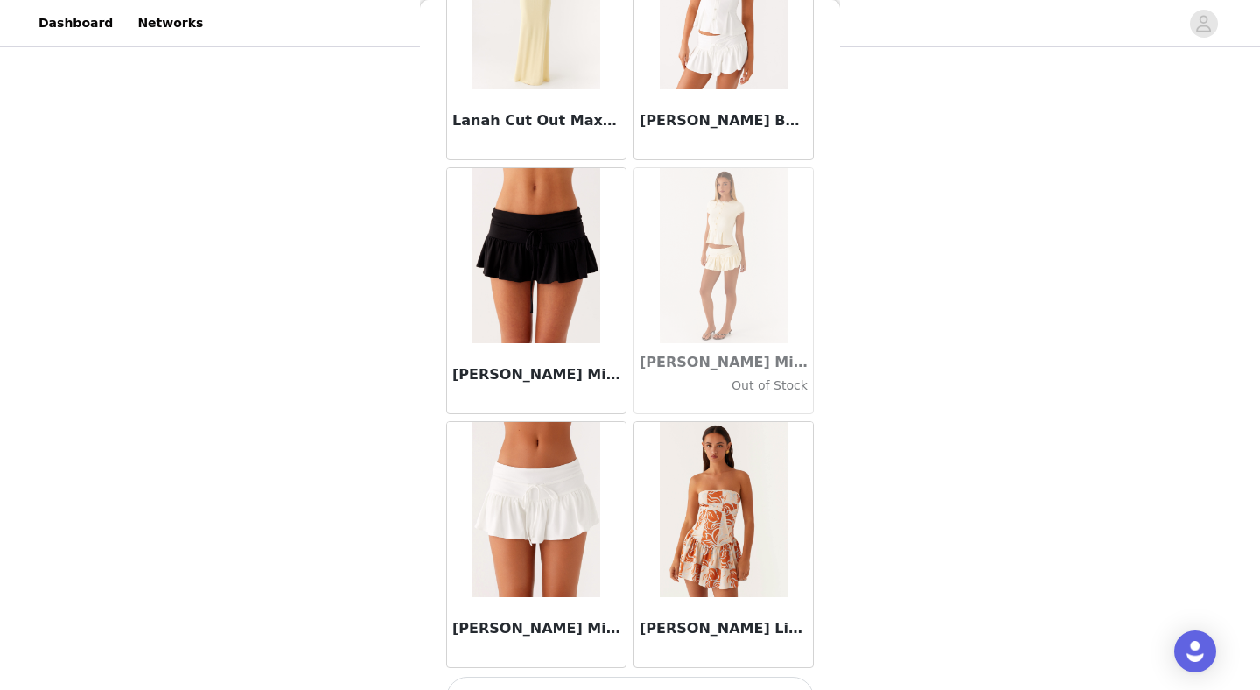
scroll to position [57818, 0]
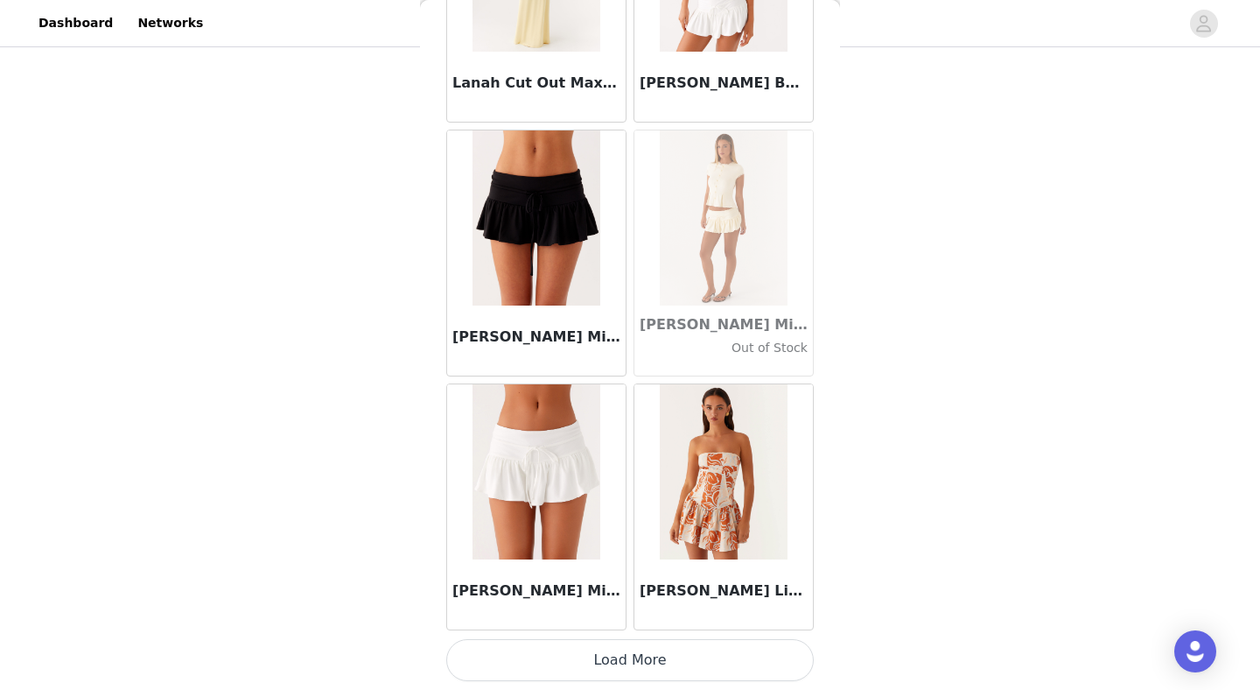
click at [599, 656] on button "Load More" at bounding box center [630, 660] width 368 height 42
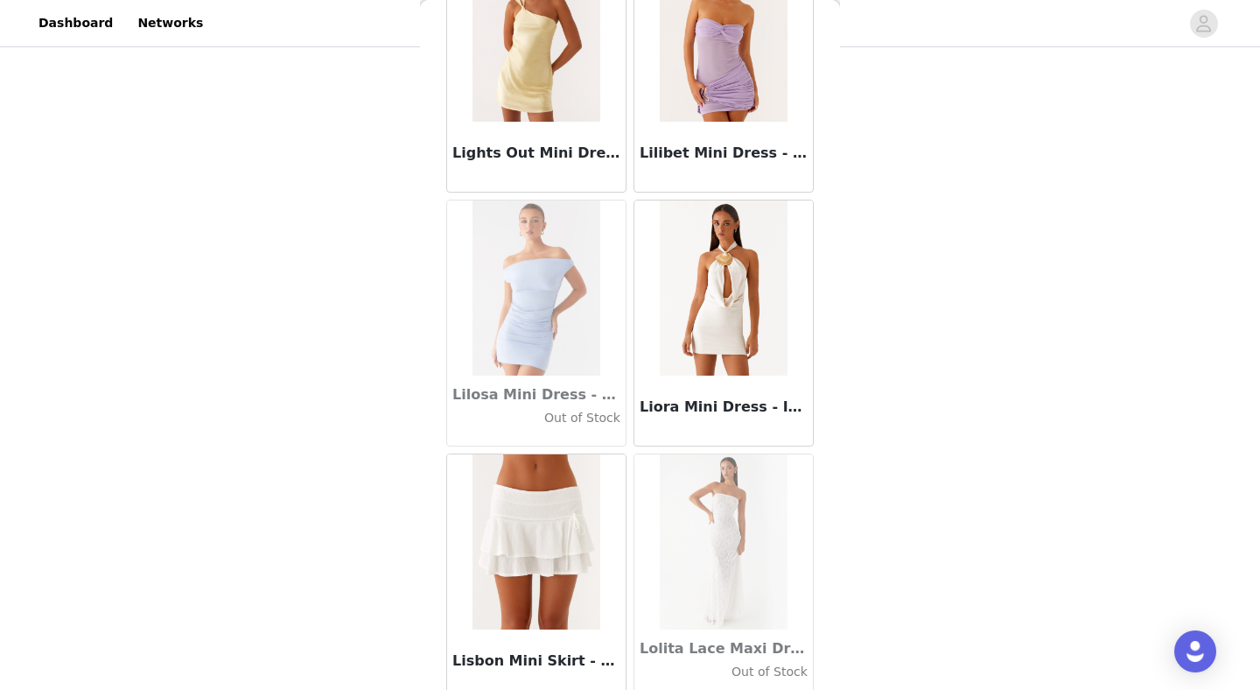
scroll to position [60356, 0]
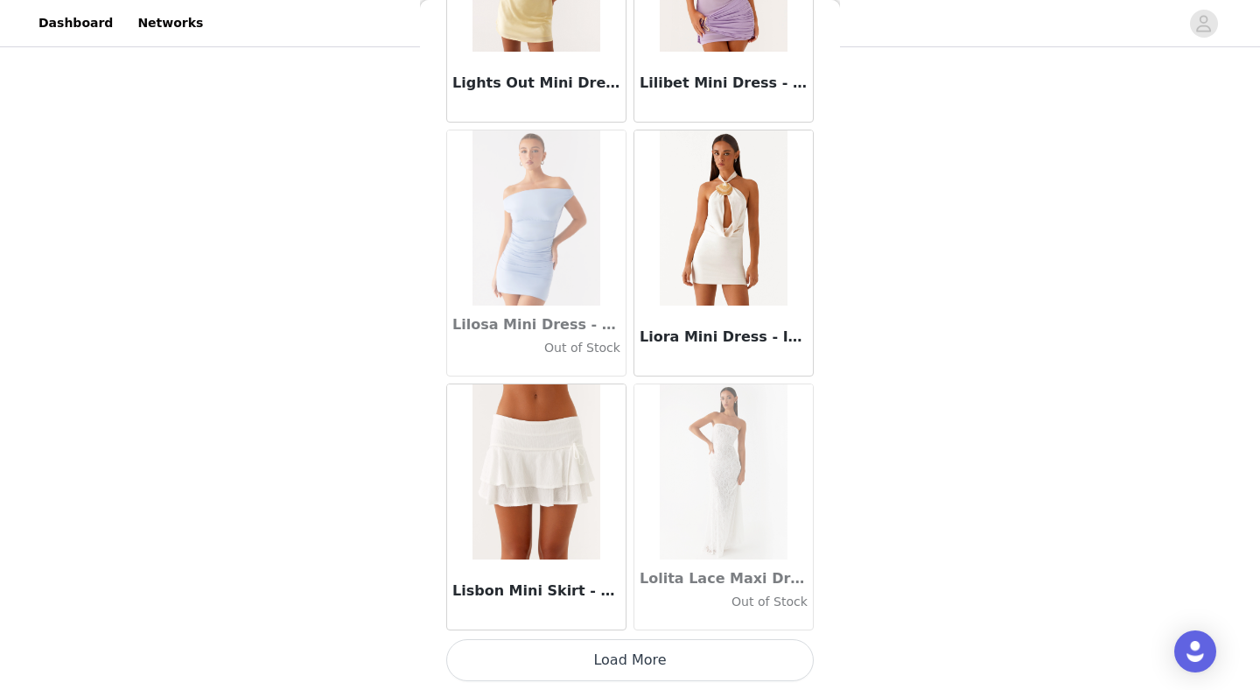
click at [591, 666] on button "Load More" at bounding box center [630, 660] width 368 height 42
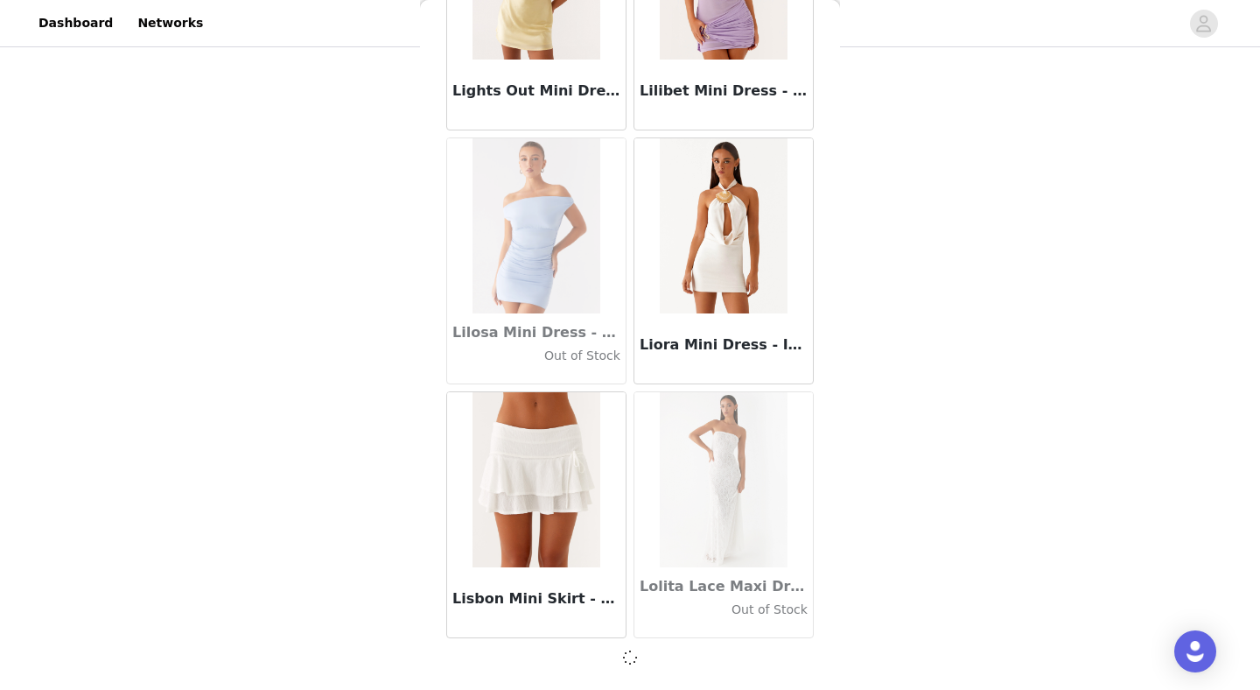
scroll to position [60348, 0]
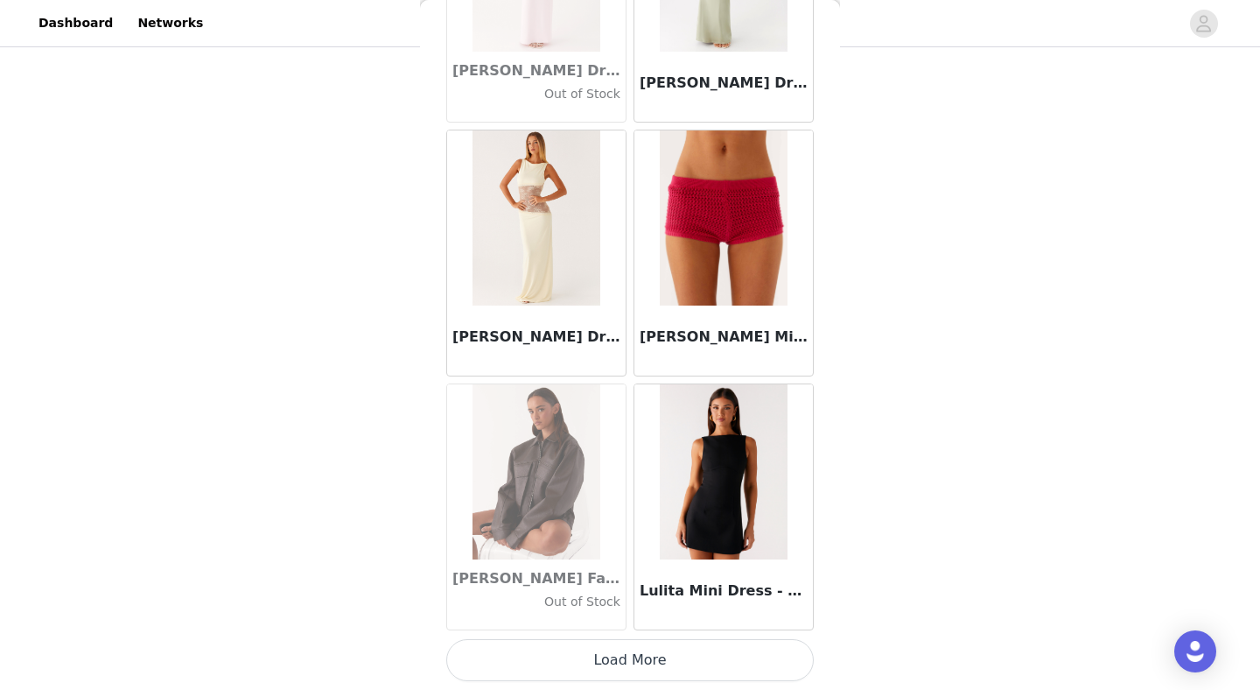
click at [591, 666] on button "Load More" at bounding box center [630, 660] width 368 height 42
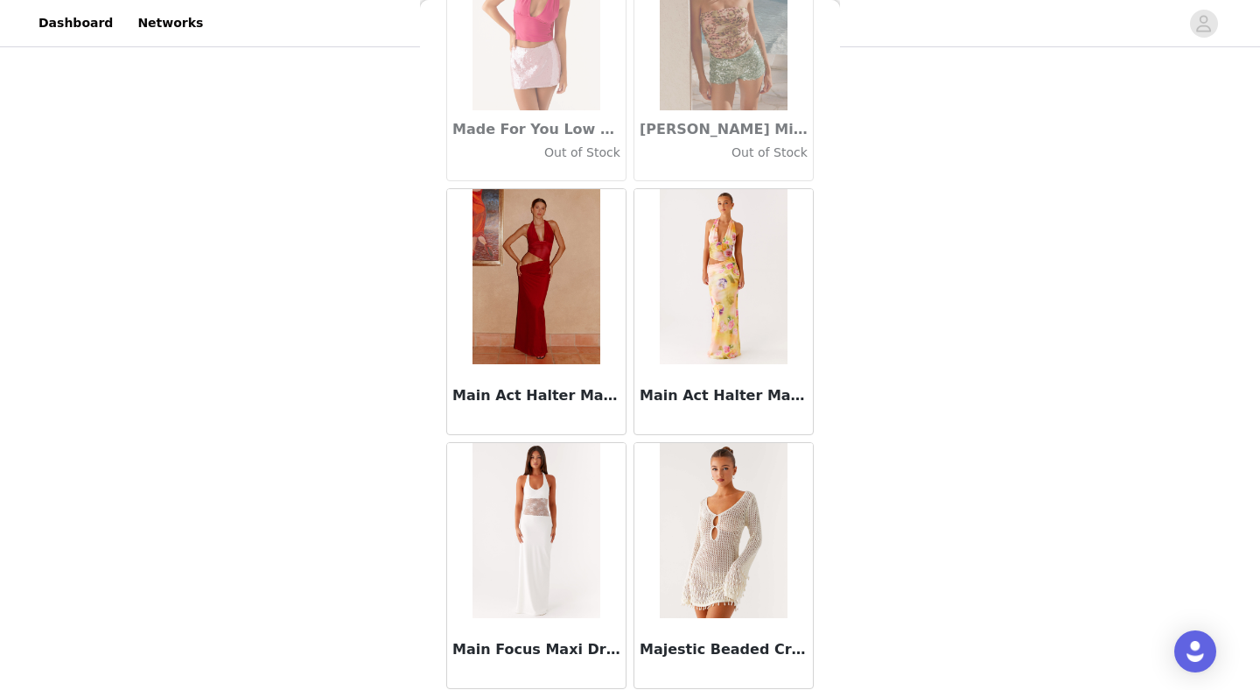
scroll to position [65431, 0]
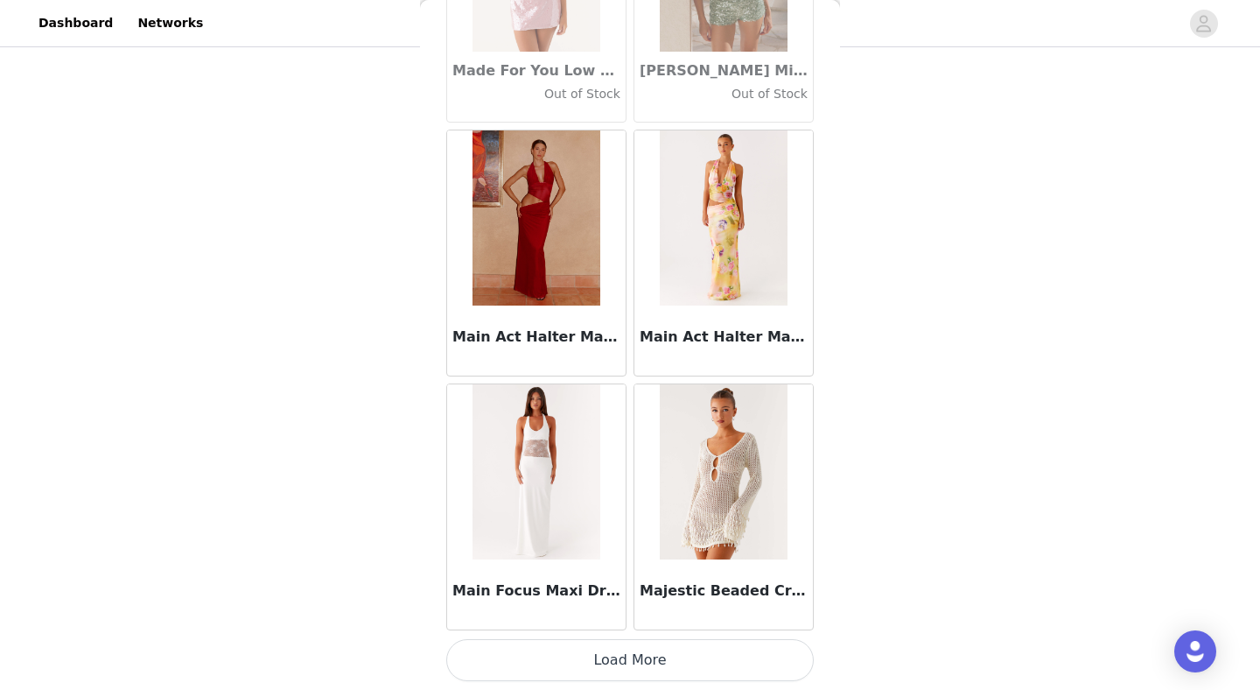
click at [591, 666] on button "Load More" at bounding box center [630, 660] width 368 height 42
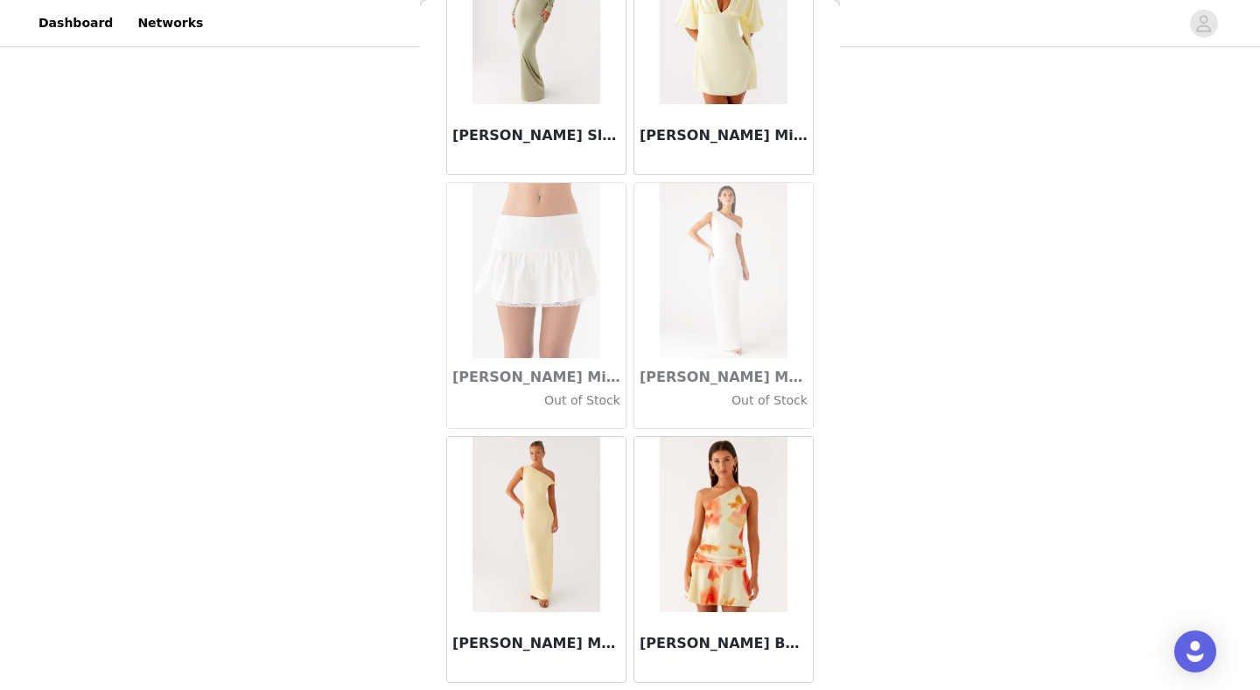
scroll to position [67969, 0]
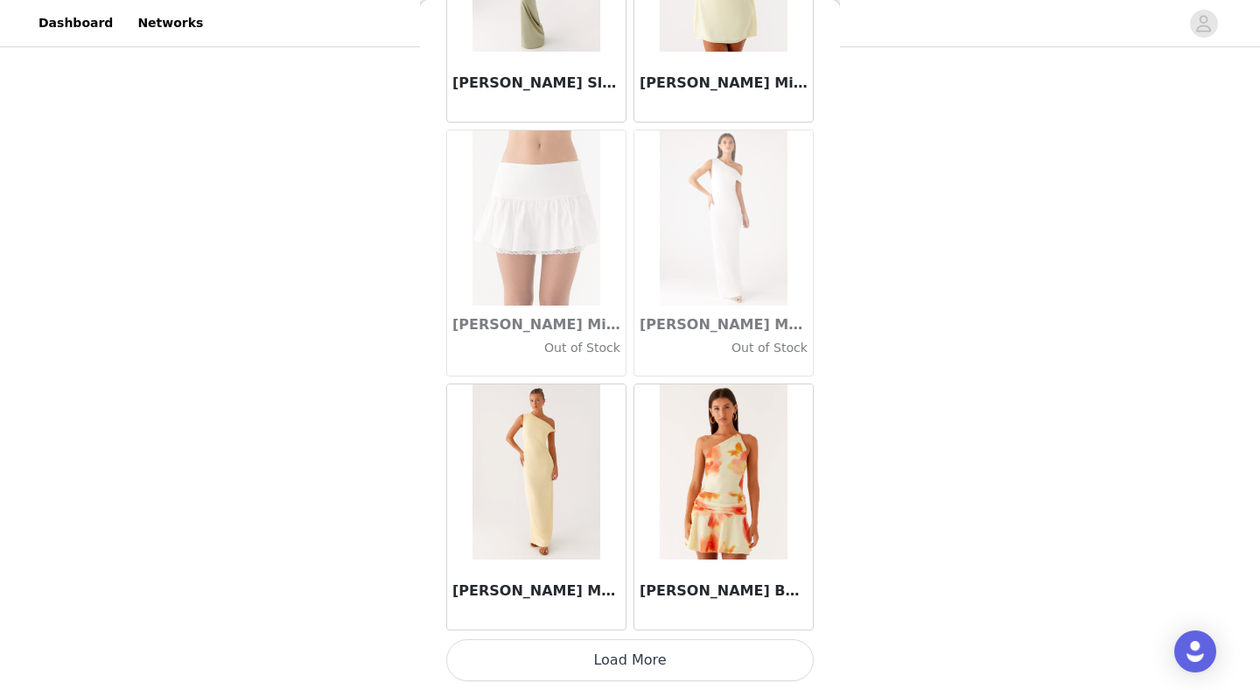
click at [622, 655] on button "Load More" at bounding box center [630, 660] width 368 height 42
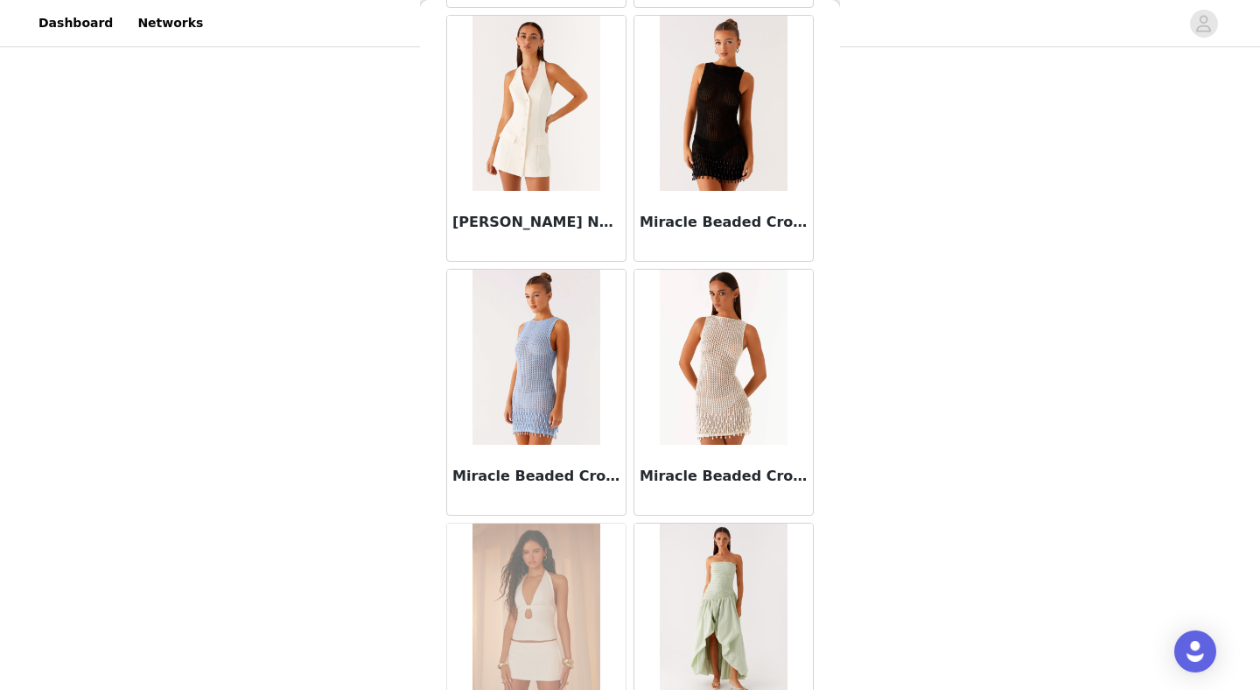
scroll to position [70506, 0]
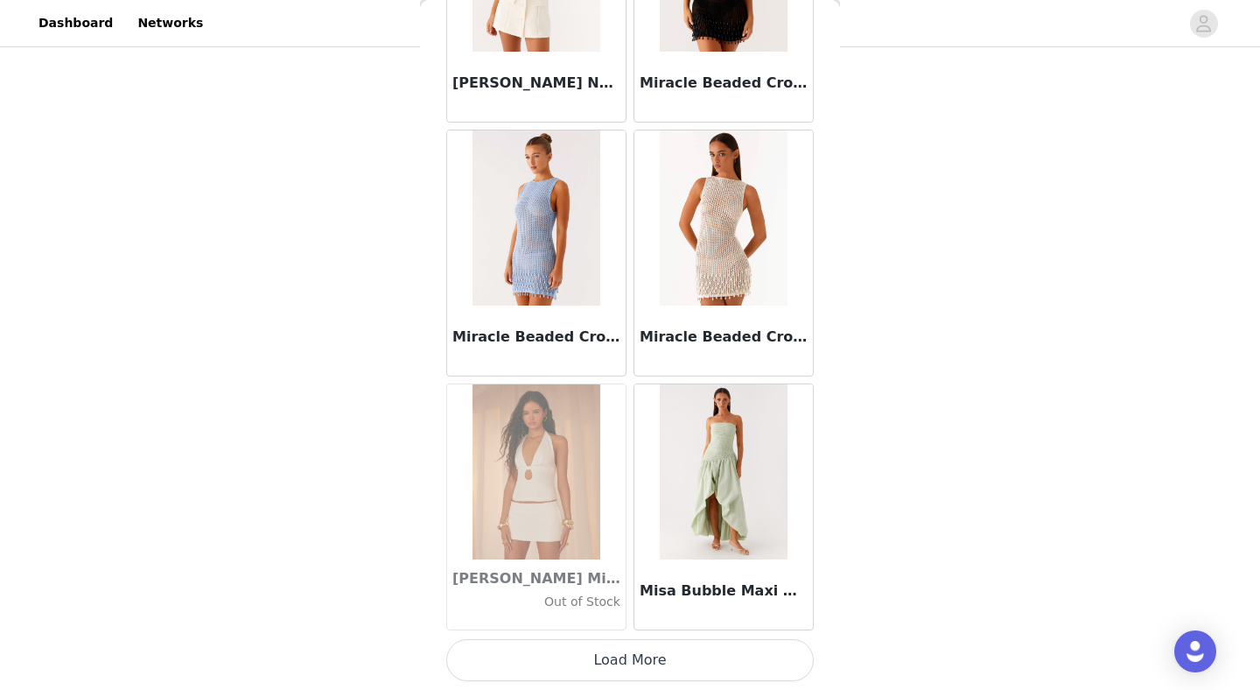
click at [611, 657] on button "Load More" at bounding box center [630, 660] width 368 height 42
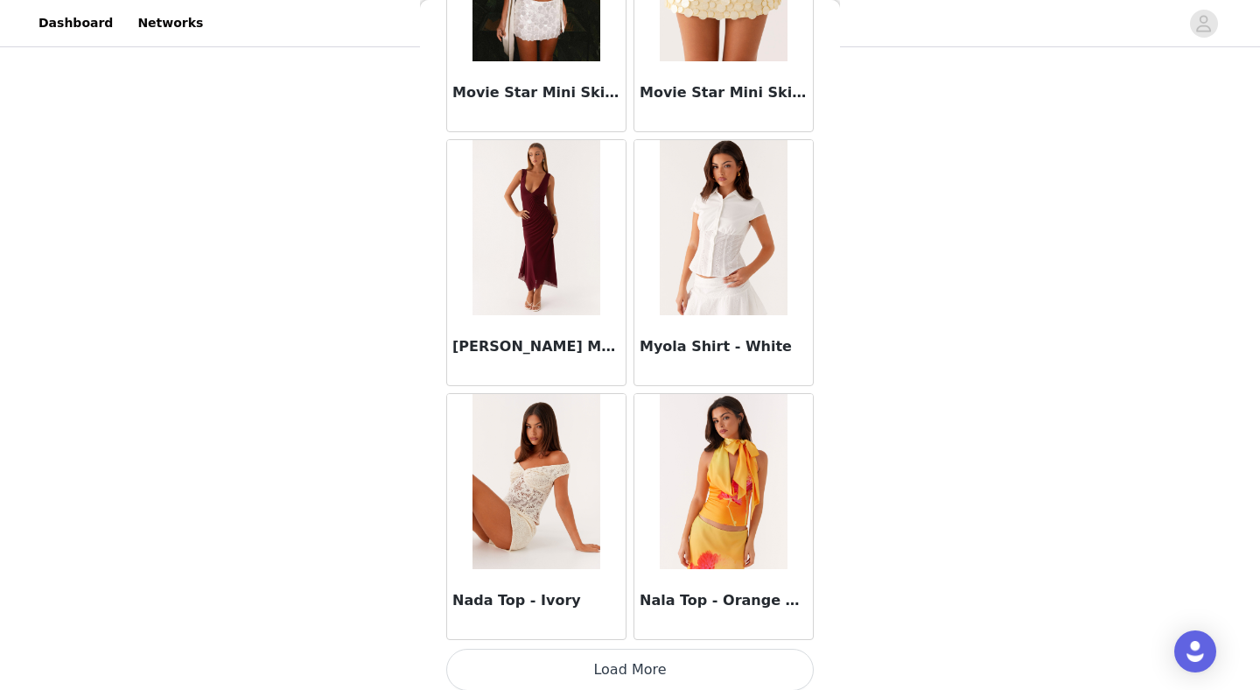
scroll to position [73044, 0]
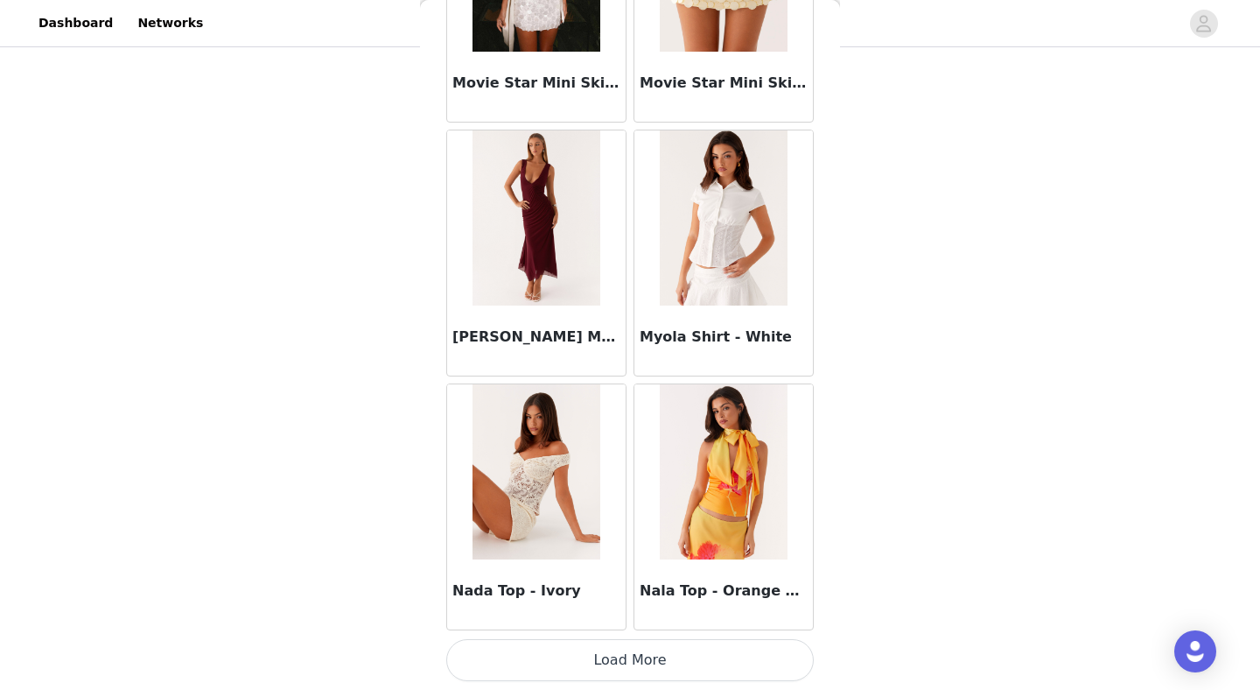
click at [610, 657] on button "Load More" at bounding box center [630, 660] width 368 height 42
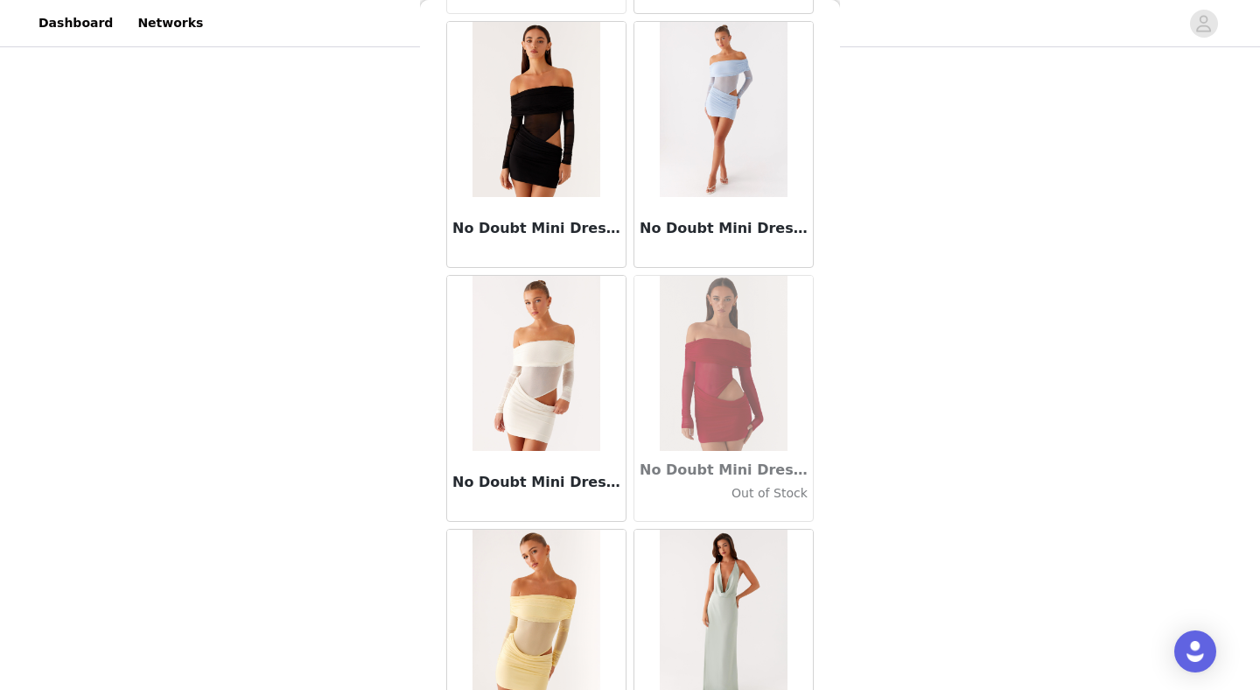
scroll to position [75582, 0]
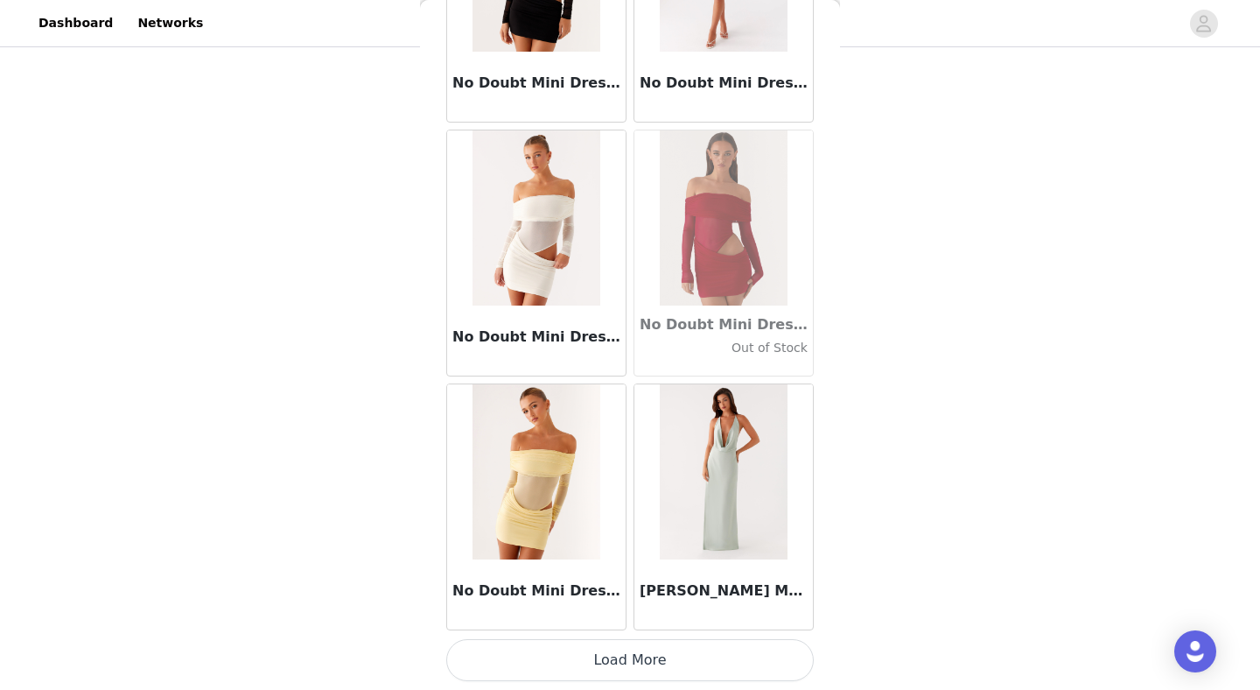
click at [614, 660] on button "Load More" at bounding box center [630, 660] width 368 height 42
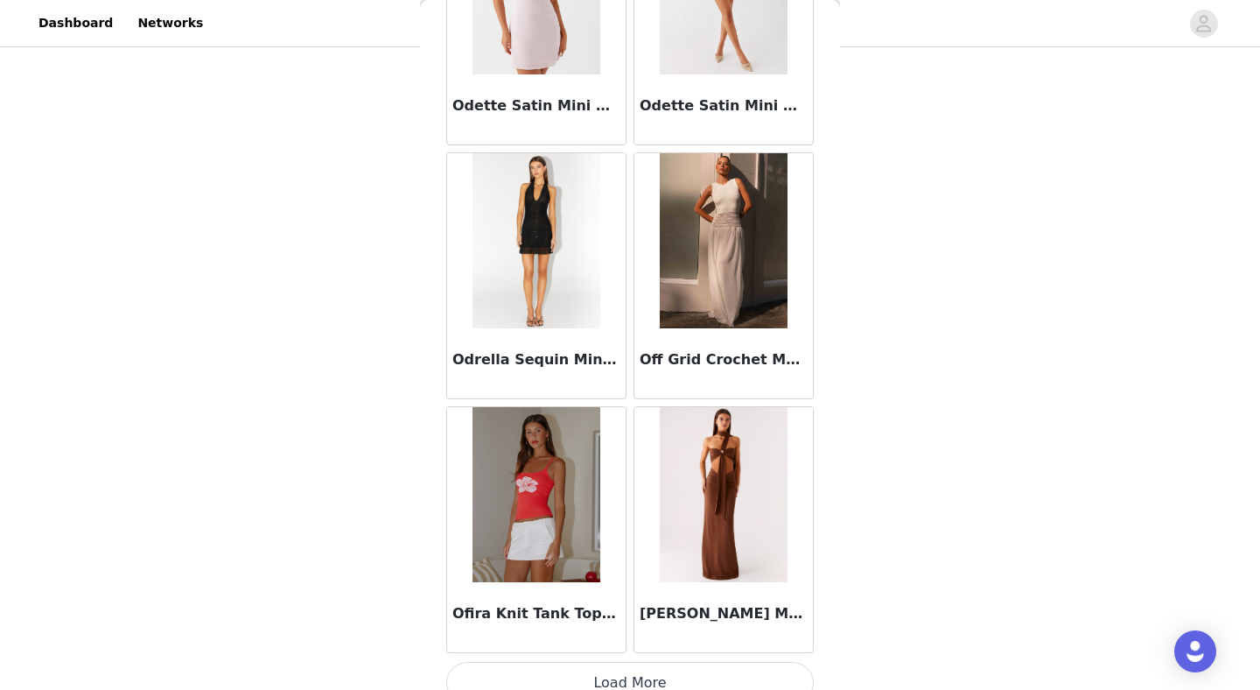
scroll to position [78120, 0]
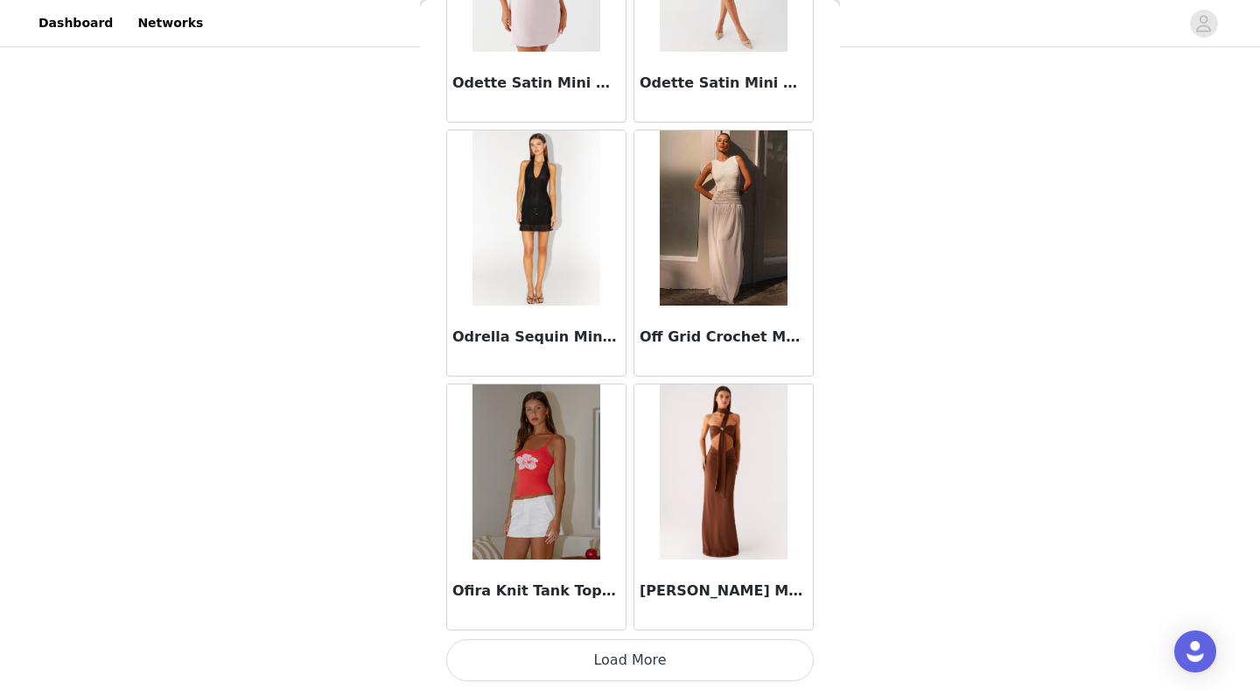
click at [612, 667] on button "Load More" at bounding box center [630, 660] width 368 height 42
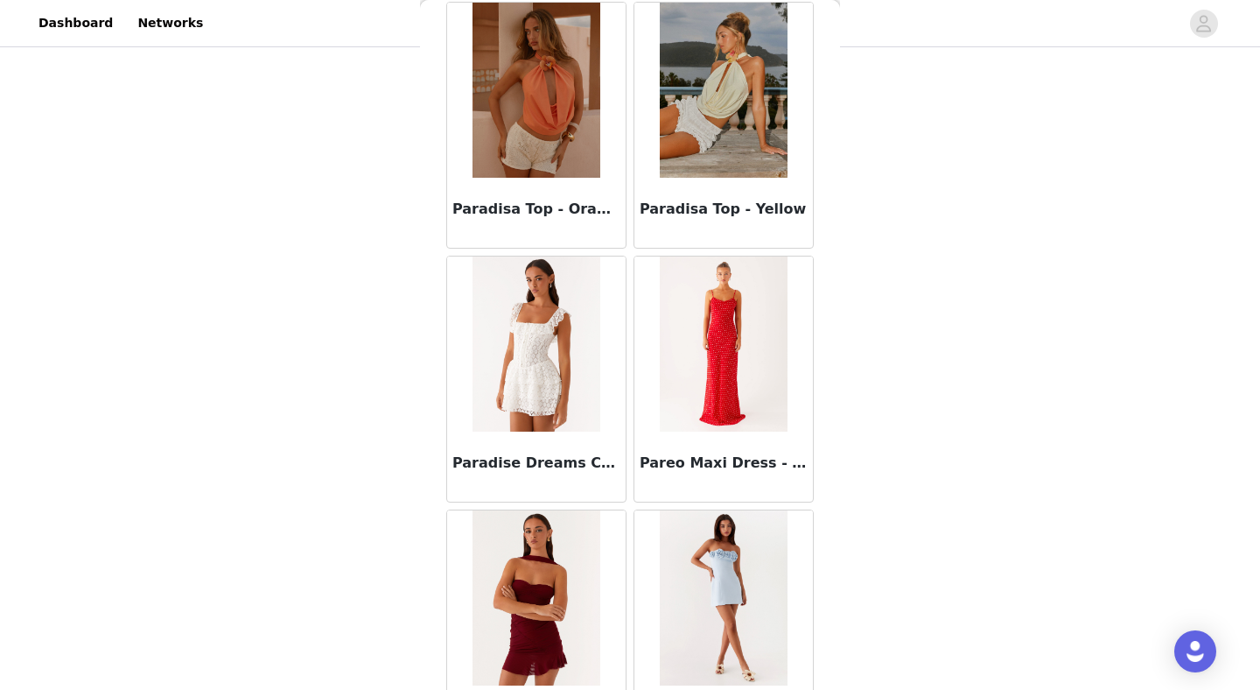
scroll to position [80657, 0]
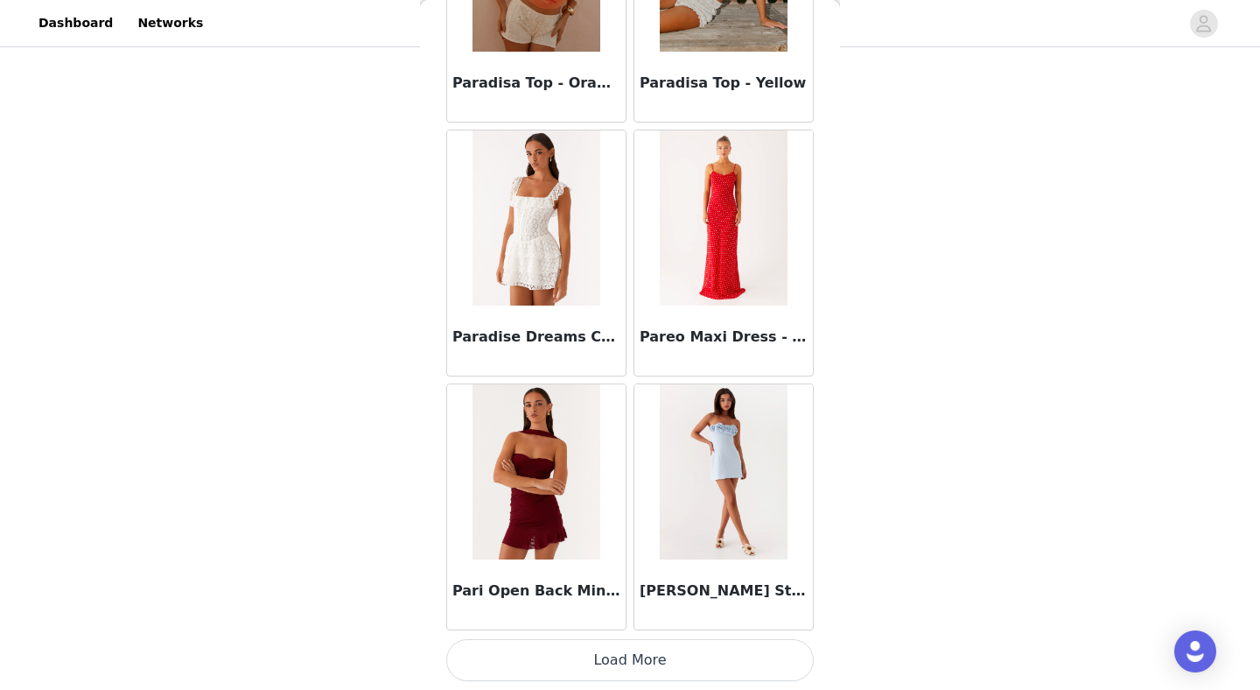
click at [612, 667] on button "Load More" at bounding box center [630, 660] width 368 height 42
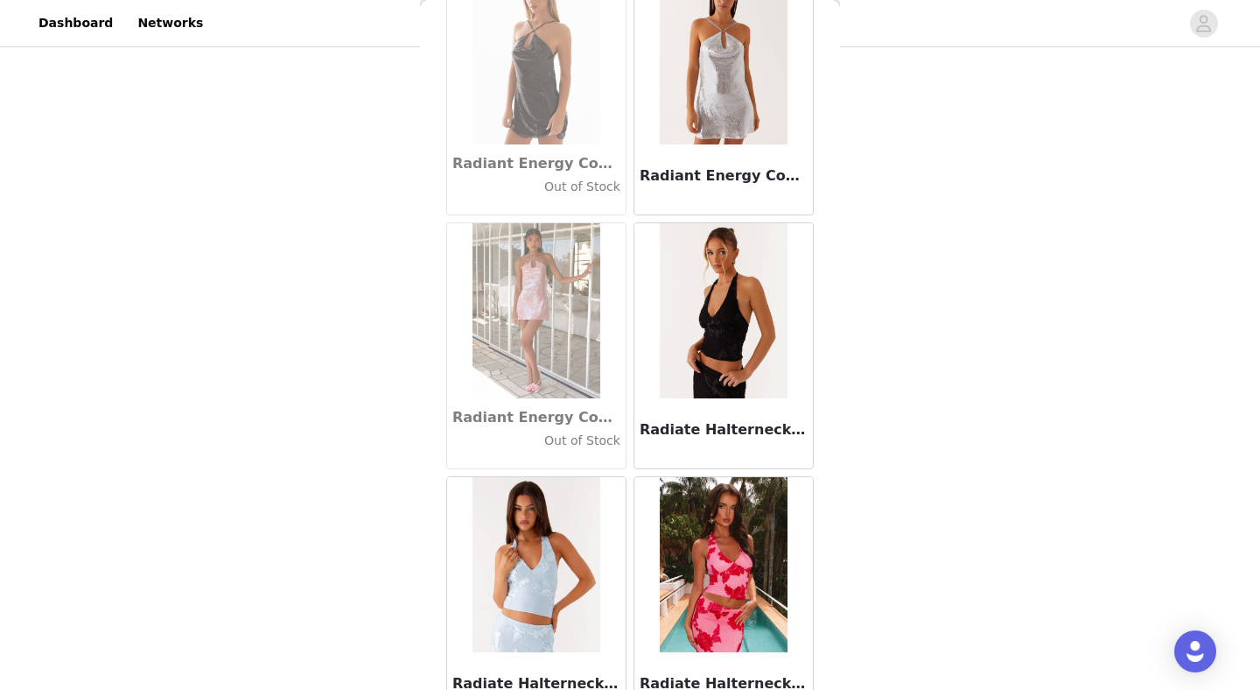
scroll to position [83195, 0]
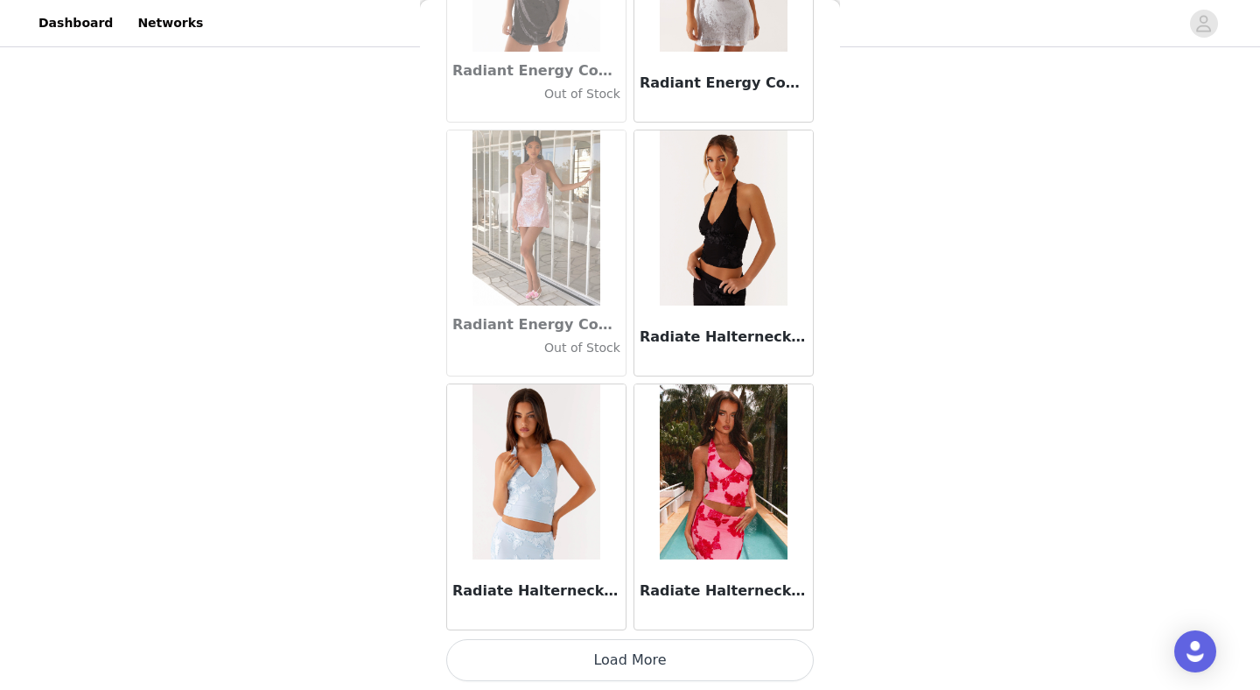
click at [606, 668] on button "Load More" at bounding box center [630, 660] width 368 height 42
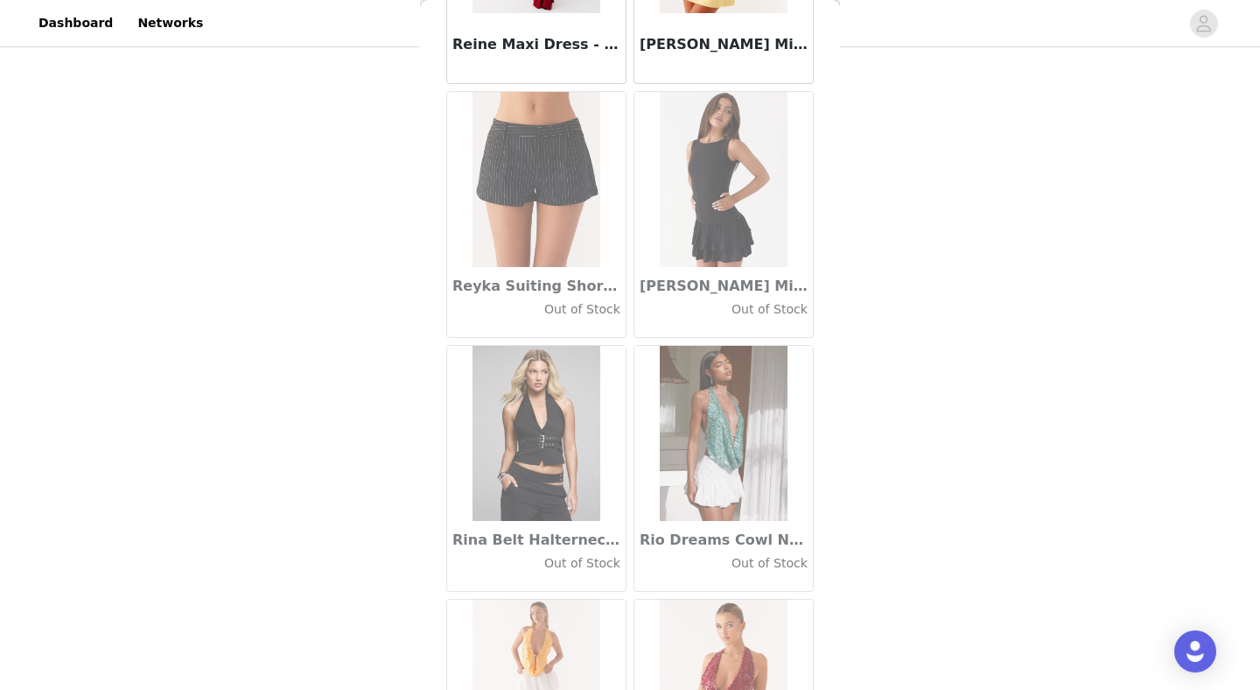
scroll to position [85733, 0]
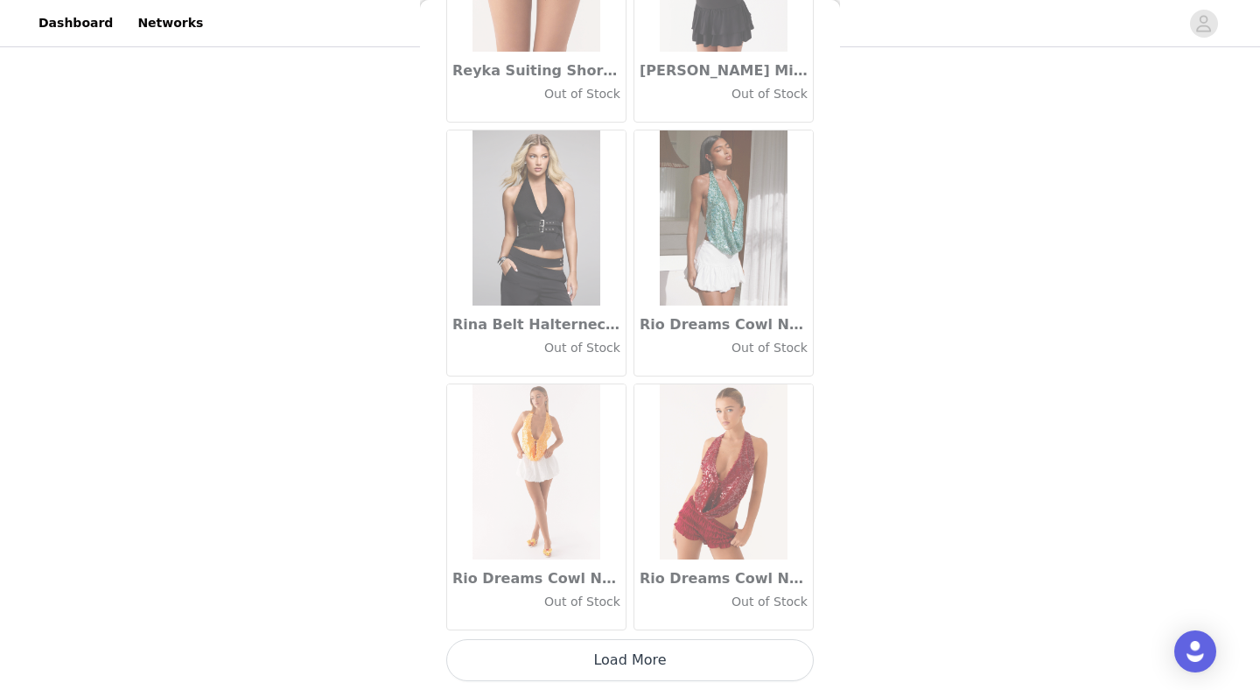
click at [609, 667] on button "Load More" at bounding box center [630, 660] width 368 height 42
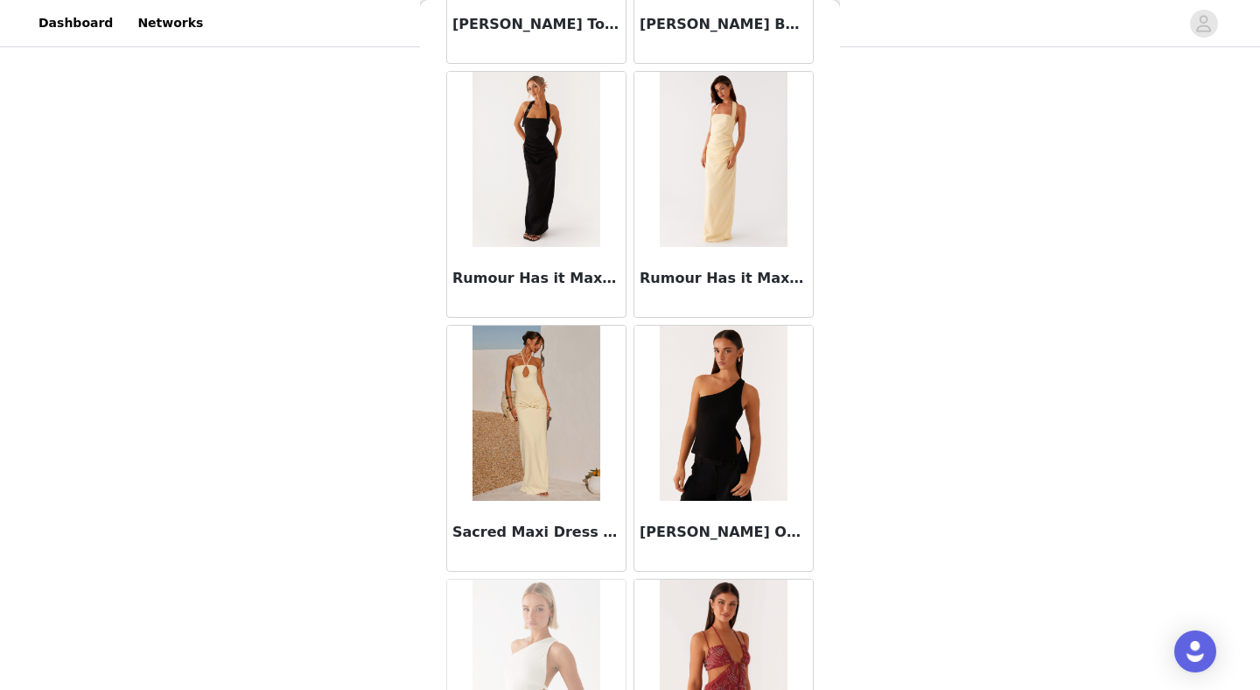
scroll to position [88270, 0]
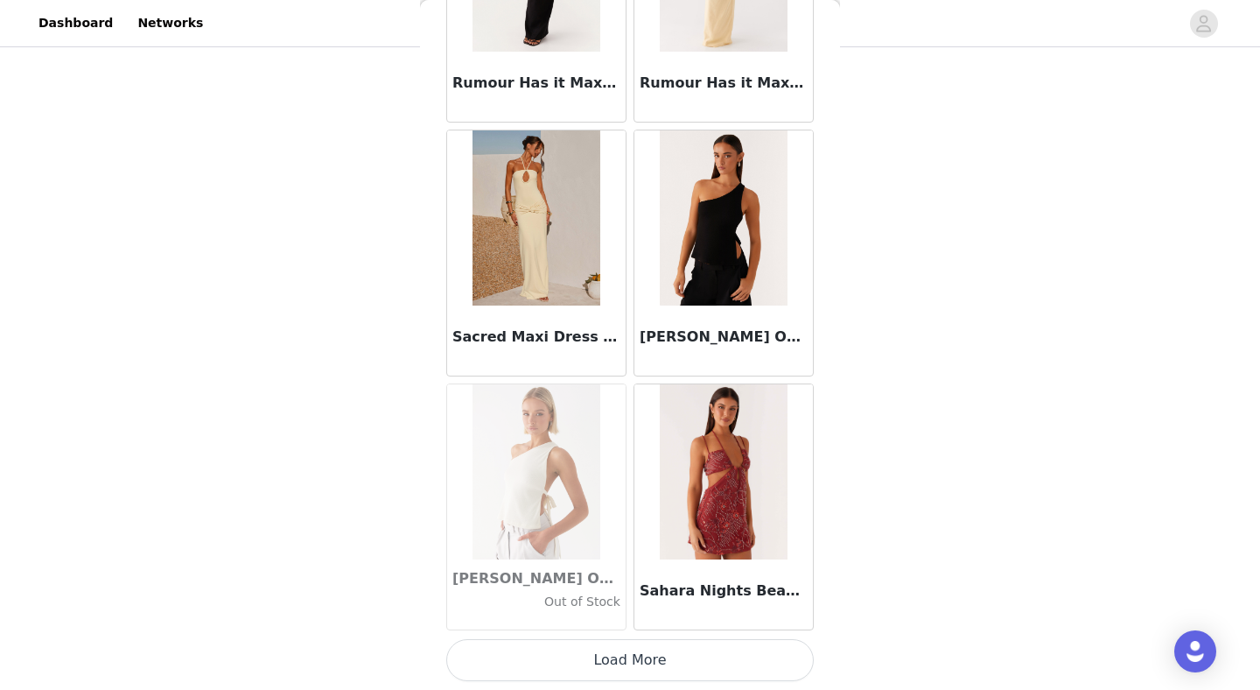
click at [610, 659] on button "Load More" at bounding box center [630, 660] width 368 height 42
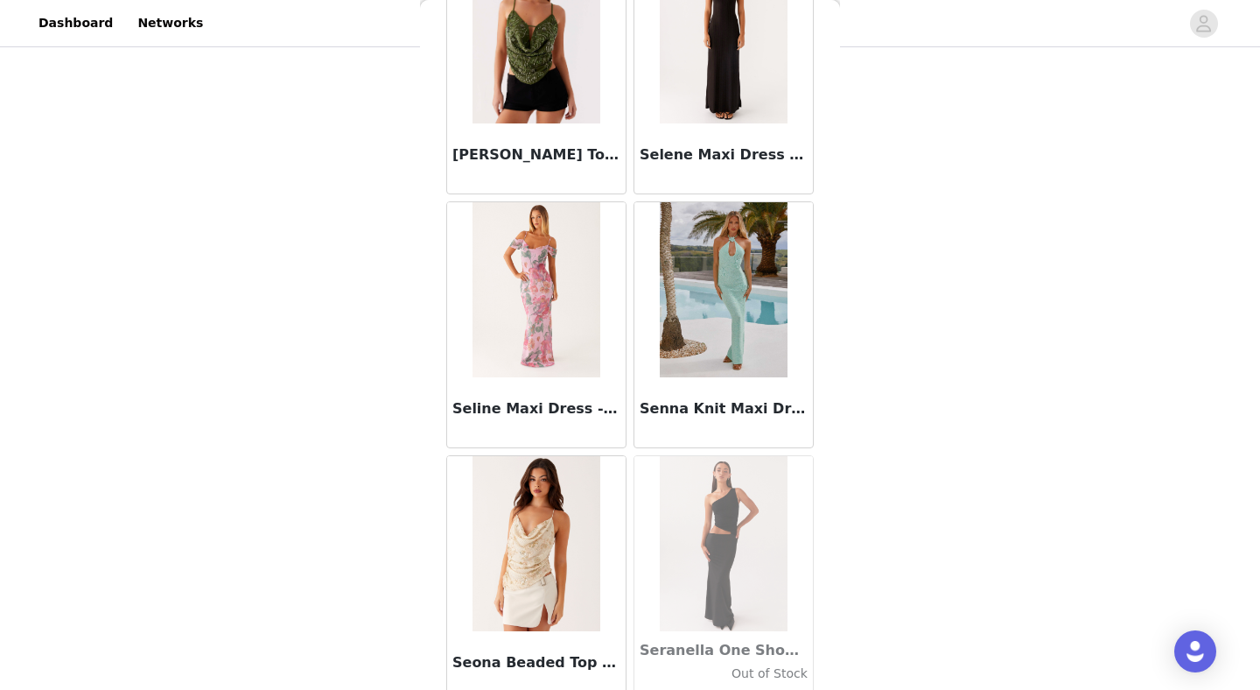
scroll to position [90808, 0]
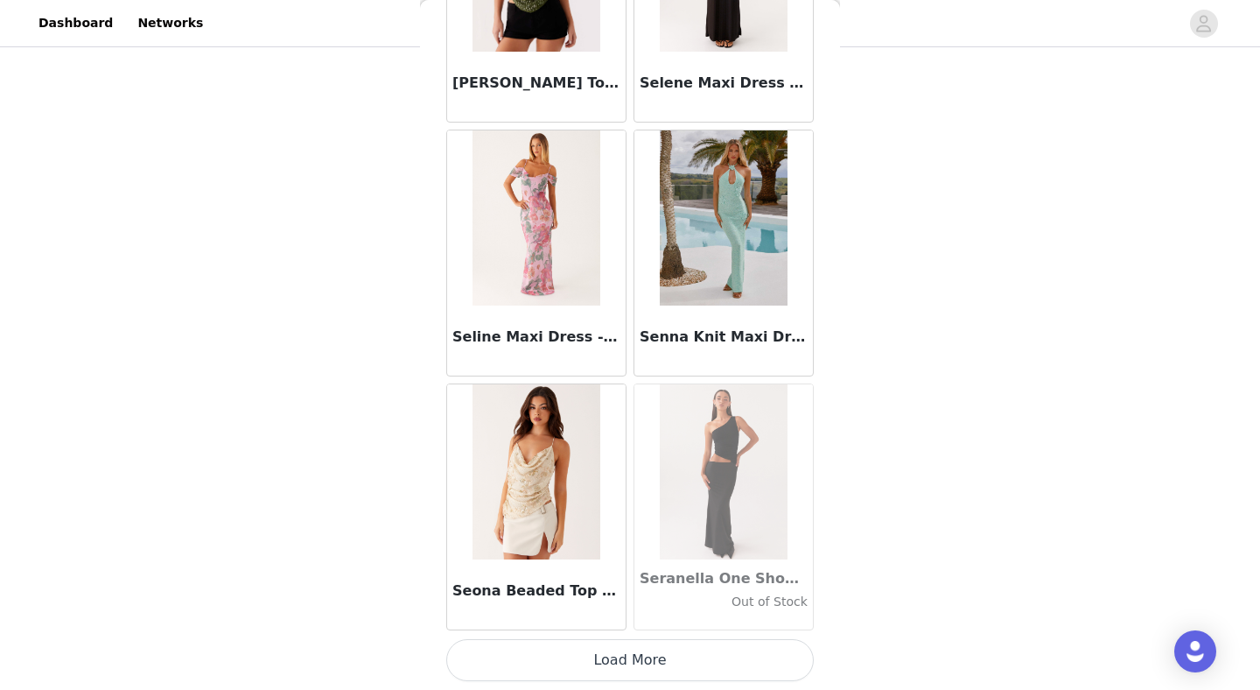
click at [610, 659] on button "Load More" at bounding box center [630, 660] width 368 height 42
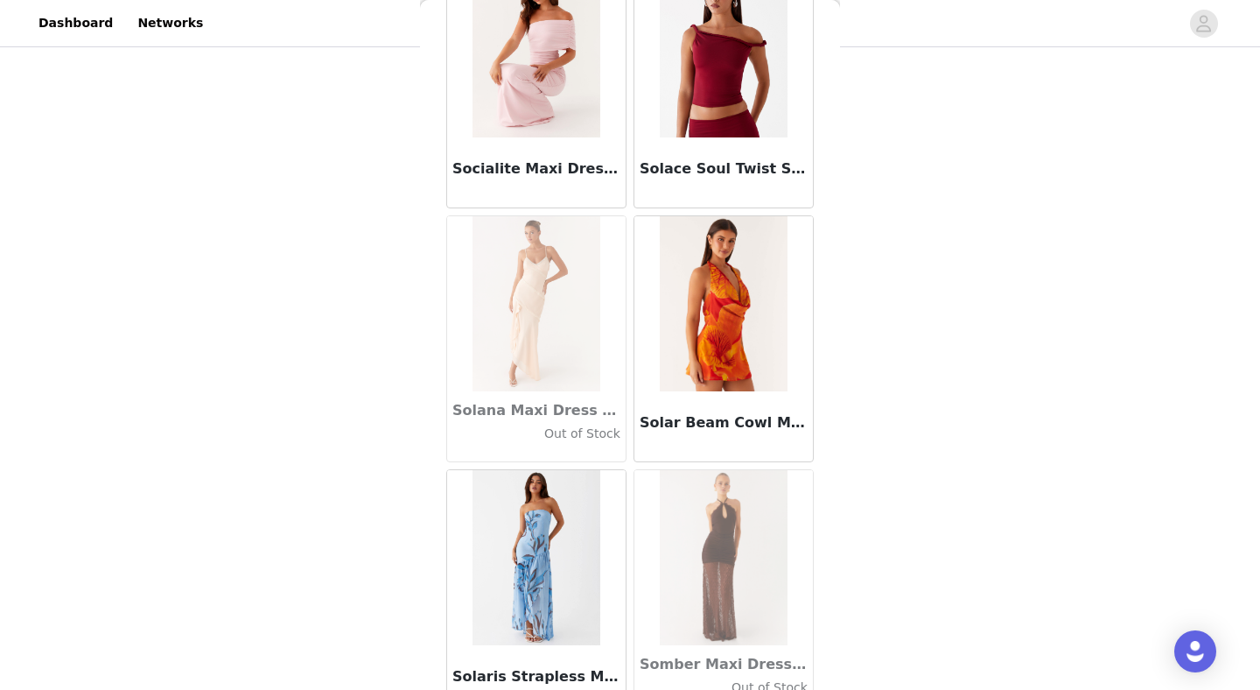
scroll to position [93346, 0]
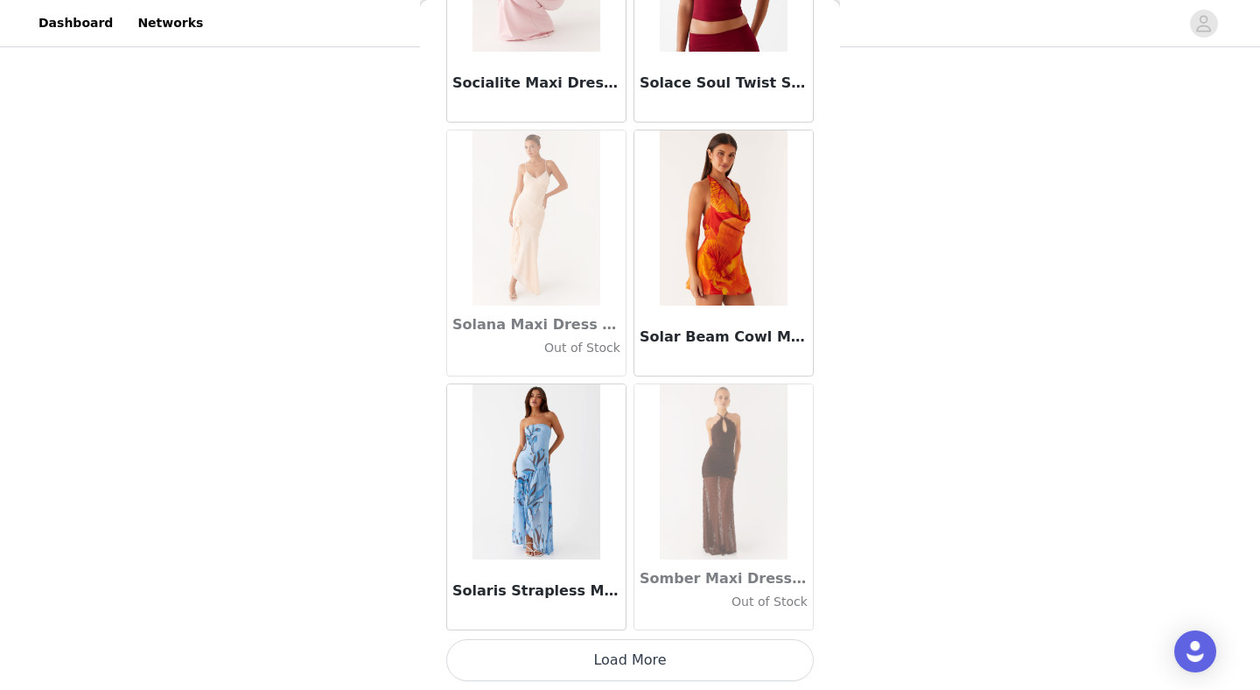
click at [606, 663] on button "Load More" at bounding box center [630, 660] width 368 height 42
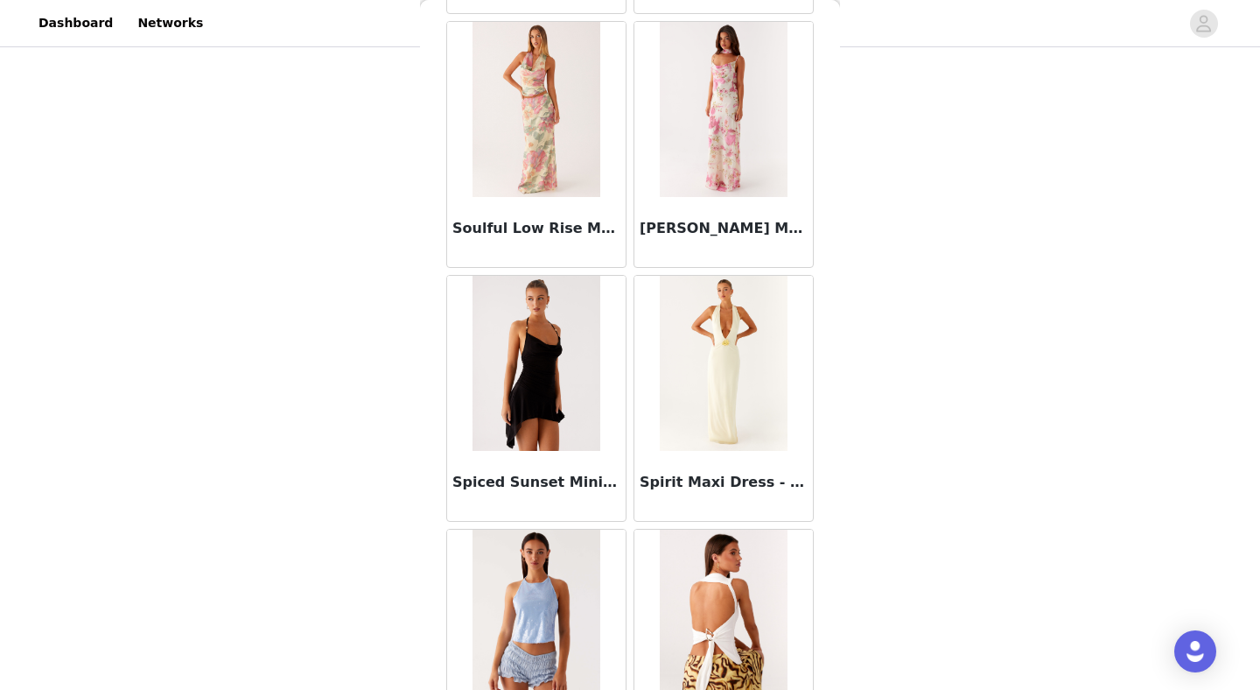
scroll to position [95491, 0]
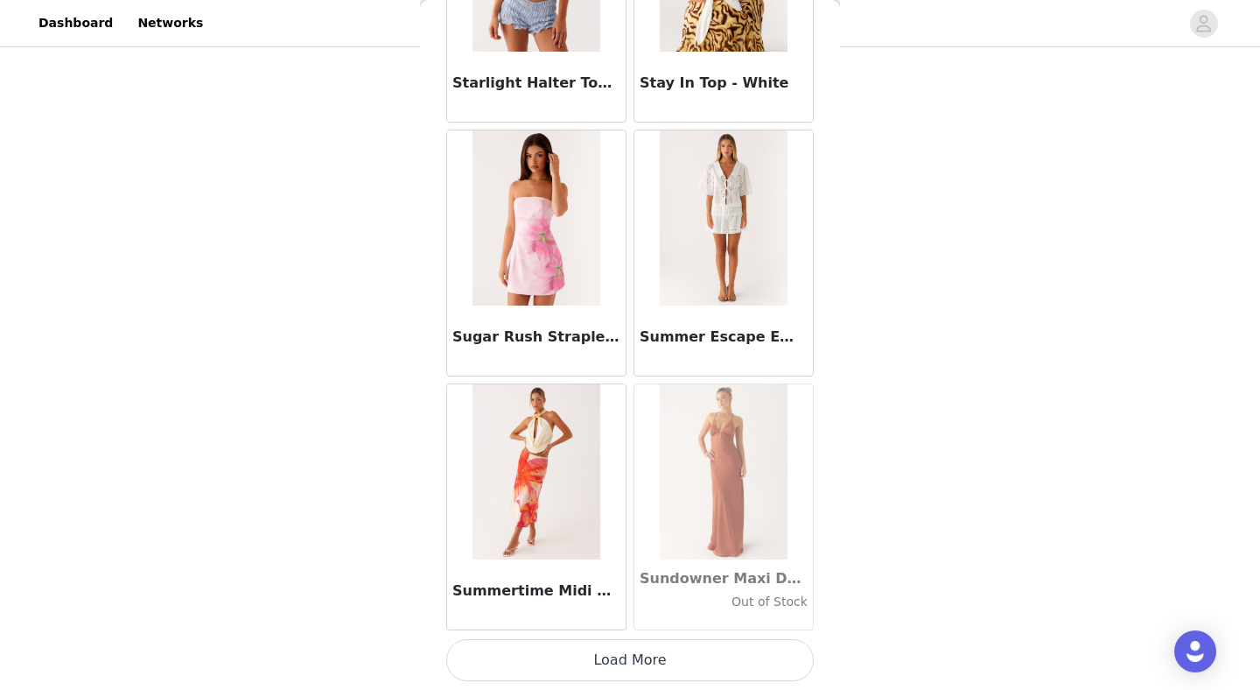
click at [606, 663] on button "Load More" at bounding box center [630, 660] width 368 height 42
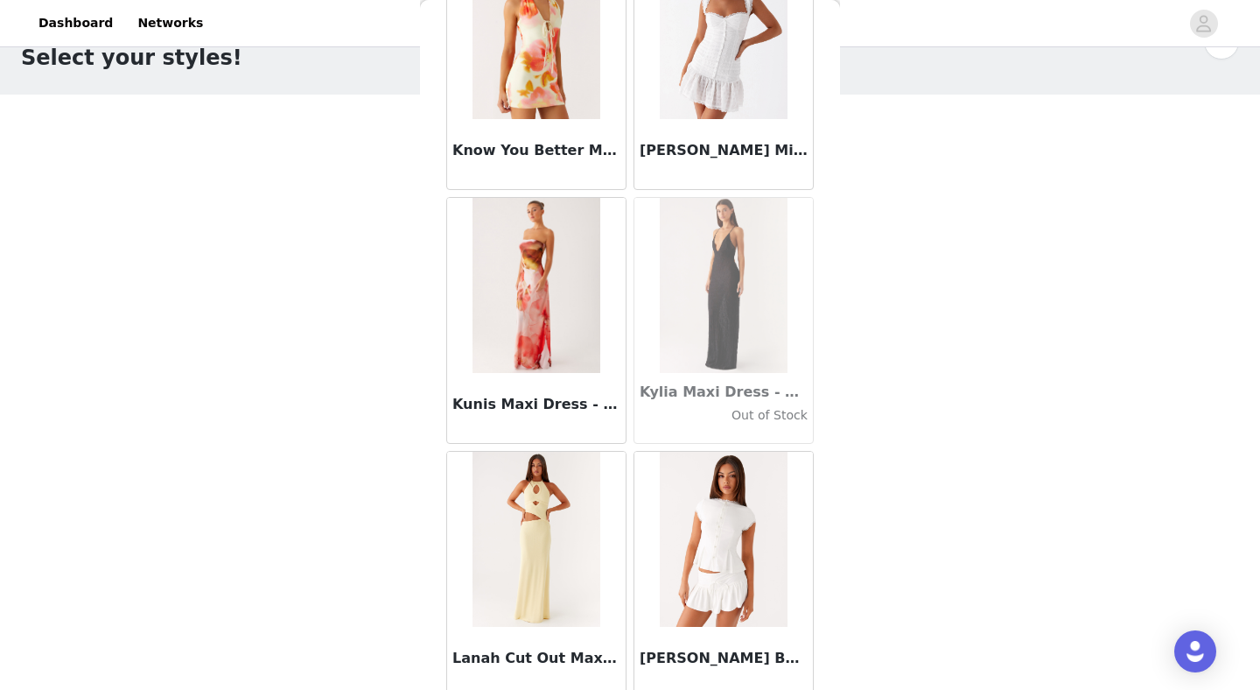
scroll to position [57252, 0]
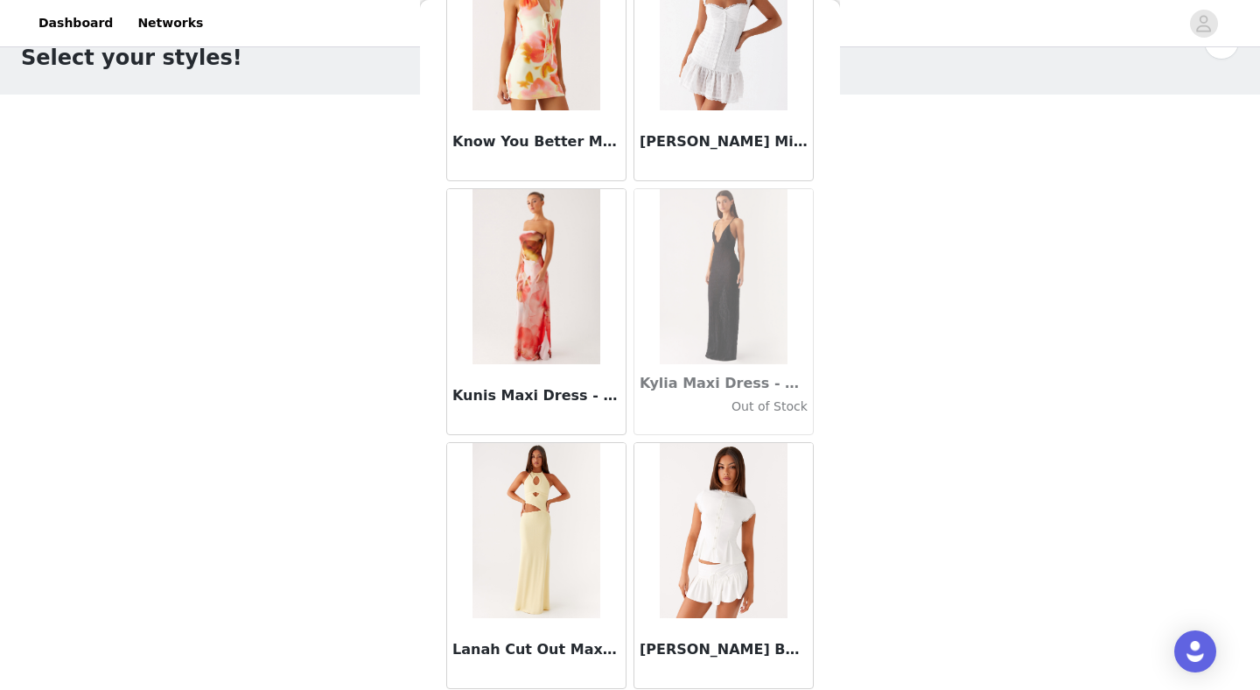
click at [728, 523] on img at bounding box center [723, 530] width 127 height 175
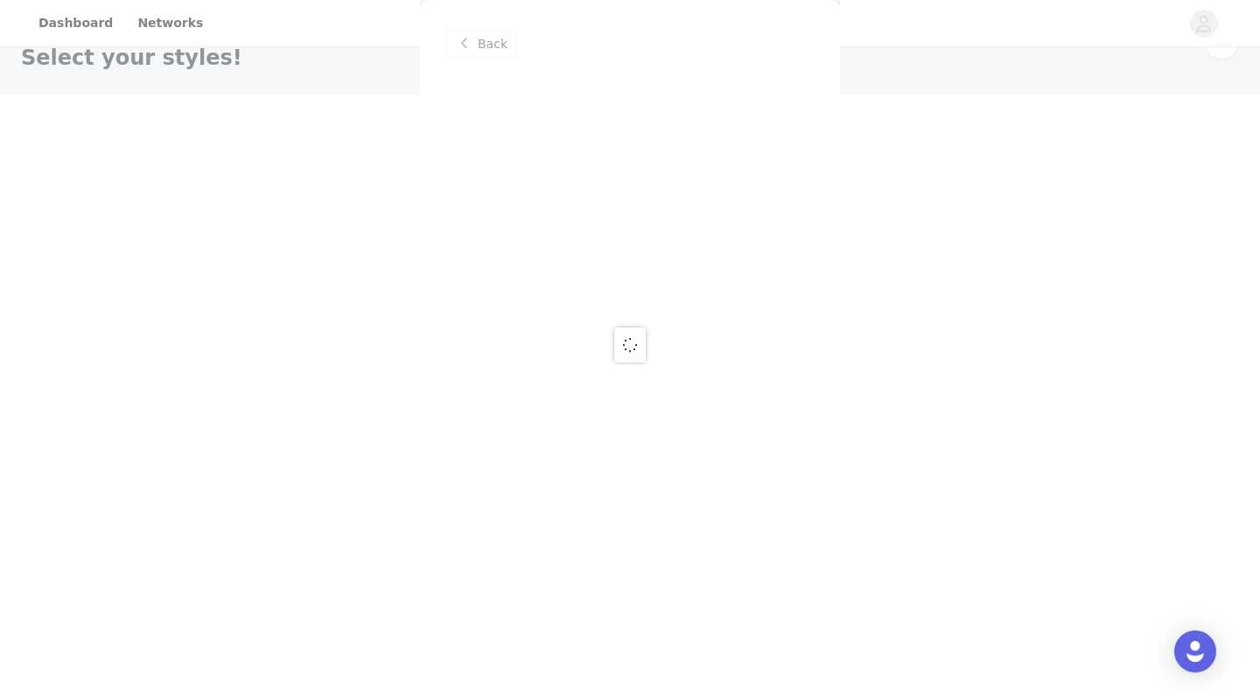
scroll to position [0, 0]
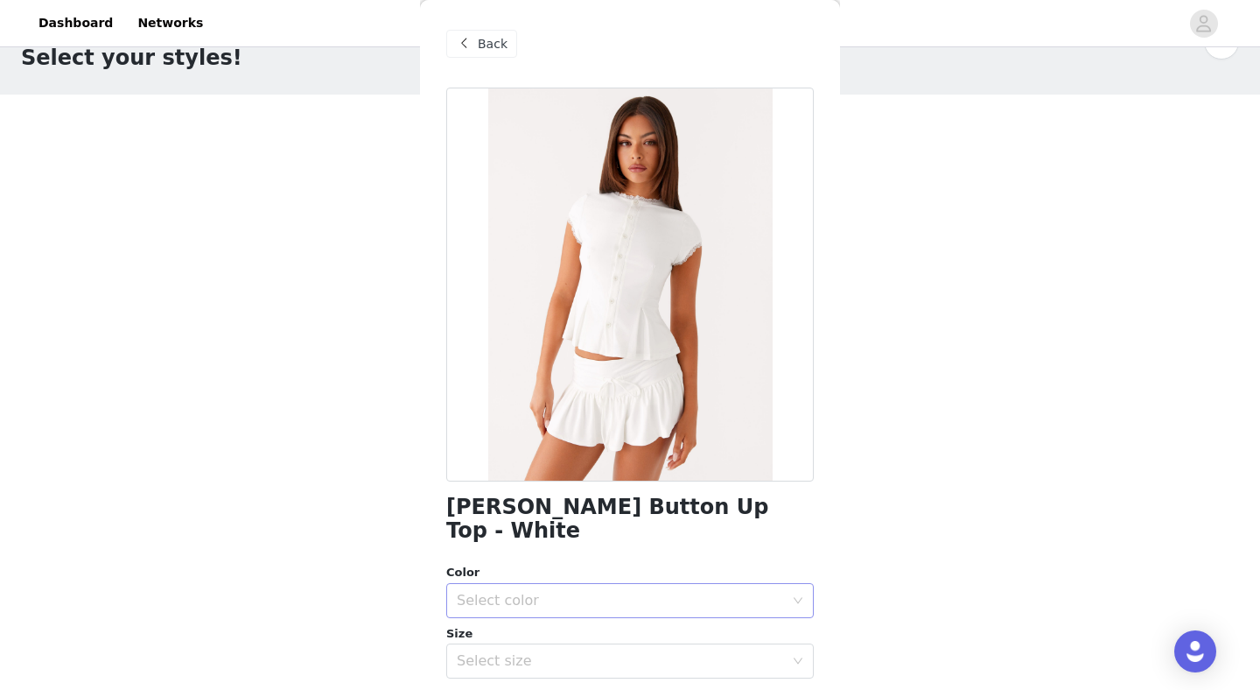
click at [679, 592] on div "Select color" at bounding box center [620, 601] width 327 height 18
click at [648, 620] on li "White" at bounding box center [630, 615] width 368 height 28
click at [641, 652] on div "Select size" at bounding box center [620, 661] width 327 height 18
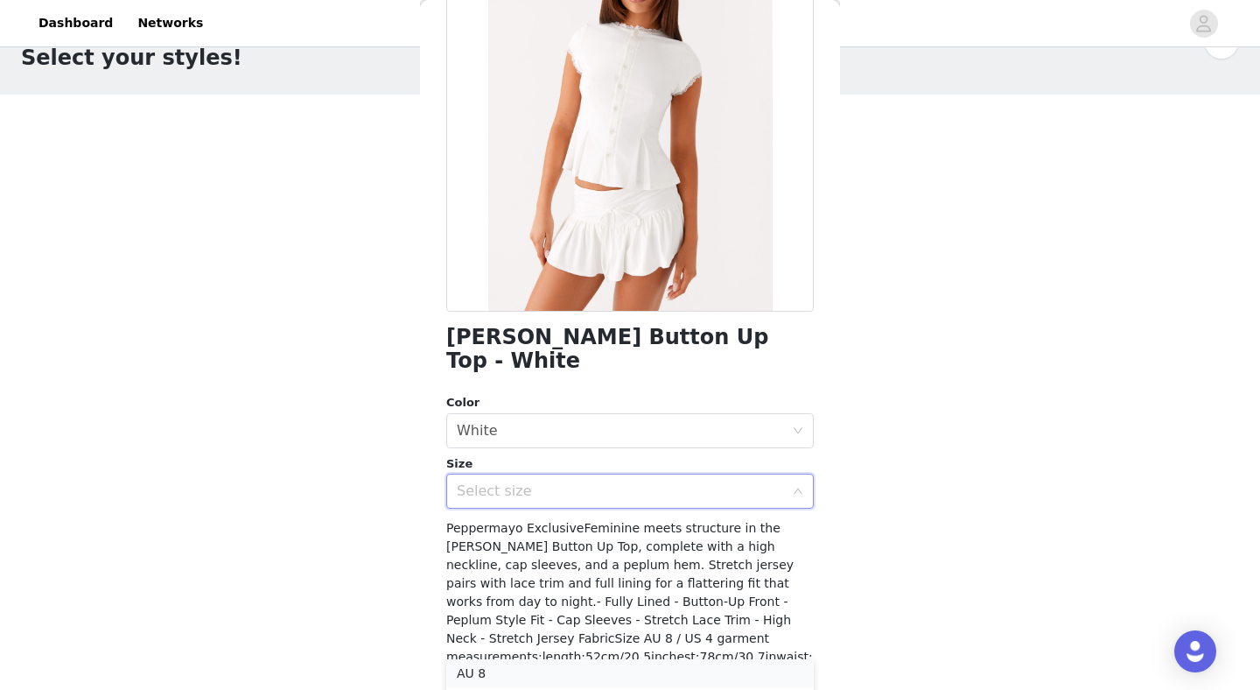
scroll to position [68, 0]
click at [557, 684] on li "AU 10" at bounding box center [630, 692] width 368 height 28
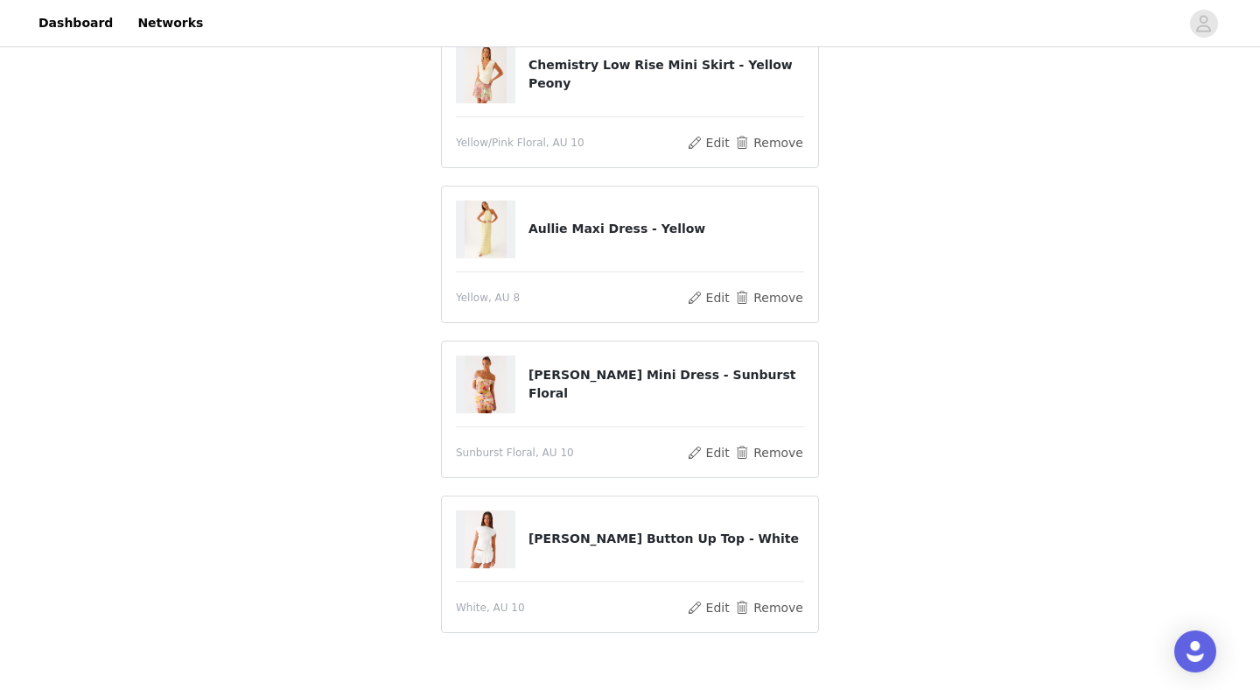
scroll to position [480, 0]
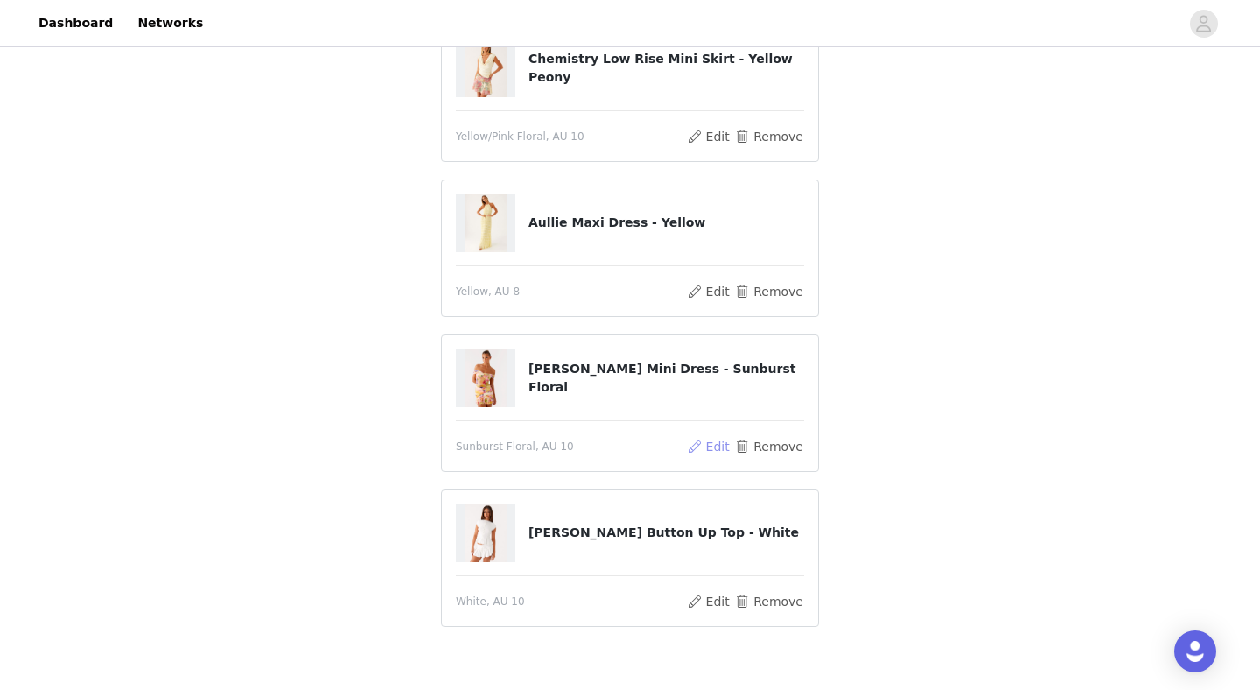
click at [710, 443] on button "Edit" at bounding box center [708, 446] width 45 height 21
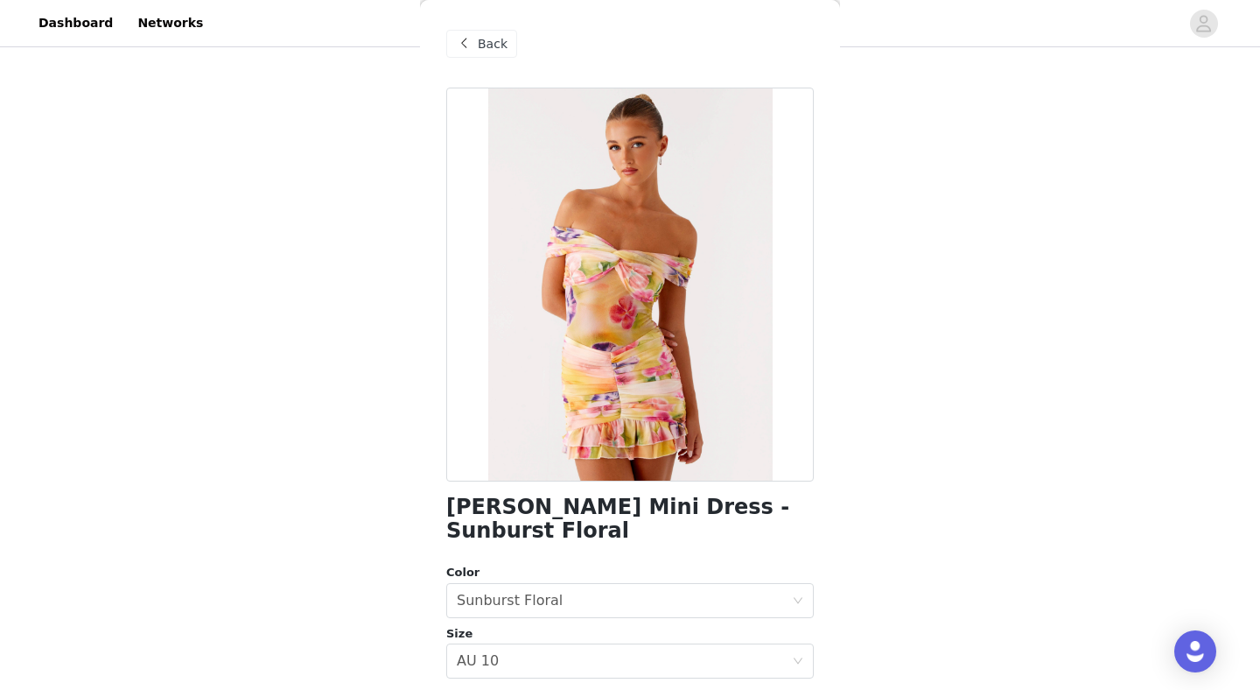
scroll to position [306, 0]
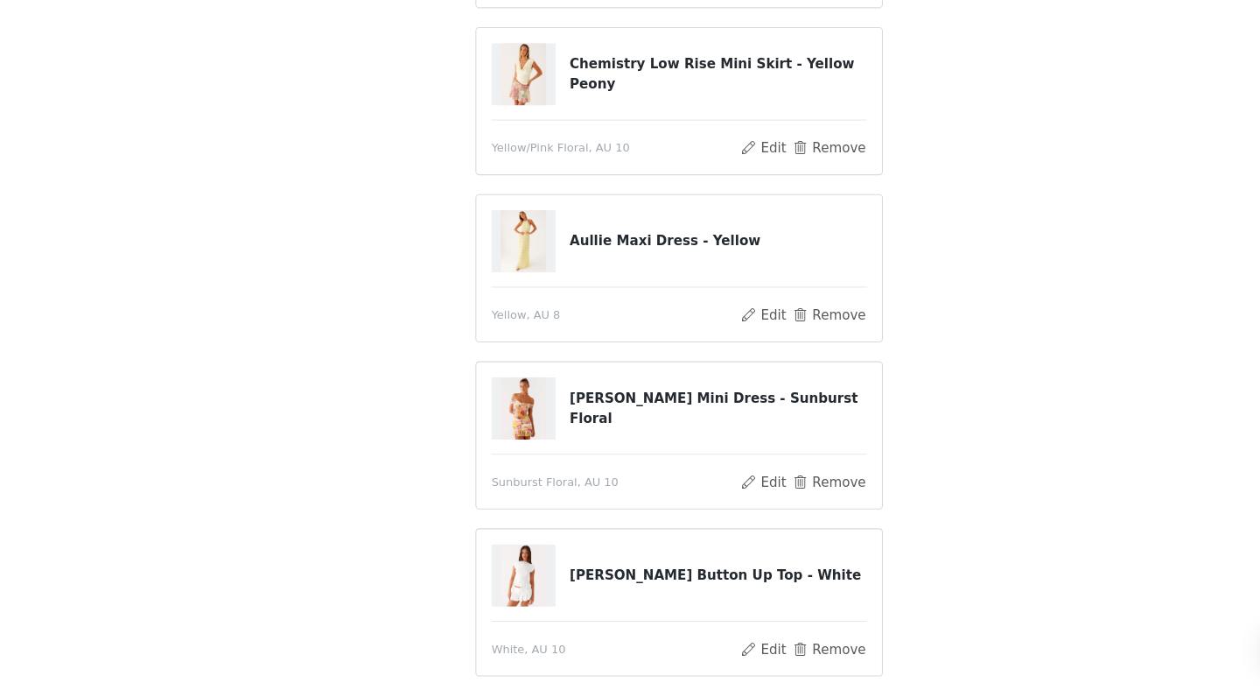
scroll to position [580, 0]
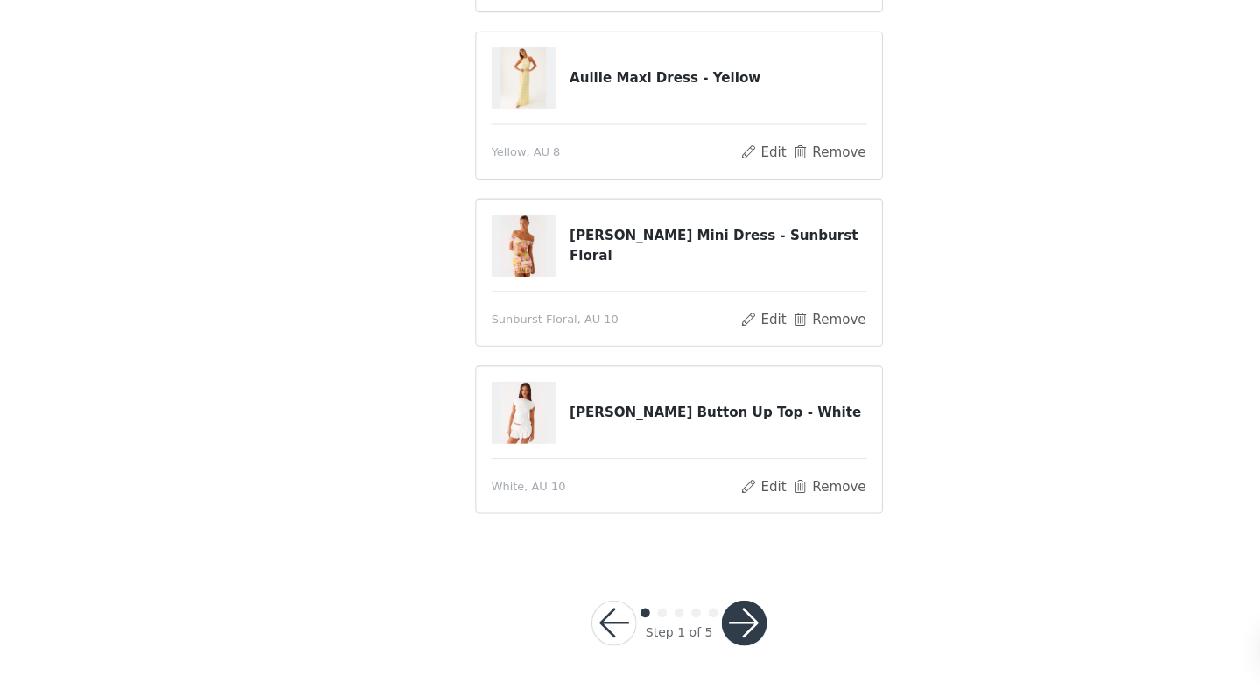
click at [694, 618] on button "button" at bounding box center [690, 627] width 42 height 42
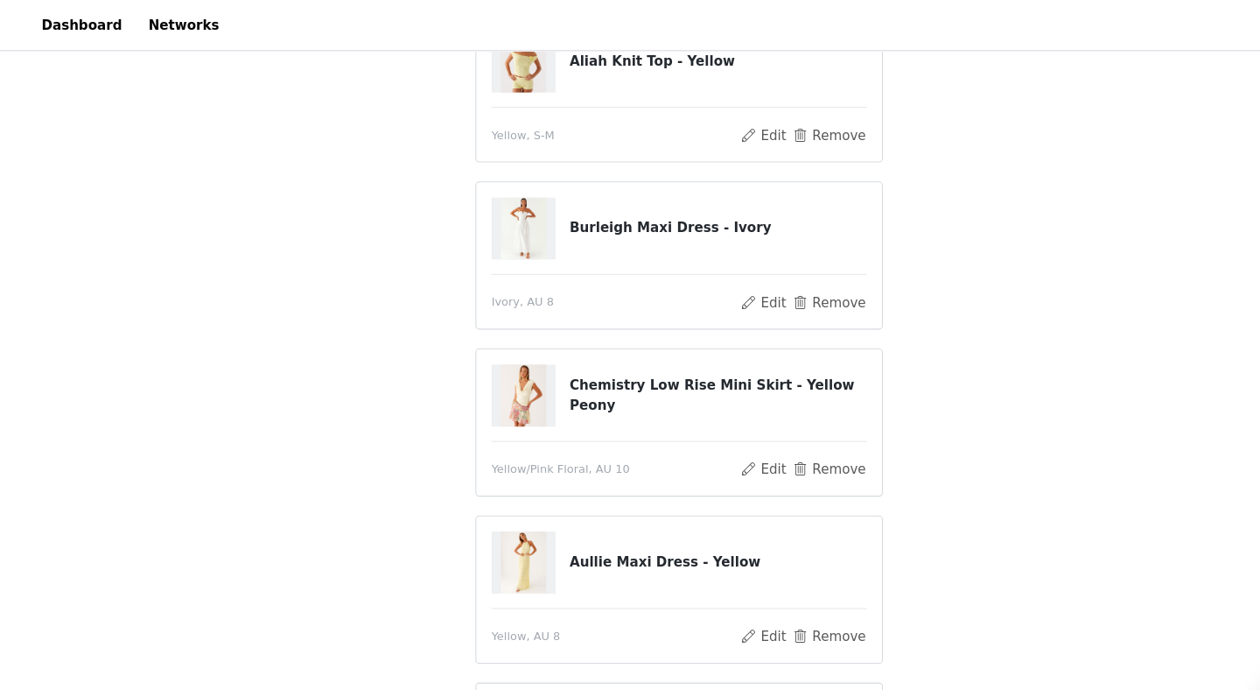
scroll to position [147, 0]
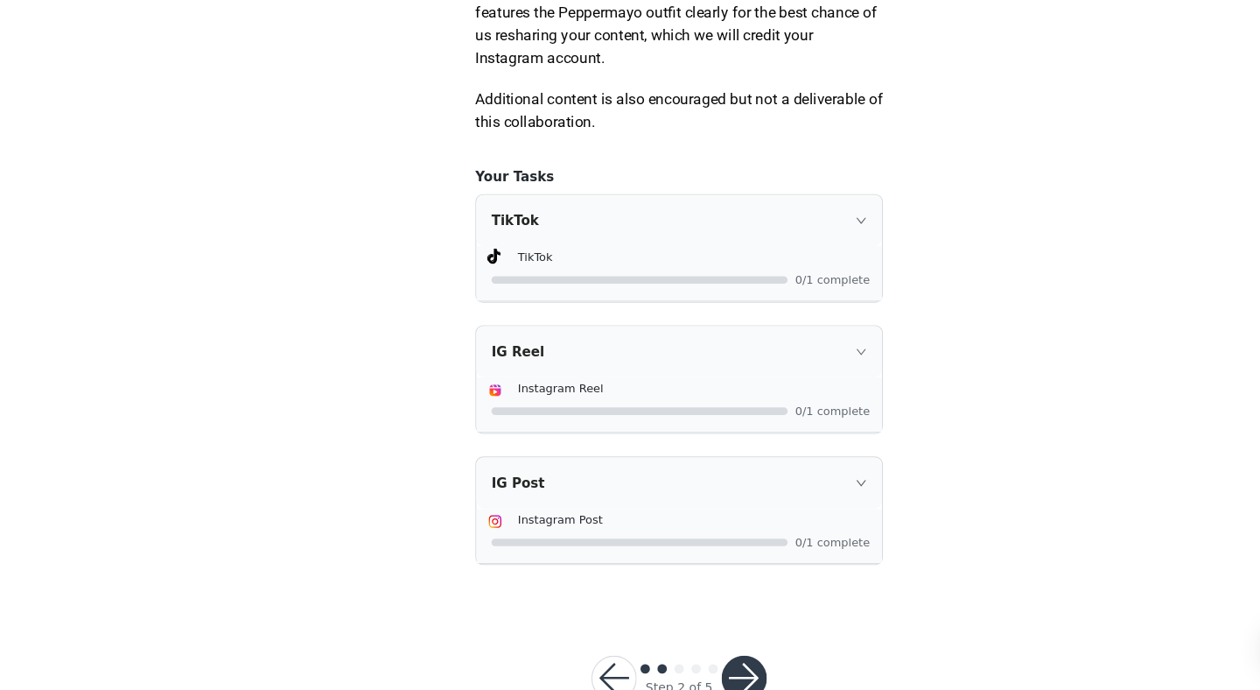
scroll to position [1062, 0]
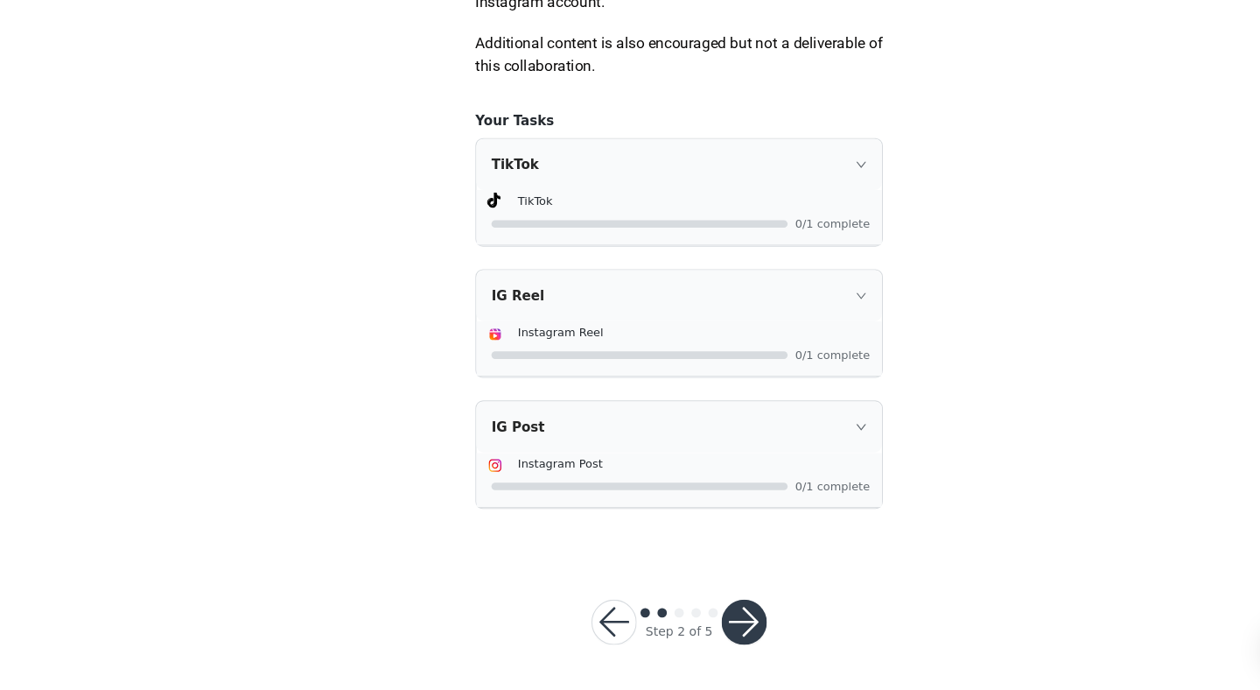
click at [689, 634] on button "button" at bounding box center [690, 627] width 42 height 42
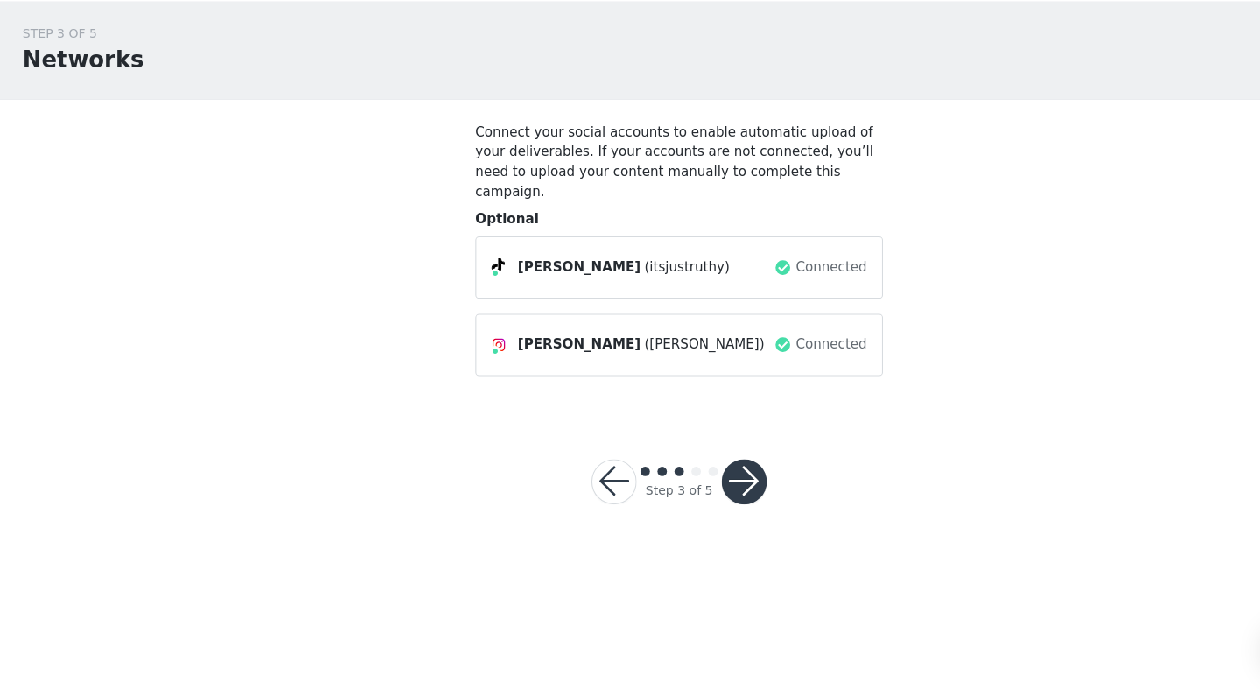
click at [690, 475] on button "button" at bounding box center [690, 496] width 42 height 42
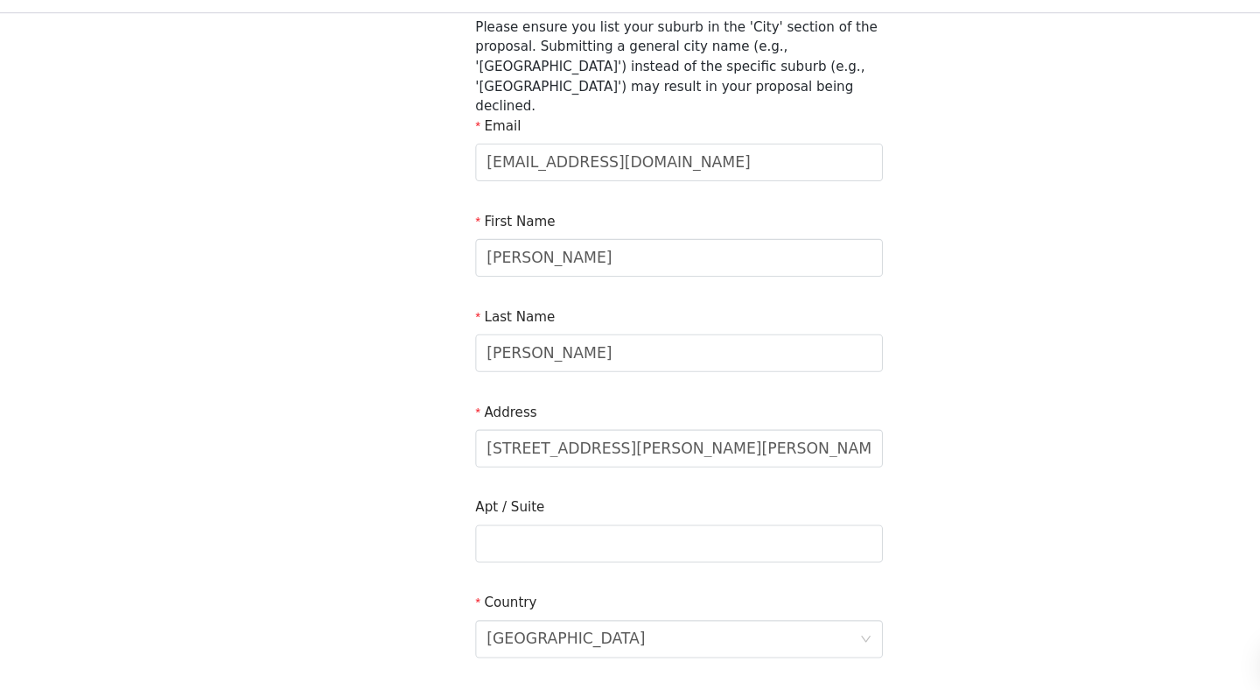
scroll to position [577, 0]
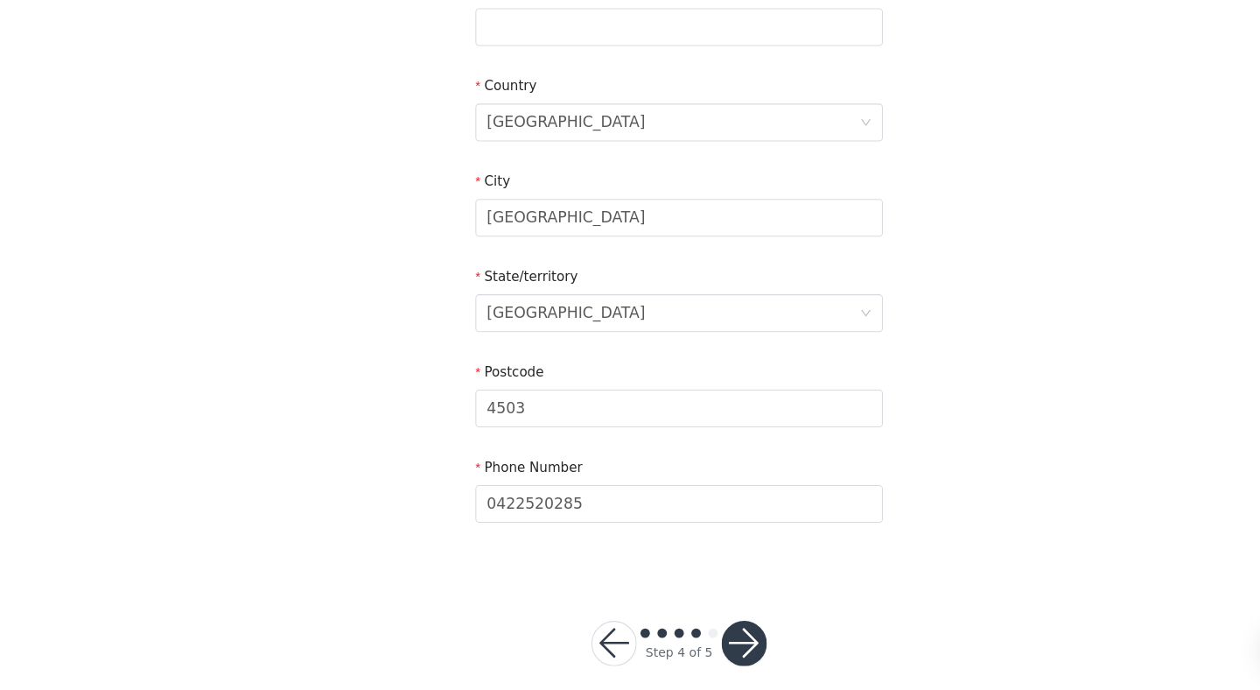
click at [686, 626] on button "button" at bounding box center [690, 646] width 42 height 42
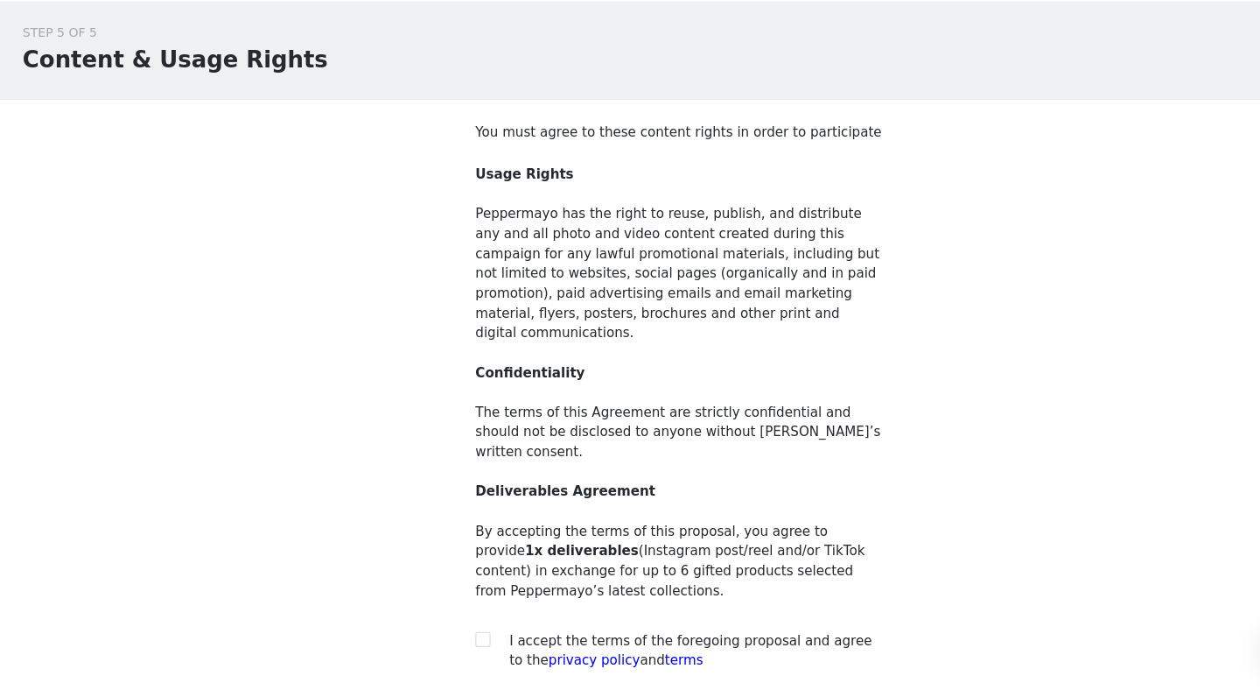
scroll to position [119, 0]
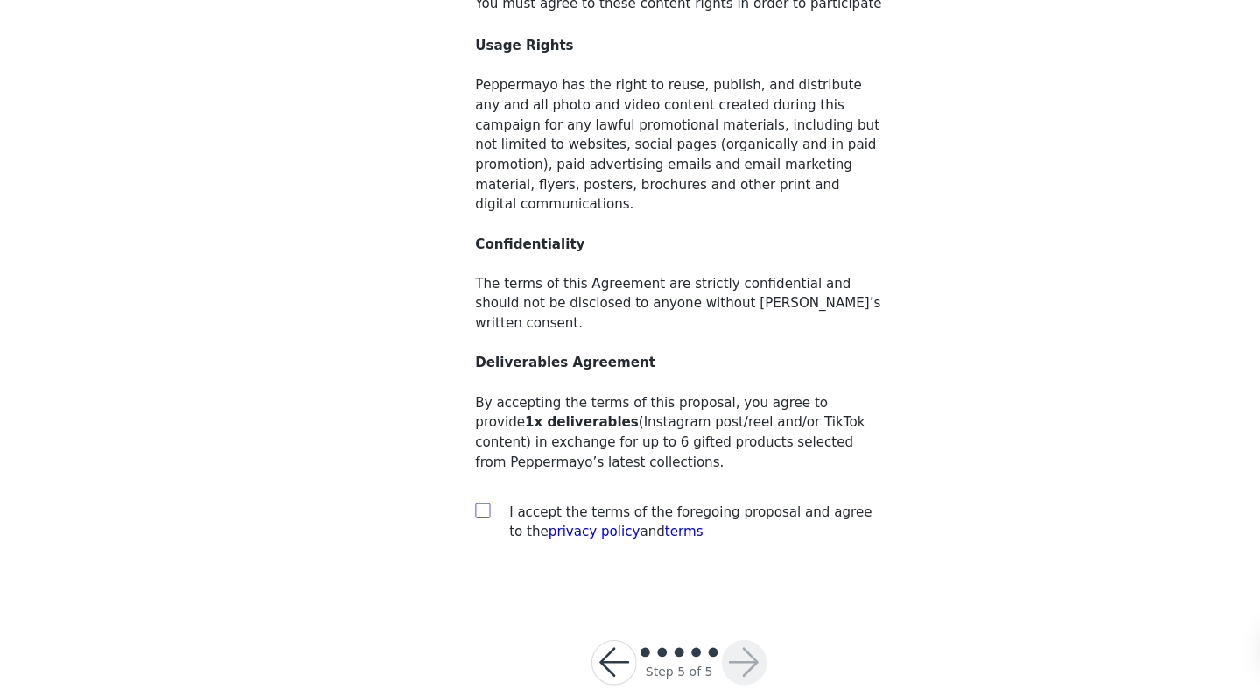
click at [446, 516] on input "checkbox" at bounding box center [447, 522] width 12 height 12
checkbox input "true"
click at [691, 643] on button "button" at bounding box center [690, 664] width 42 height 42
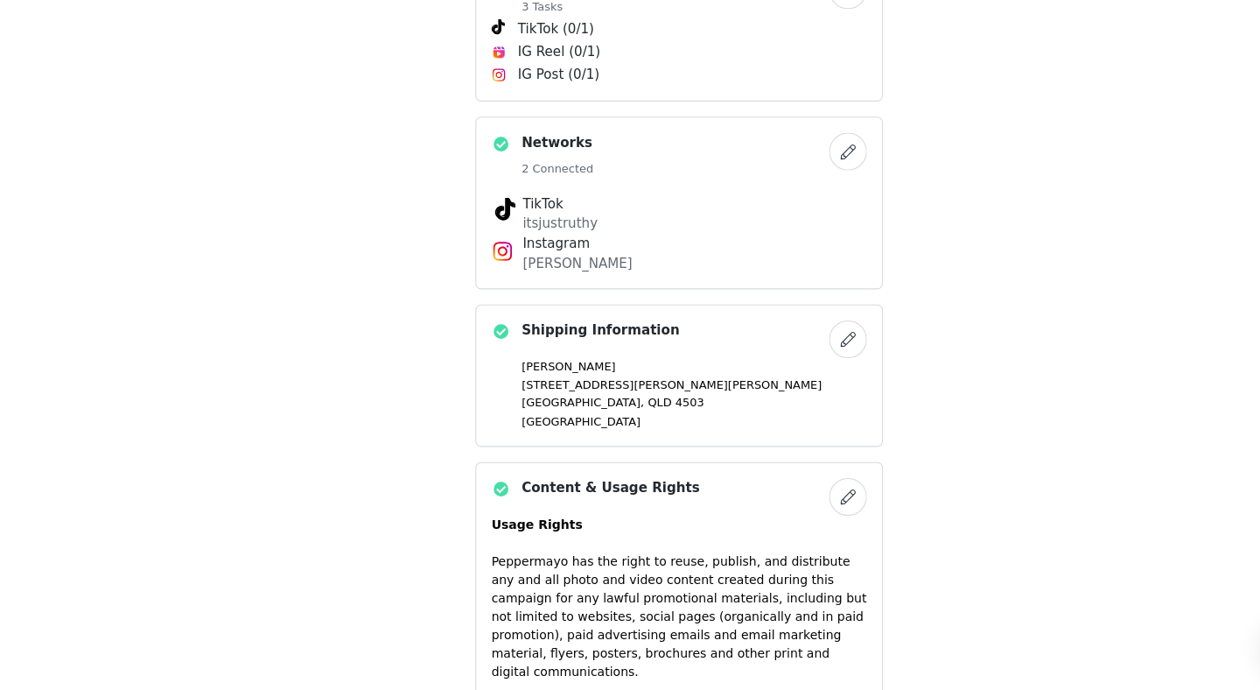
scroll to position [1558, 0]
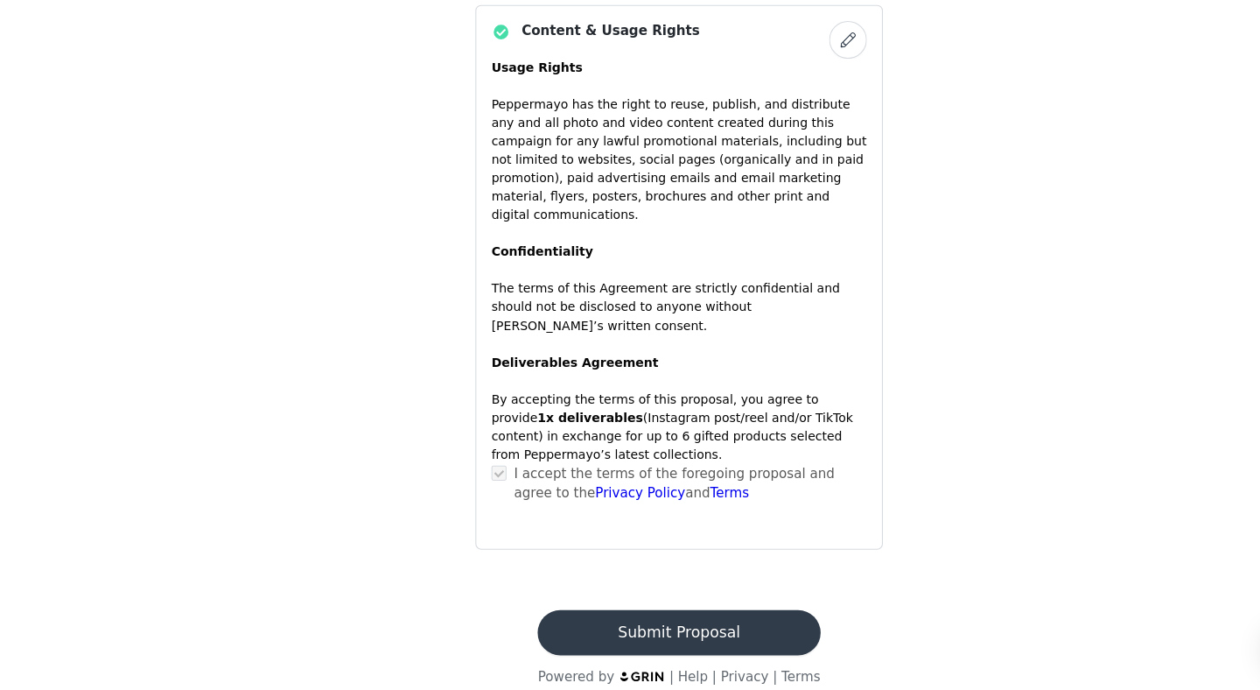
click at [640, 619] on button "Submit Proposal" at bounding box center [630, 636] width 262 height 42
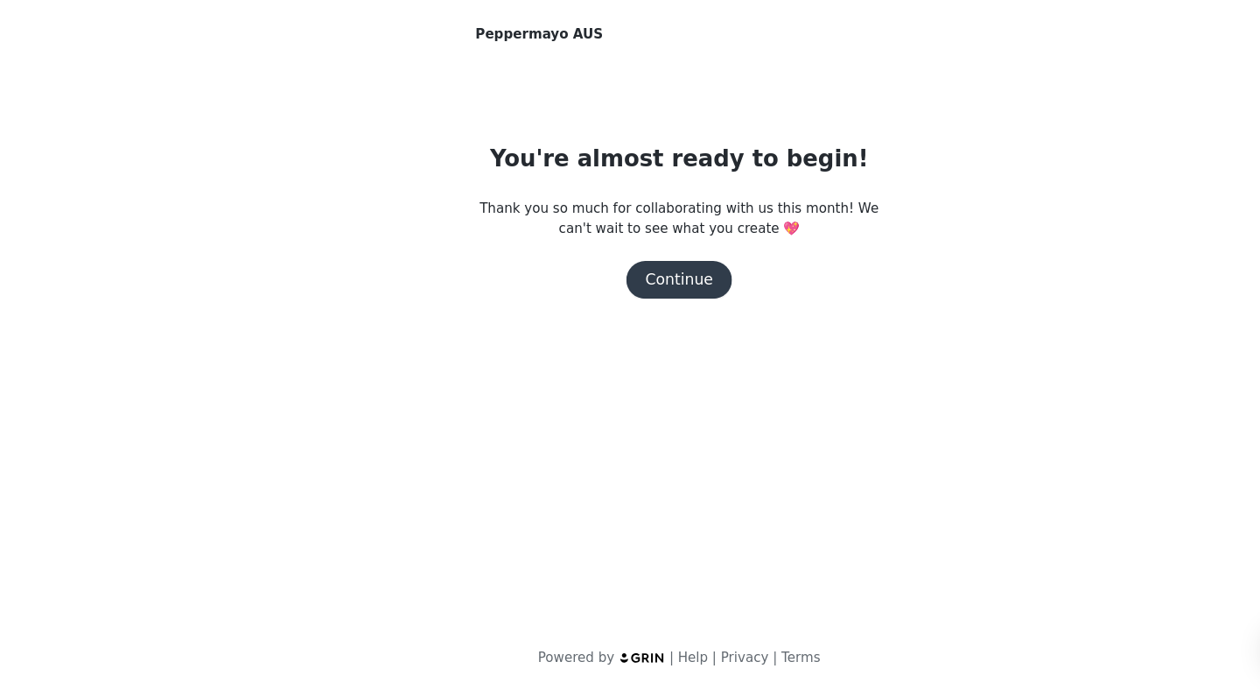
scroll to position [0, 0]
click at [645, 313] on button "Continue" at bounding box center [630, 308] width 98 height 35
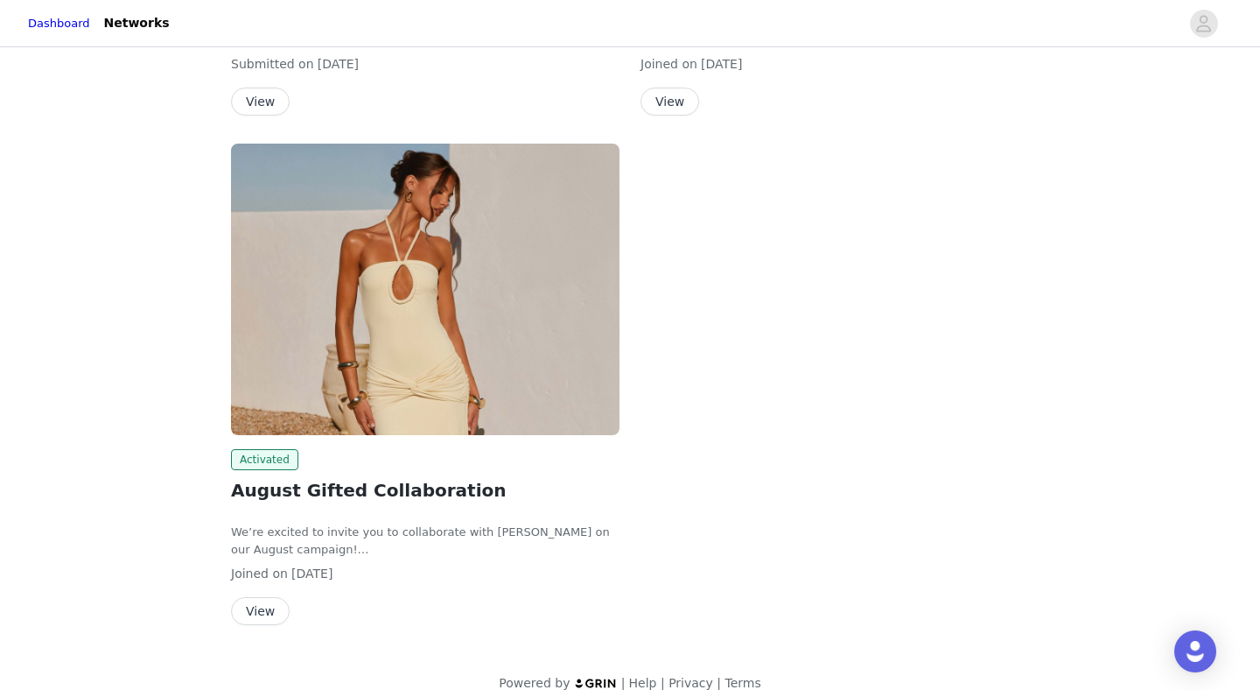
scroll to position [545, 0]
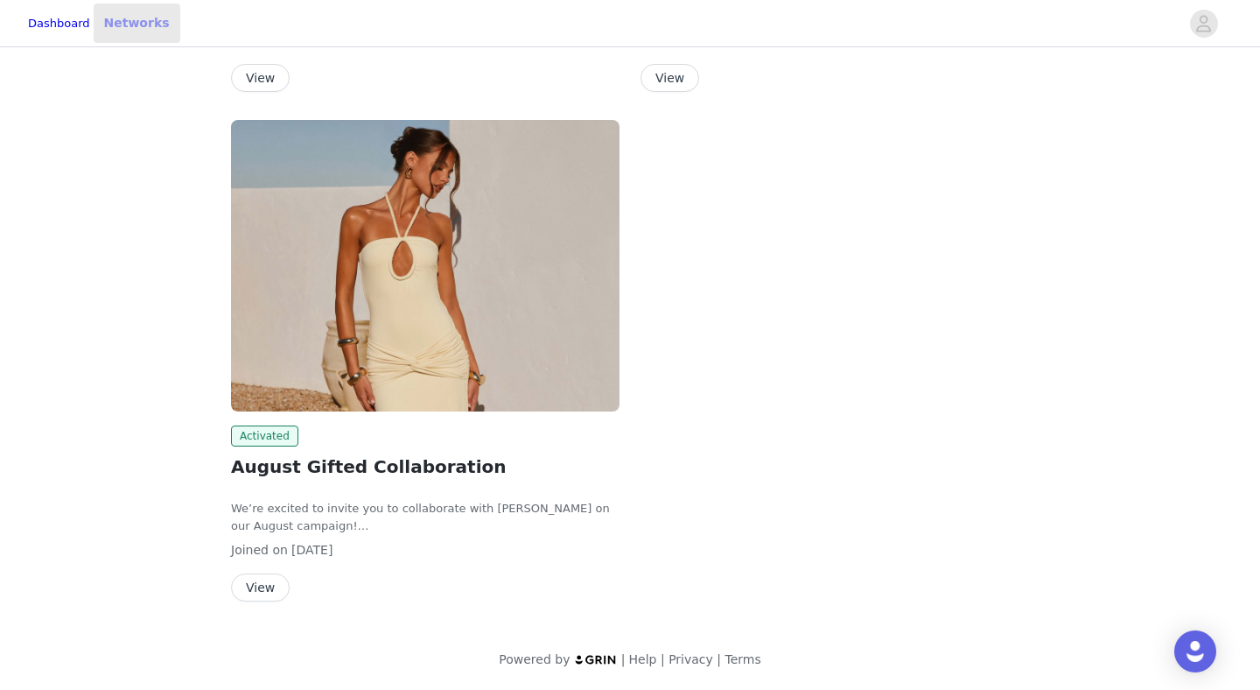
click at [174, 31] on link "Networks" at bounding box center [137, 23] width 87 height 39
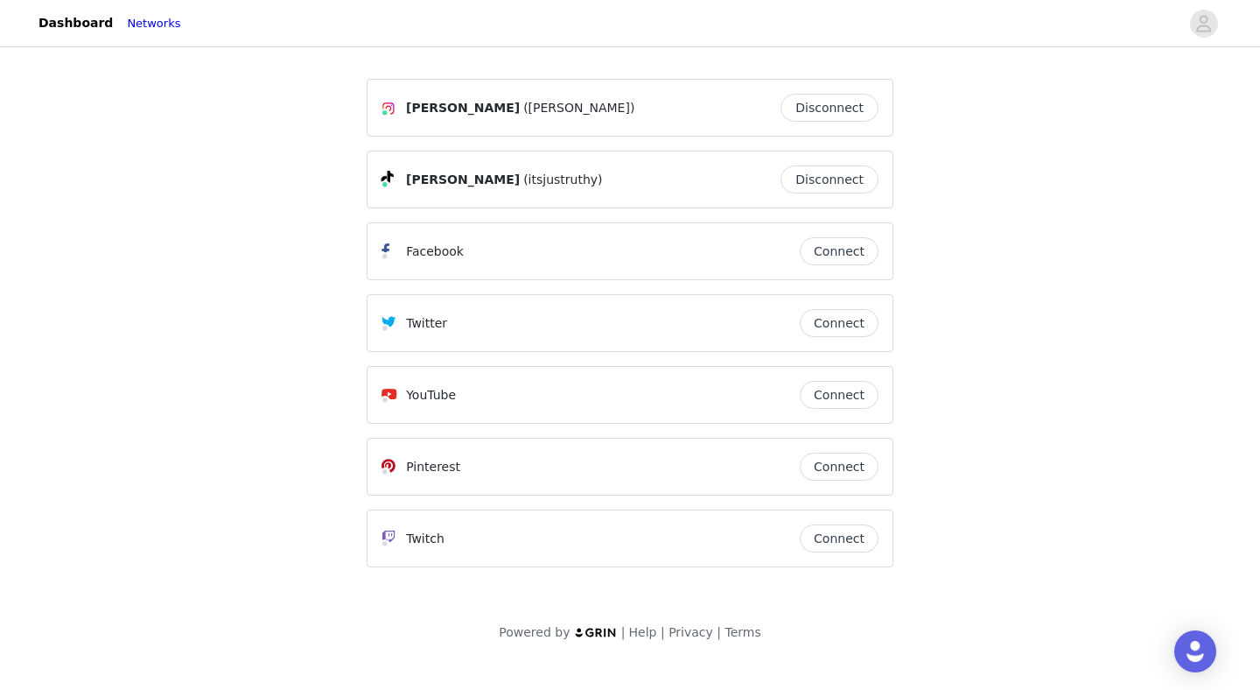
click at [840, 468] on button "Connect" at bounding box center [839, 466] width 79 height 28
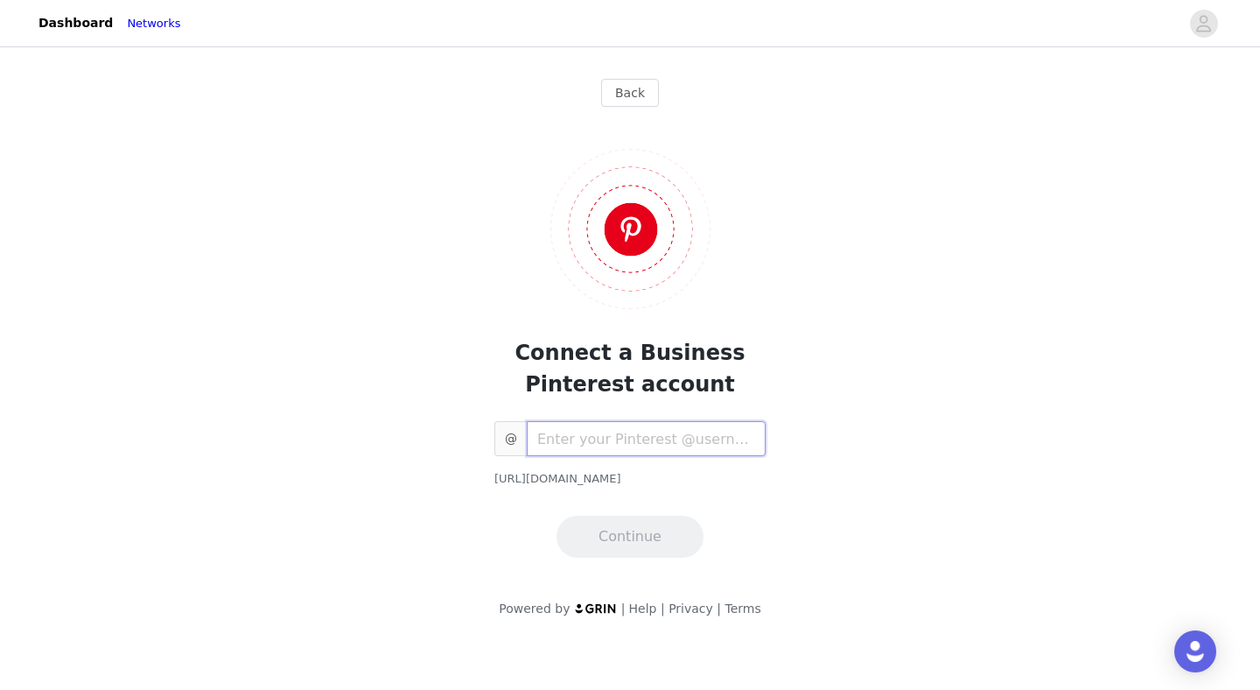
click at [606, 441] on input "text" at bounding box center [646, 438] width 239 height 35
type input "[PERSON_NAME]"
click at [620, 525] on button "Continue" at bounding box center [630, 536] width 147 height 42
